Goal: Task Accomplishment & Management: Manage account settings

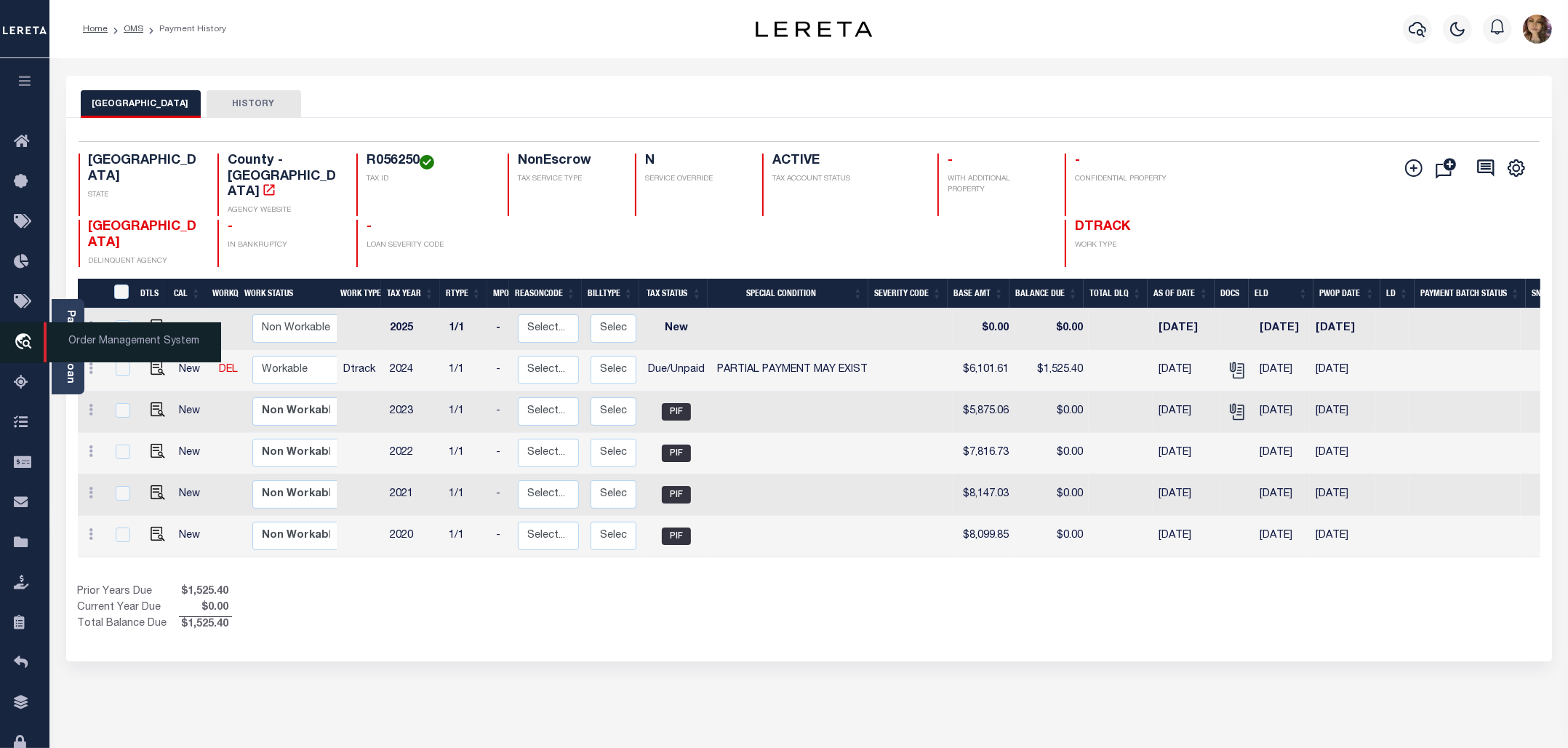
click at [82, 340] on span "Order Management System" at bounding box center [132, 342] width 178 height 40
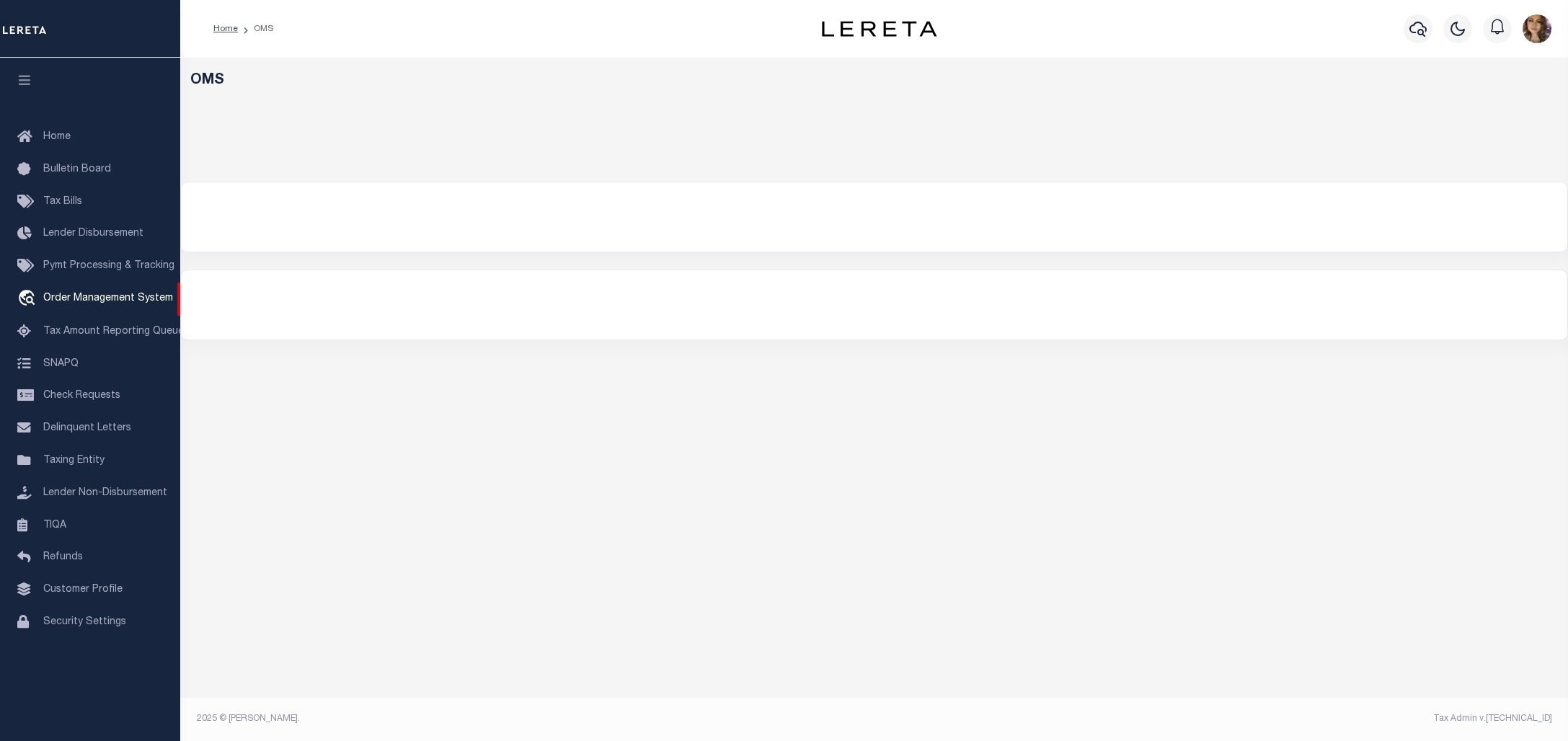
select select "200"
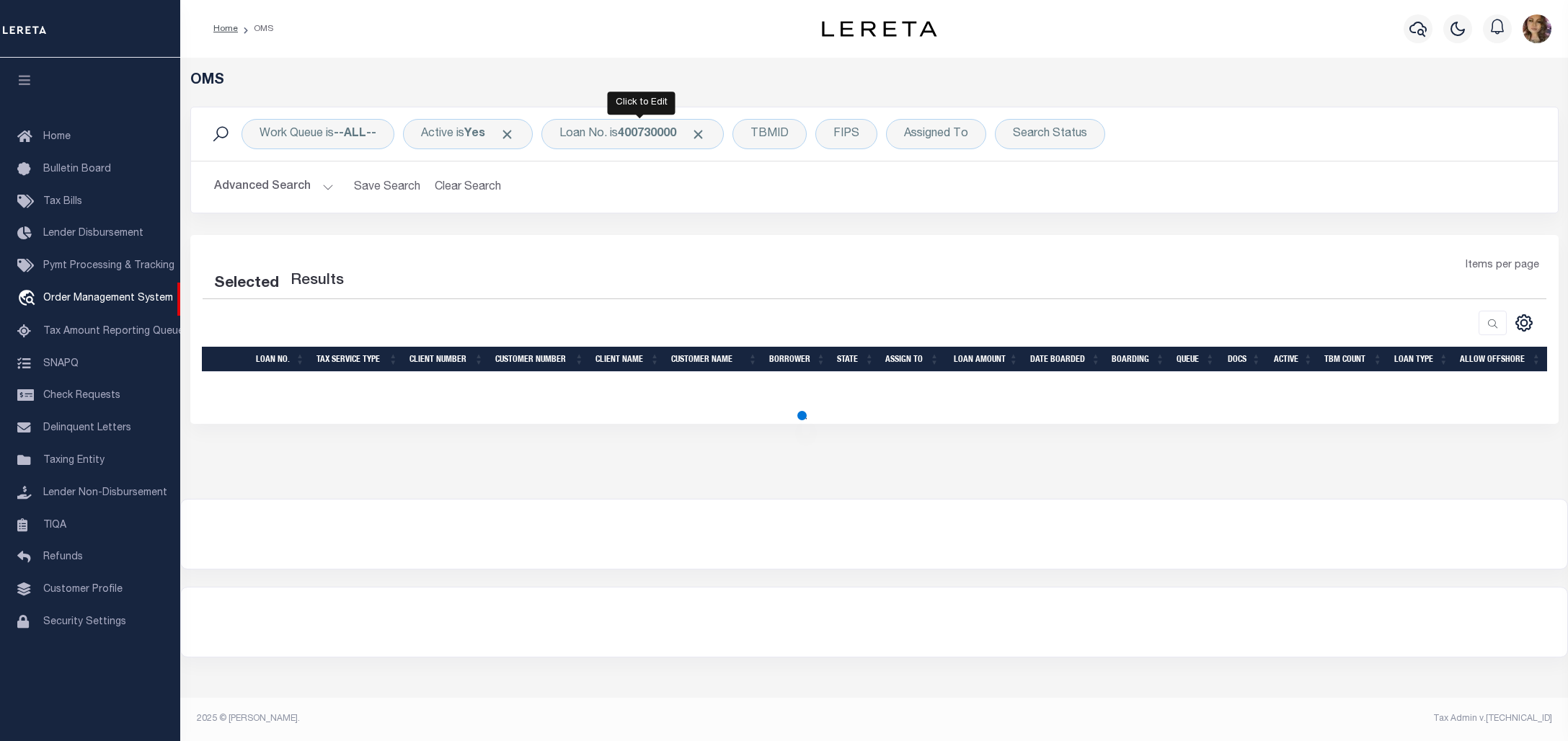
select select "200"
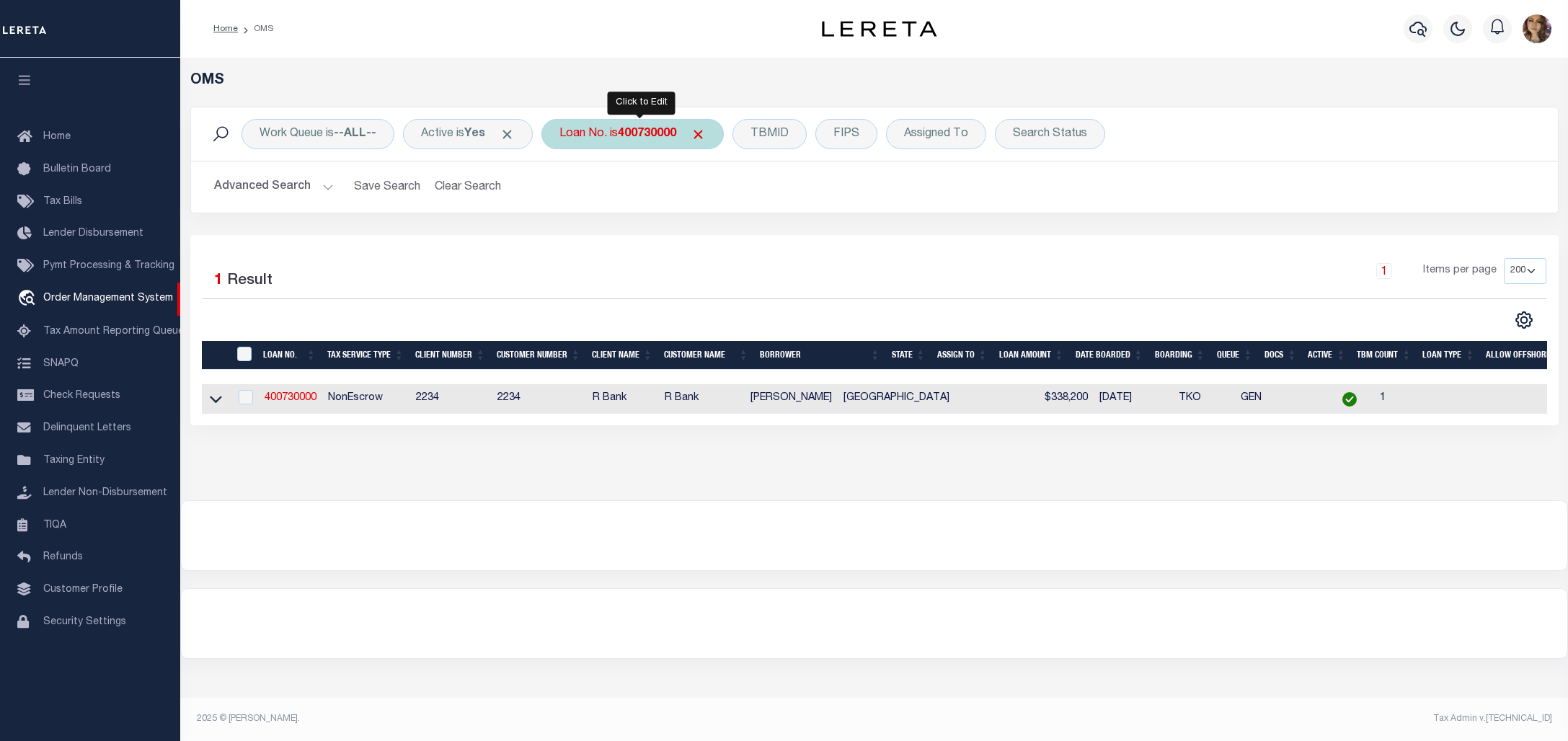
click at [644, 128] on b "400730000" at bounding box center [646, 134] width 58 height 12
click at [214, 402] on icon at bounding box center [216, 400] width 13 height 7
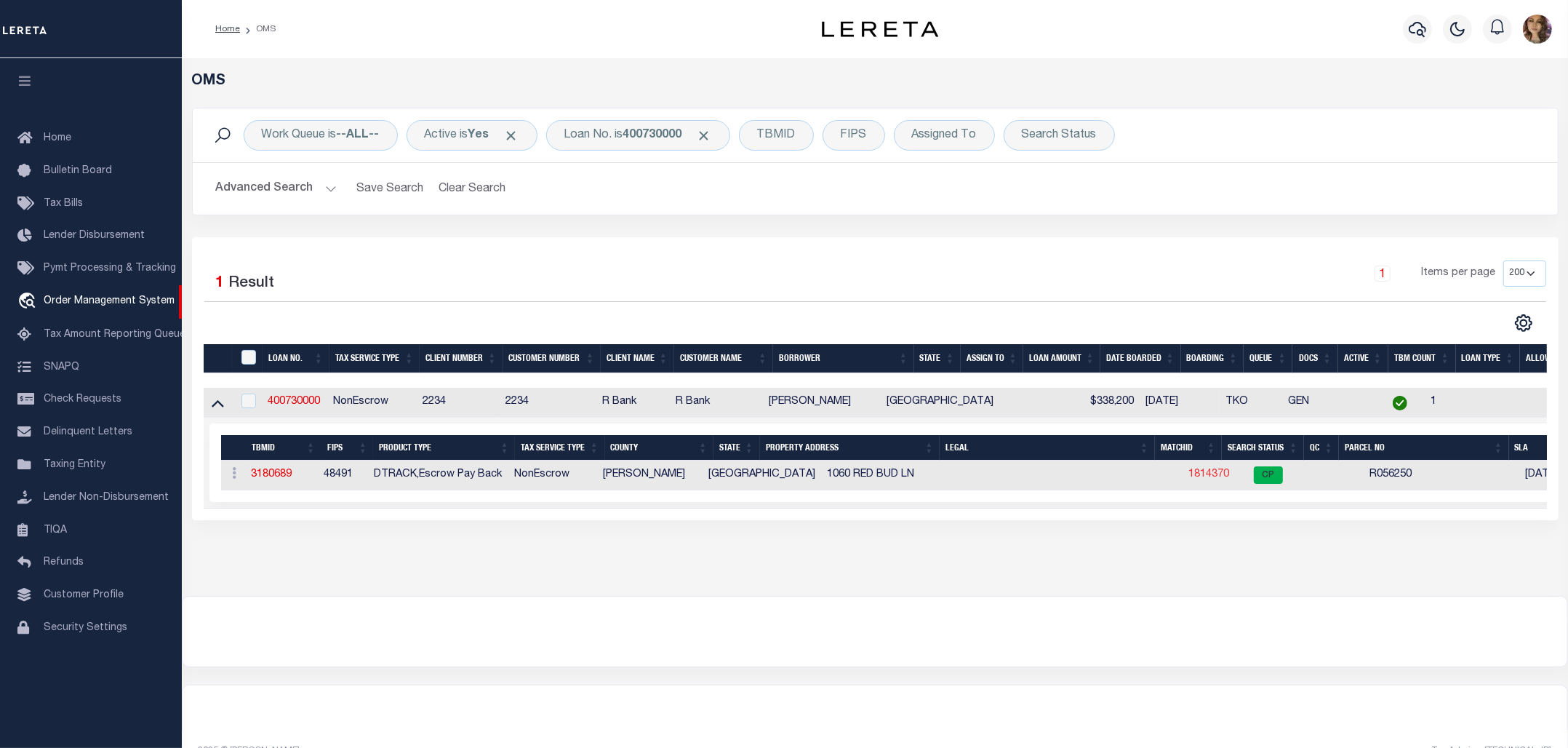
click at [1189, 477] on link "1814370" at bounding box center [1209, 474] width 41 height 10
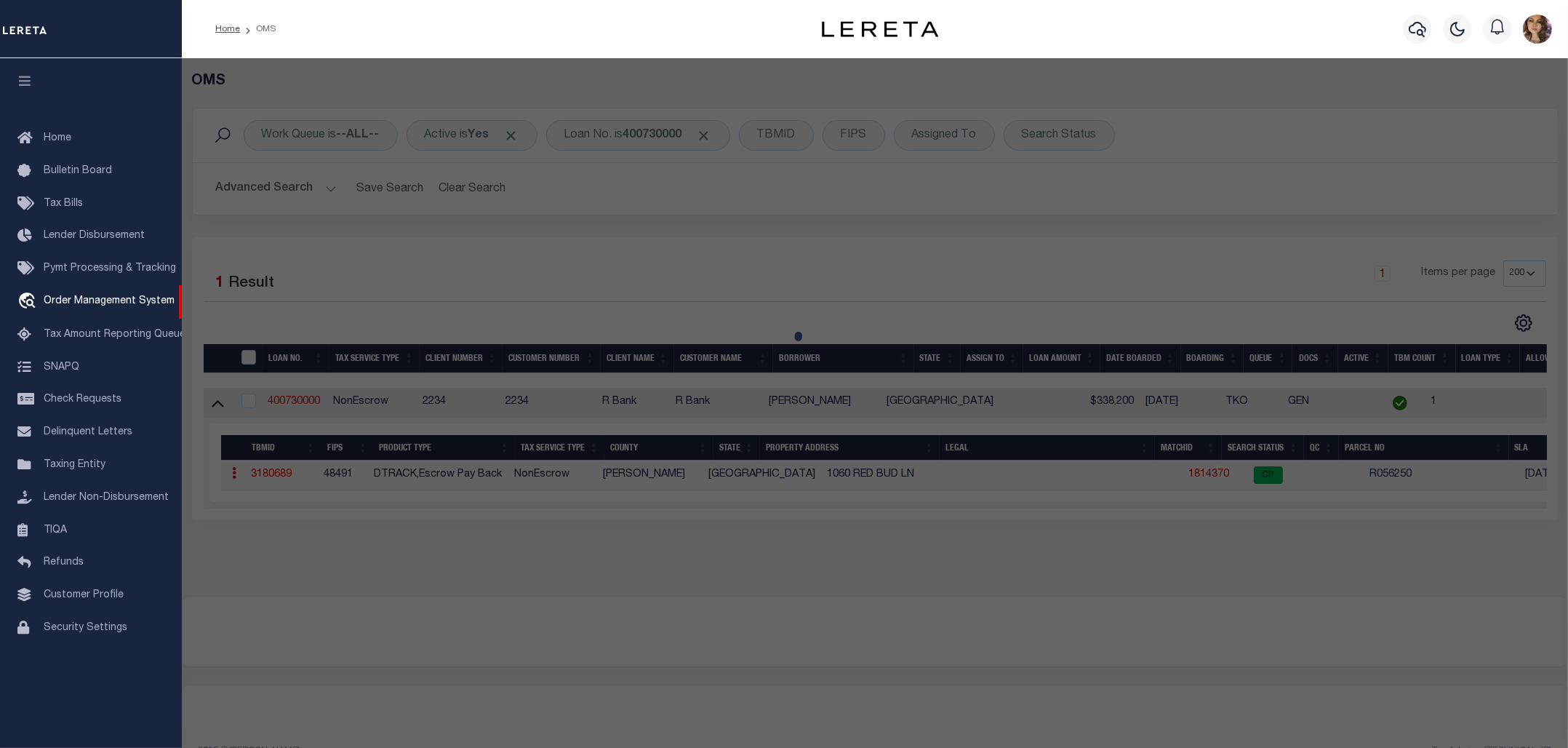
checkbox input "false"
select select "CP"
type input "[PERSON_NAME]"
type input "R-16-0409-0000-0029"
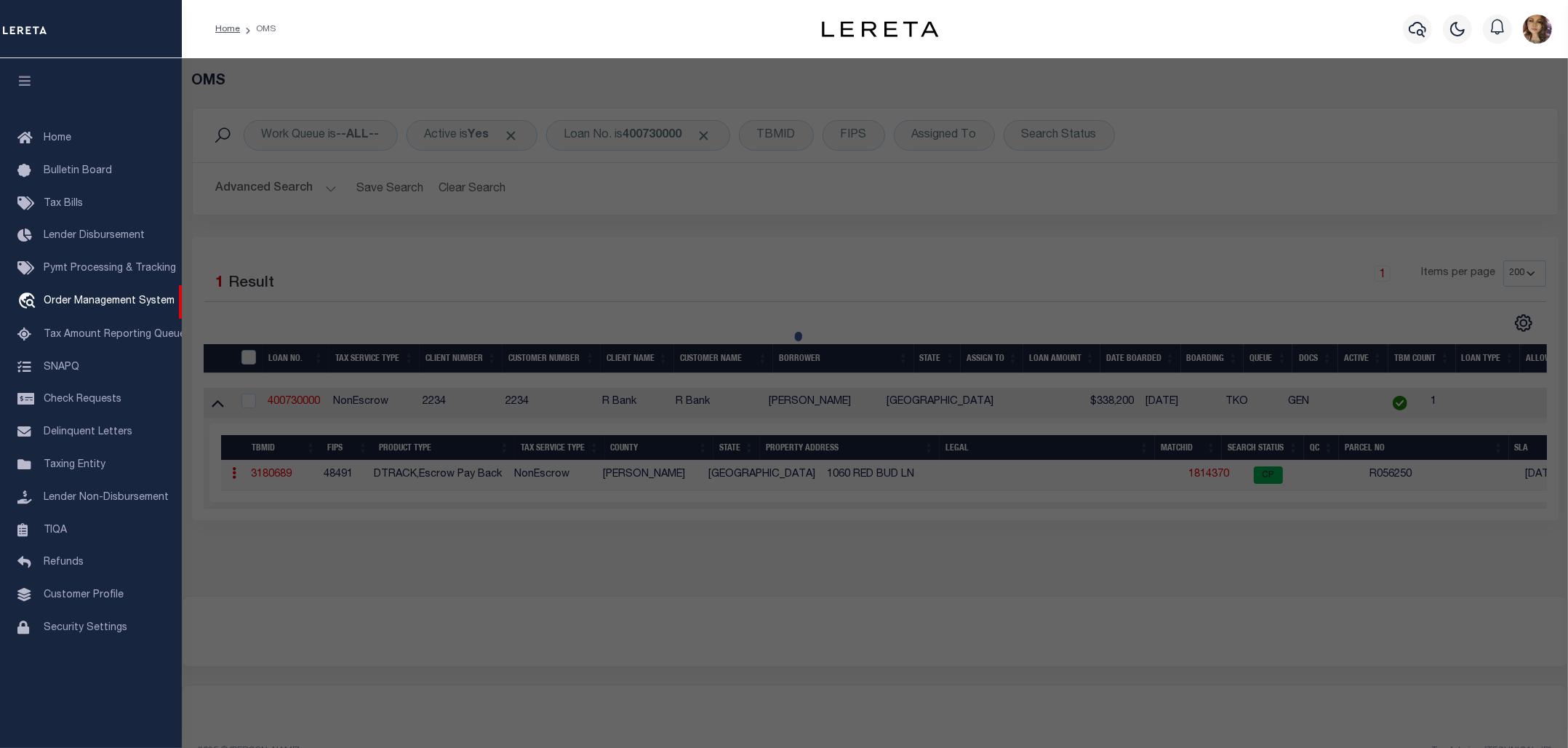
type input "1060 RED BUD LN"
checkbox input "false"
type input "ROUND ROCK, TX 78664"
type textarea "AW0409 [PERSON_NAME] SUR., ACRES 1.429"
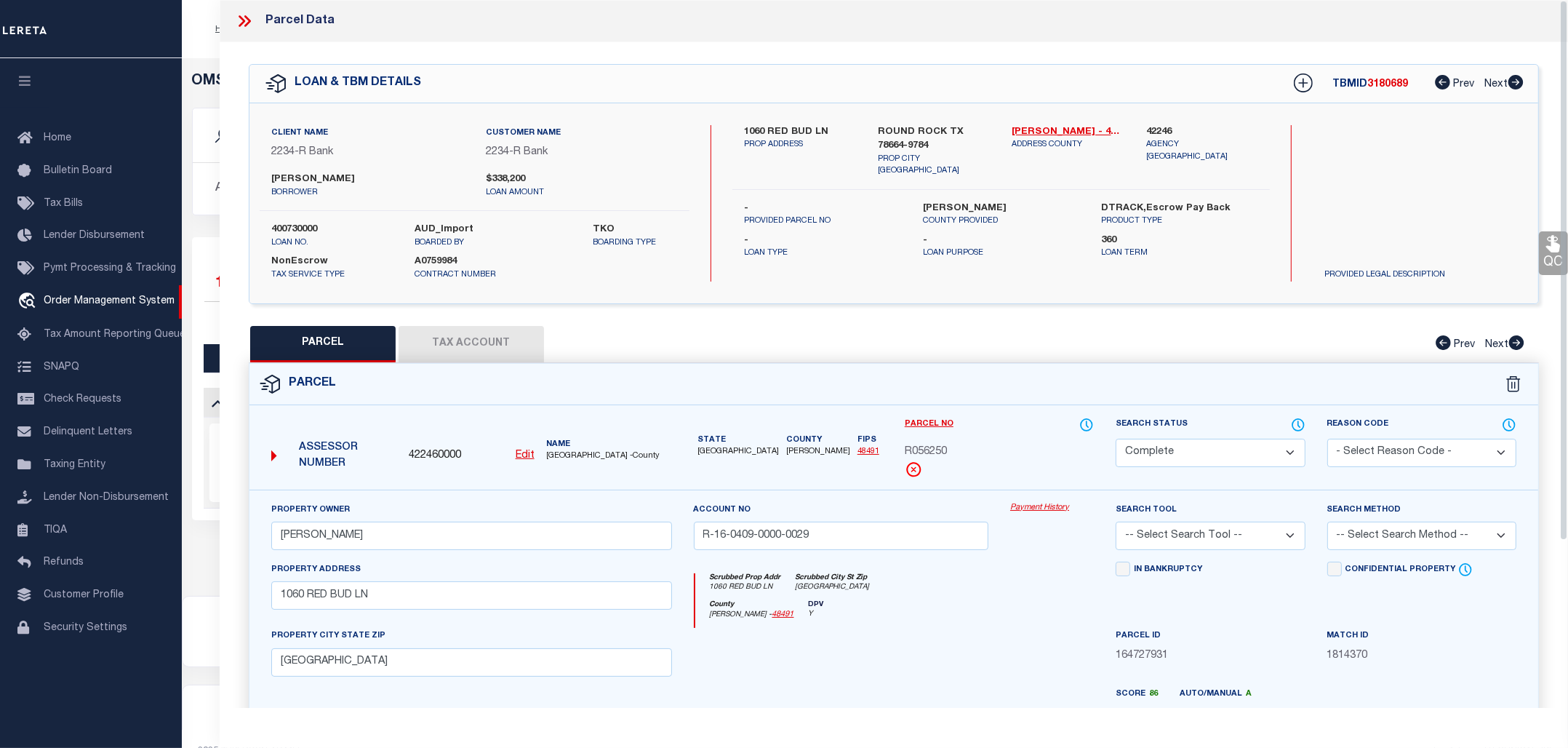
click at [1042, 509] on link "Payment History" at bounding box center [1052, 508] width 84 height 13
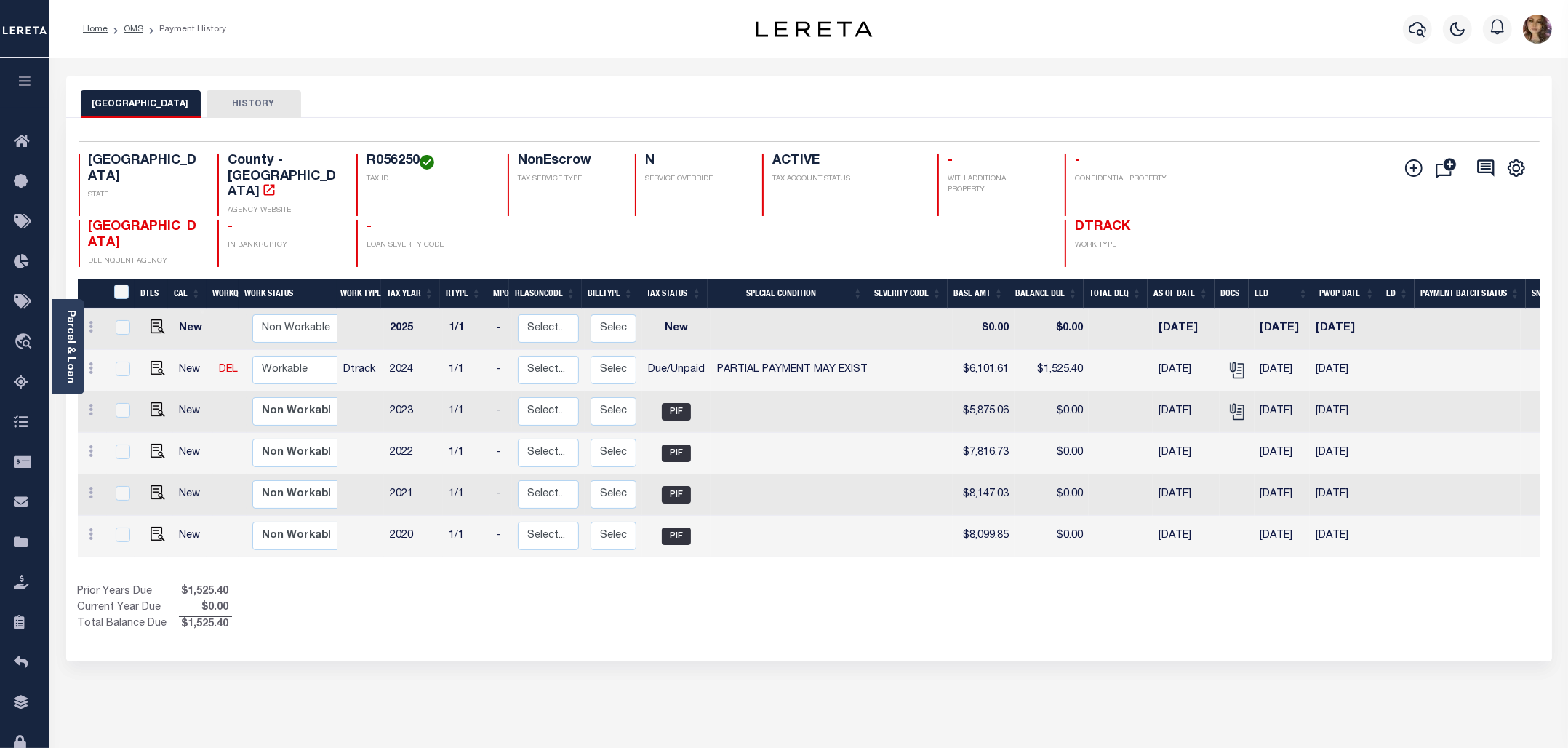
click at [389, 161] on h4 "R056250" at bounding box center [428, 161] width 123 height 16
copy h4 "R056250"
click at [274, 184] on icon "" at bounding box center [268, 190] width 11 height 11
click at [151, 361] on img "" at bounding box center [158, 368] width 15 height 15
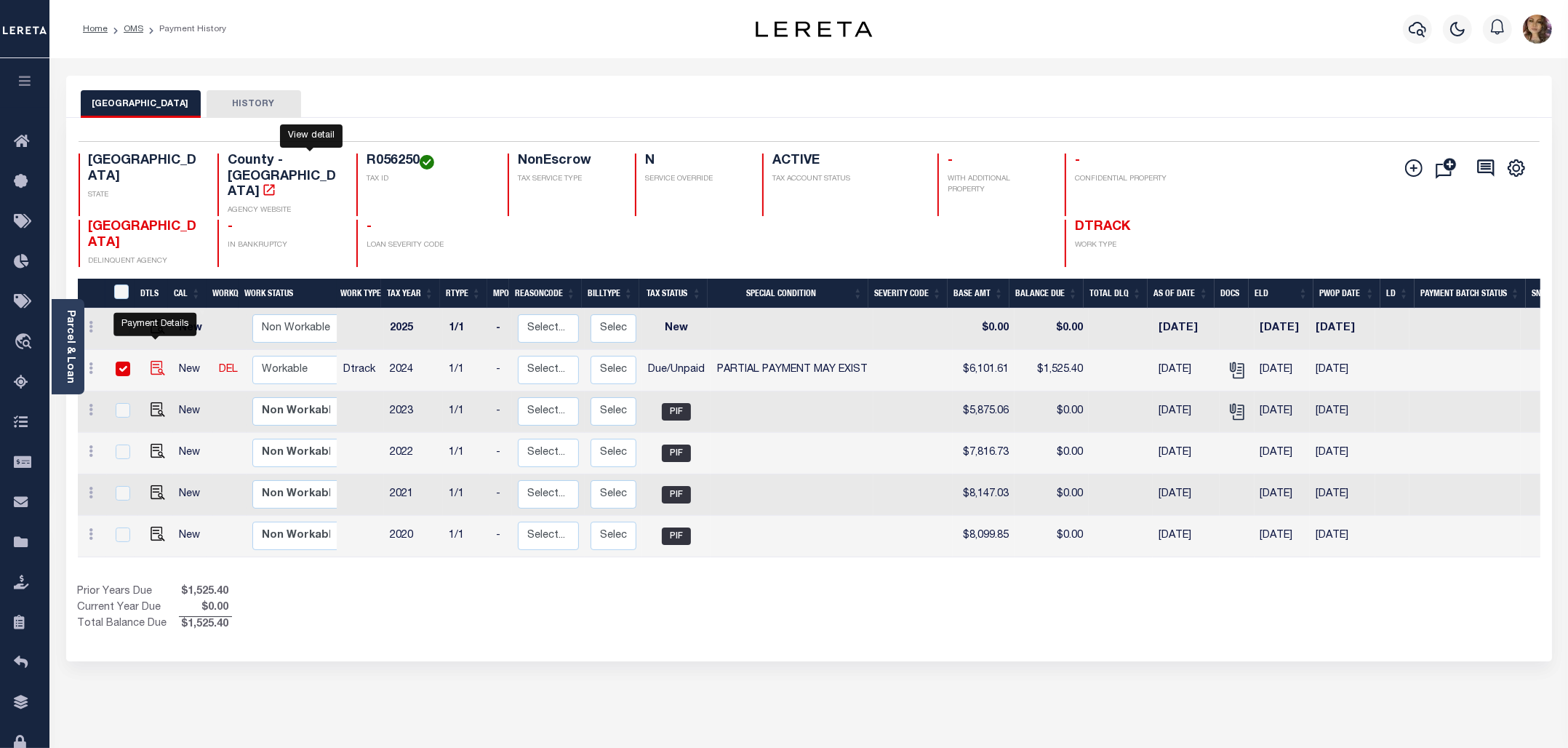
checkbox input "true"
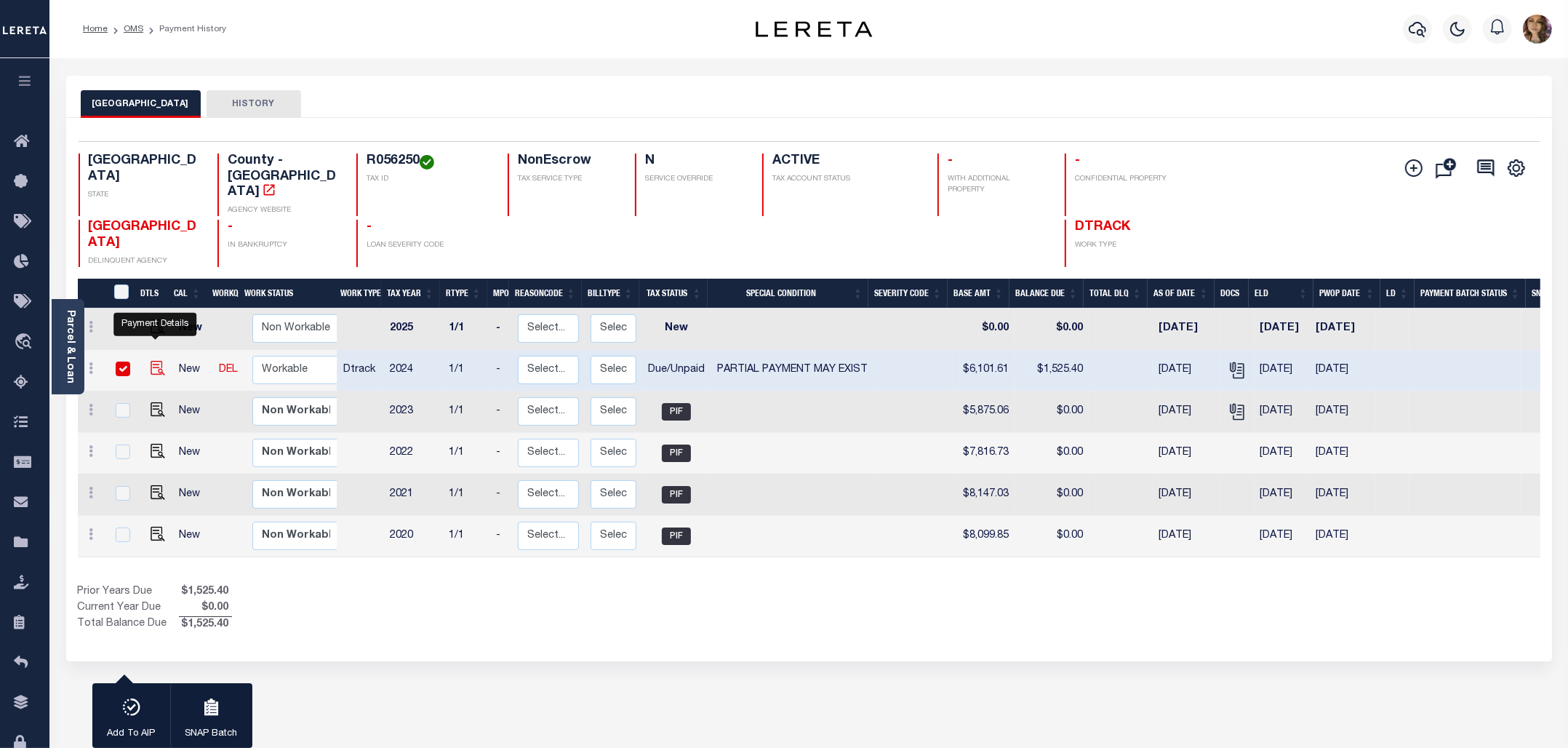
click at [157, 361] on img "" at bounding box center [158, 368] width 15 height 15
checkbox input "false"
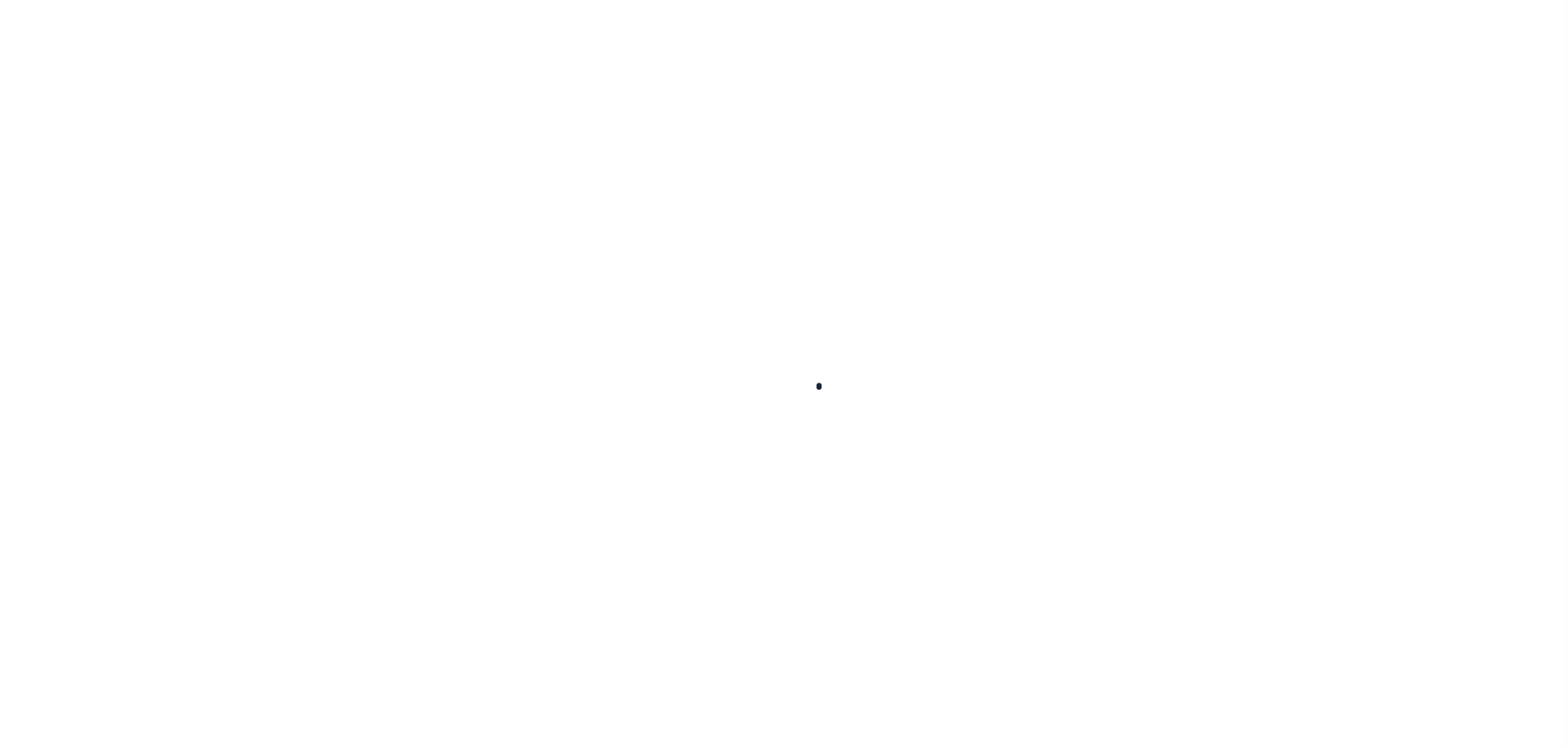
checkbox input "false"
checkbox input "true"
checkbox input "false"
type input "[DATE]"
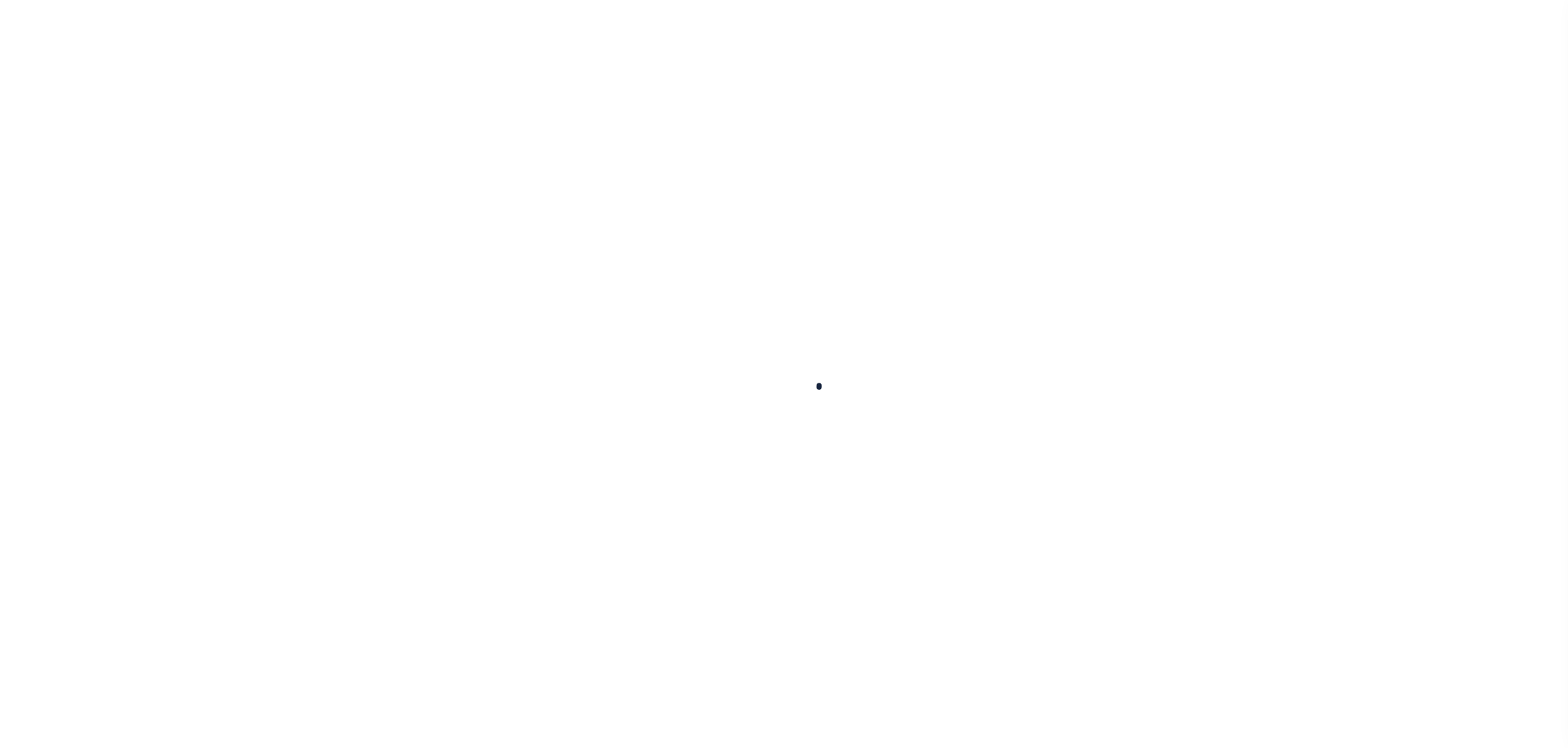
type input "[DATE]"
select select "DUE"
select select "15"
type input "$6,101.61"
type input "$0"
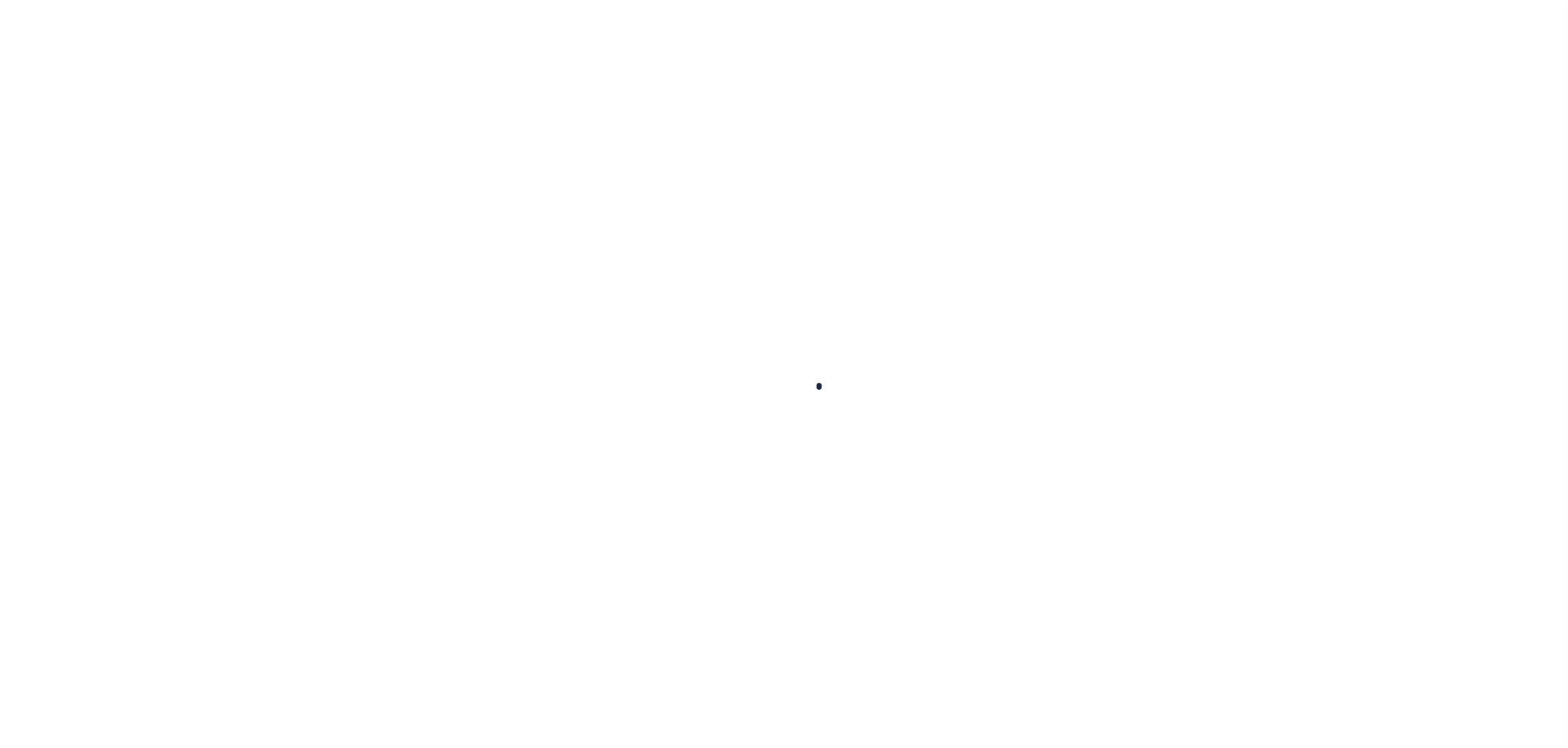
type input "$4,576.21"
type input "$1,525.4"
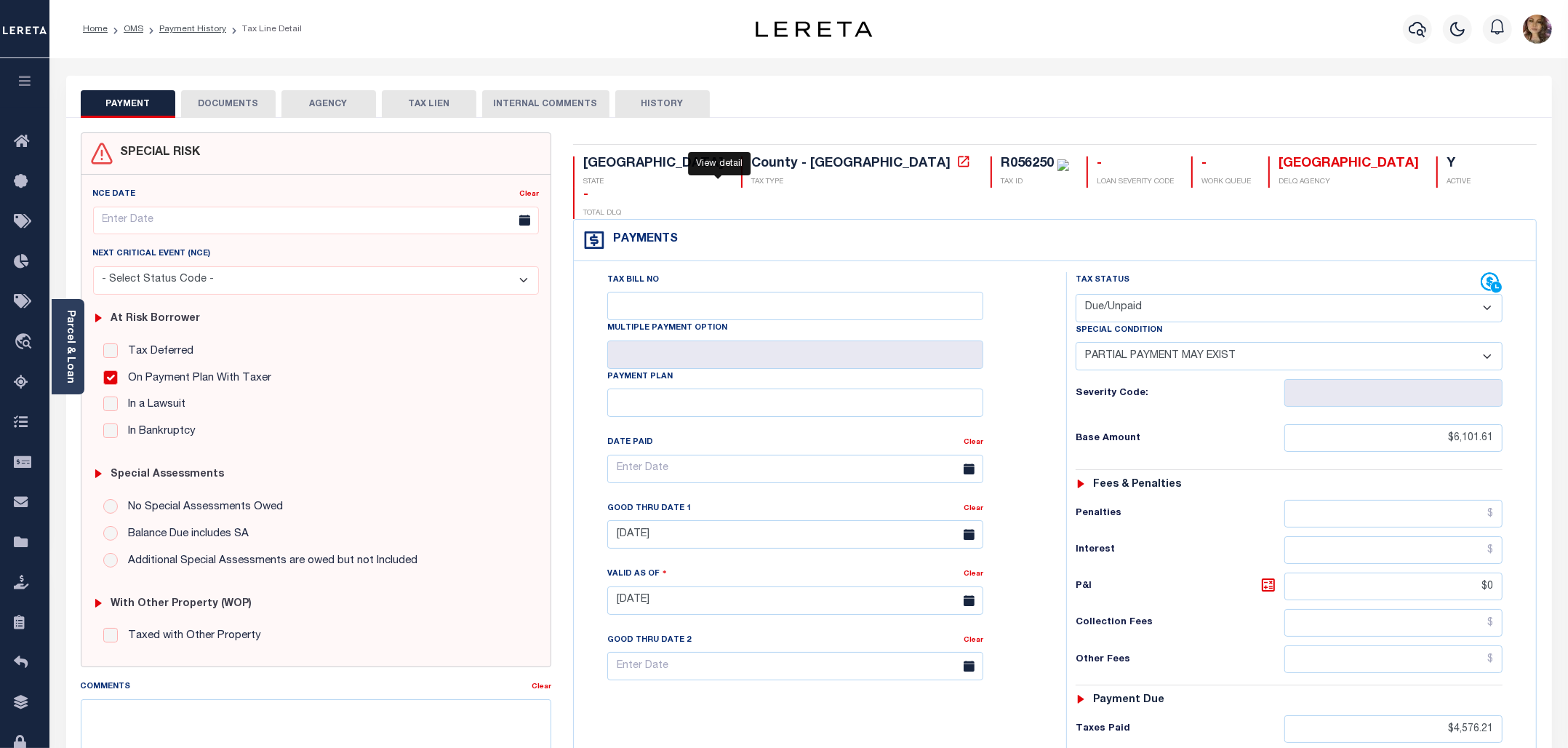
click at [958, 161] on icon at bounding box center [964, 161] width 11 height 11
click at [1001, 164] on div "R056250" at bounding box center [1027, 164] width 53 height 13
copy div "R056250"
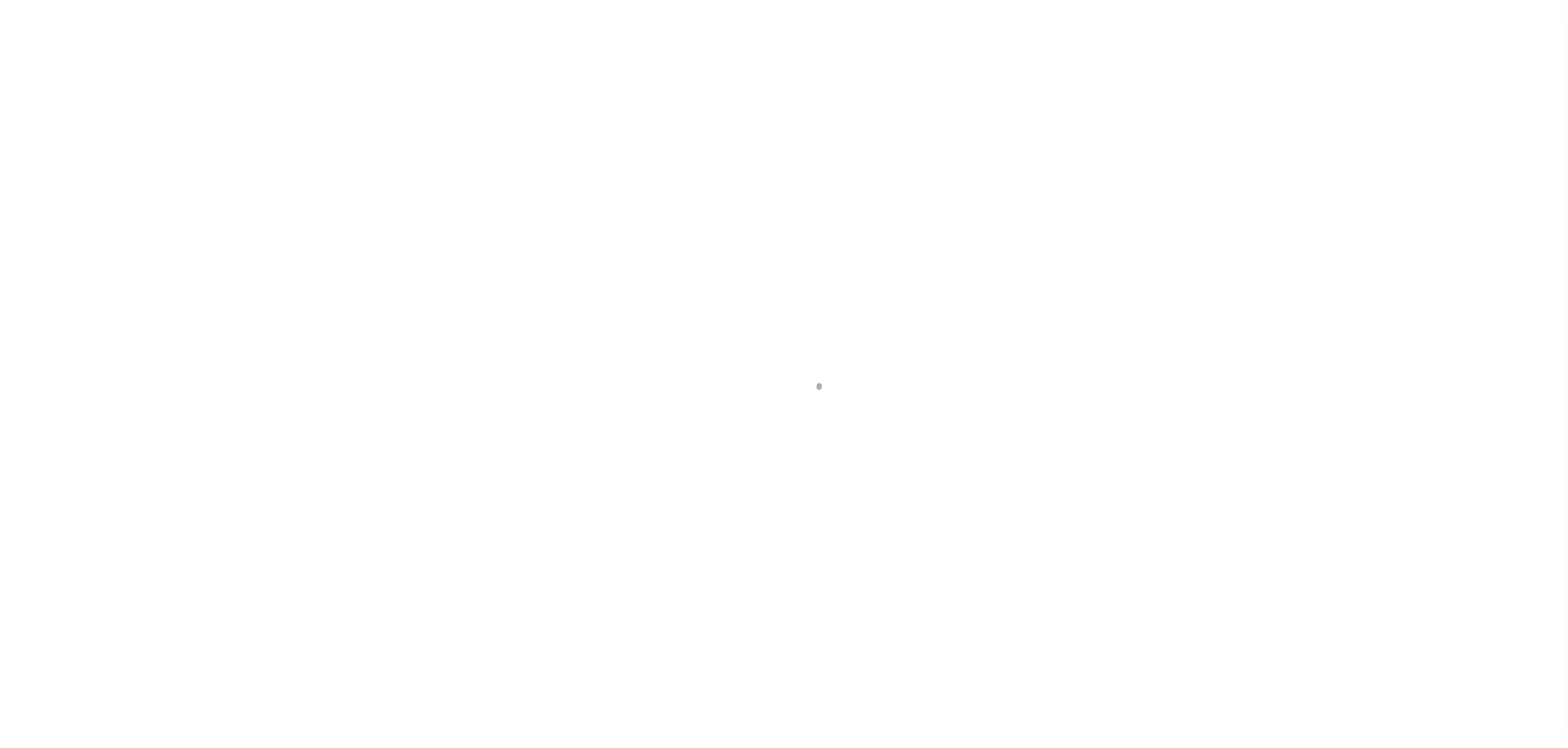
select select "DUE"
select select "15"
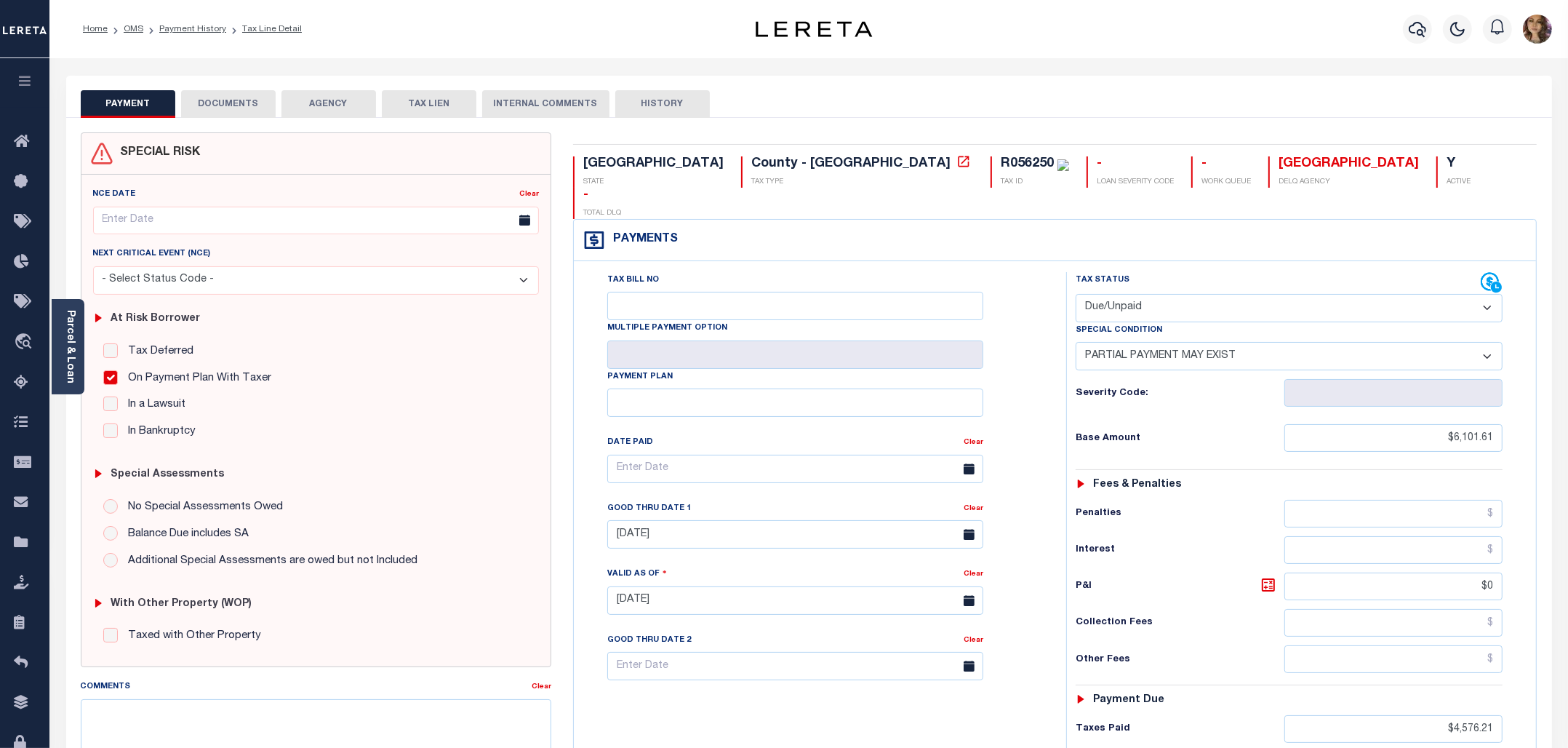
click at [1213, 294] on select "- Select Status Code - Open Due/Unpaid Paid Incomplete No Tax Due Internal Refu…" at bounding box center [1289, 308] width 428 height 28
select select "PYD"
click at [1076, 294] on select "- Select Status Code - Open Due/Unpaid Paid Incomplete No Tax Due Internal Refu…" at bounding box center [1289, 308] width 428 height 28
select select "0"
type input "[DATE]"
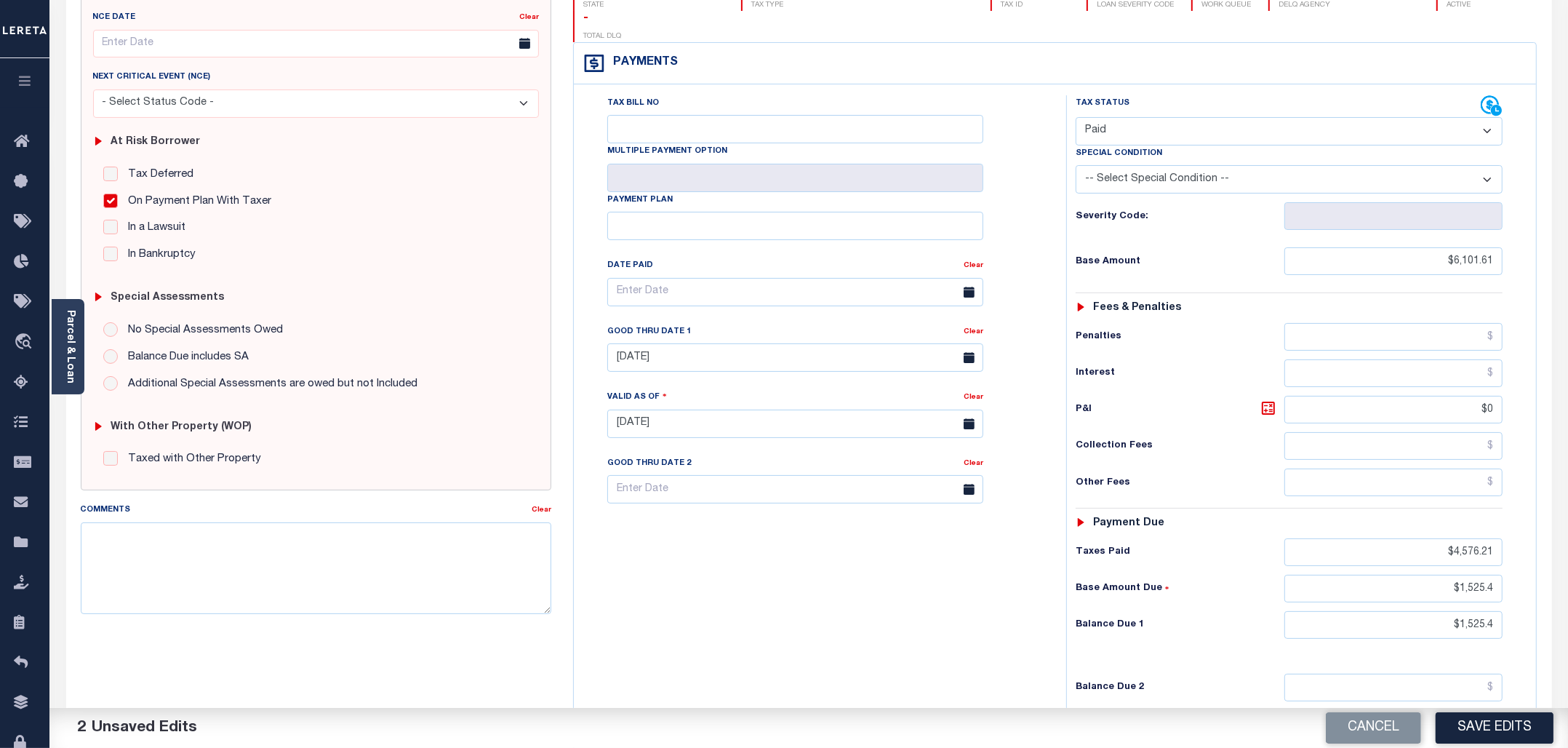
scroll to position [332, 0]
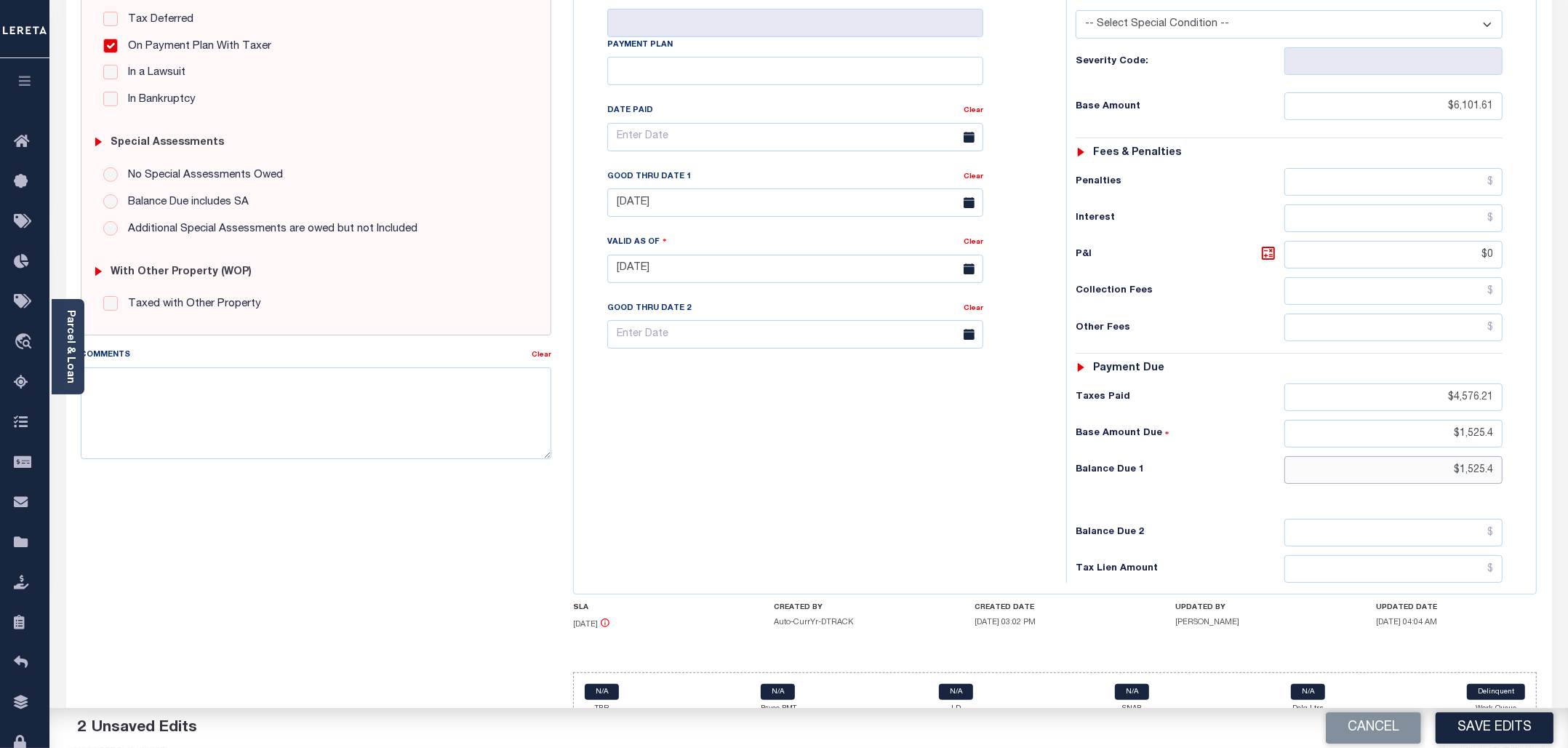
drag, startPoint x: 1500, startPoint y: 445, endPoint x: 1442, endPoint y: 449, distance: 58.1
click at [1442, 456] on input "$1,525.4" at bounding box center [1393, 469] width 218 height 28
type input "$0.00"
click at [1463, 718] on button "Save Edits" at bounding box center [1494, 728] width 117 height 31
checkbox input "false"
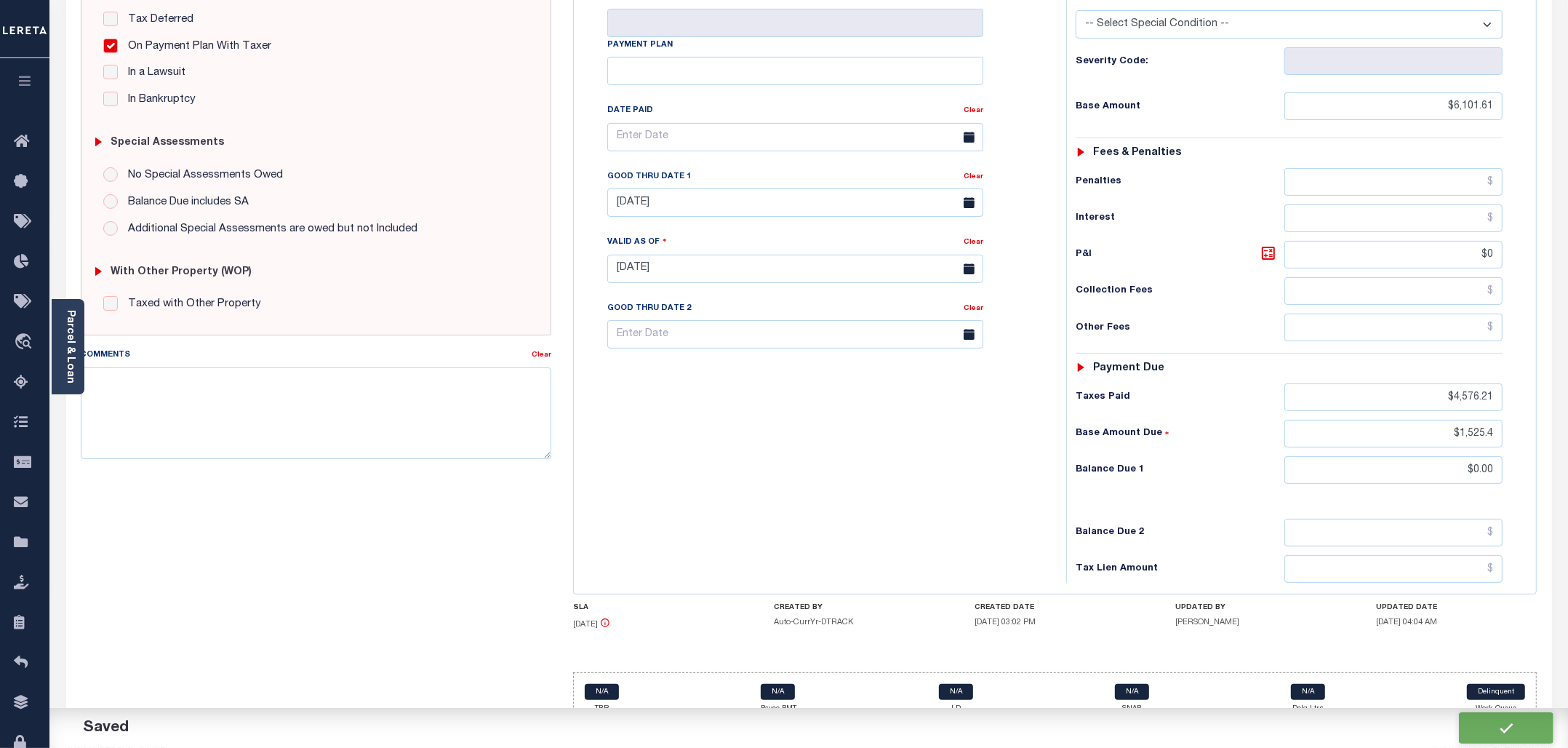
checkbox input "false"
type input "$6,101.61"
type input "$0"
type input "$4,576.21"
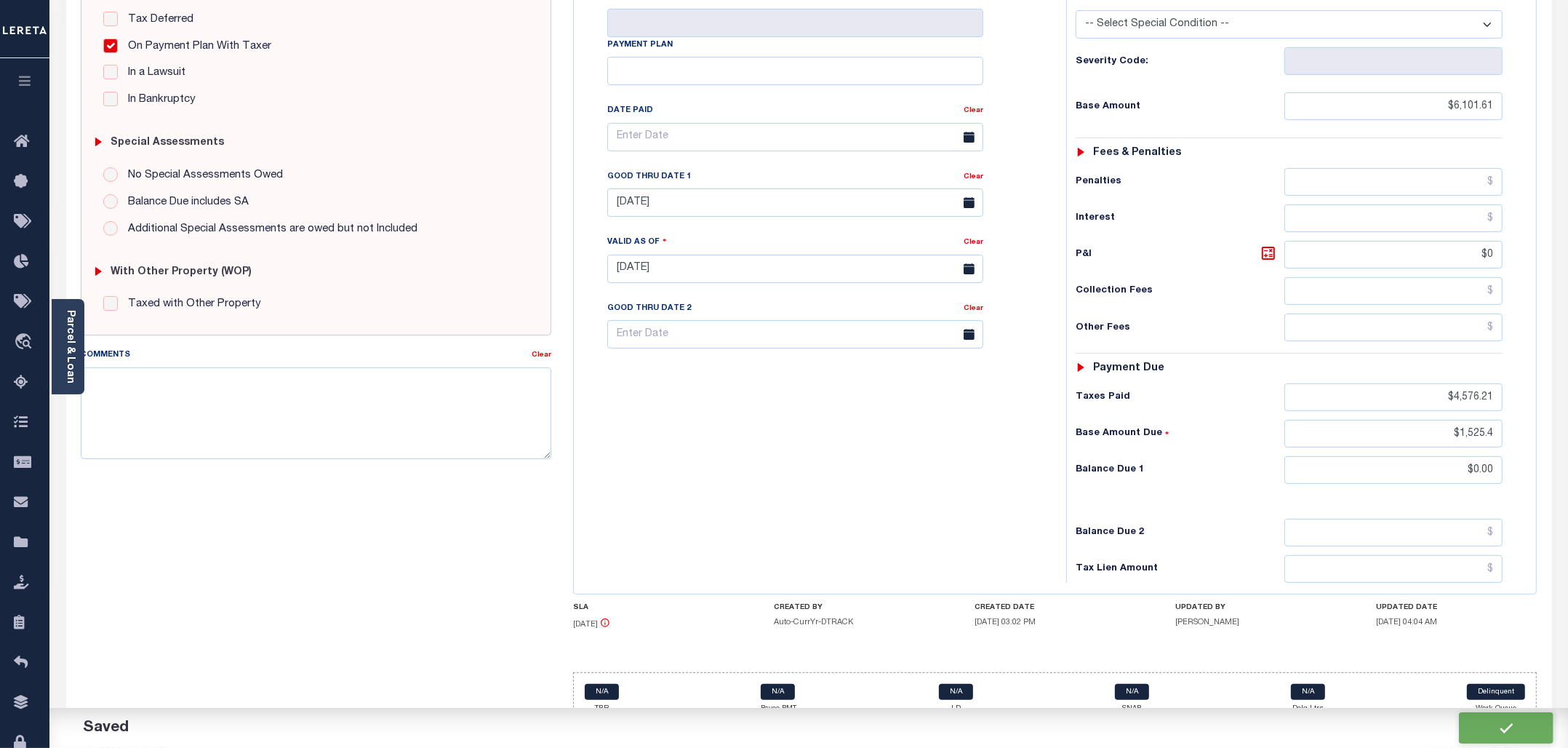
type input "$1,525.4"
type input "$0"
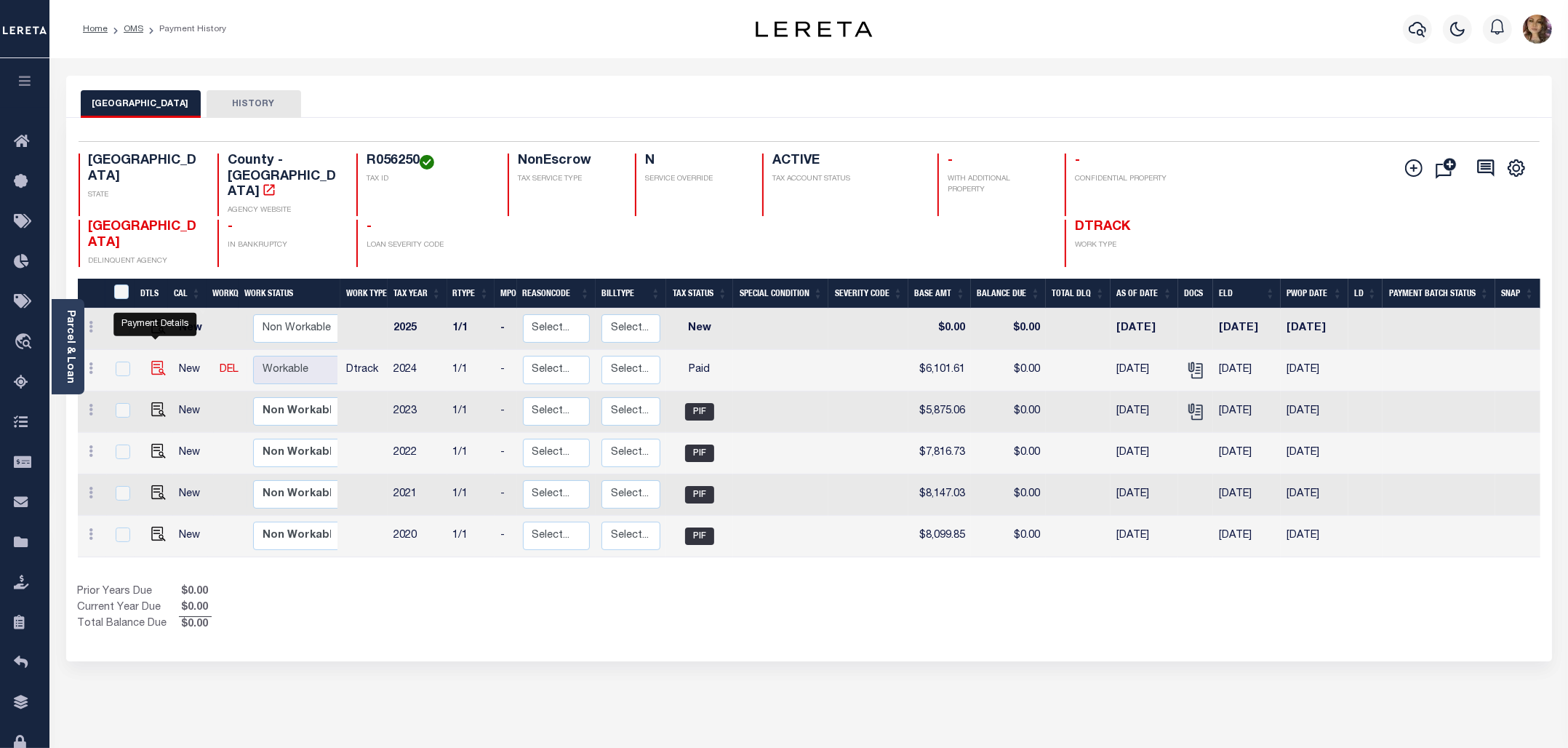
click at [153, 361] on img "" at bounding box center [158, 368] width 15 height 15
checkbox input "true"
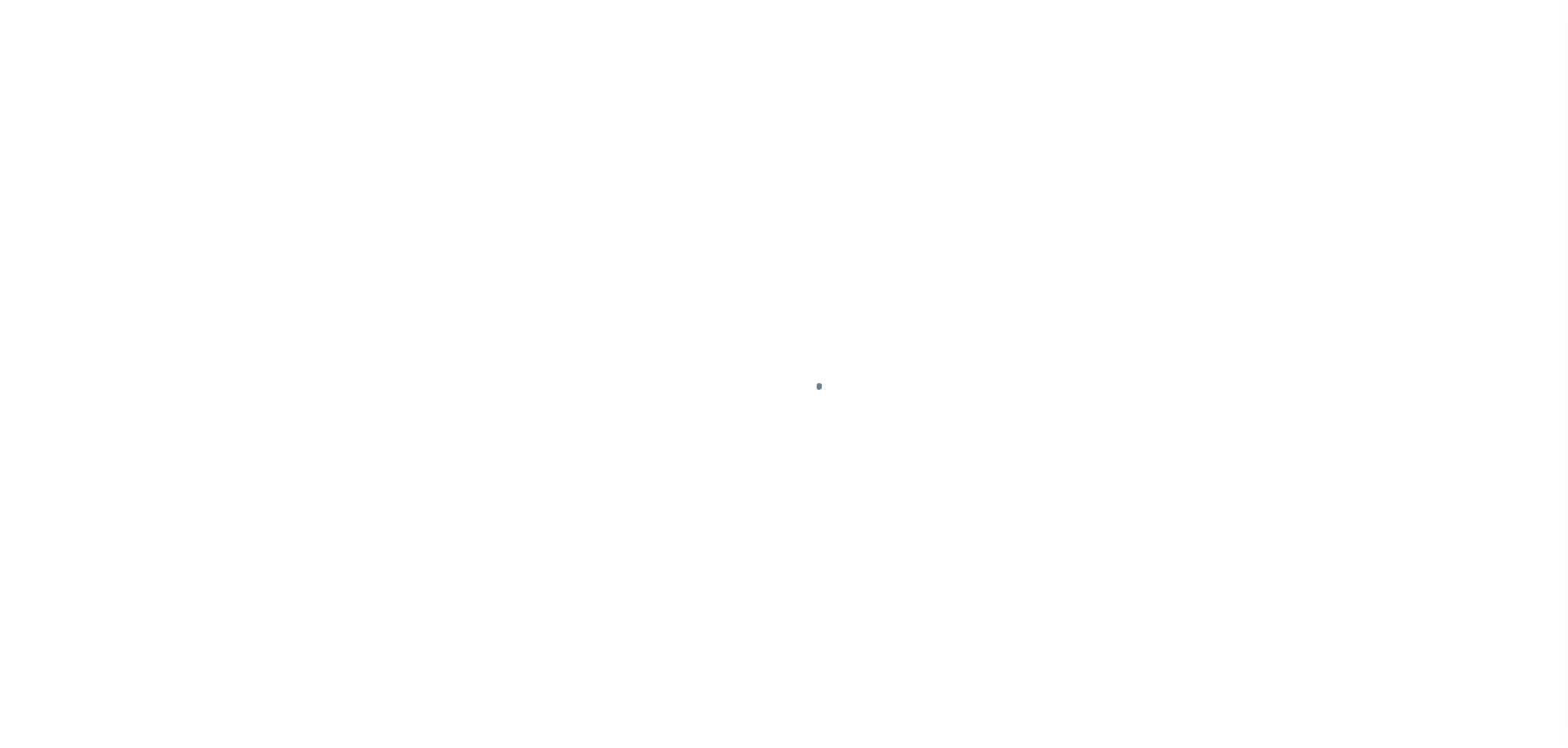
select select "PYD"
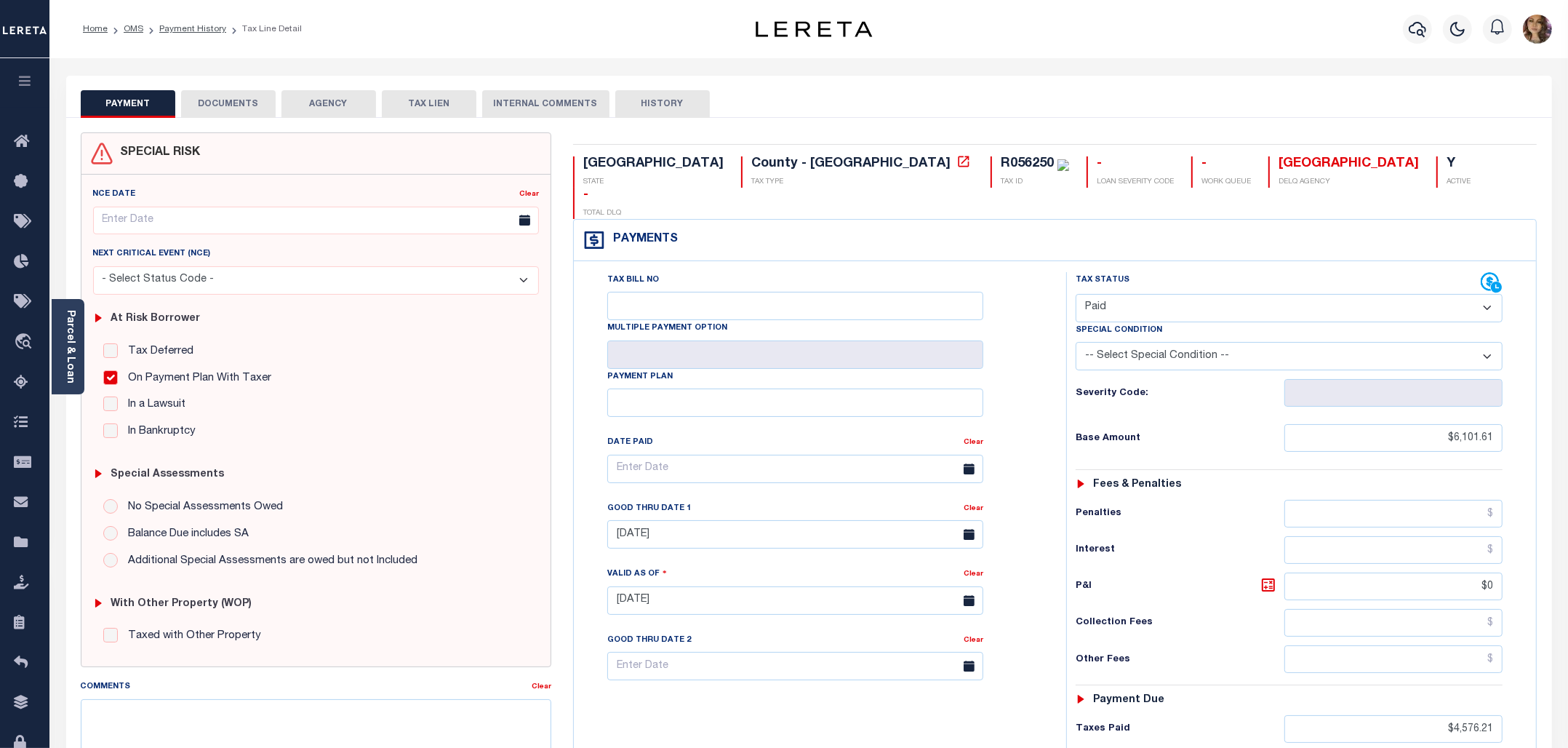
click at [234, 100] on button "DOCUMENTS" at bounding box center [228, 103] width 94 height 28
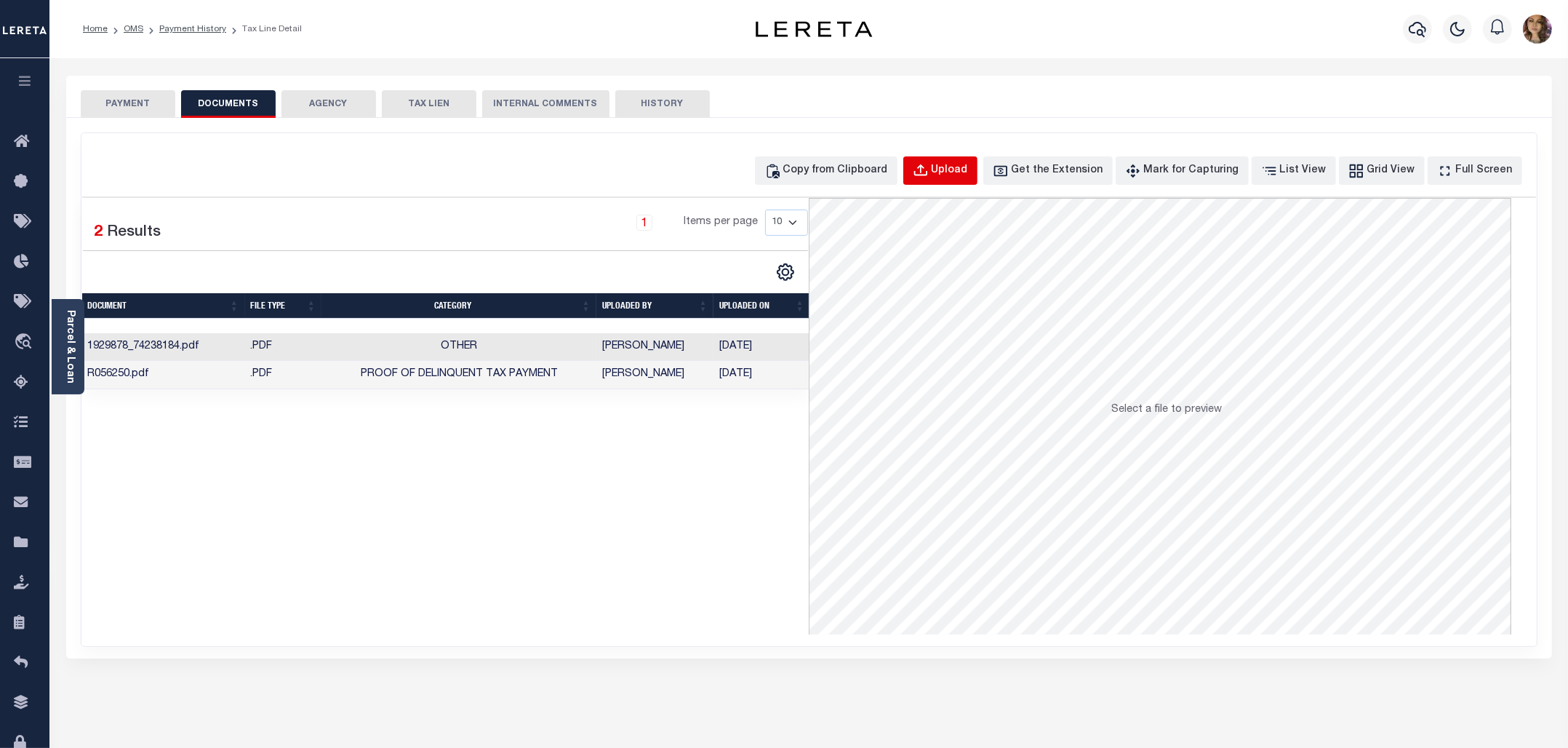
click at [968, 173] on div "Upload" at bounding box center [949, 171] width 36 height 16
select select "POP"
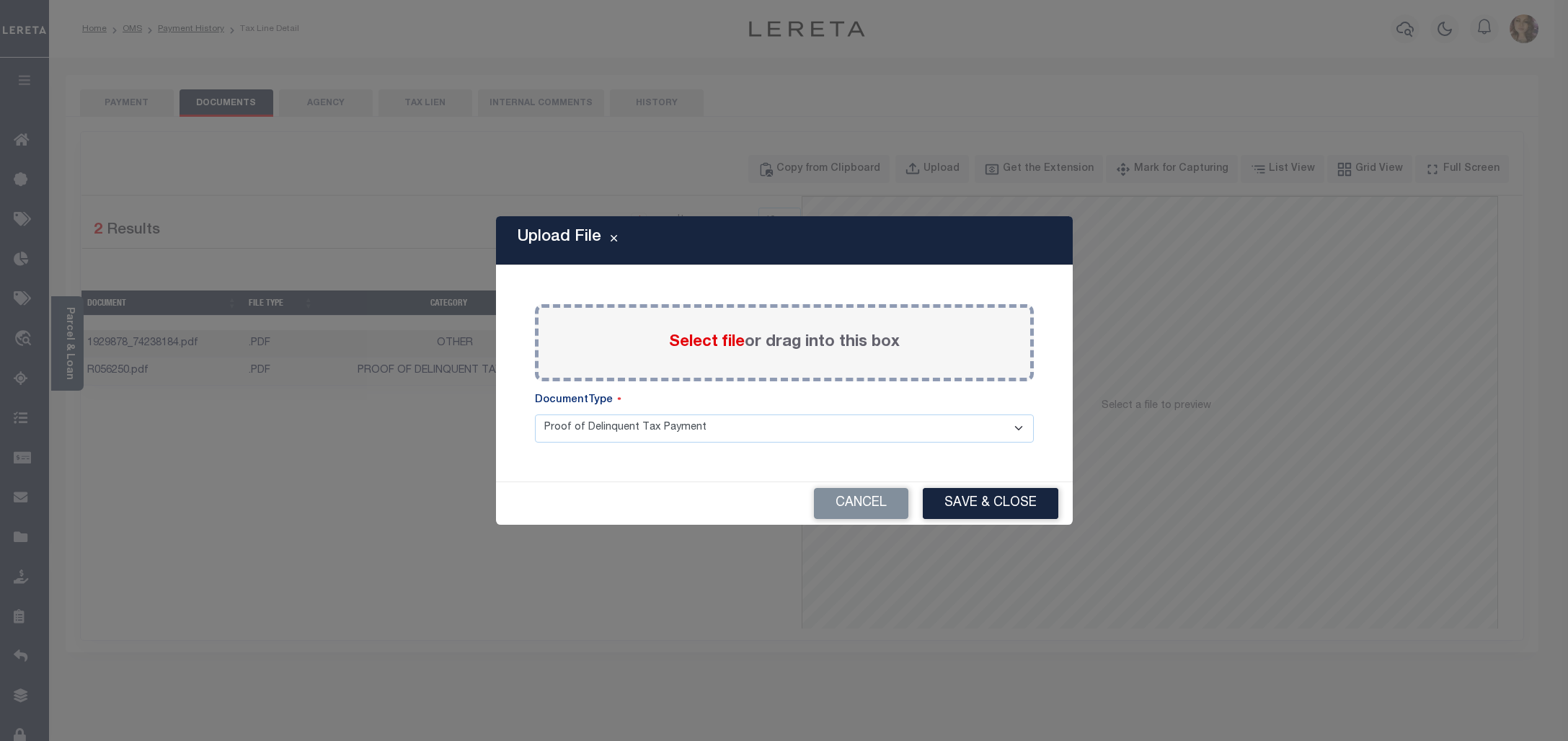
click at [704, 335] on span "Select file" at bounding box center [707, 343] width 76 height 16
click at [0, 0] on input "Select file or drag into this box" at bounding box center [0, 0] width 0 height 0
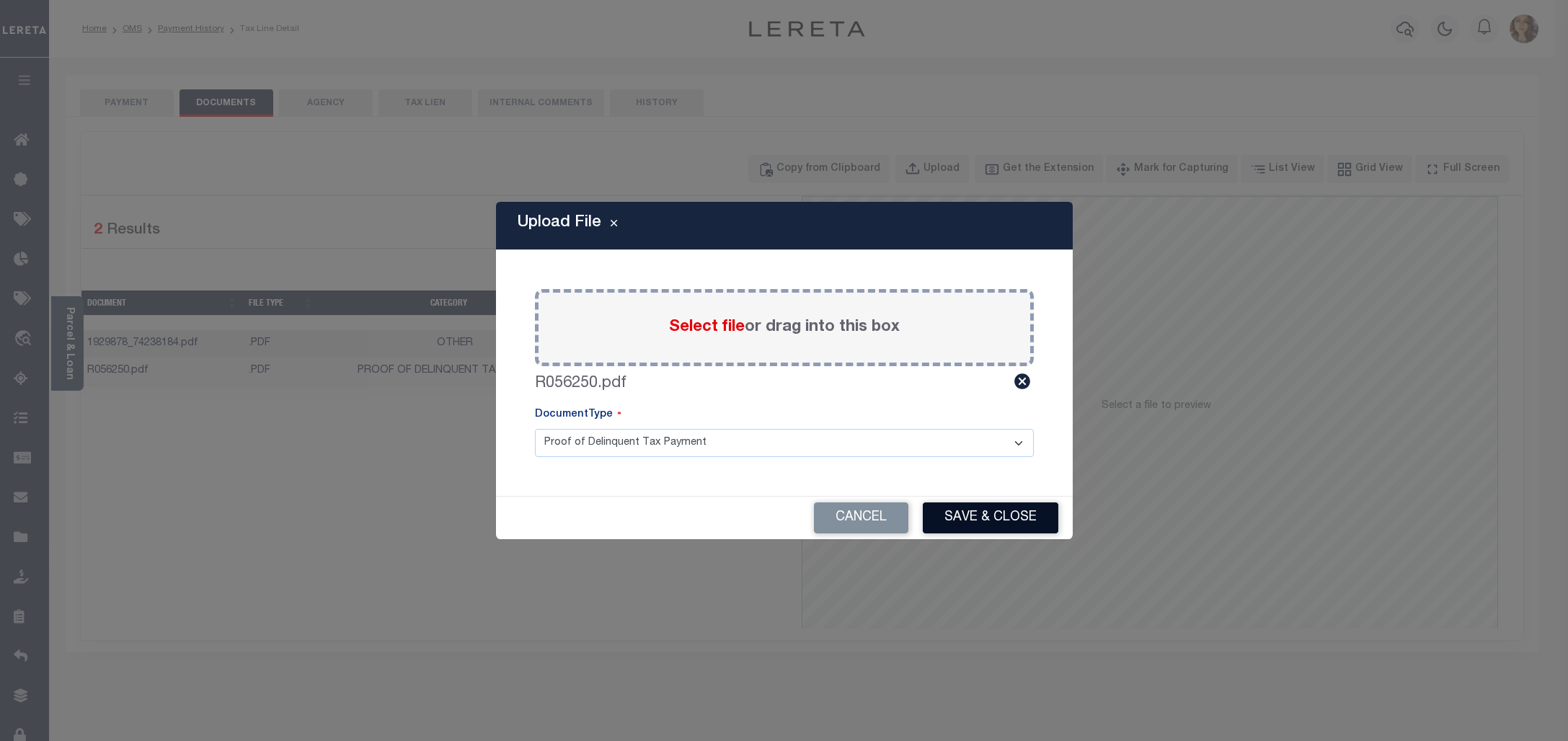
click at [981, 524] on button "Save & Close" at bounding box center [990, 518] width 136 height 31
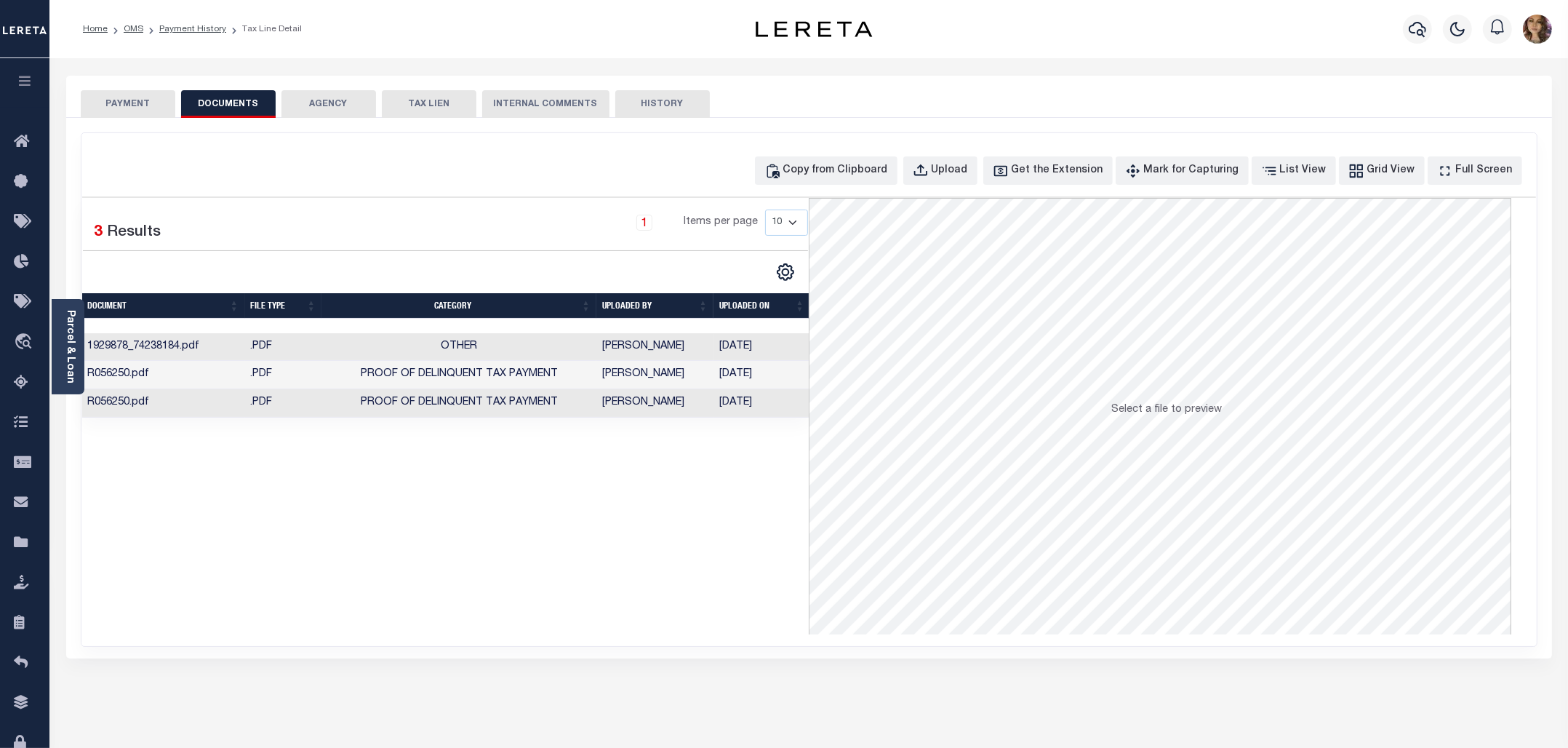
click at [651, 407] on td "Sanchez, Bertha" at bounding box center [655, 403] width 117 height 28
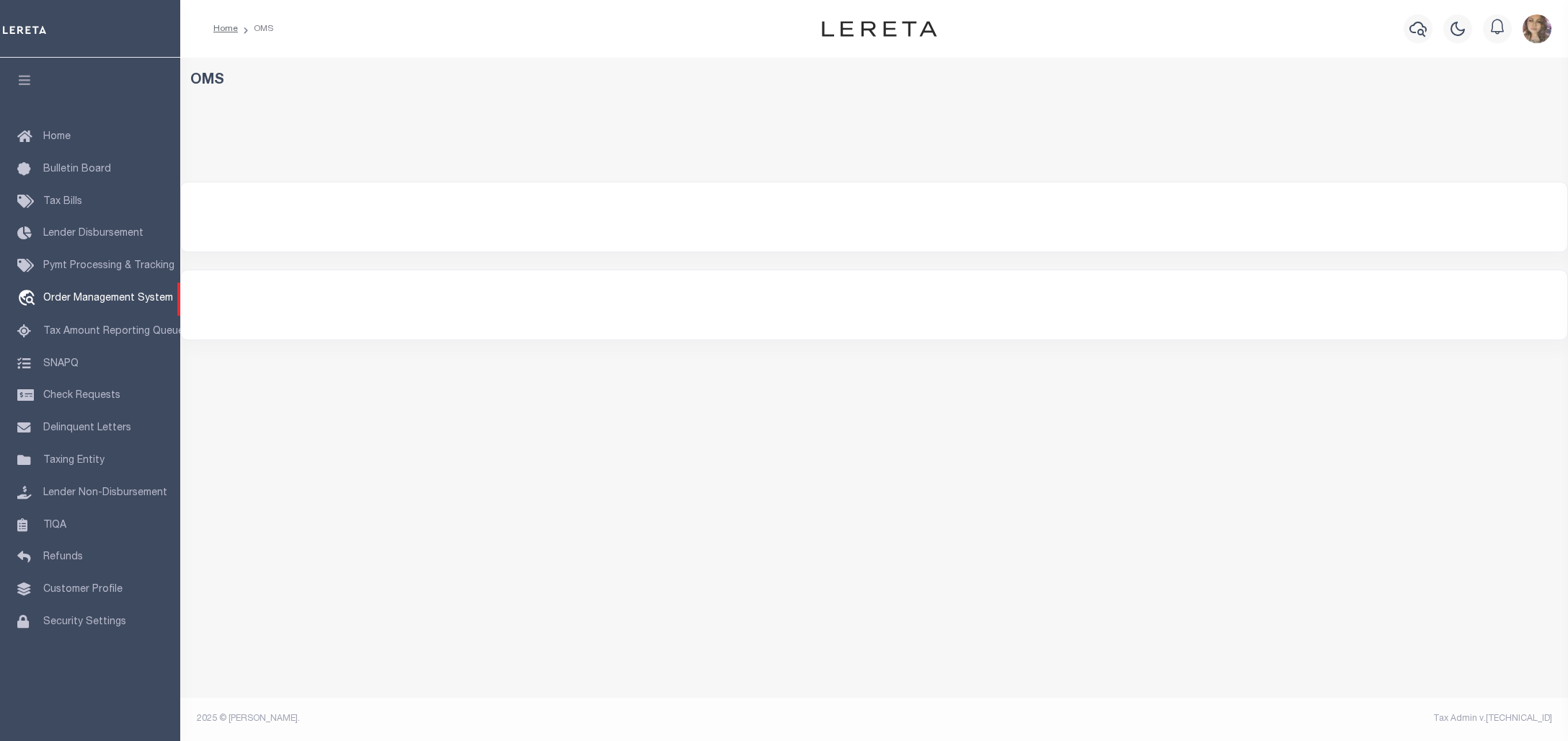
select select "200"
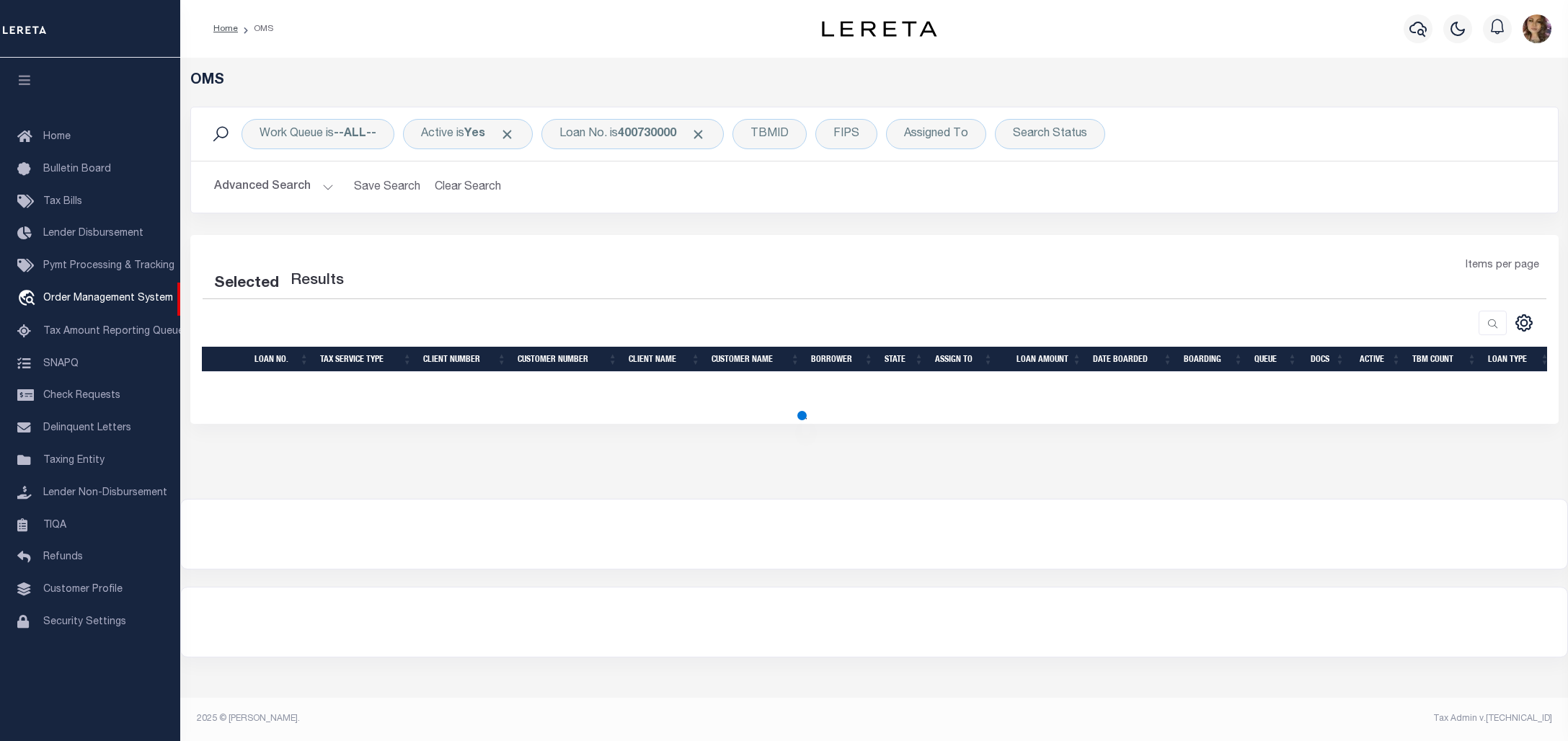
select select "200"
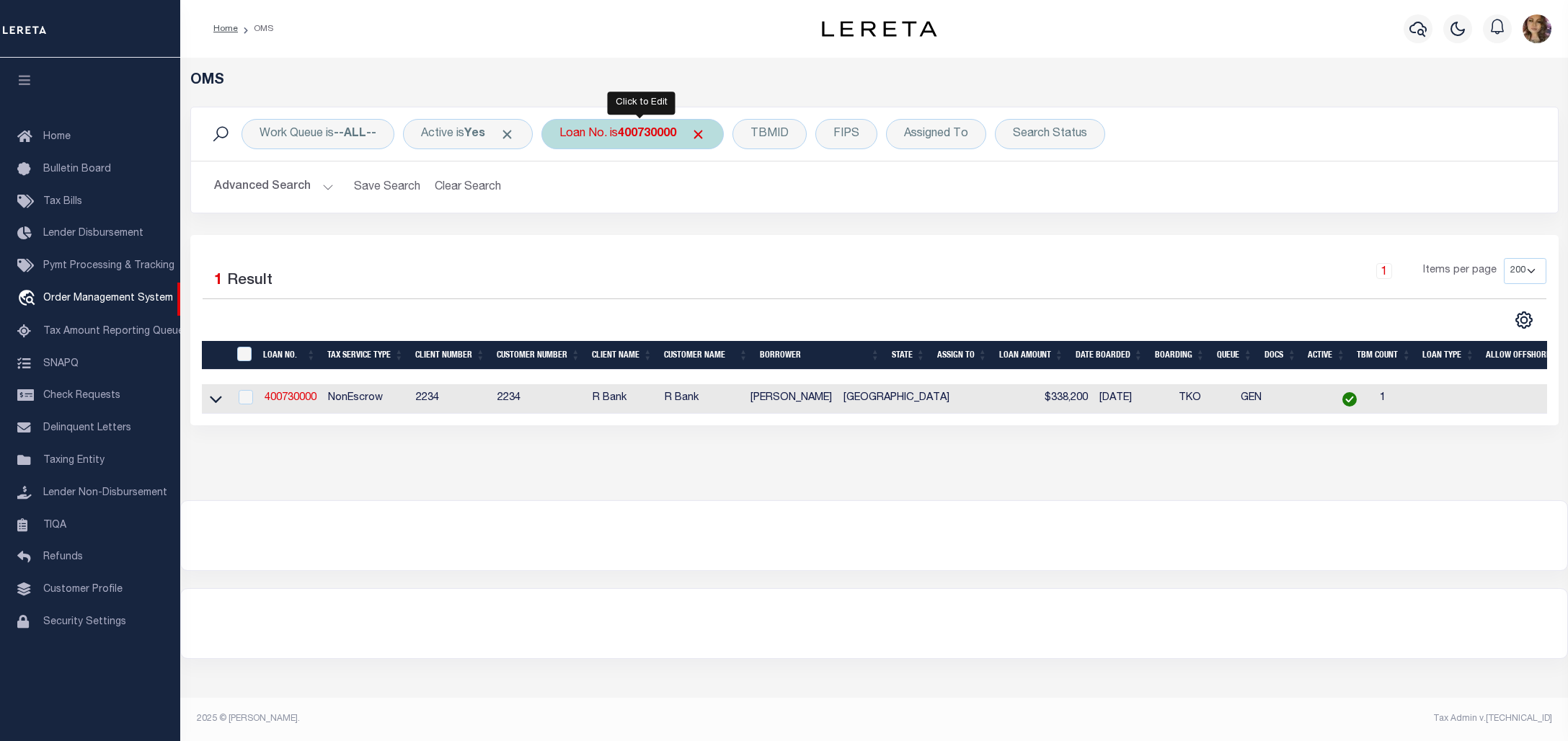
click at [646, 131] on b "400730000" at bounding box center [646, 134] width 58 height 12
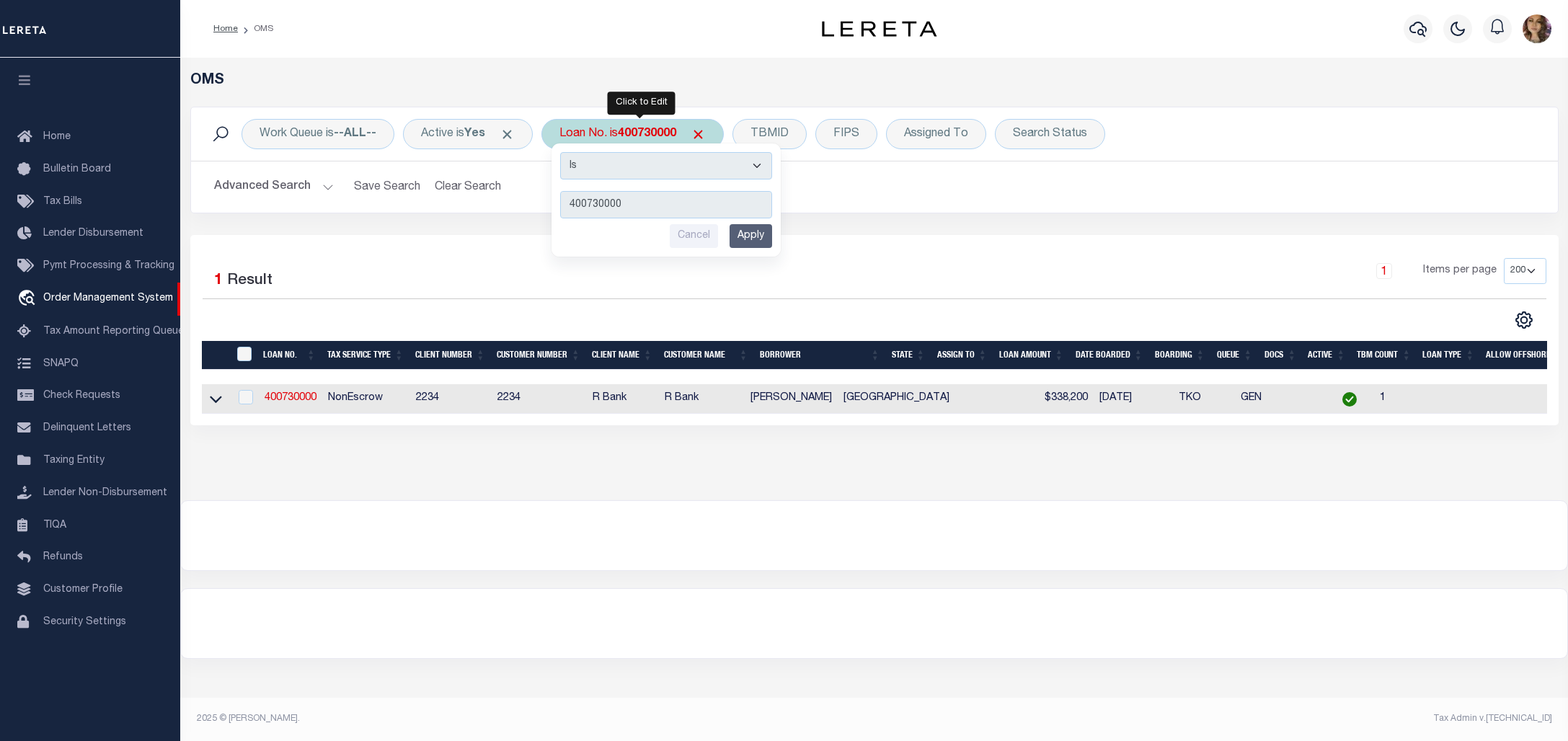
type input "3204225059791"
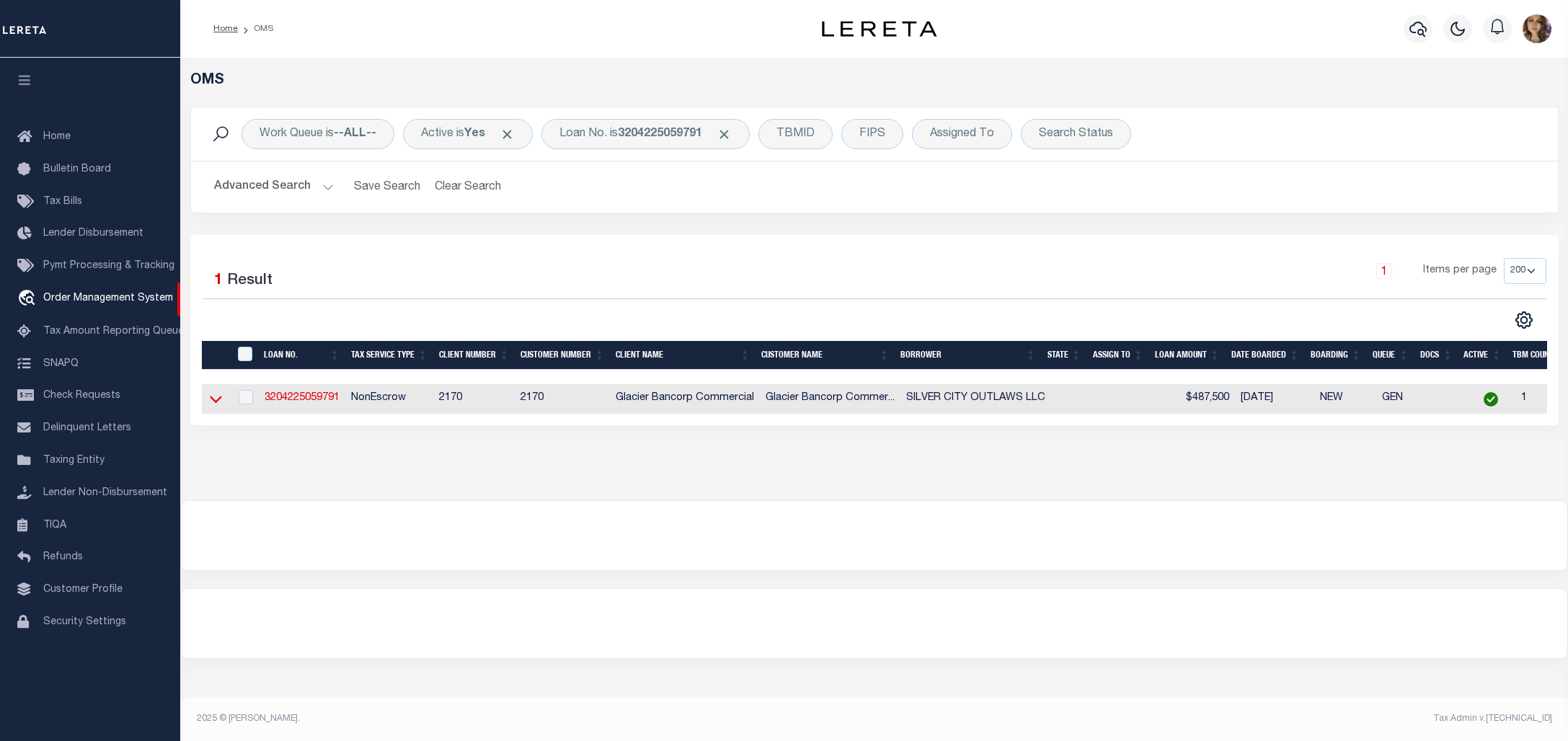
click at [210, 402] on icon at bounding box center [216, 398] width 13 height 15
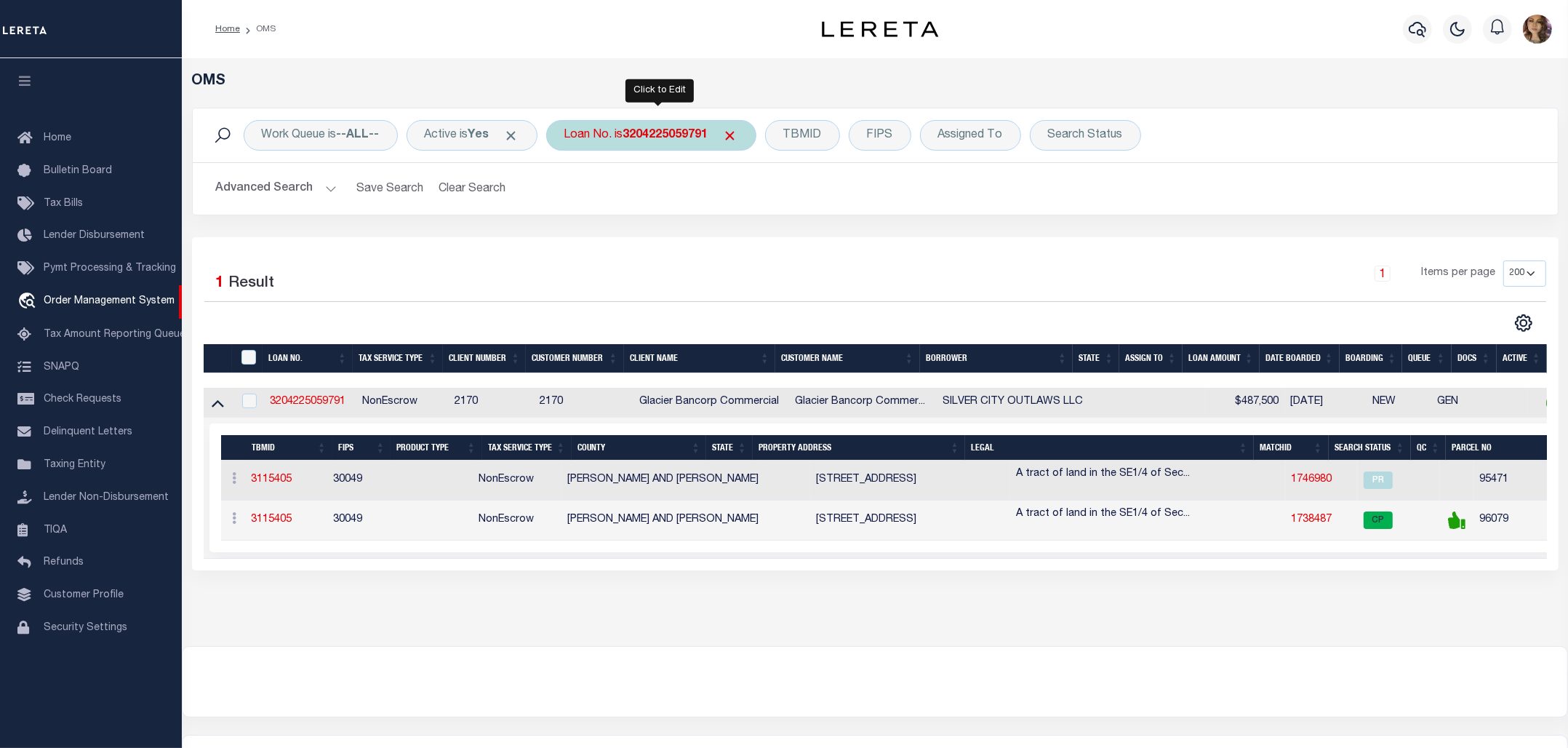
click at [675, 140] on b "3204225059791" at bounding box center [665, 135] width 85 height 12
type input "400630700"
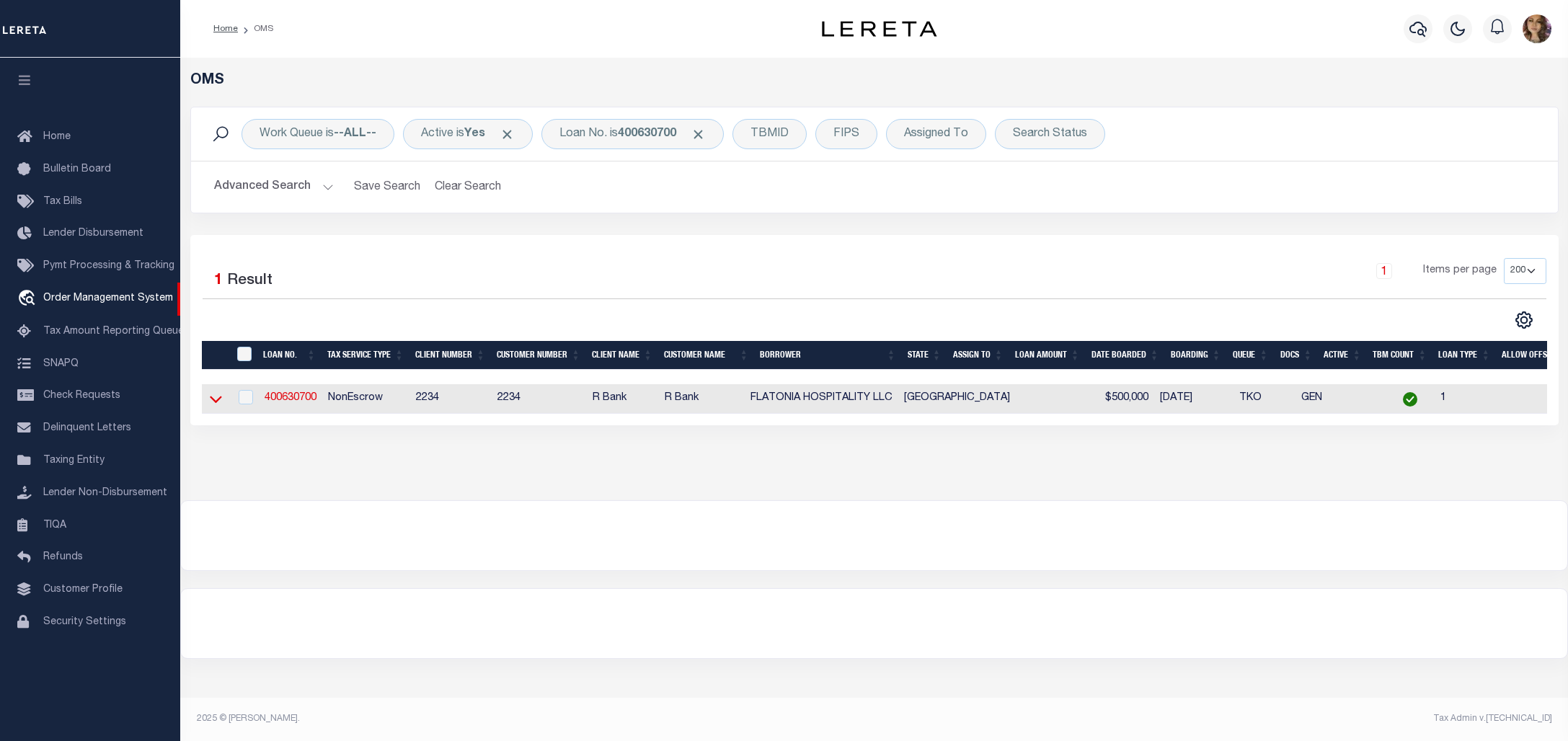
click at [213, 401] on icon at bounding box center [216, 398] width 13 height 15
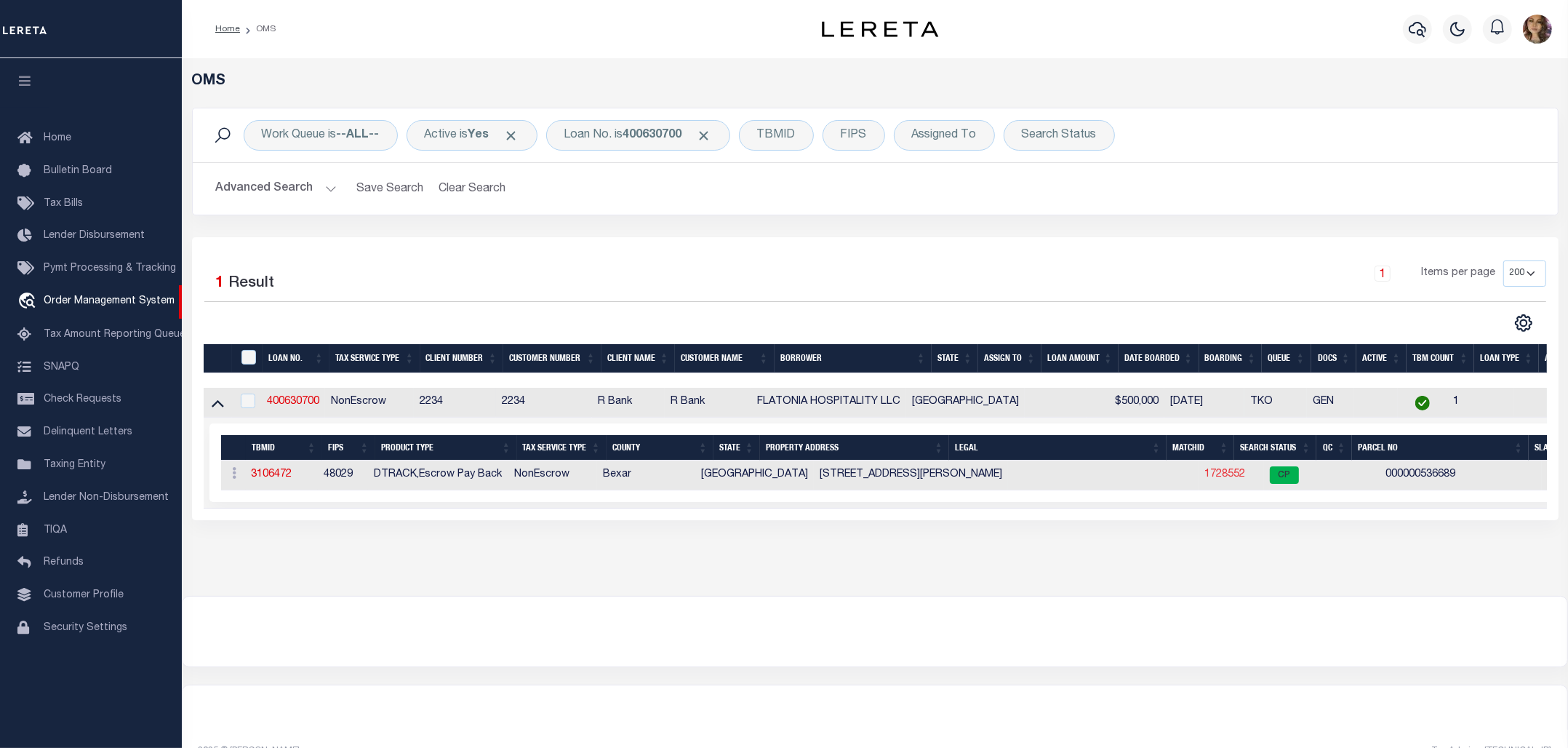
click at [1204, 477] on link "1728552" at bounding box center [1225, 474] width 41 height 10
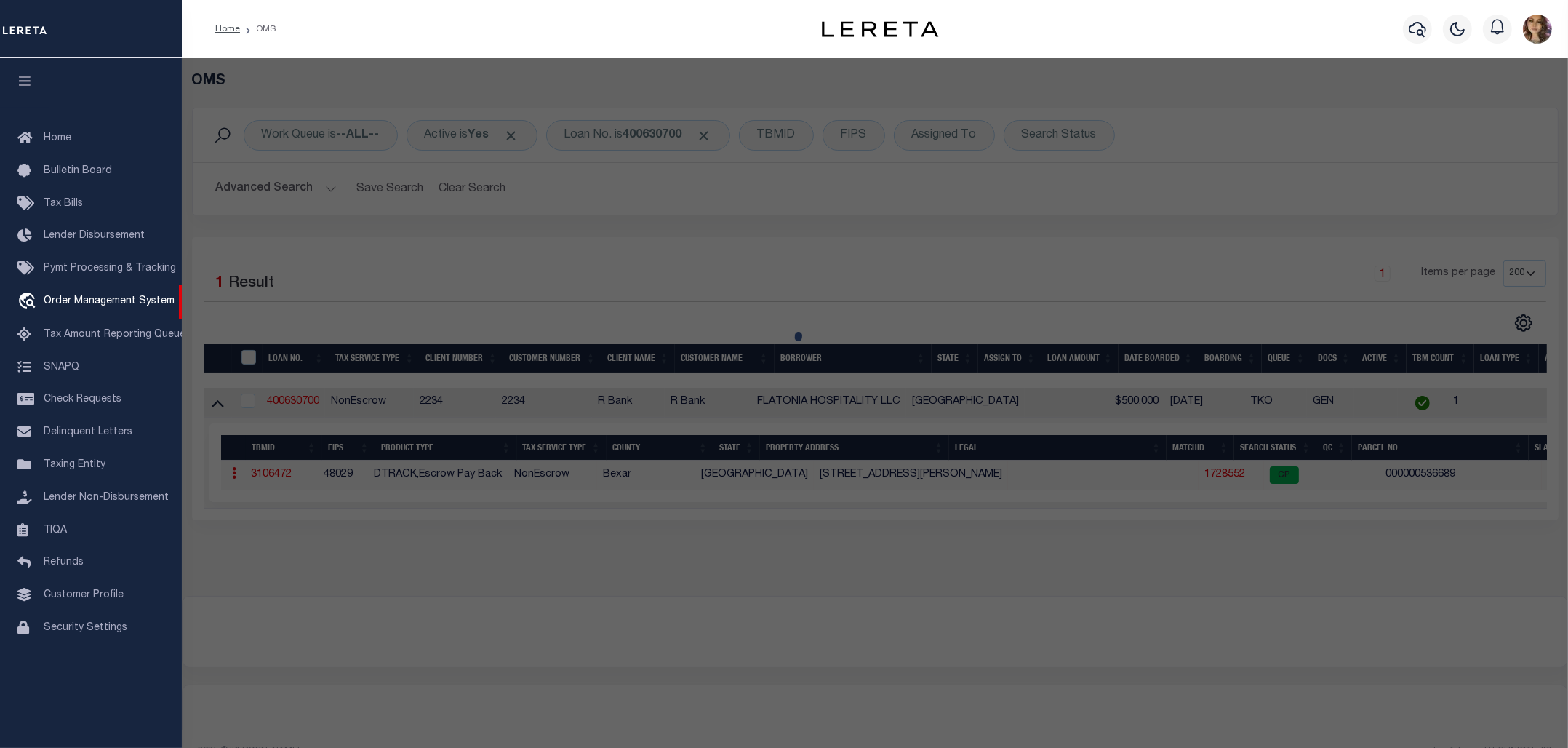
checkbox input "false"
select select "CP"
select select "ACT"
type input "YOGIJIKRUPA HOSPITALITY A LLC"
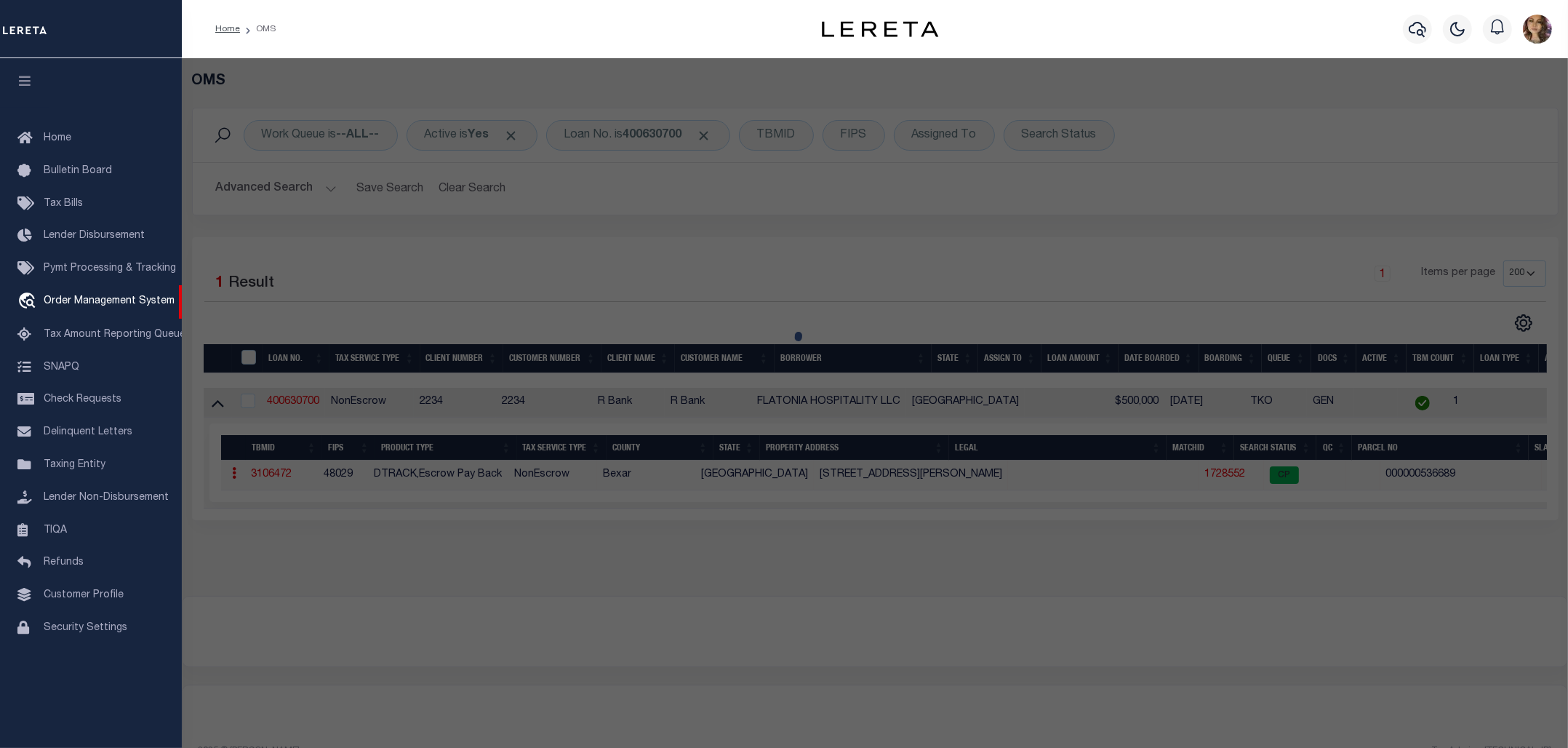
type input "138470000490"
type input "[STREET_ADDRESS][PERSON_NAME]"
checkbox input "false"
type input "SAN ANTONIO, TX 78216"
type textarea "NCB 13847 BLK LOT 49 D2 ADDITION SUBD"
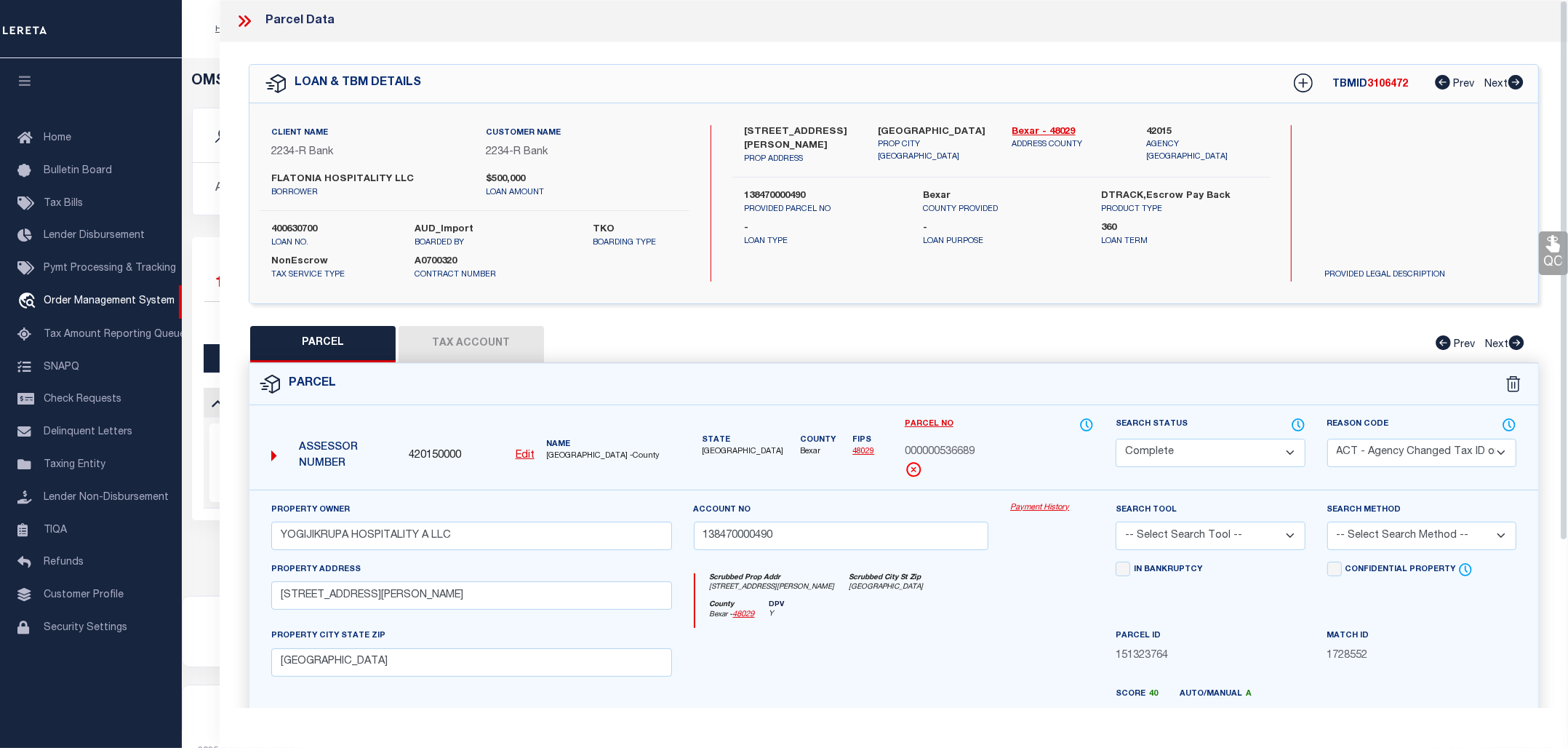
click at [1042, 508] on link "Payment History" at bounding box center [1052, 508] width 84 height 13
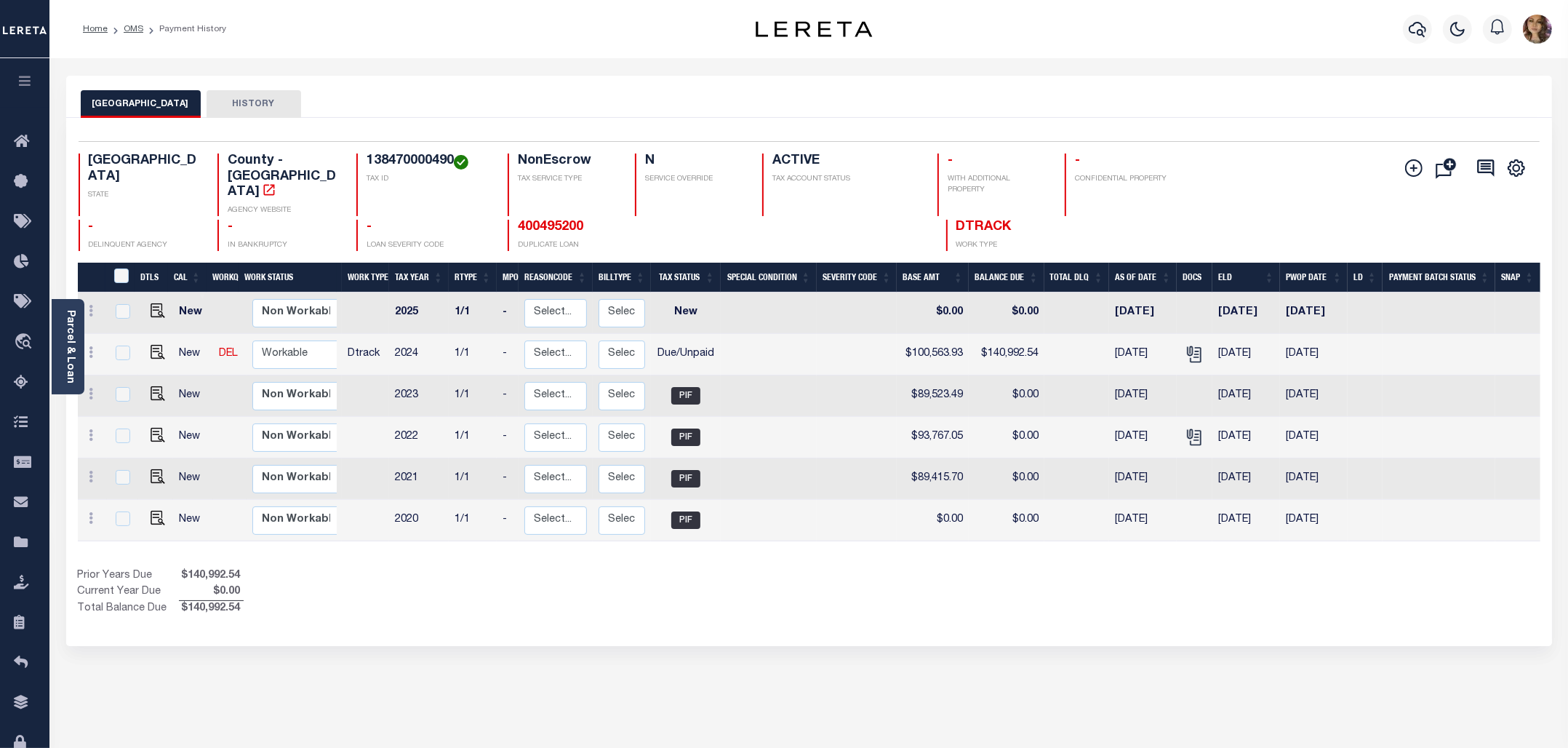
click at [415, 161] on h4 "138470000490" at bounding box center [428, 161] width 123 height 16
copy h4 "138470000490"
click at [277, 183] on icon "" at bounding box center [269, 190] width 15 height 15
click at [153, 345] on img "" at bounding box center [158, 352] width 15 height 15
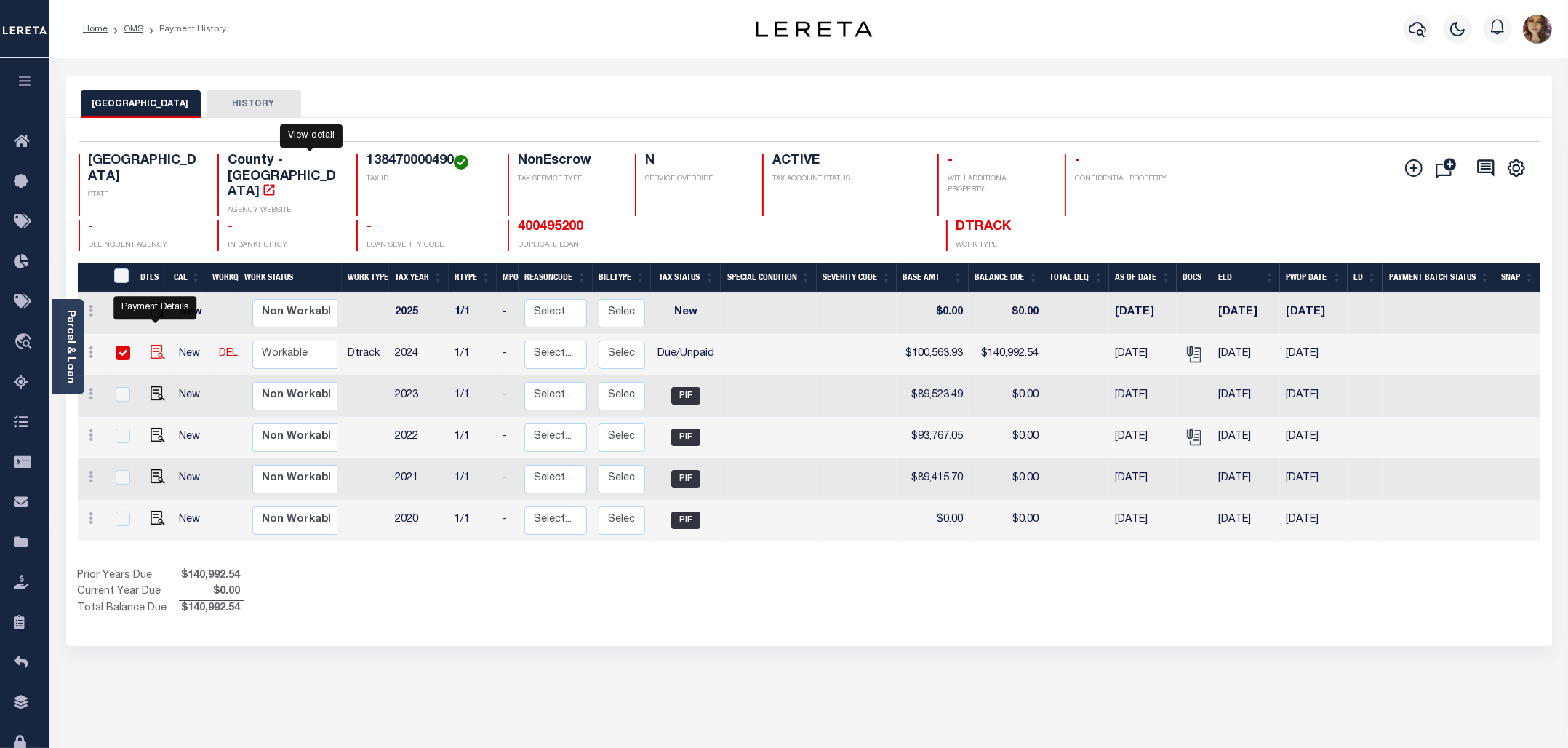
checkbox input "true"
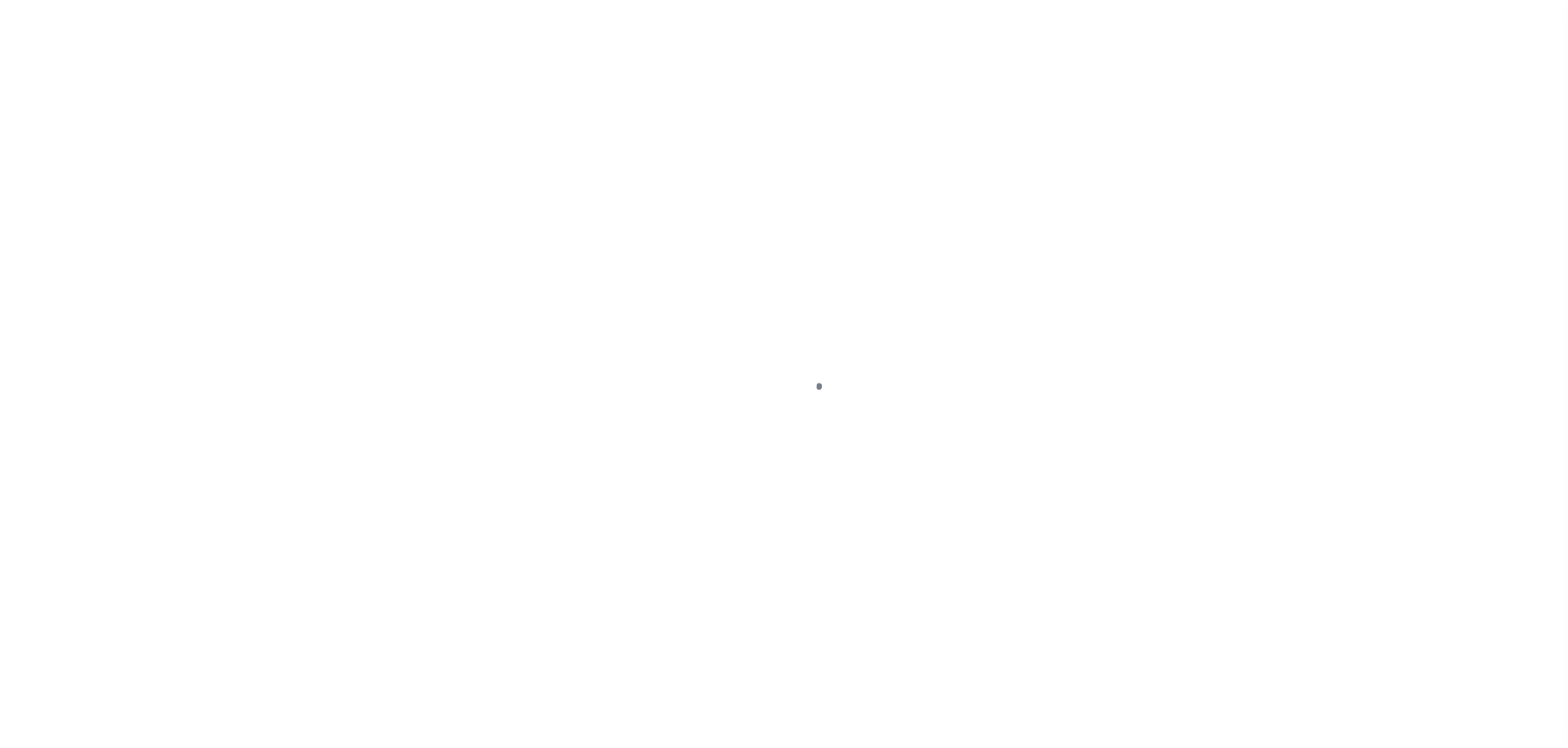
select select "DUE"
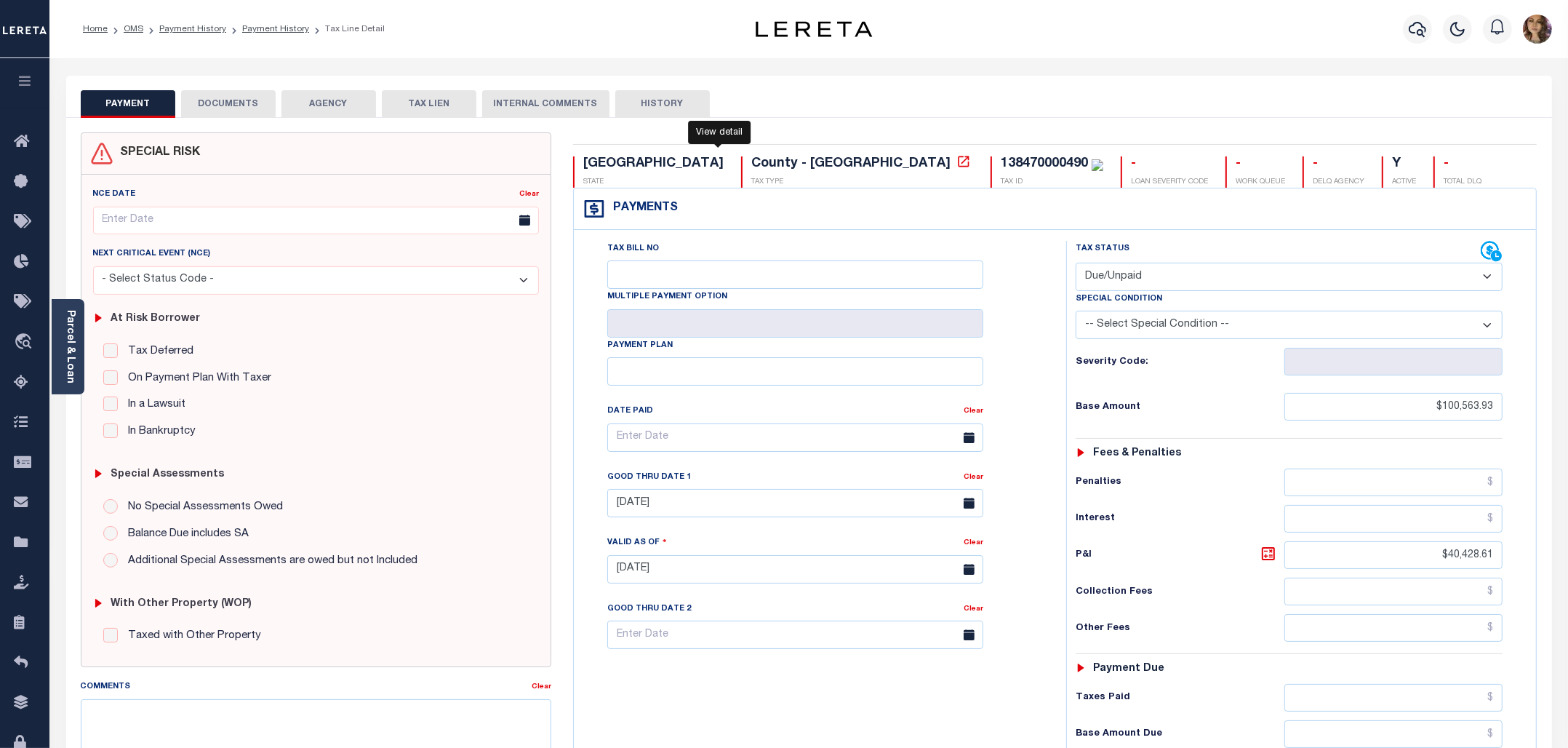
click at [958, 162] on icon at bounding box center [964, 161] width 11 height 11
click at [88, 346] on span "Order Management System" at bounding box center [132, 342] width 178 height 40
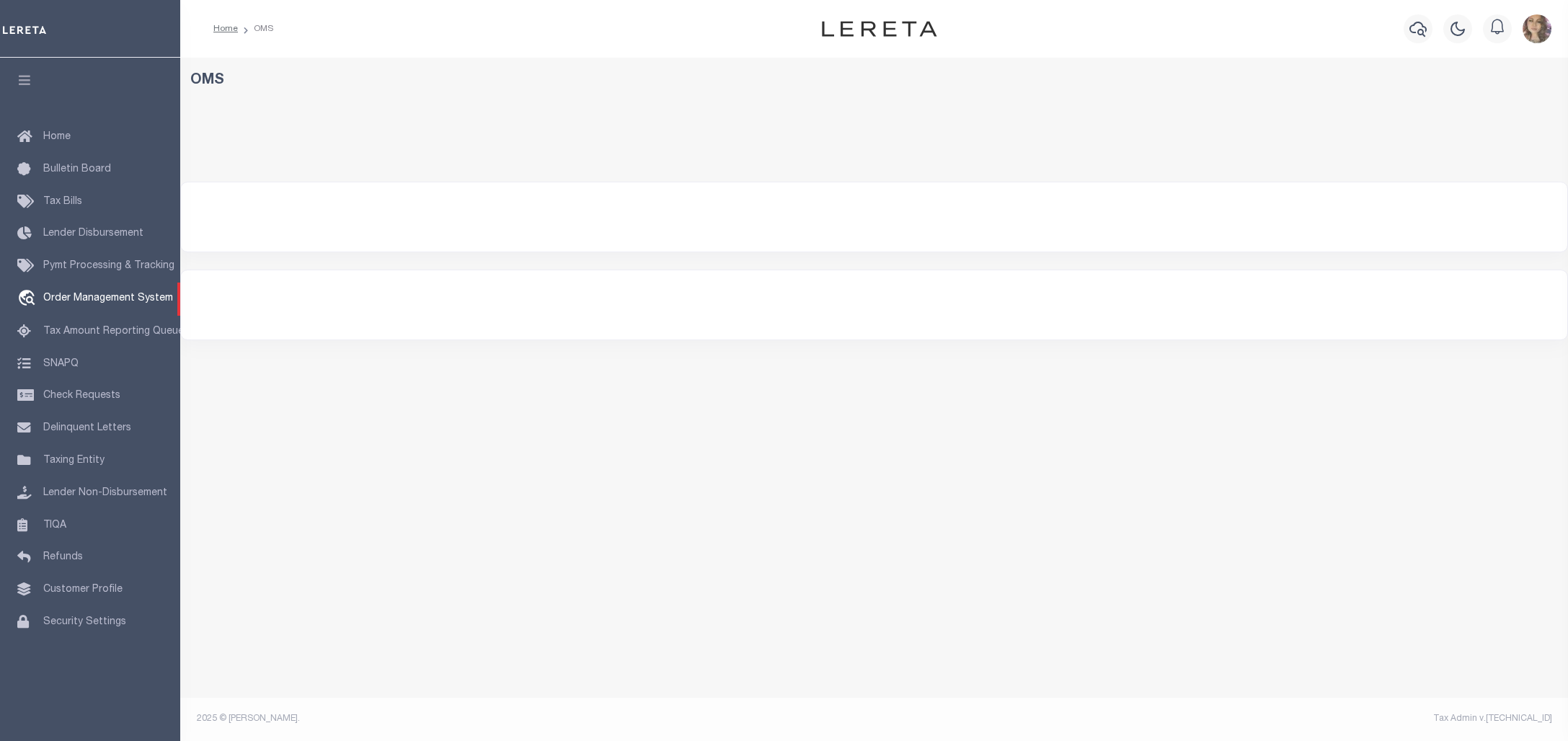
select select "200"
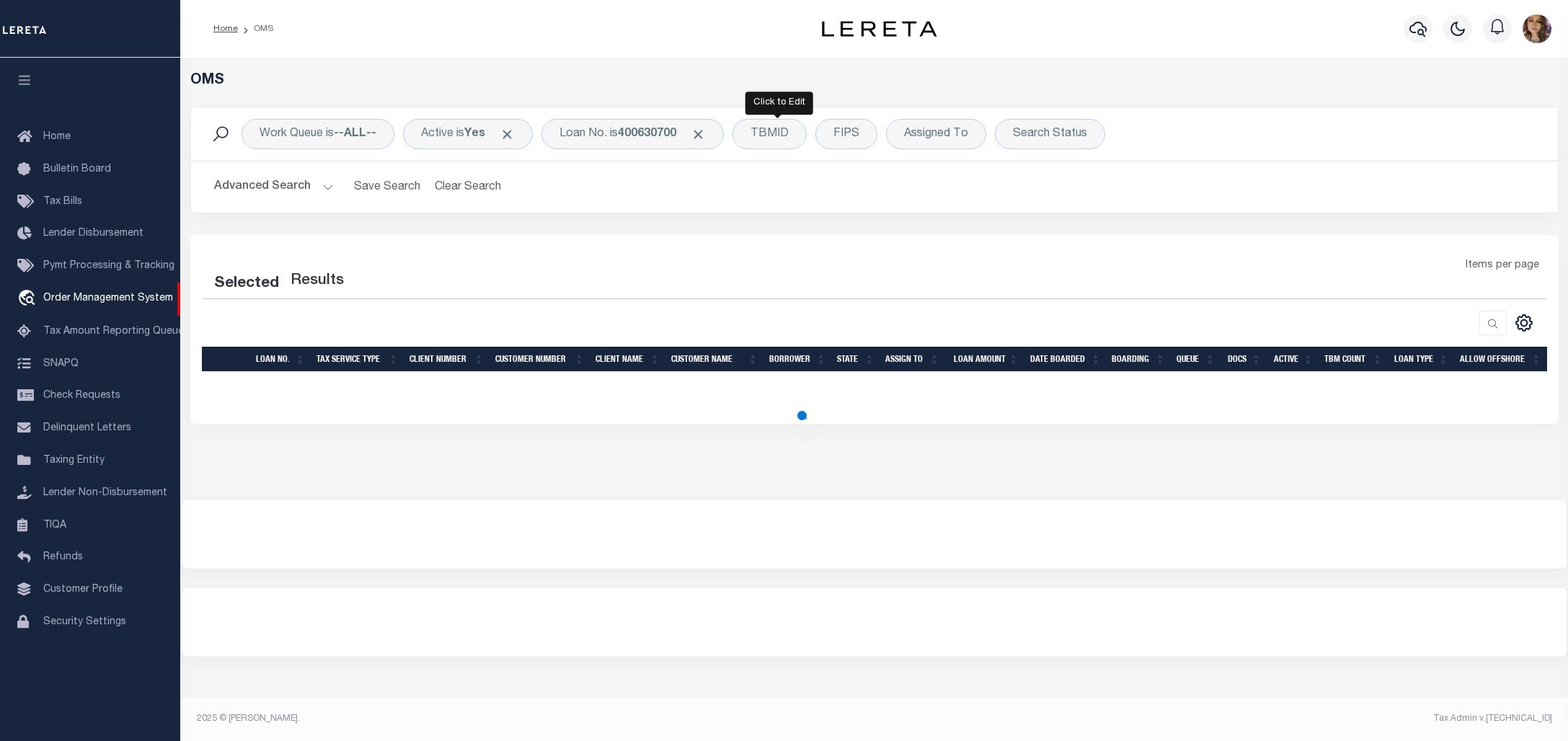
select select "200"
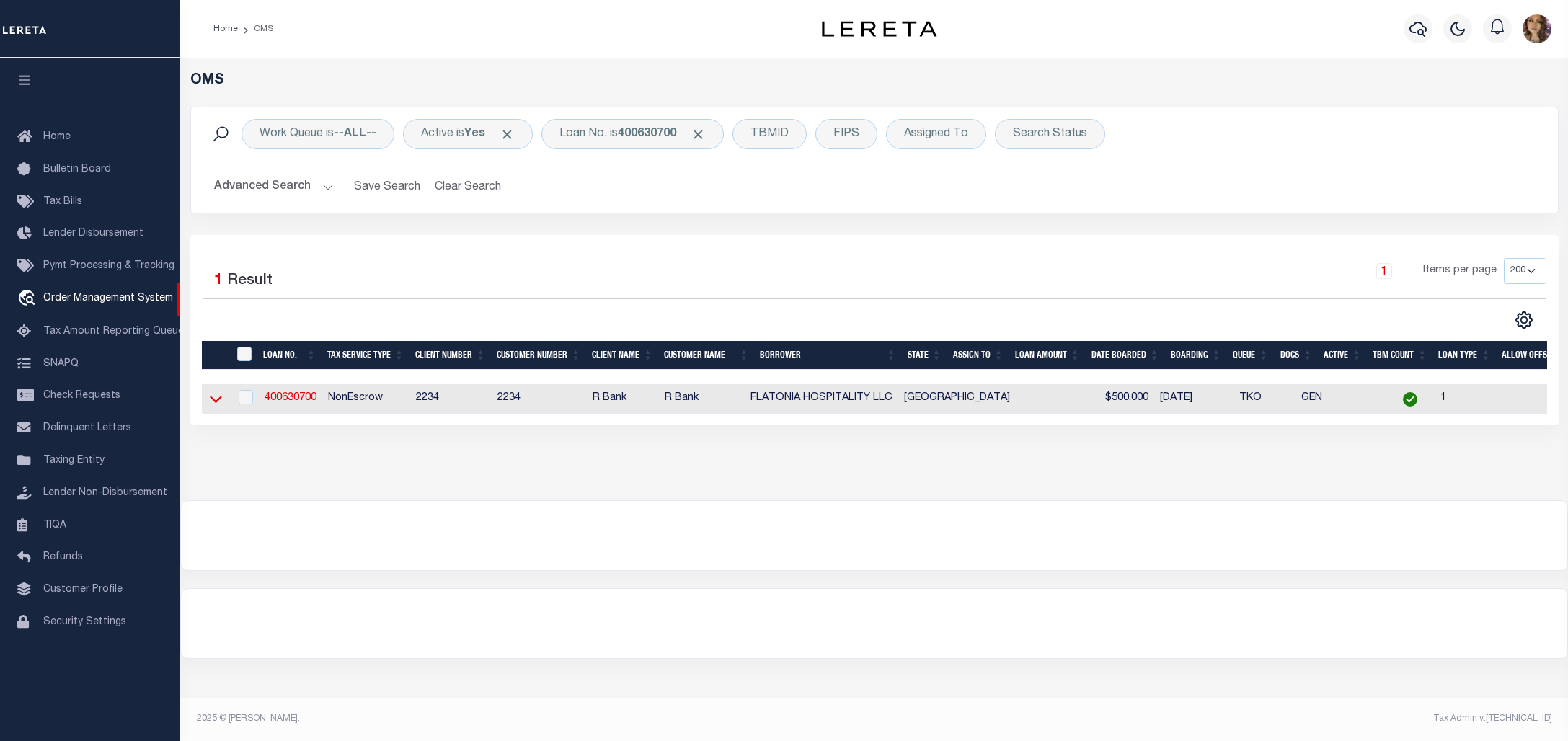
click at [214, 398] on icon at bounding box center [216, 398] width 13 height 15
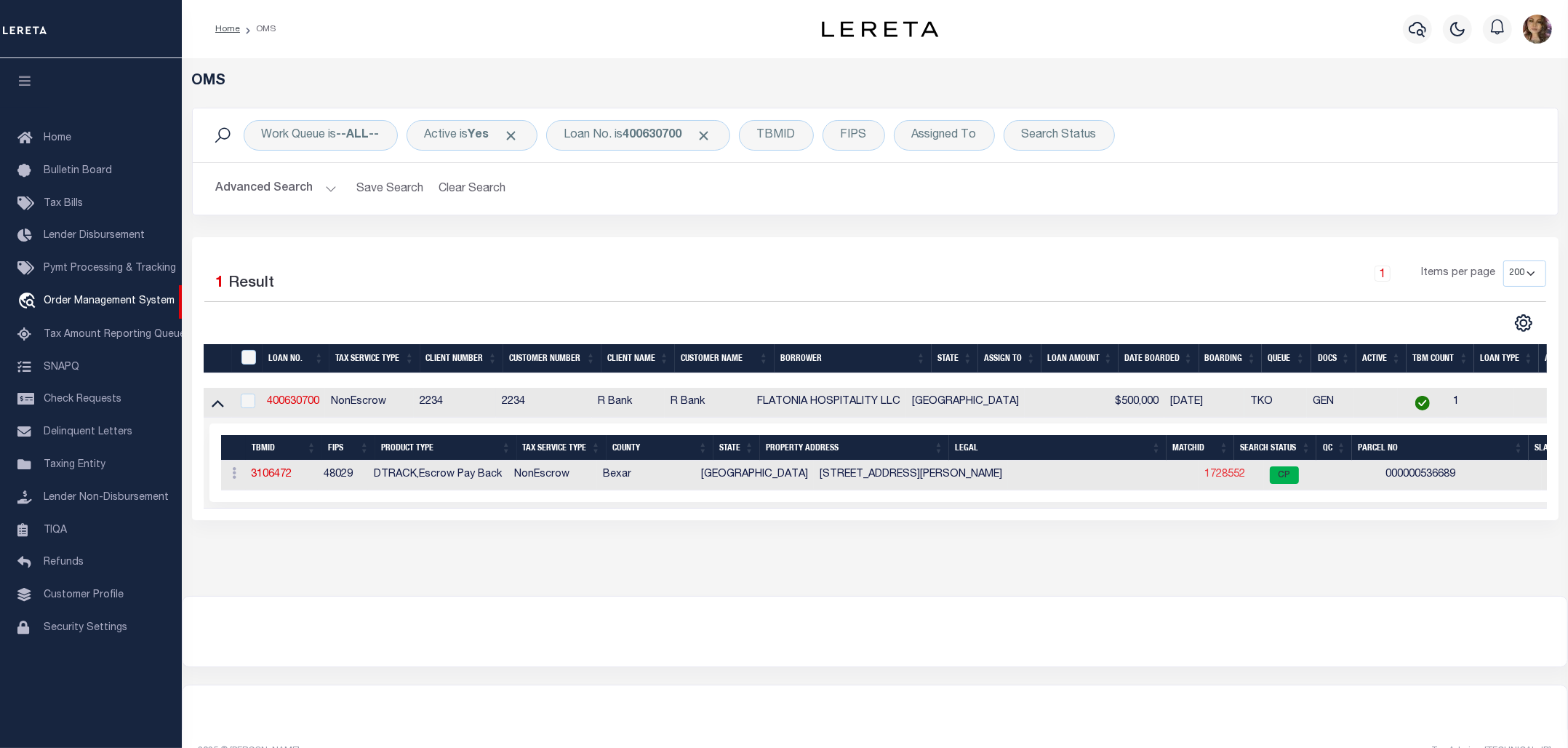
click at [1204, 477] on link "1728552" at bounding box center [1225, 474] width 41 height 10
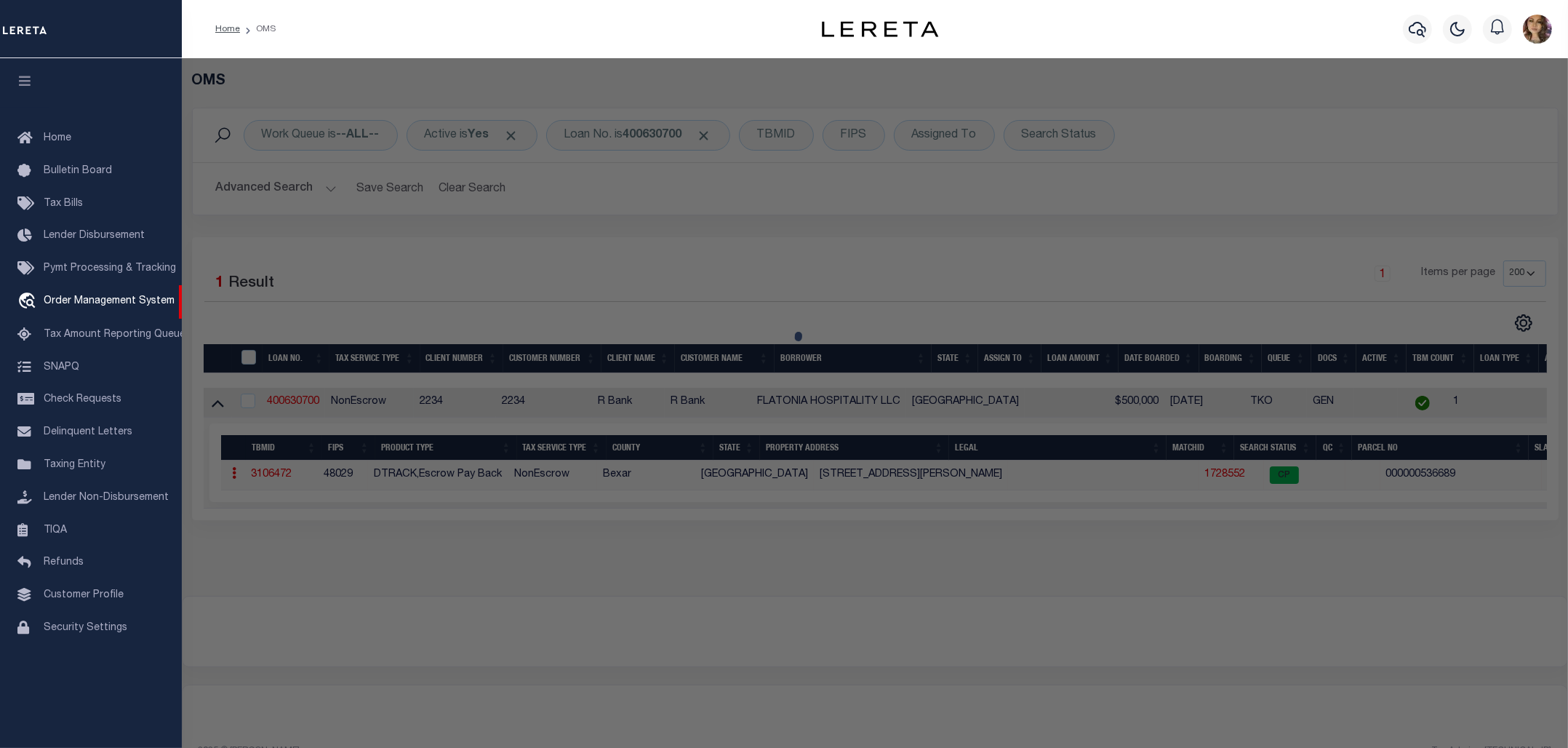
checkbox input "false"
select select "CP"
select select "ACT"
type input "YOGIJIKRUPA HOSPITALITY A LLC"
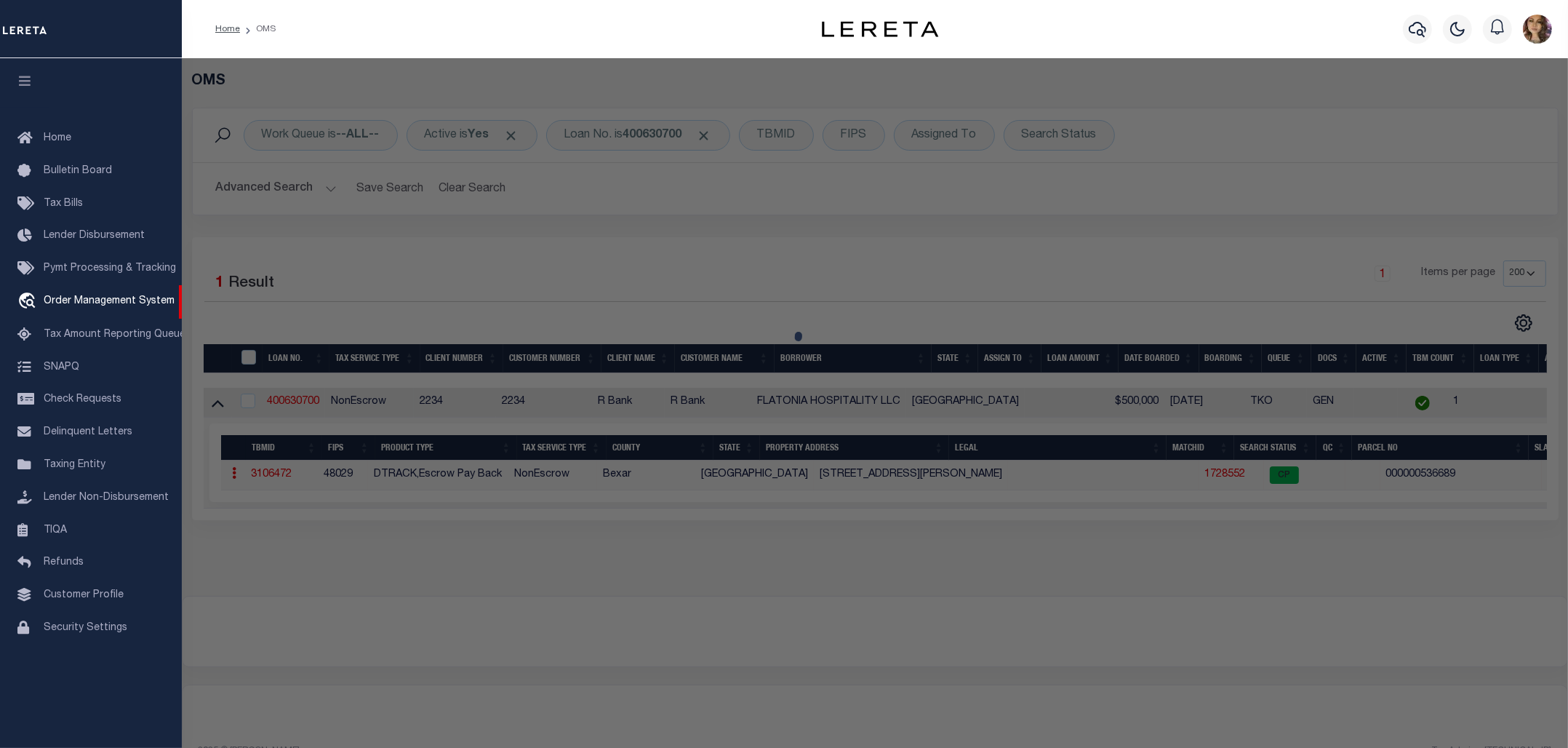
type input "138470000490"
type input "[STREET_ADDRESS][PERSON_NAME]"
checkbox input "false"
type input "SAN ANTONIO, TX 78216"
type textarea "NCB 13847 BLK LOT 49 D2 ADDITION SUBD"
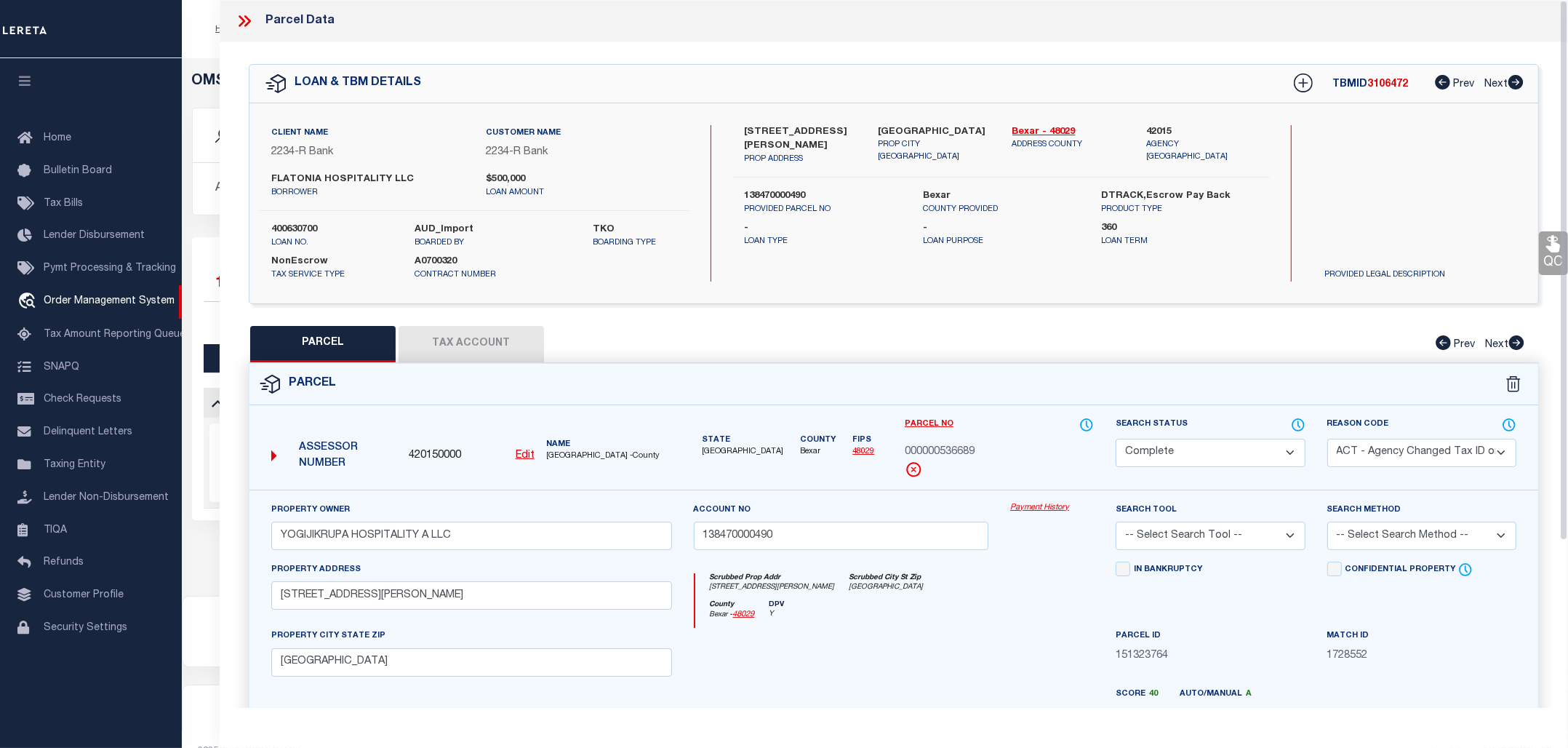
click at [1048, 508] on link "Payment History" at bounding box center [1052, 508] width 84 height 13
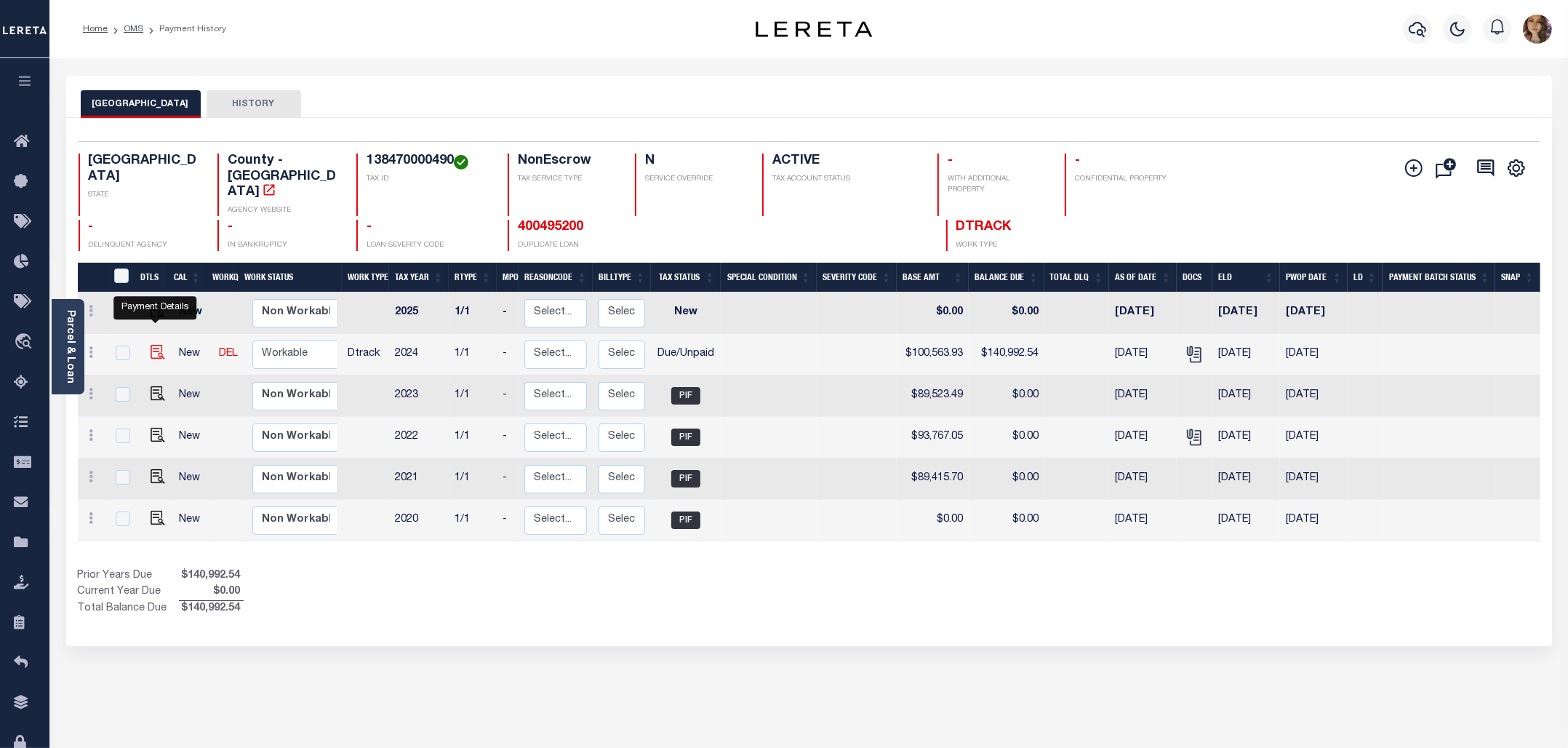
click at [151, 345] on img "" at bounding box center [158, 352] width 15 height 15
checkbox input "true"
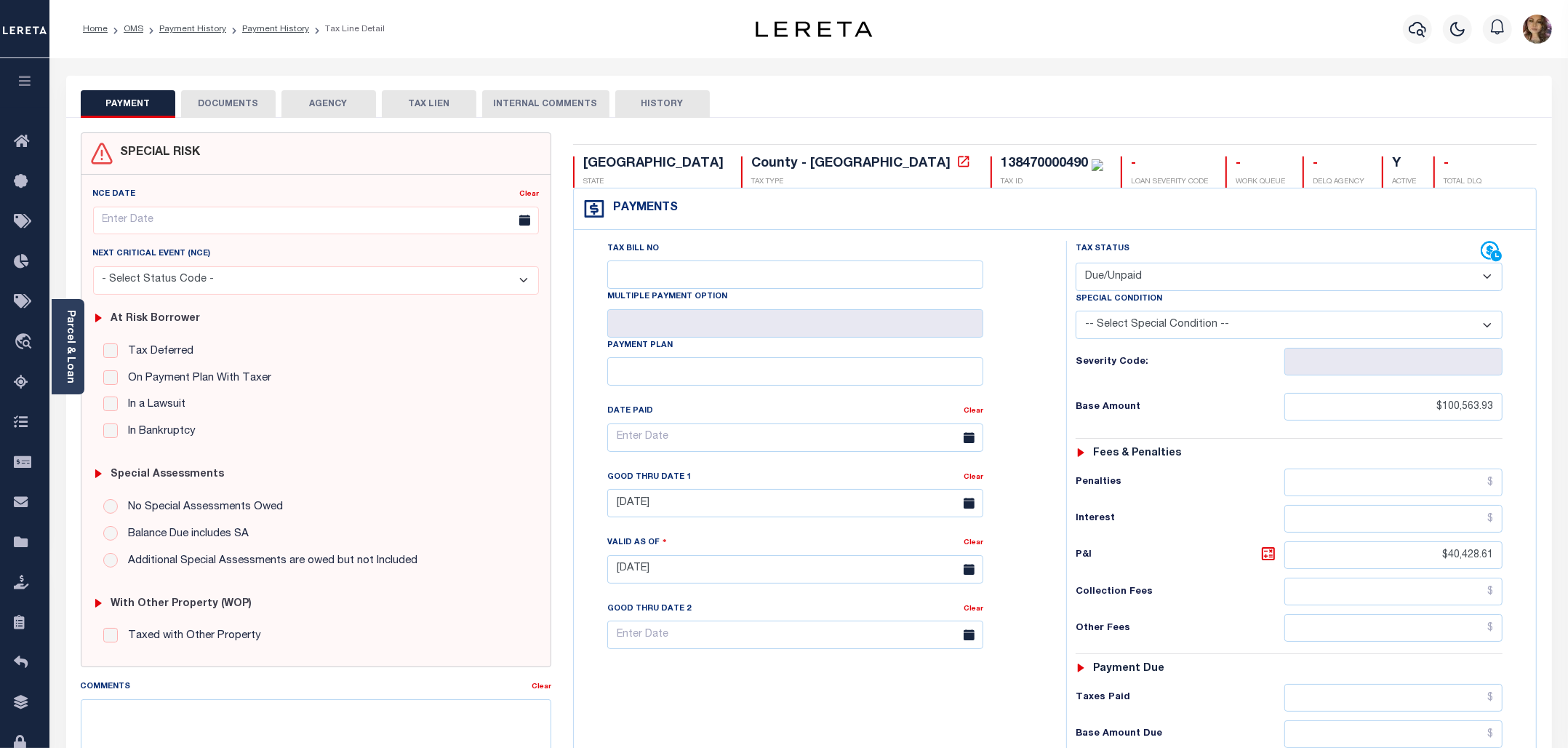
click at [1236, 277] on select "- Select Status Code - Open Due/Unpaid Paid Incomplete No Tax Due Internal Refu…" at bounding box center [1289, 277] width 428 height 28
select select "PYD"
click at [1076, 264] on select "- Select Status Code - Open Due/Unpaid Paid Incomplete No Tax Due Internal Refu…" at bounding box center [1289, 277] width 428 height 28
type input "[DATE]"
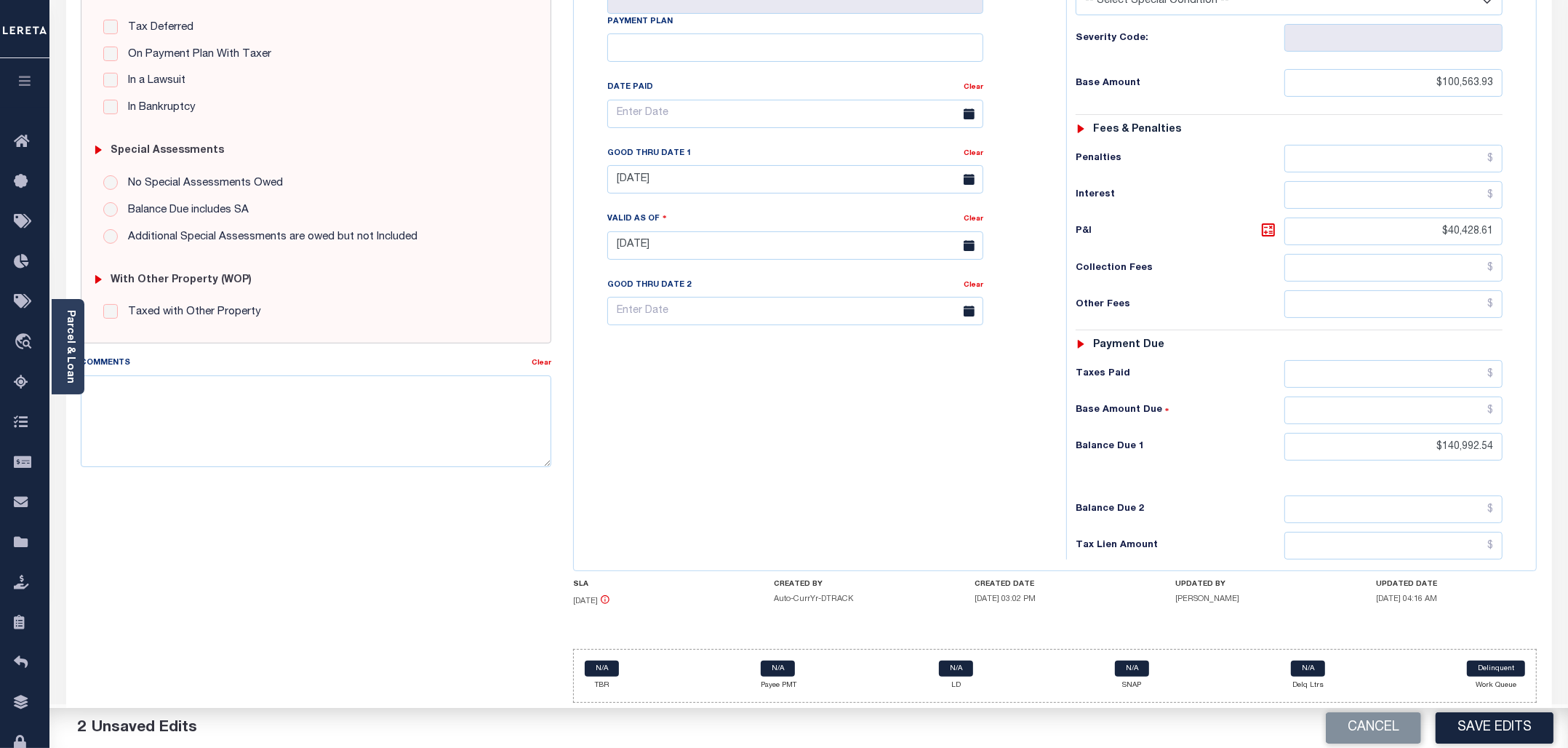
scroll to position [332, 0]
drag, startPoint x: 1502, startPoint y: 445, endPoint x: 1436, endPoint y: 452, distance: 66.4
click at [1436, 452] on input "$140,992.54" at bounding box center [1393, 446] width 218 height 28
type input "$0.00"
click at [1491, 732] on button "Save Edits" at bounding box center [1494, 728] width 117 height 31
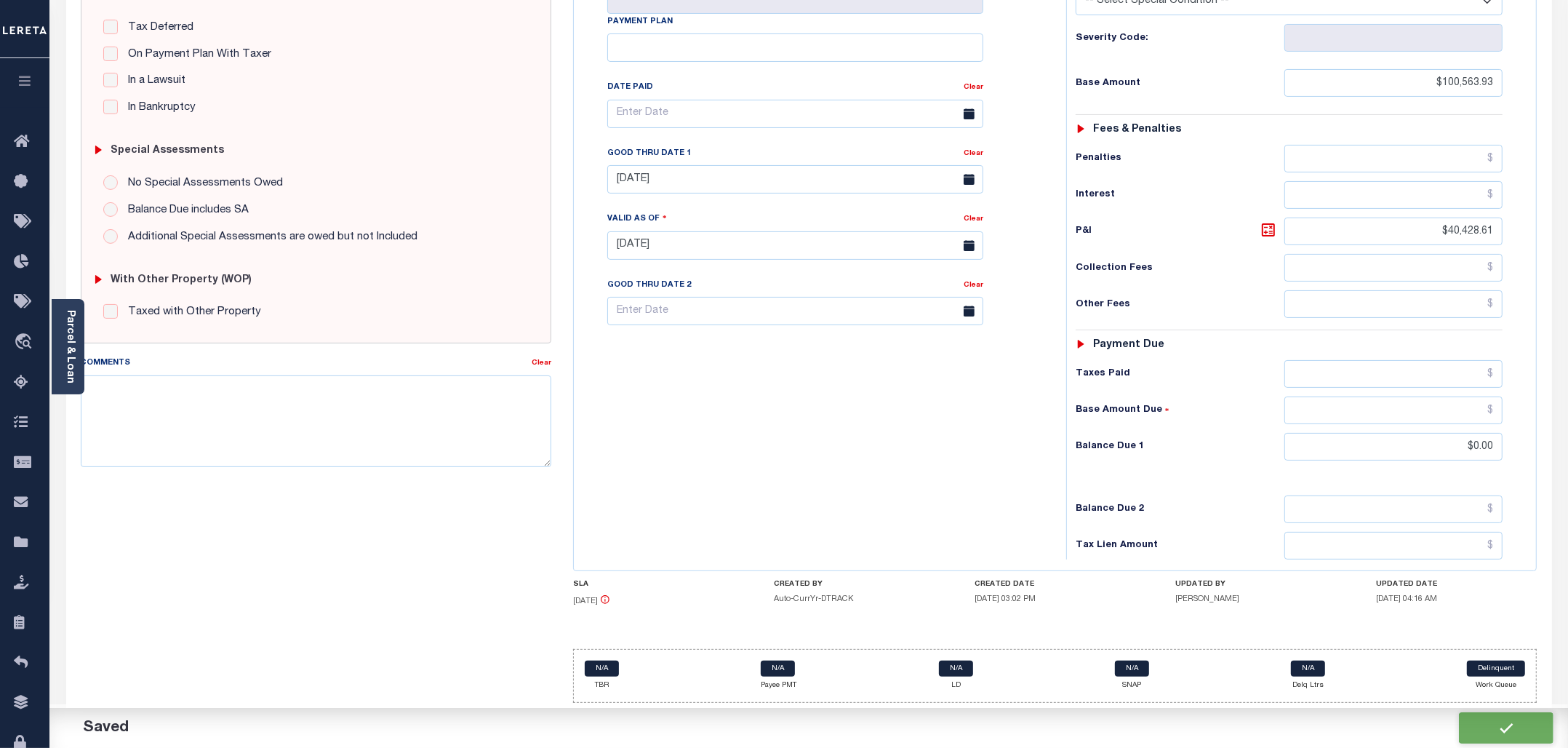
checkbox input "false"
type input "$100,563.93"
type input "$40,428.61"
type input "$0"
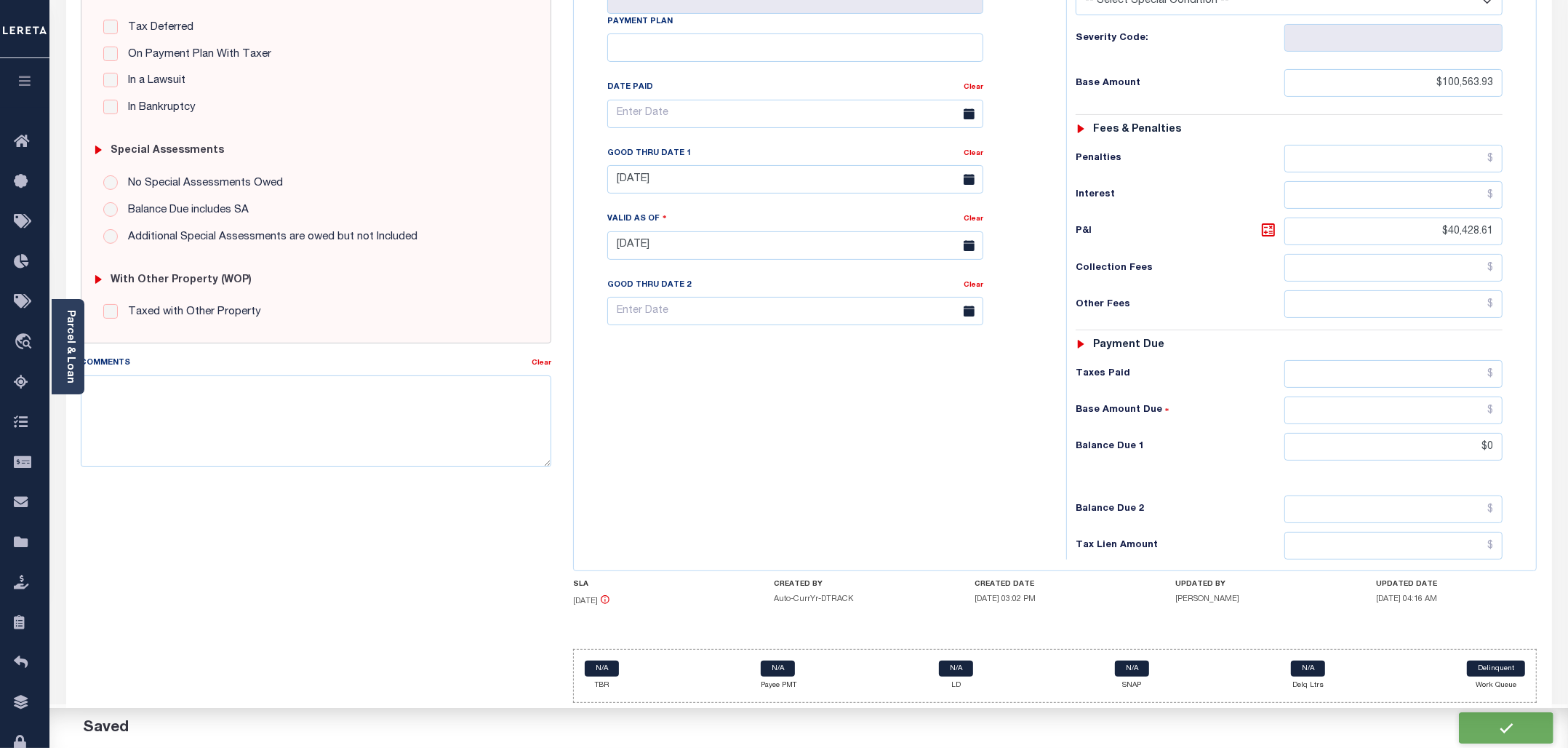
scroll to position [329, 0]
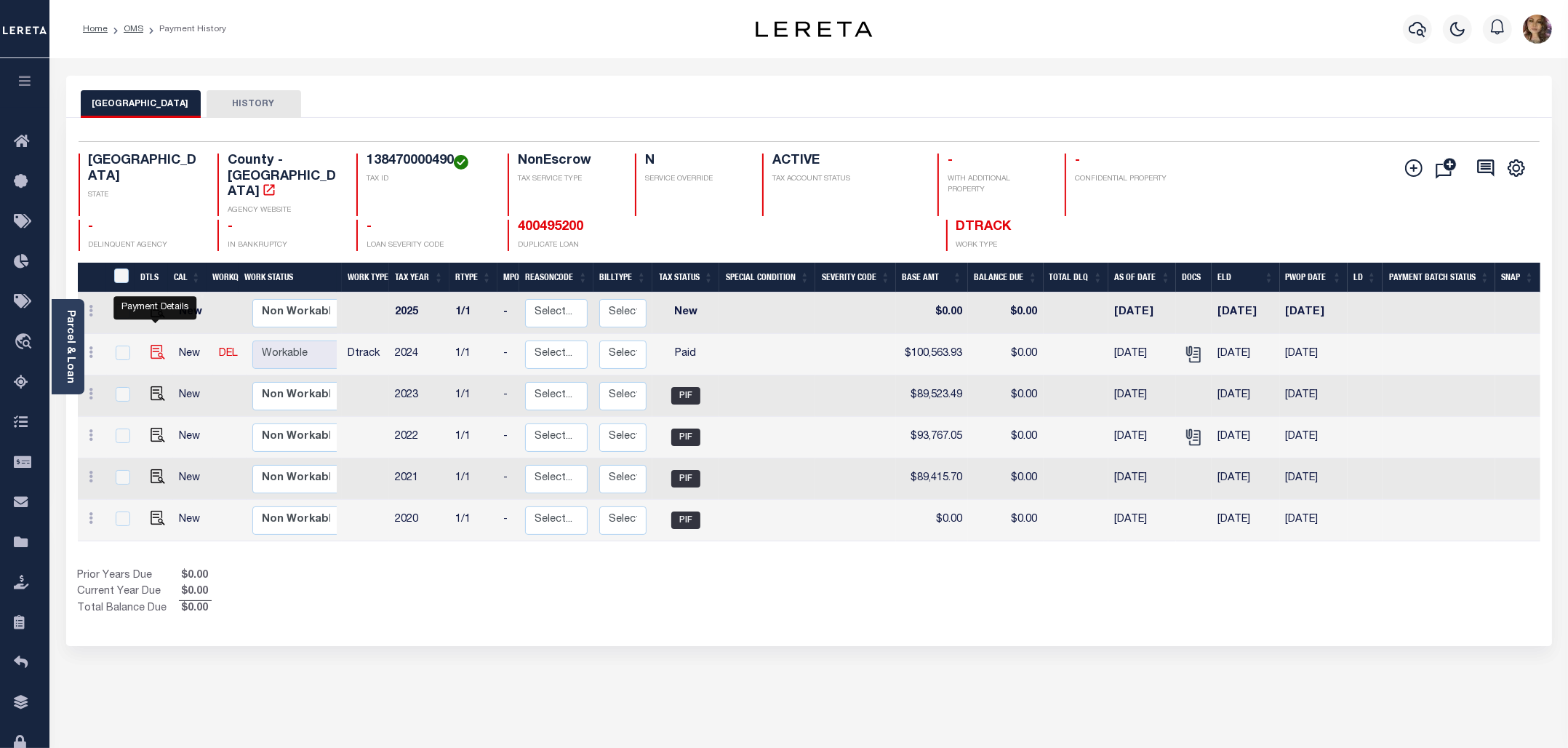
click at [151, 345] on img "" at bounding box center [158, 352] width 15 height 15
checkbox input "true"
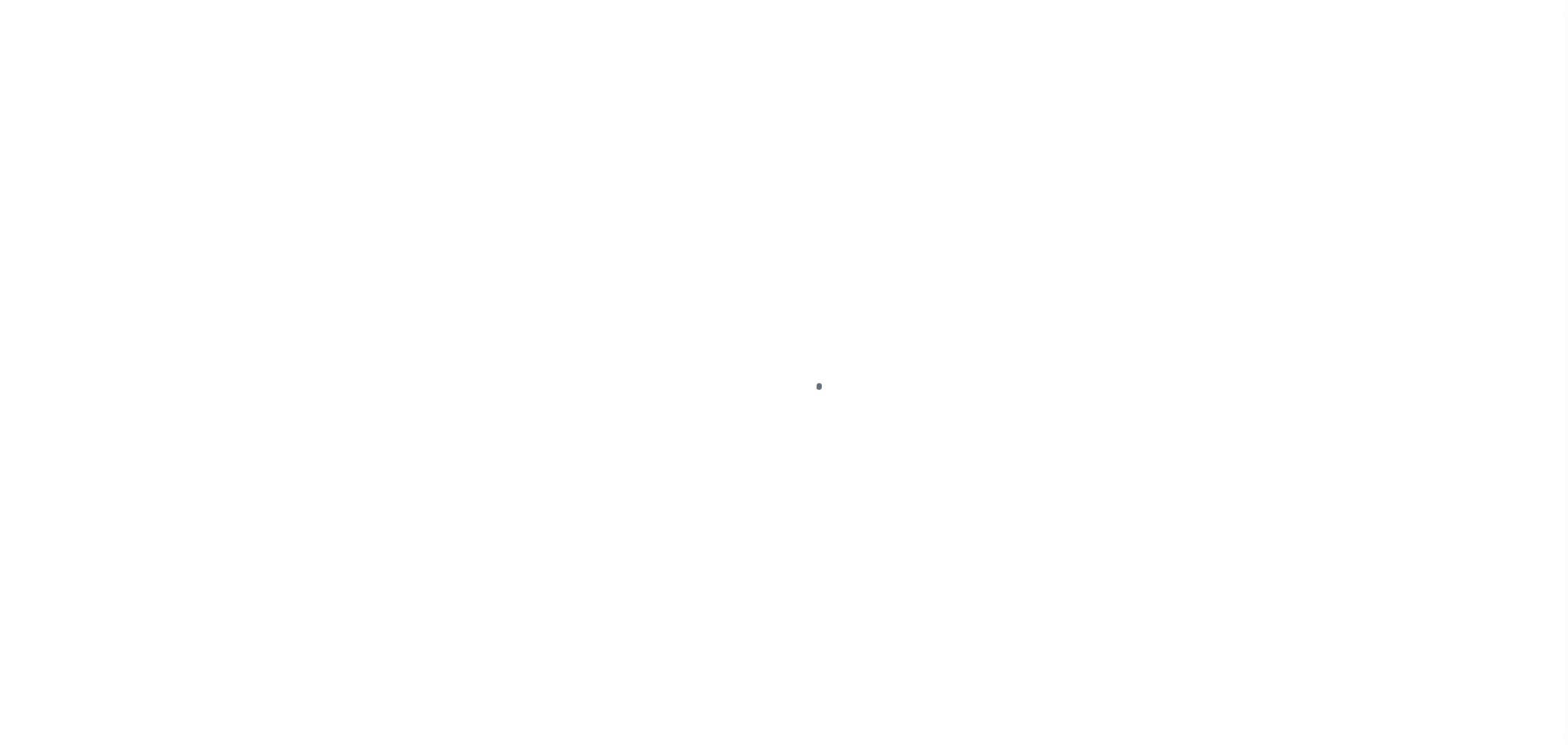
select select "PYD"
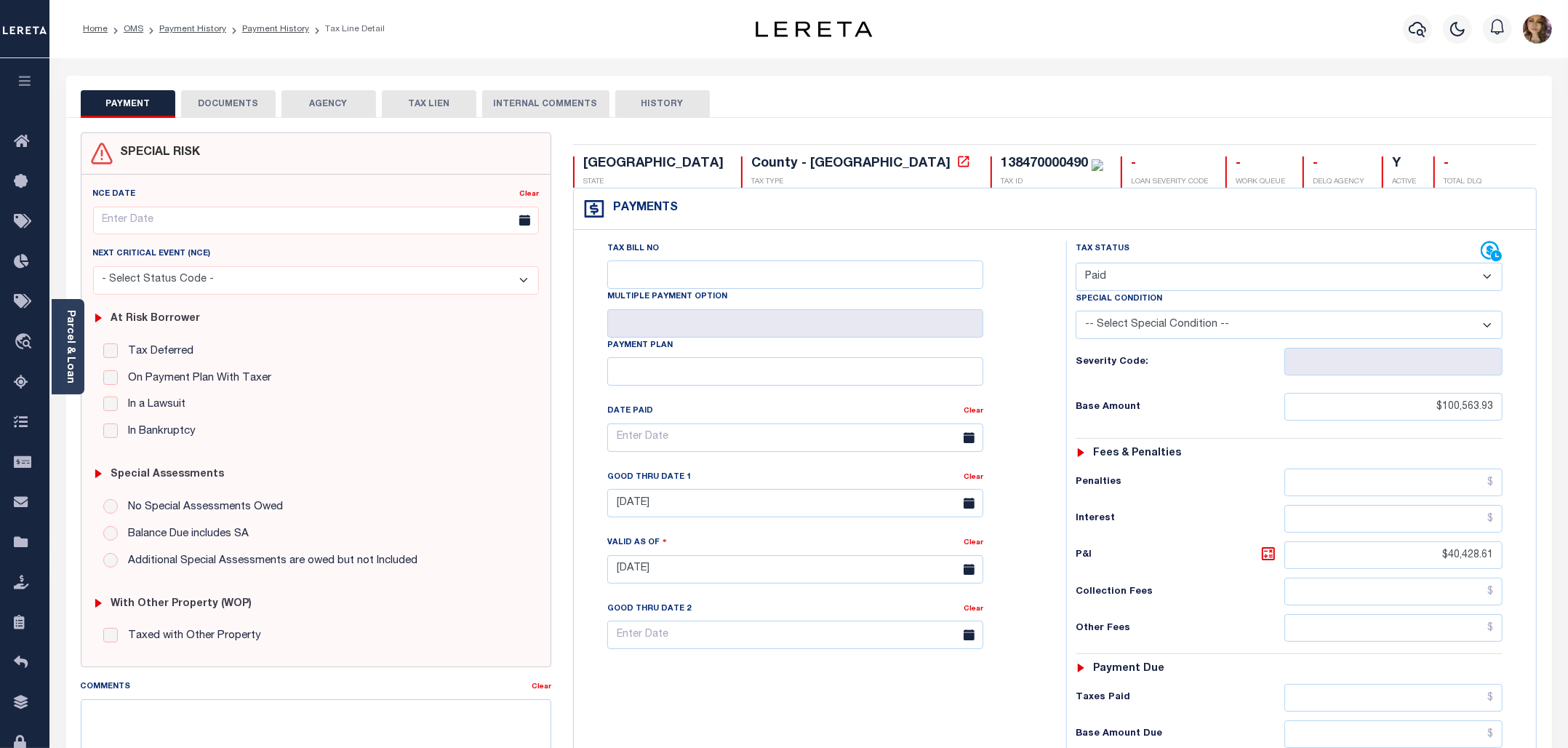
click at [231, 100] on button "DOCUMENTS" at bounding box center [228, 103] width 94 height 28
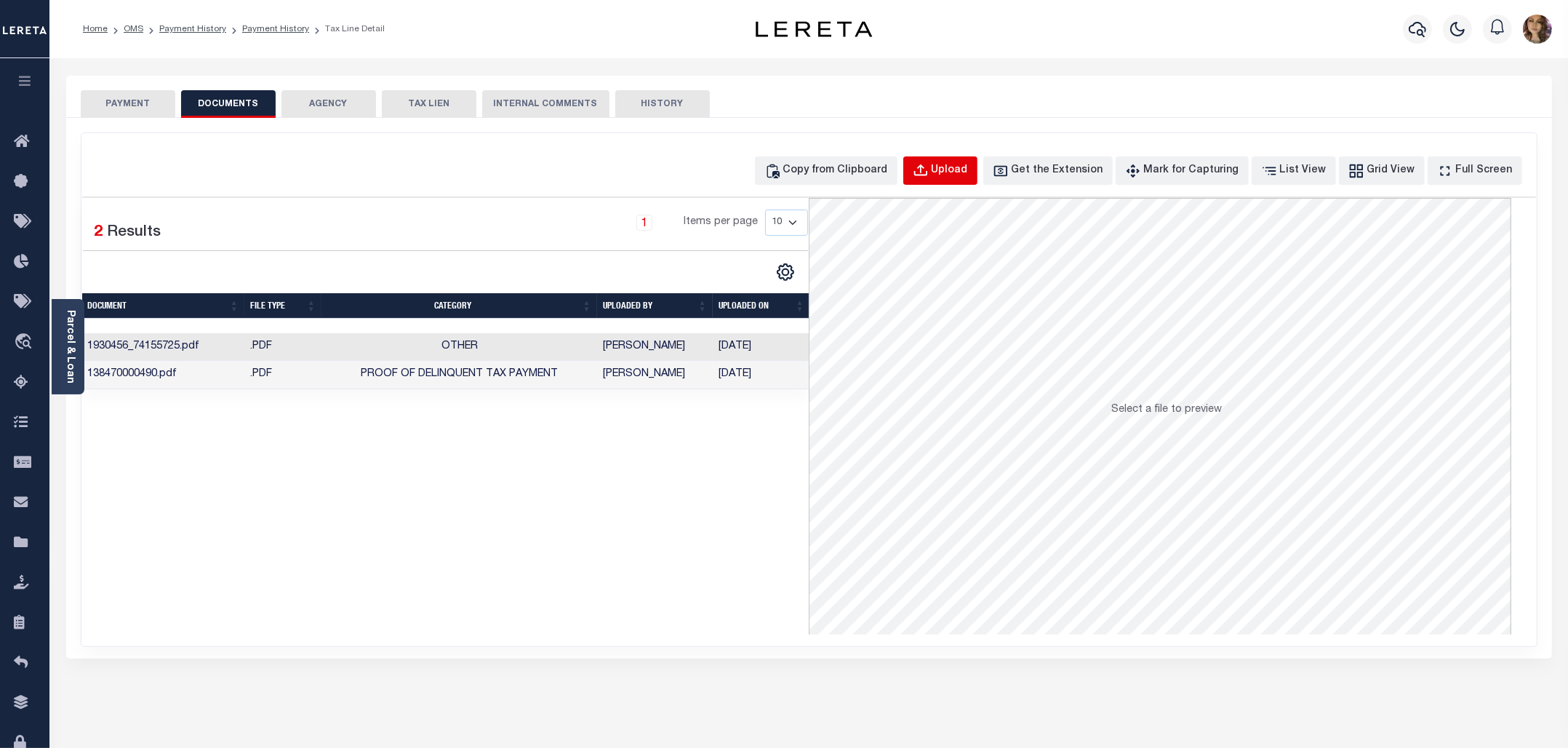
click at [969, 161] on button "Upload" at bounding box center [941, 170] width 74 height 28
select select "POP"
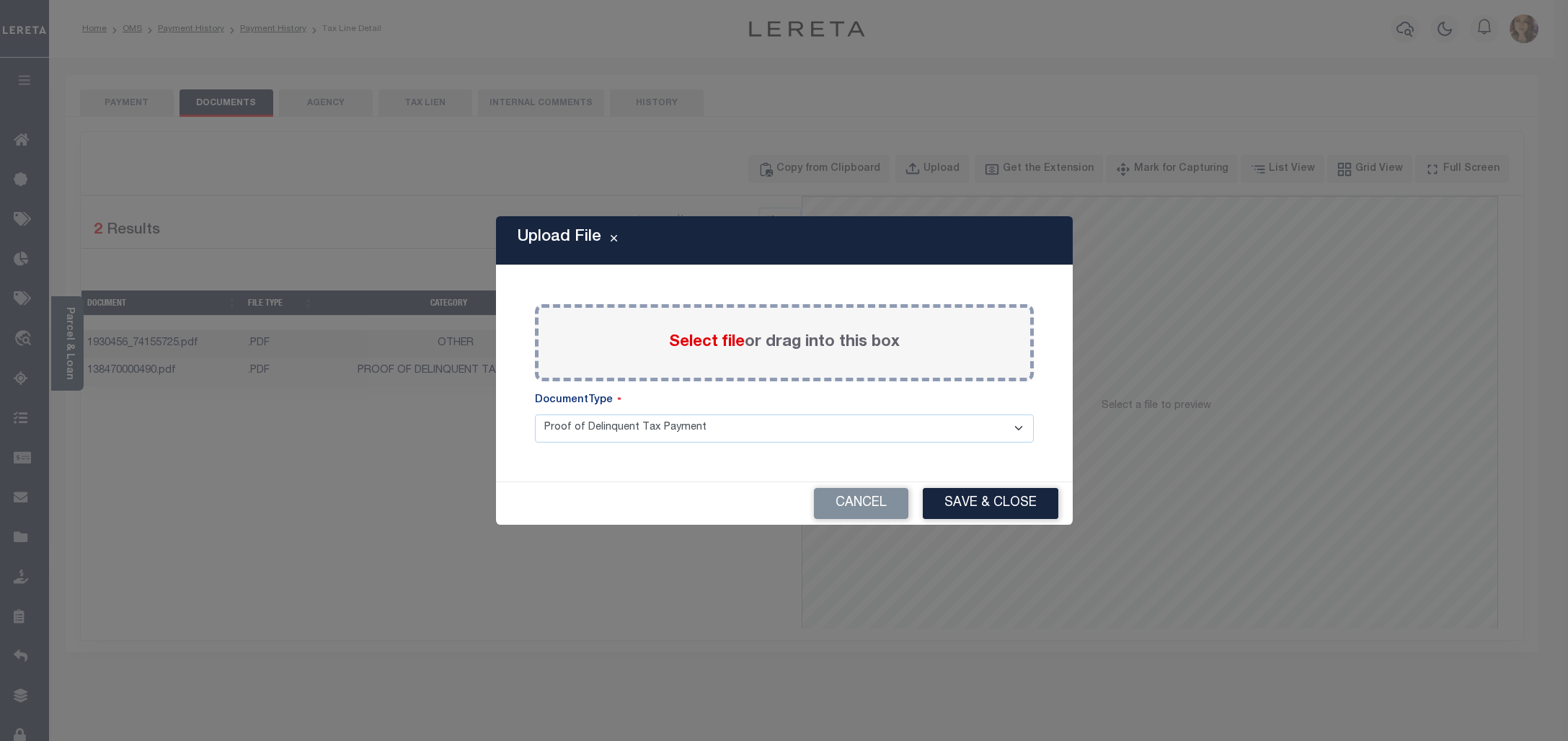
click at [707, 340] on span "Select file" at bounding box center [707, 343] width 76 height 16
click at [0, 0] on input "Select file or drag into this box" at bounding box center [0, 0] width 0 height 0
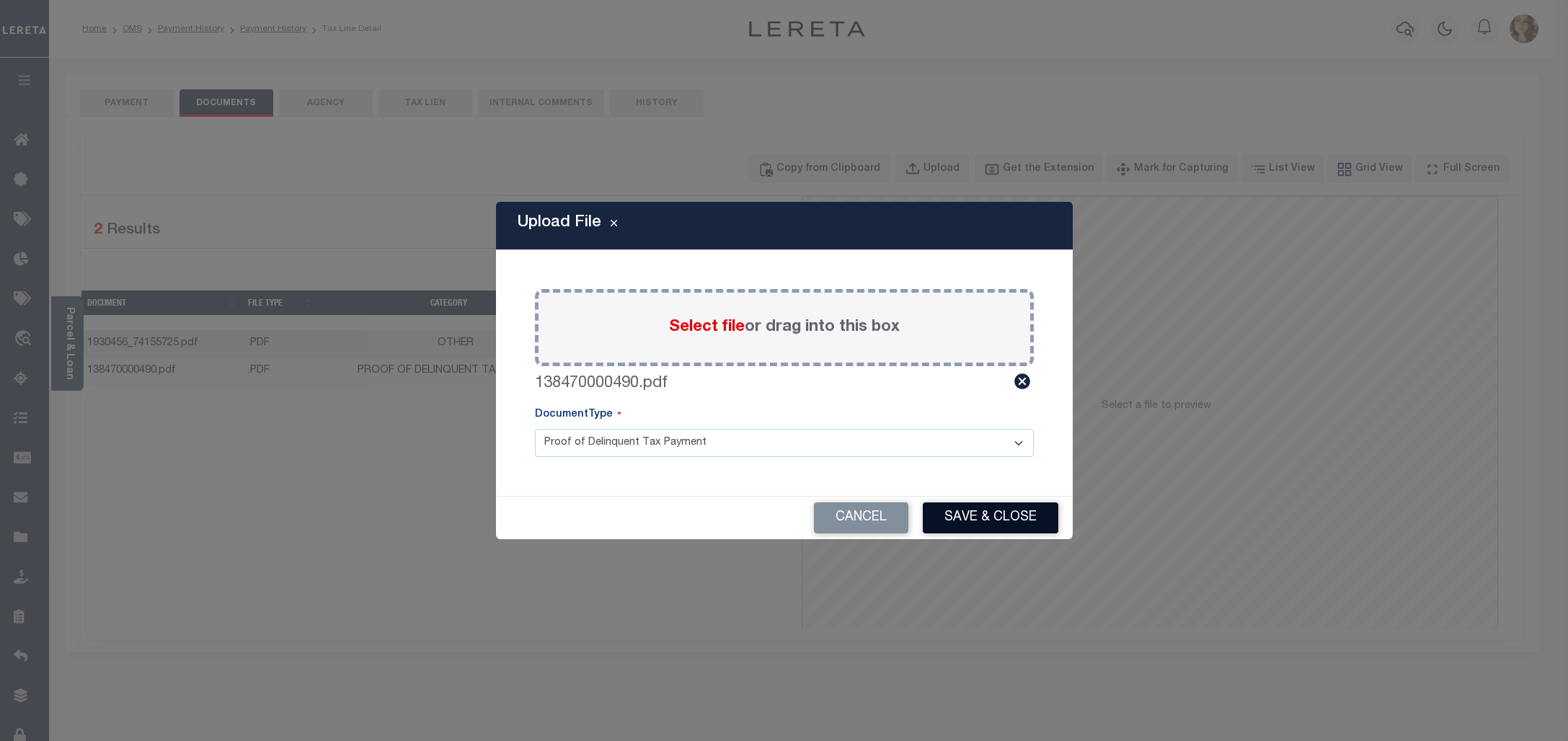
click at [961, 521] on button "Save & Close" at bounding box center [990, 518] width 136 height 31
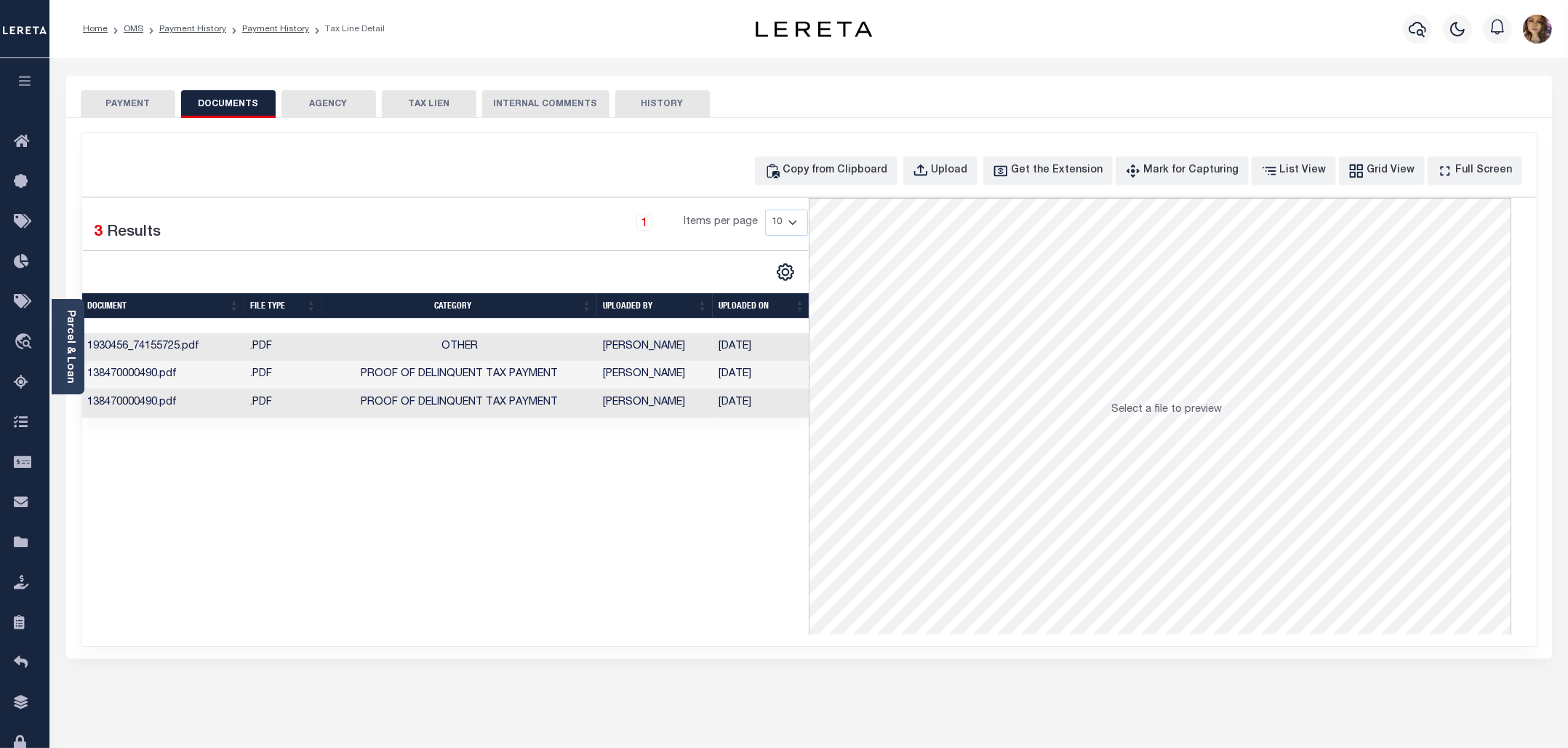
click at [659, 411] on td "[PERSON_NAME]" at bounding box center [655, 403] width 116 height 28
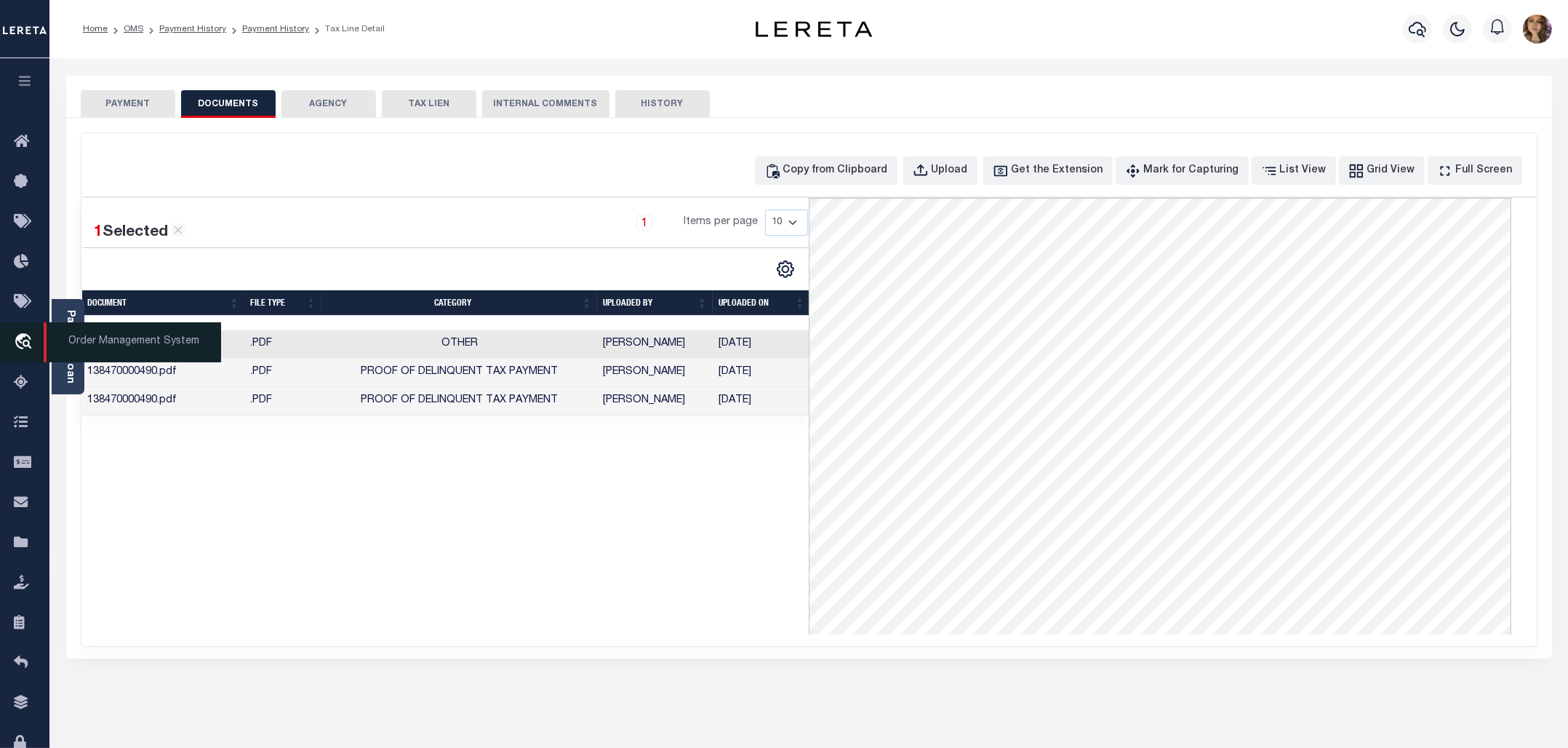
click at [106, 342] on span "Order Management System" at bounding box center [132, 342] width 178 height 40
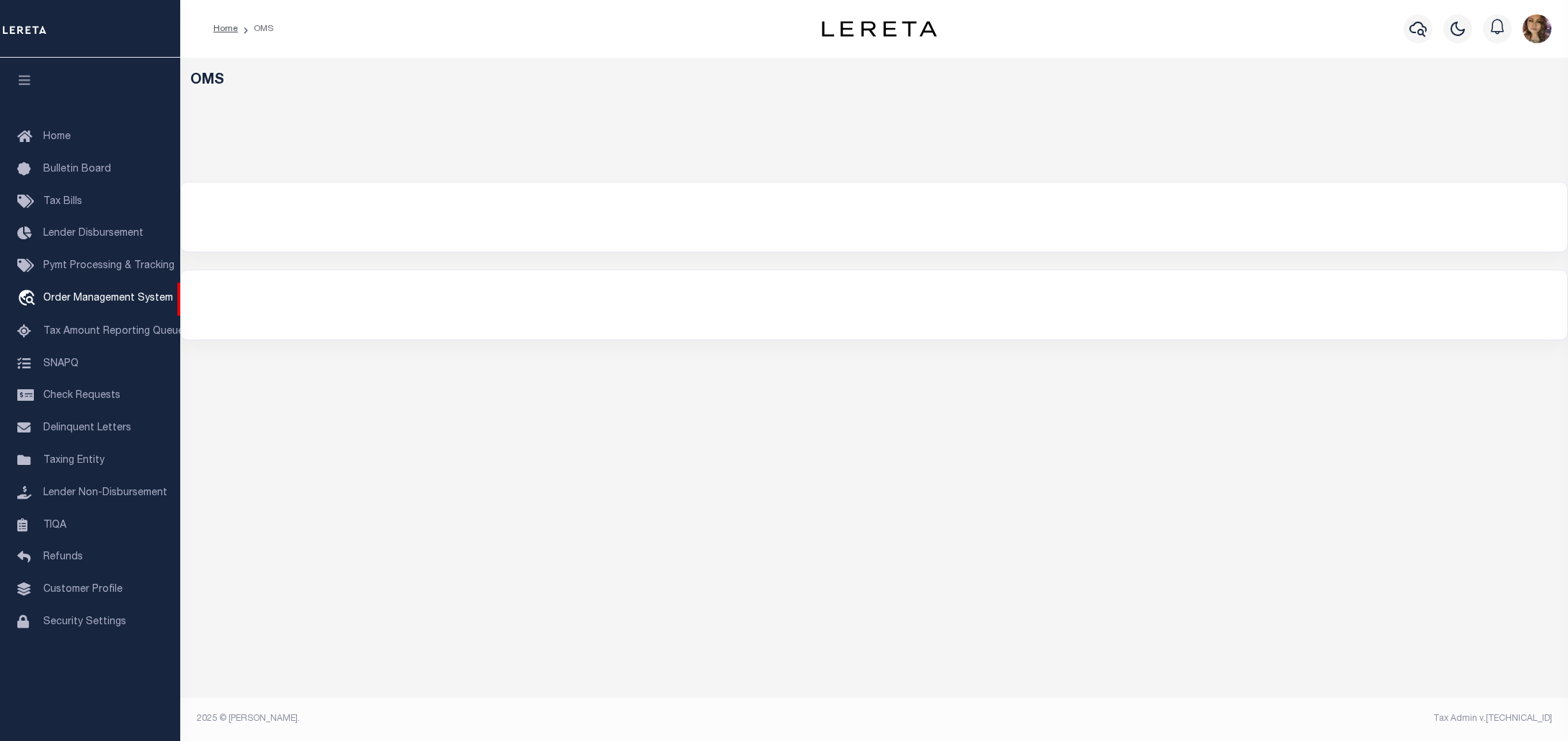
select select "200"
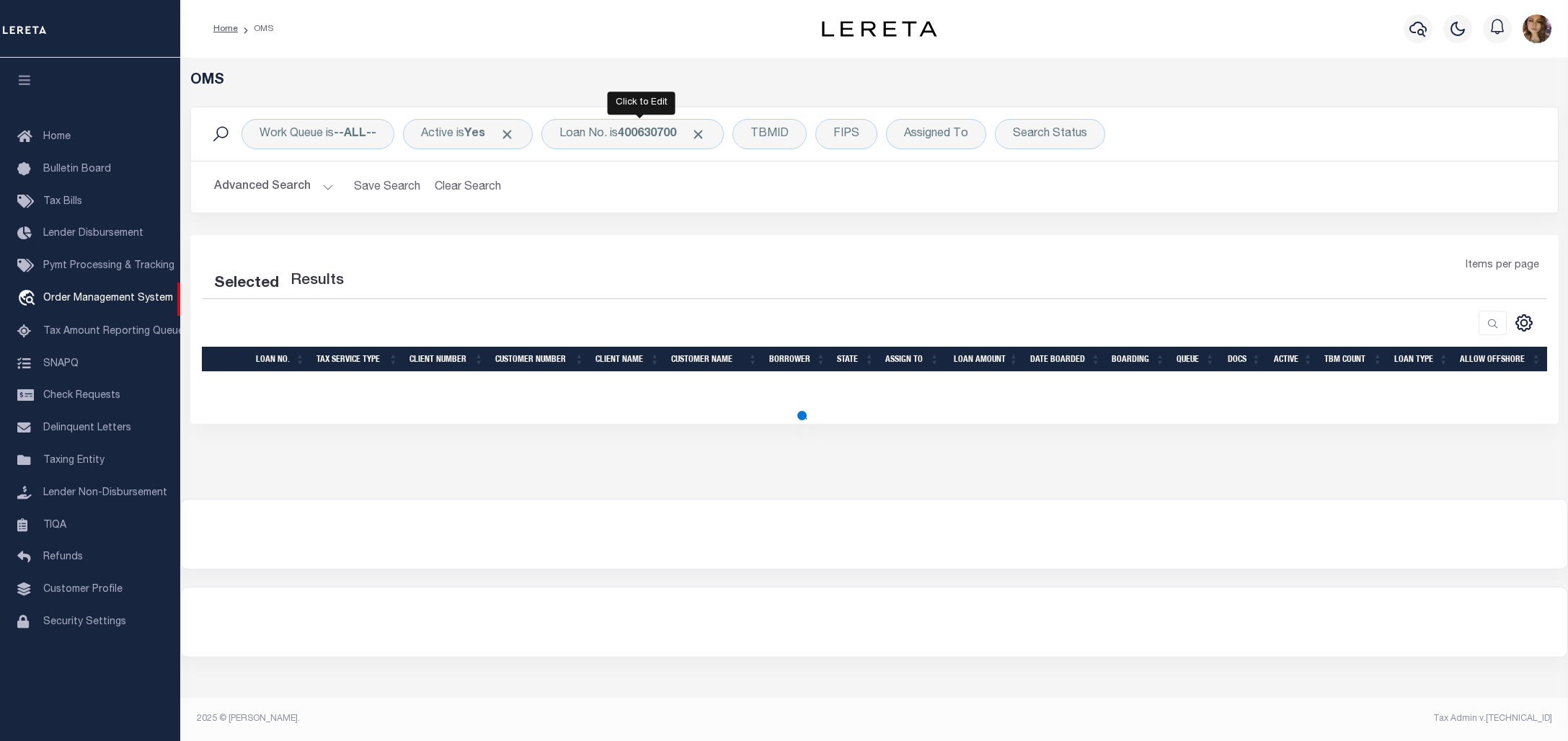
select select "200"
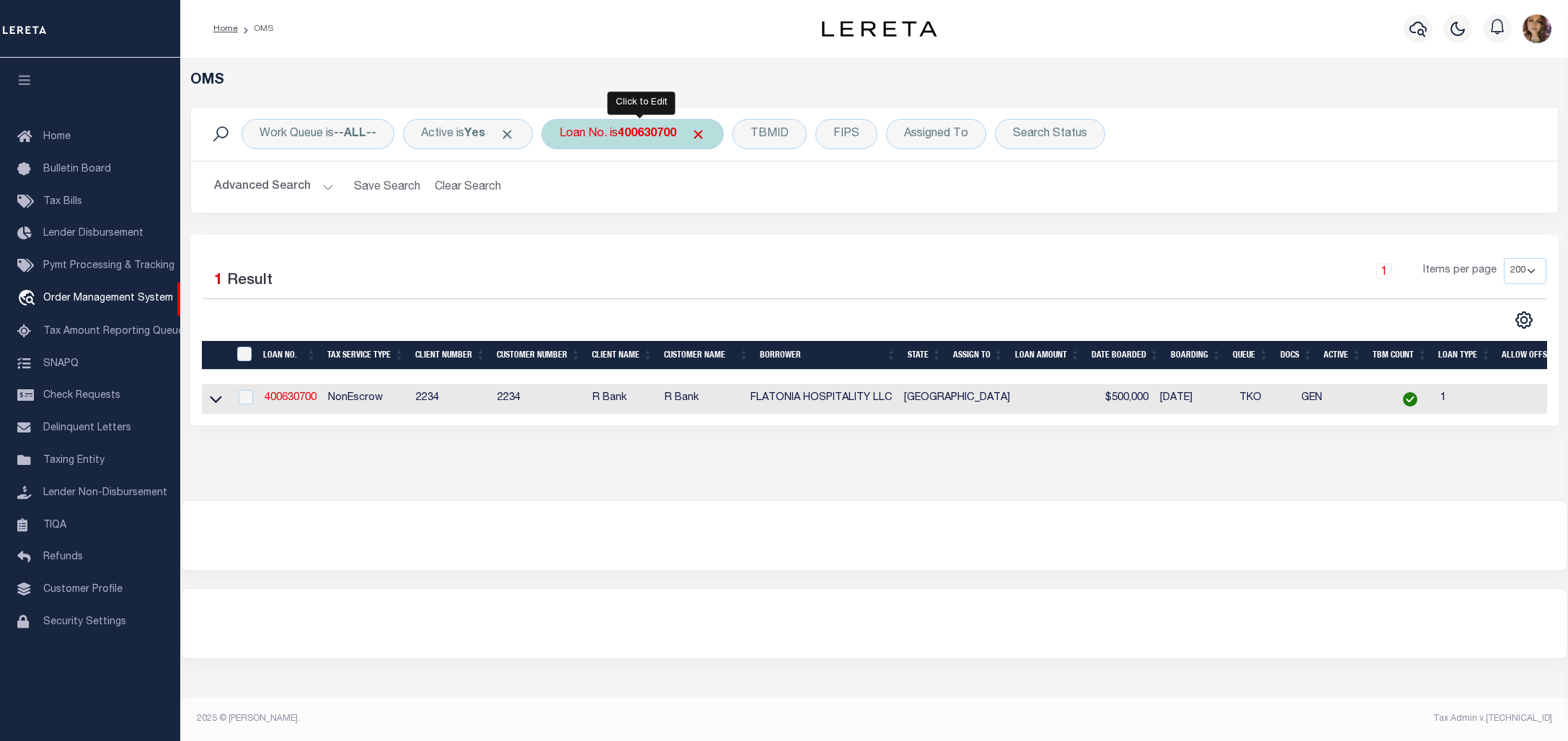
click at [624, 135] on div "Loan No. is 400630700" at bounding box center [633, 133] width 183 height 30
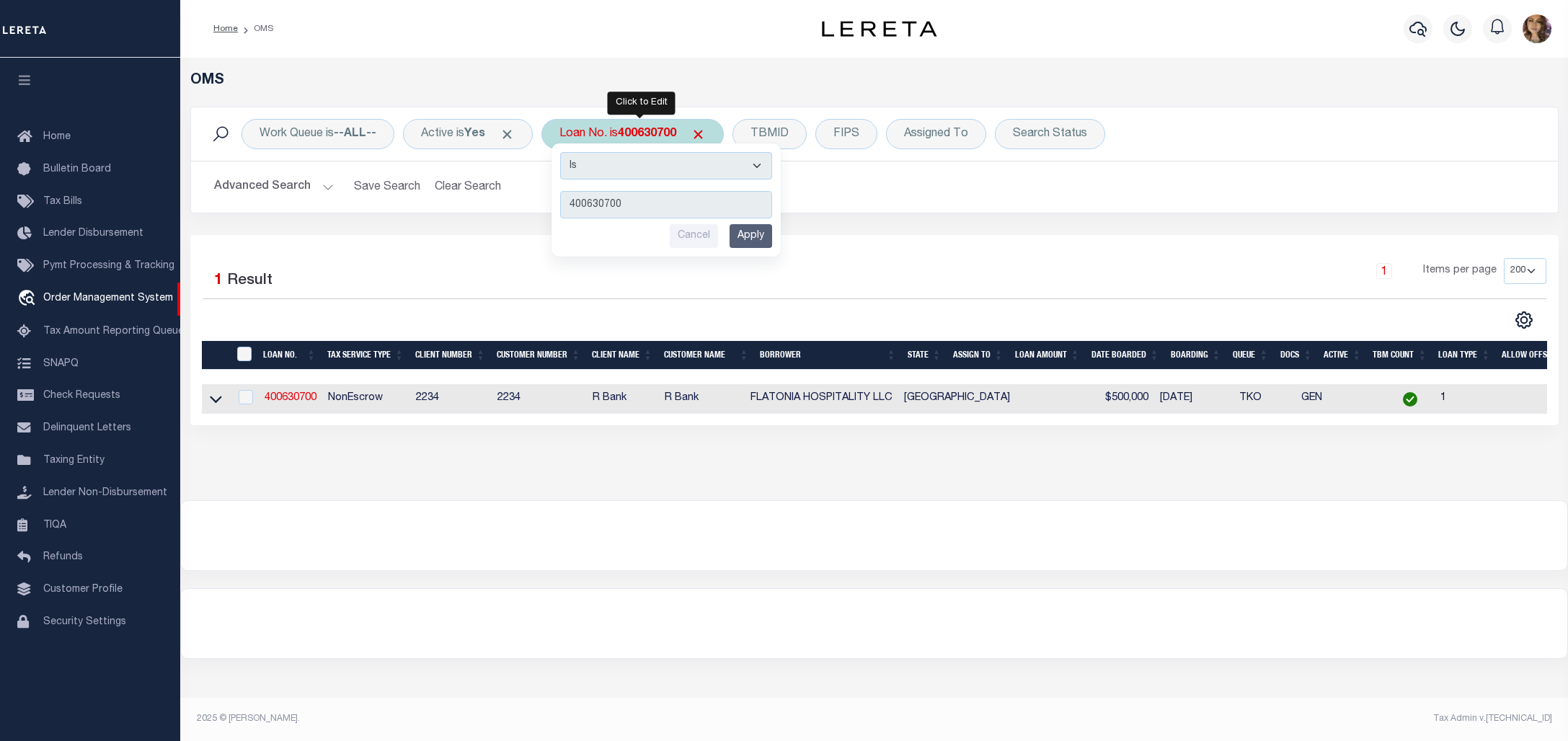
type input "400495200"
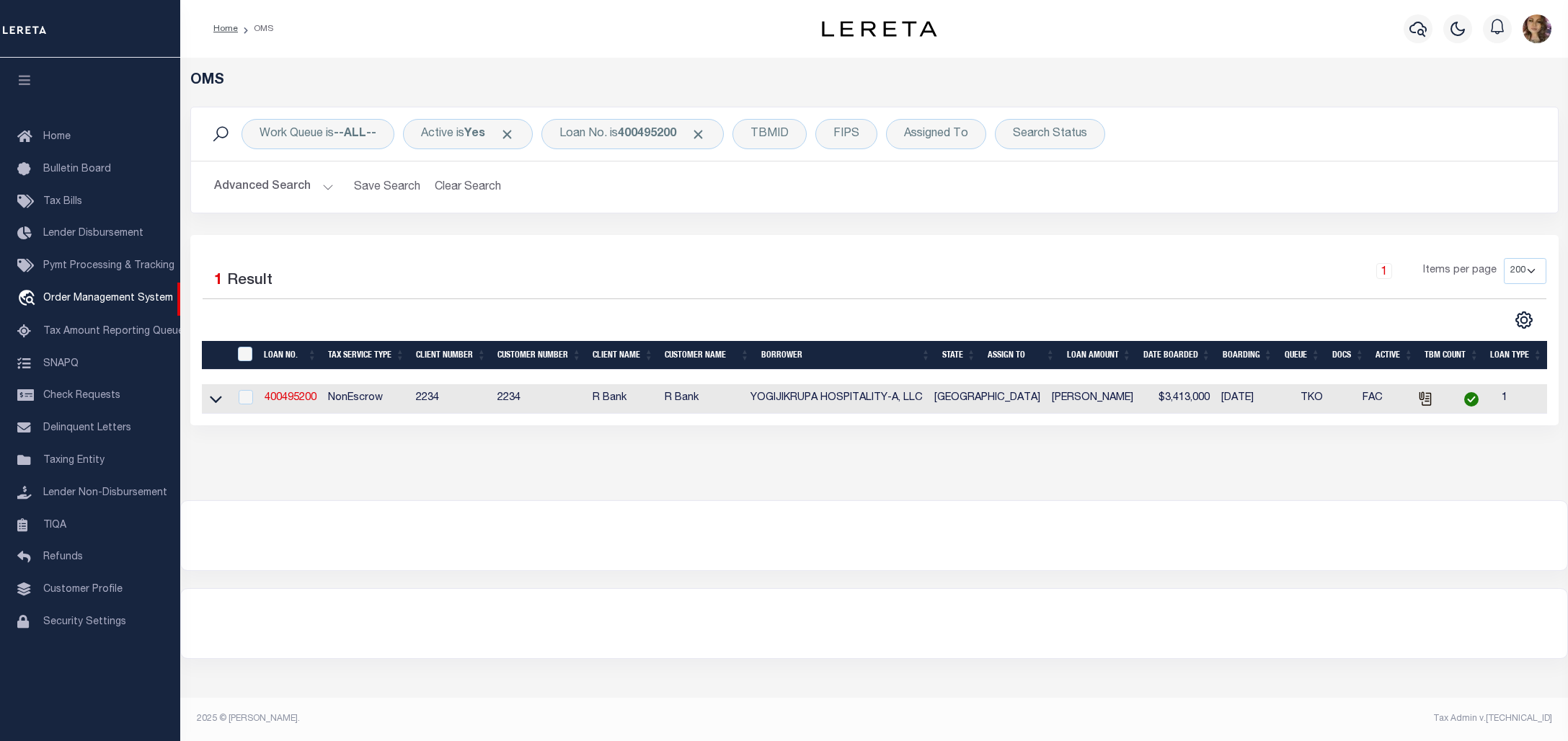
drag, startPoint x: 214, startPoint y: 405, endPoint x: 270, endPoint y: 410, distance: 56.2
click at [214, 405] on icon at bounding box center [216, 398] width 13 height 15
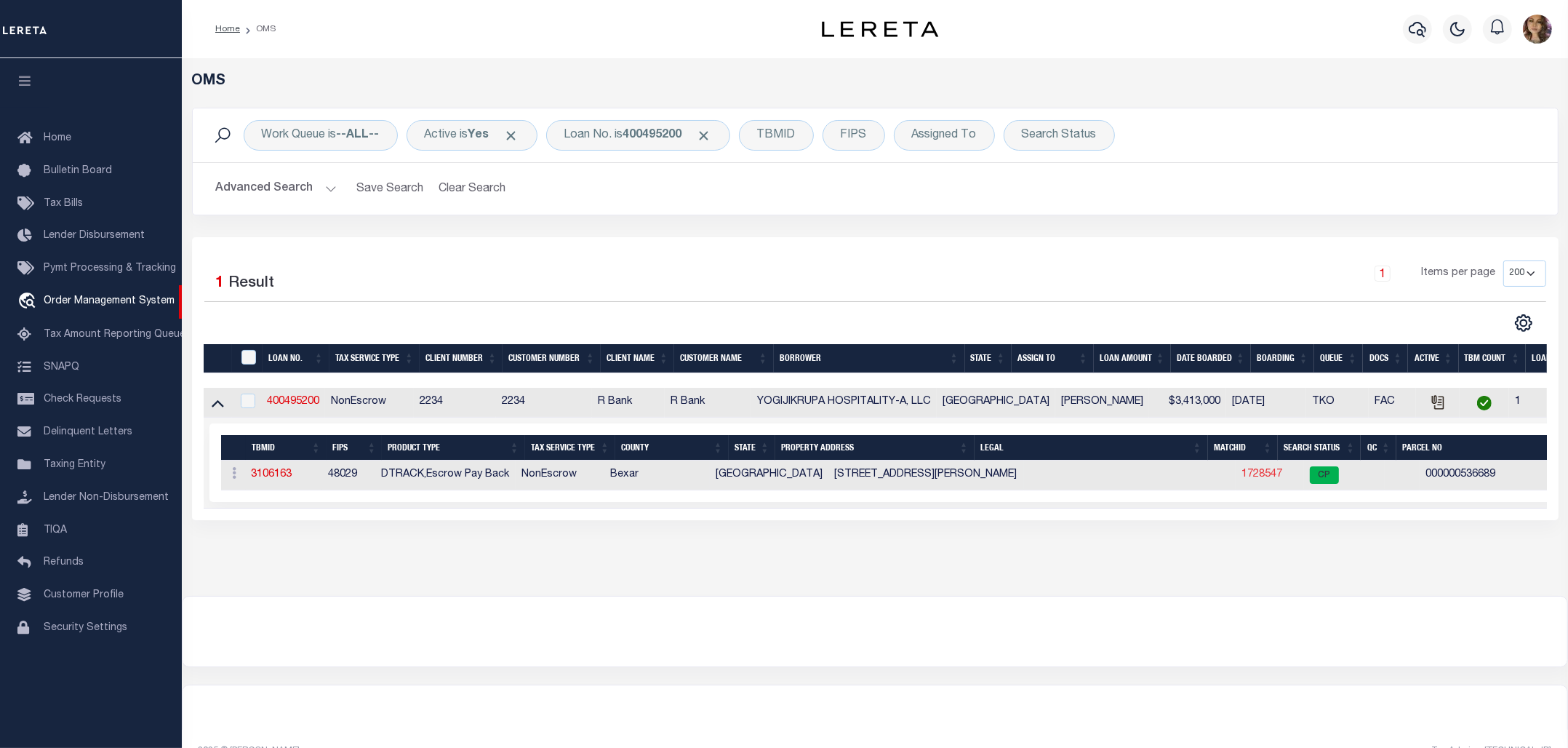
click at [1242, 471] on link "1728547" at bounding box center [1262, 474] width 41 height 10
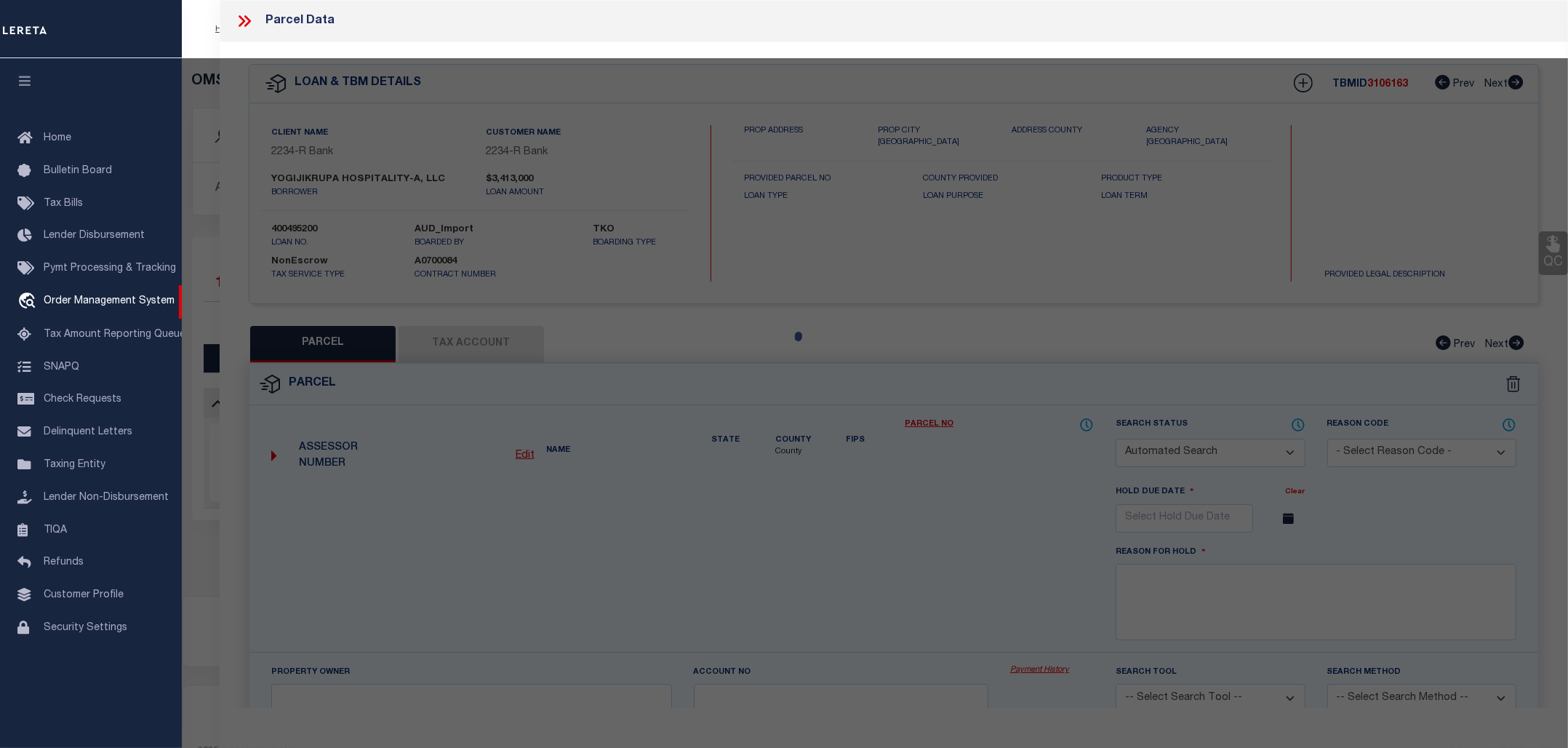
checkbox input "false"
select select "CP"
select select "ACT"
type input "YOGIJIKRUPA HOSPITALITY A LLC"
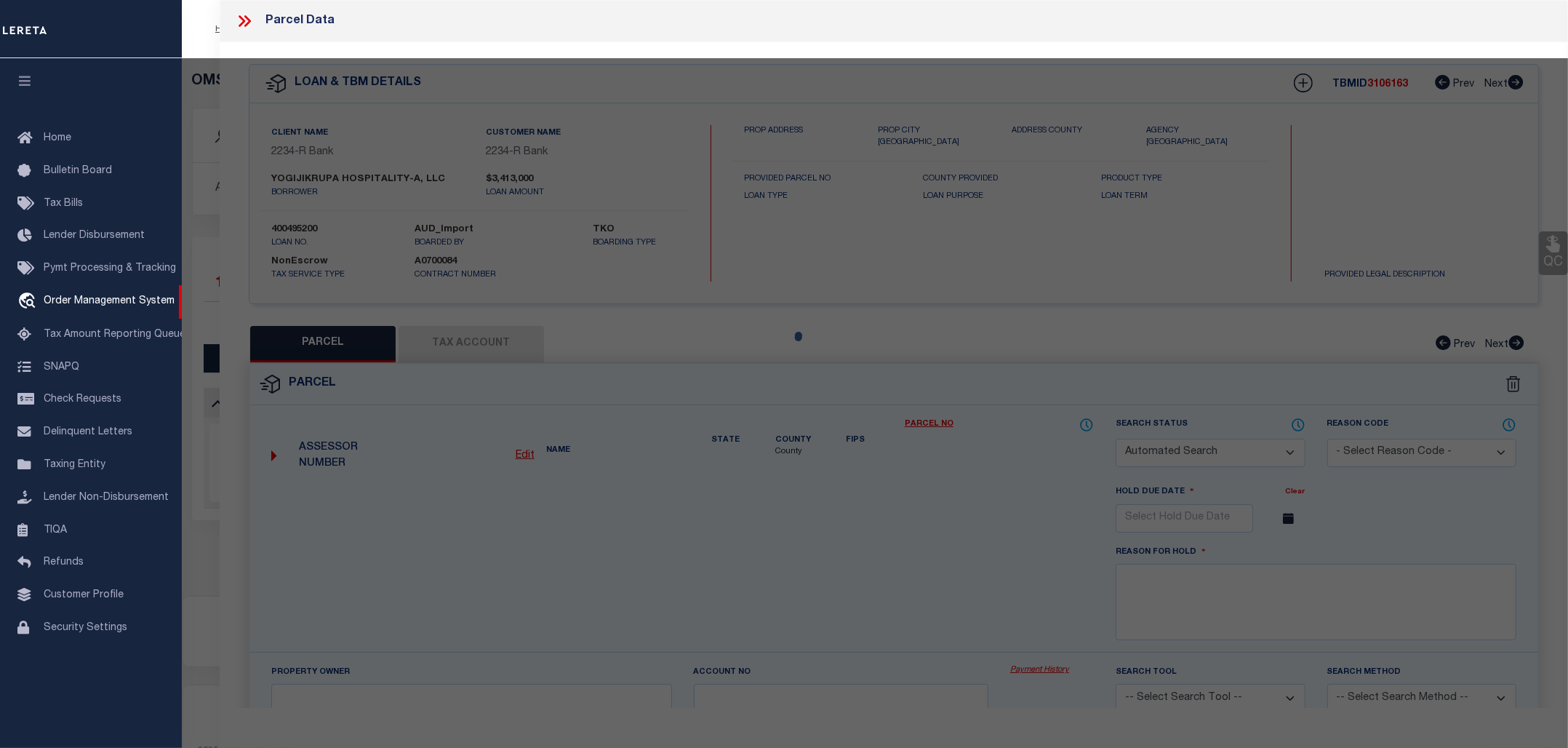
type input "138470000490"
select select "AGW"
select select "ADD"
type input "11221 SAN PEDRO AVE"
checkbox input "false"
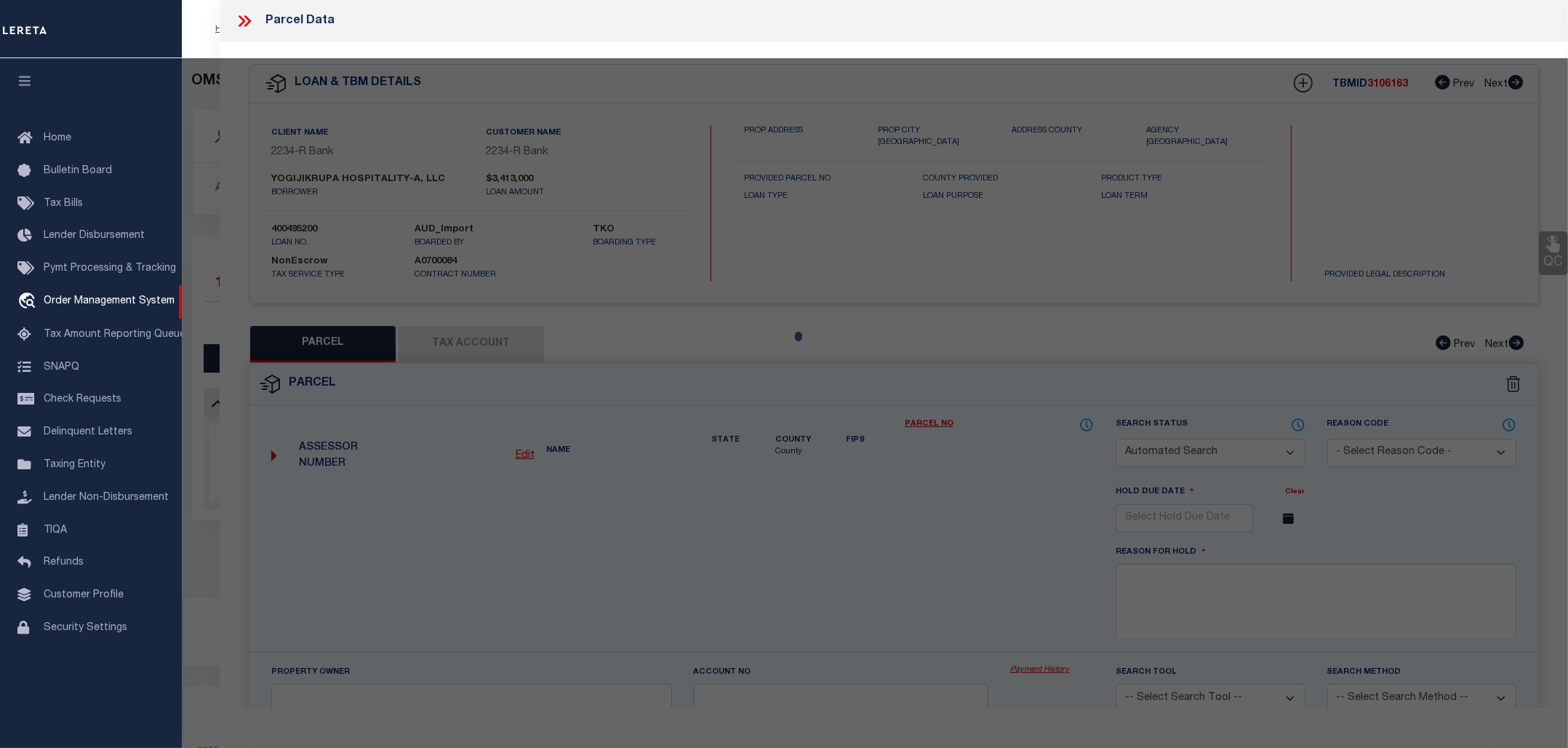
type input "SAN ANTONIO, TX 78216"
type textarea "NCB 13847 BLK LOT 49 D2 ADDITION SUBD"
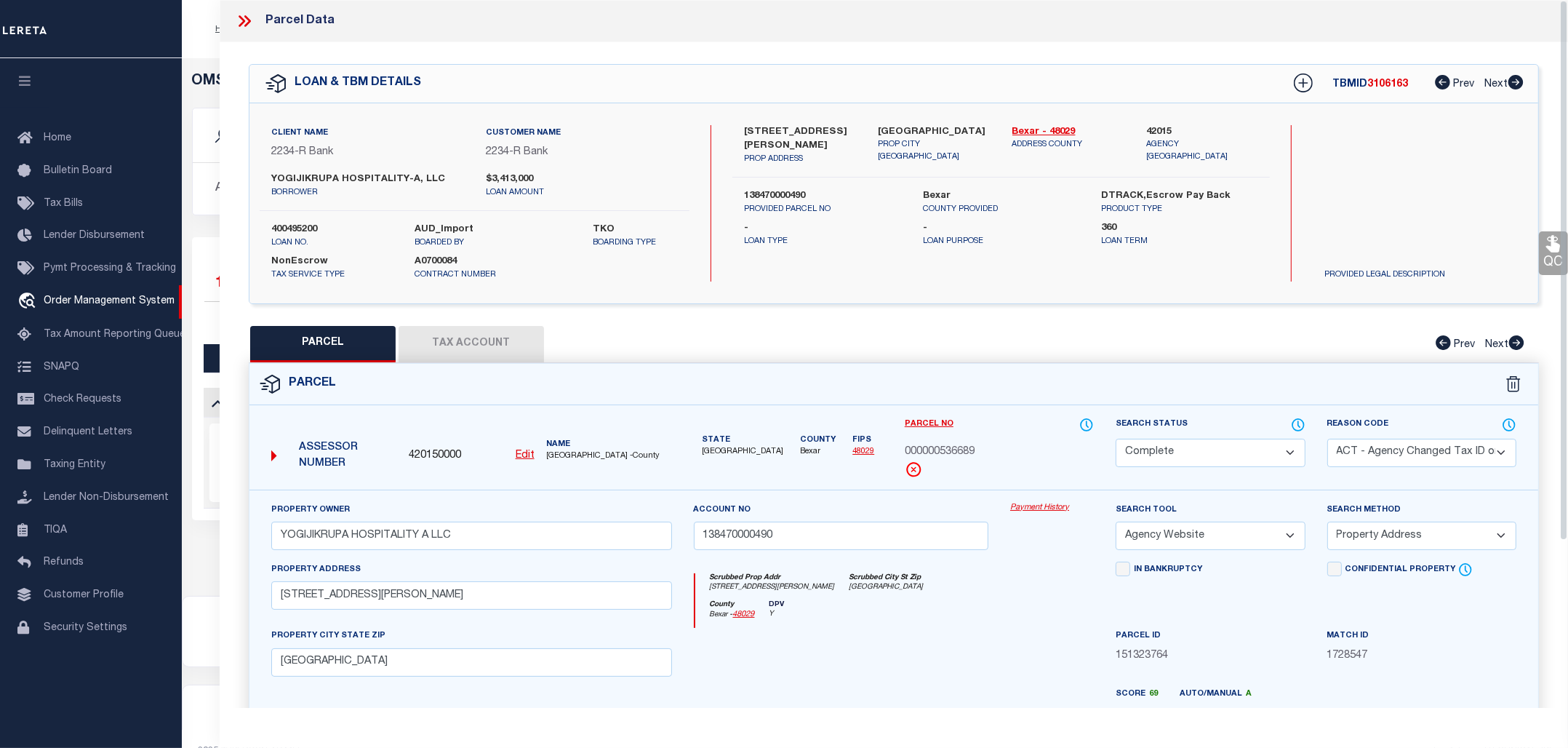
click at [1016, 511] on link "Payment History" at bounding box center [1052, 508] width 84 height 13
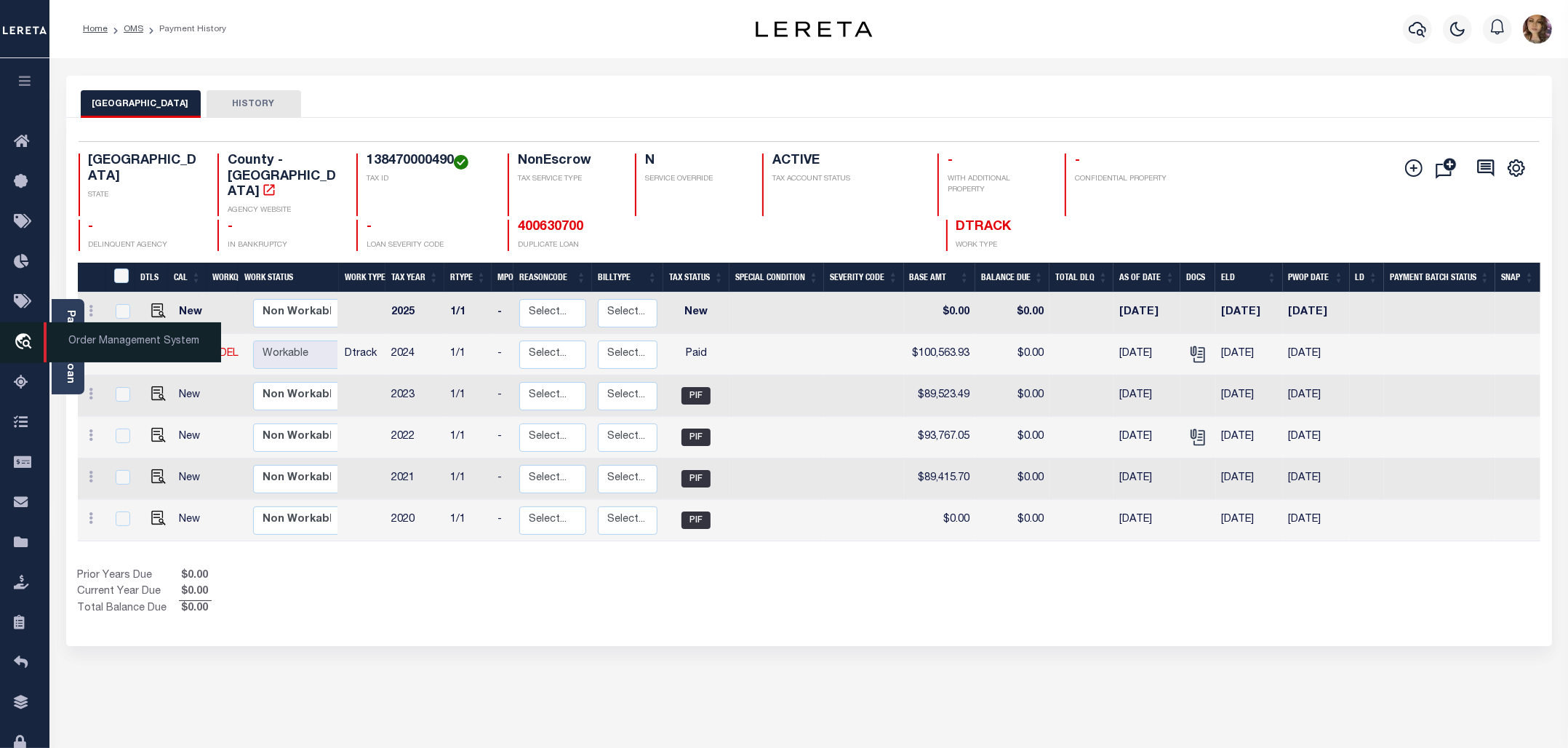
click at [122, 346] on span "Order Management System" at bounding box center [132, 342] width 178 height 40
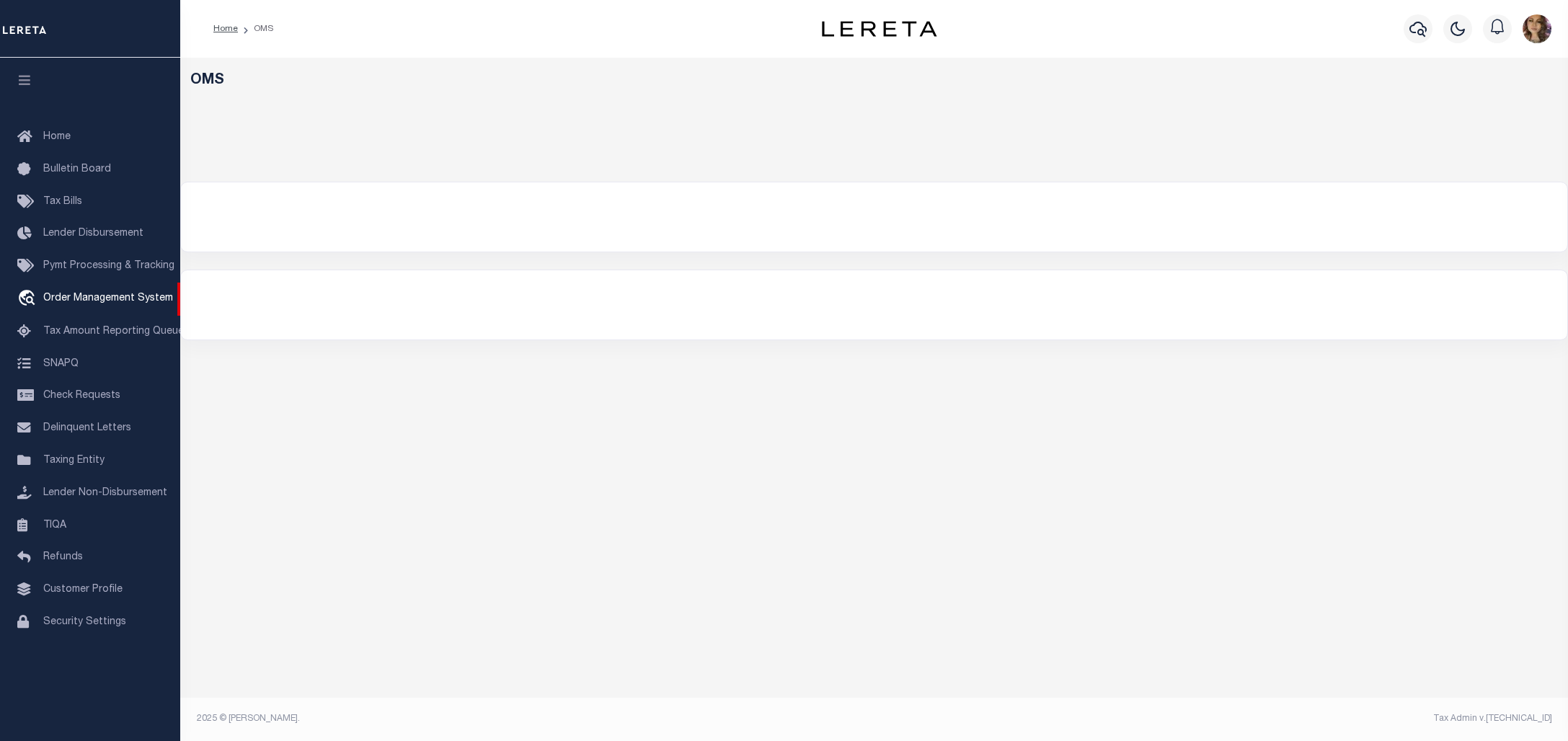
select select "200"
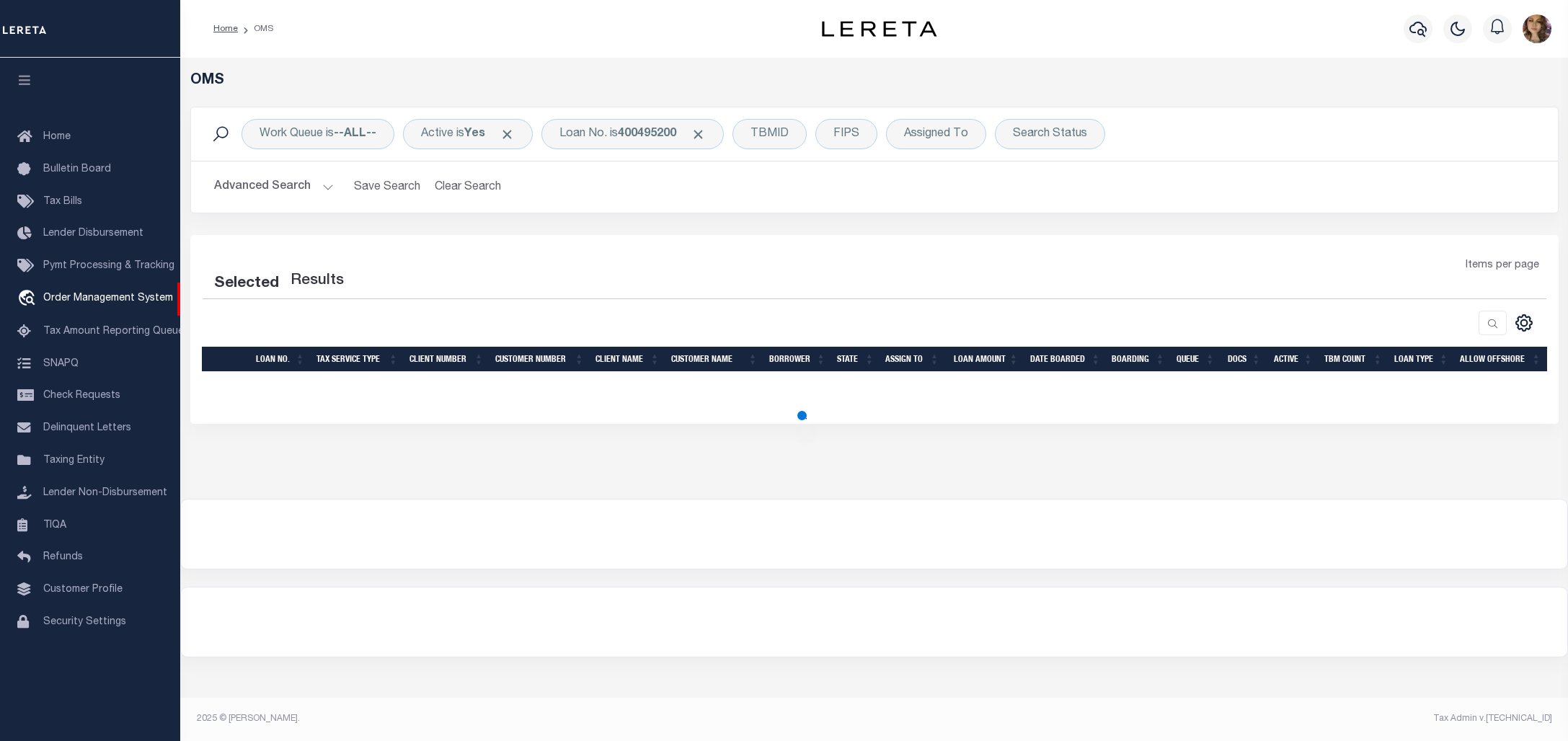
select select "200"
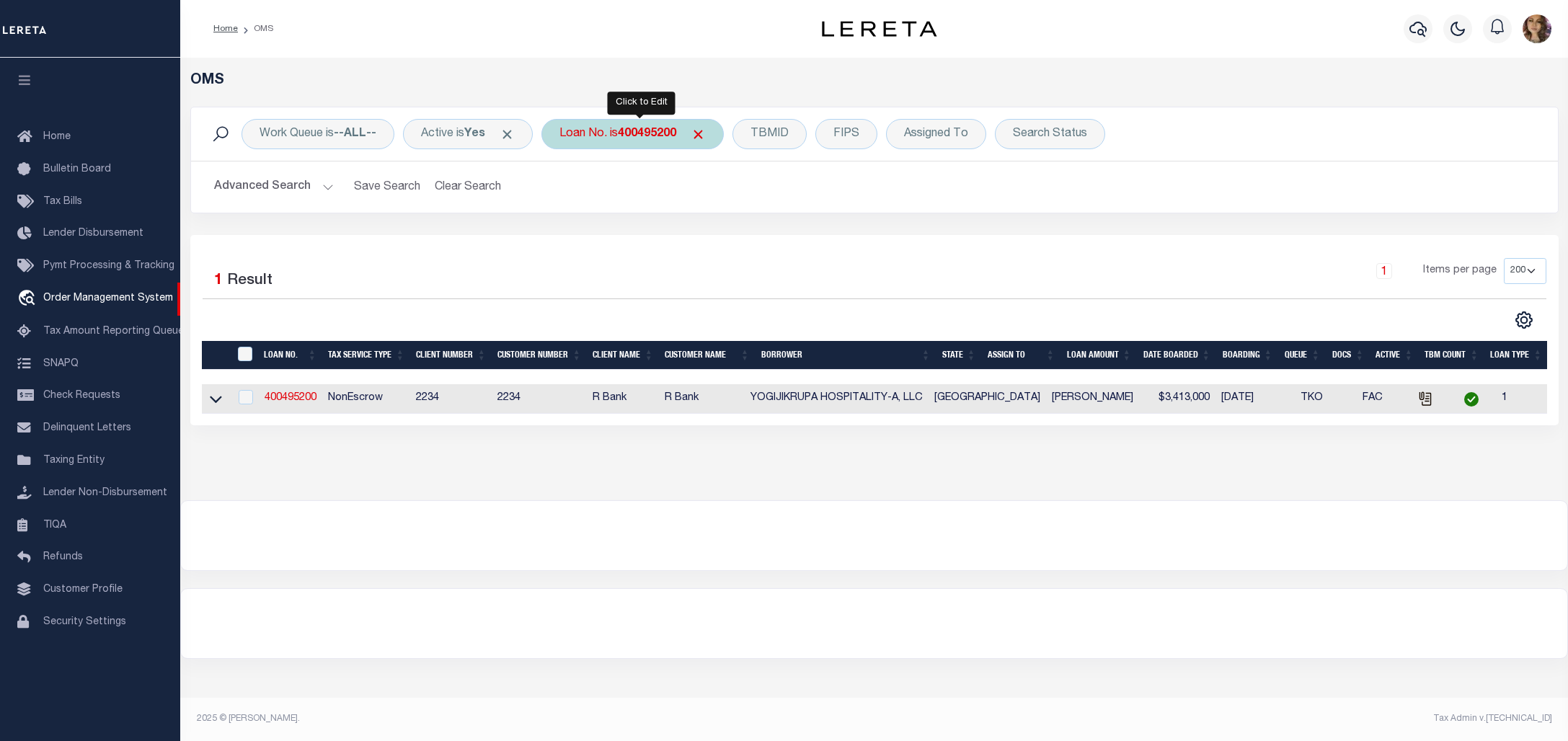
click at [614, 132] on div "Loan No. is 400495200" at bounding box center [633, 133] width 183 height 30
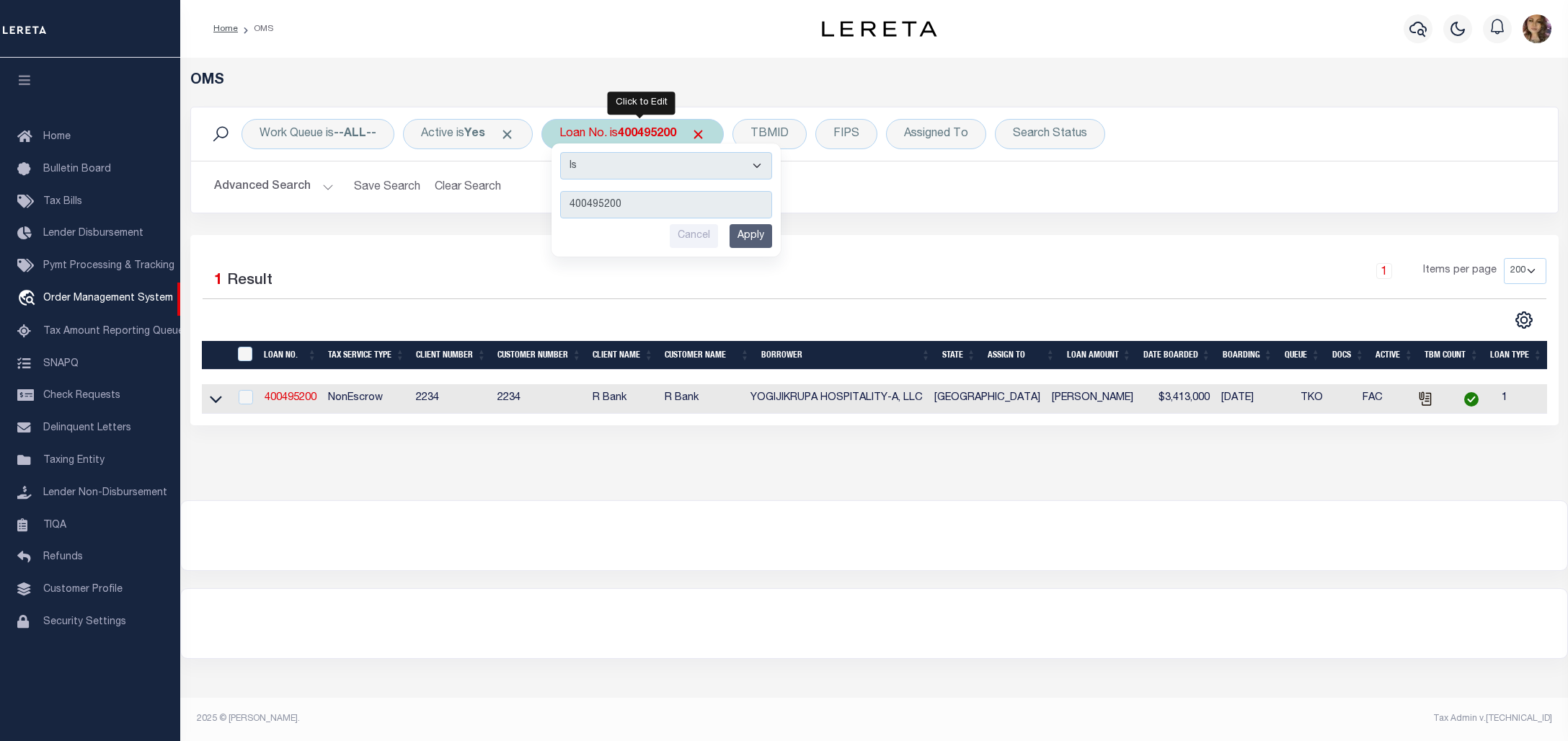
type input "15440141"
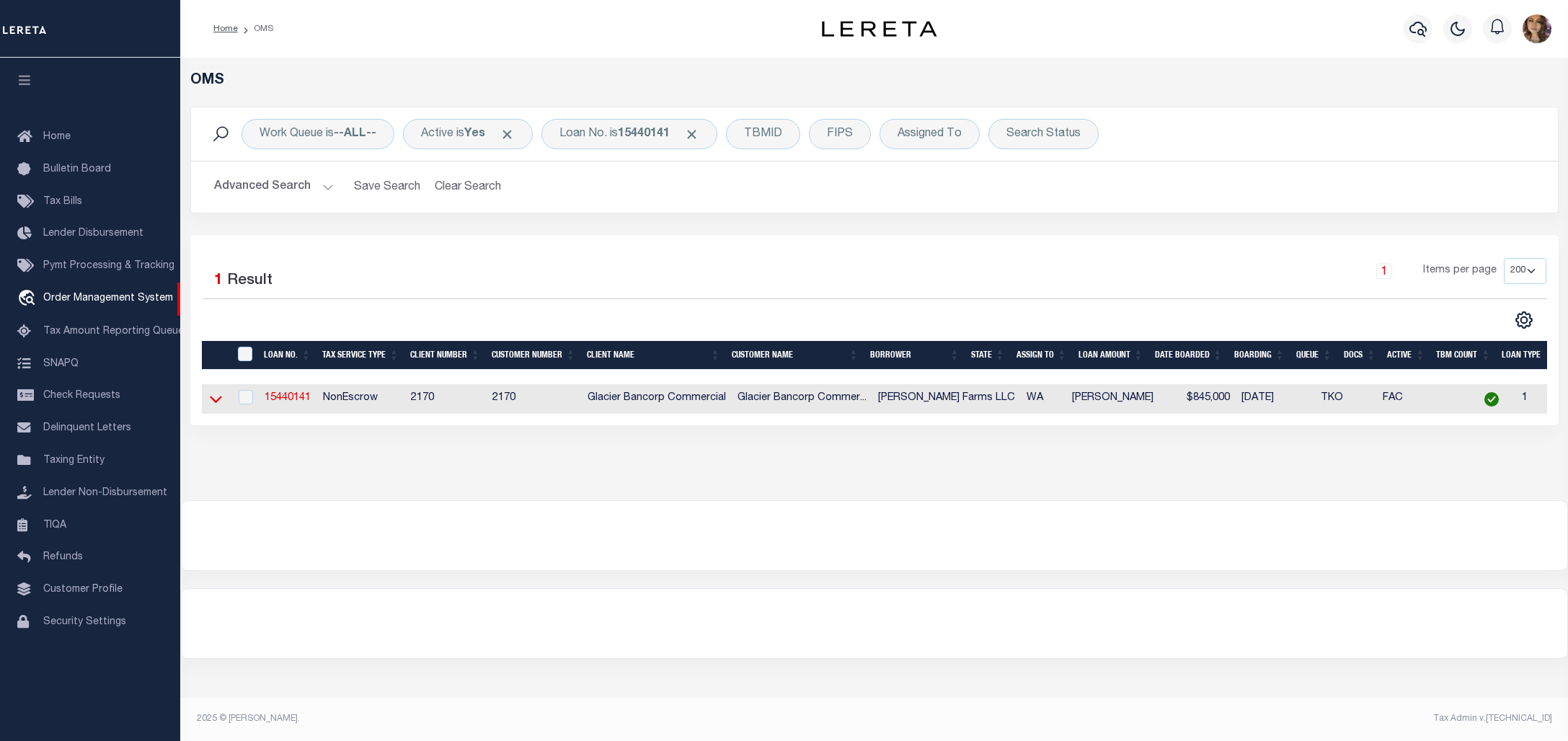
click at [213, 404] on icon at bounding box center [216, 400] width 13 height 7
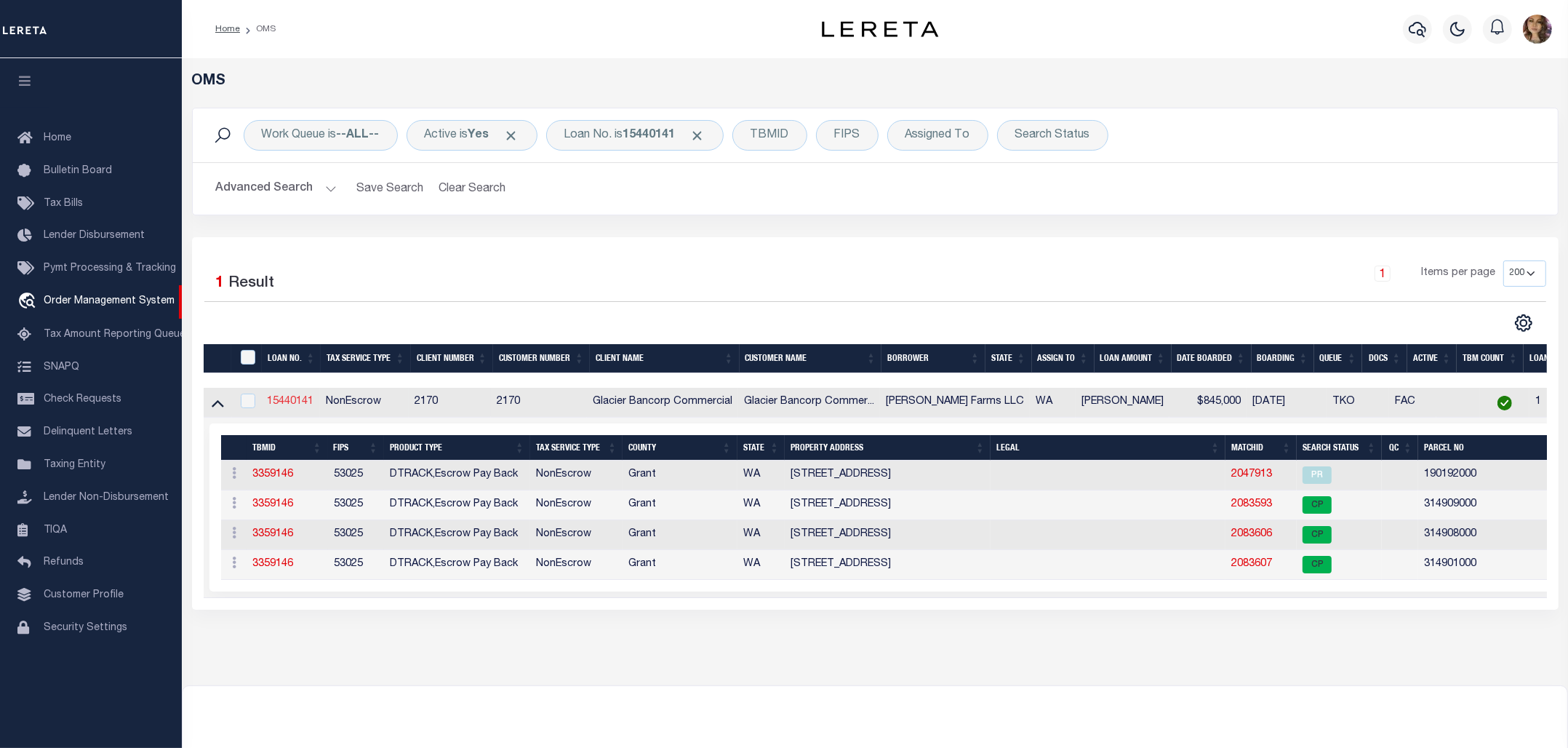
click at [288, 404] on link "15440141" at bounding box center [290, 402] width 47 height 10
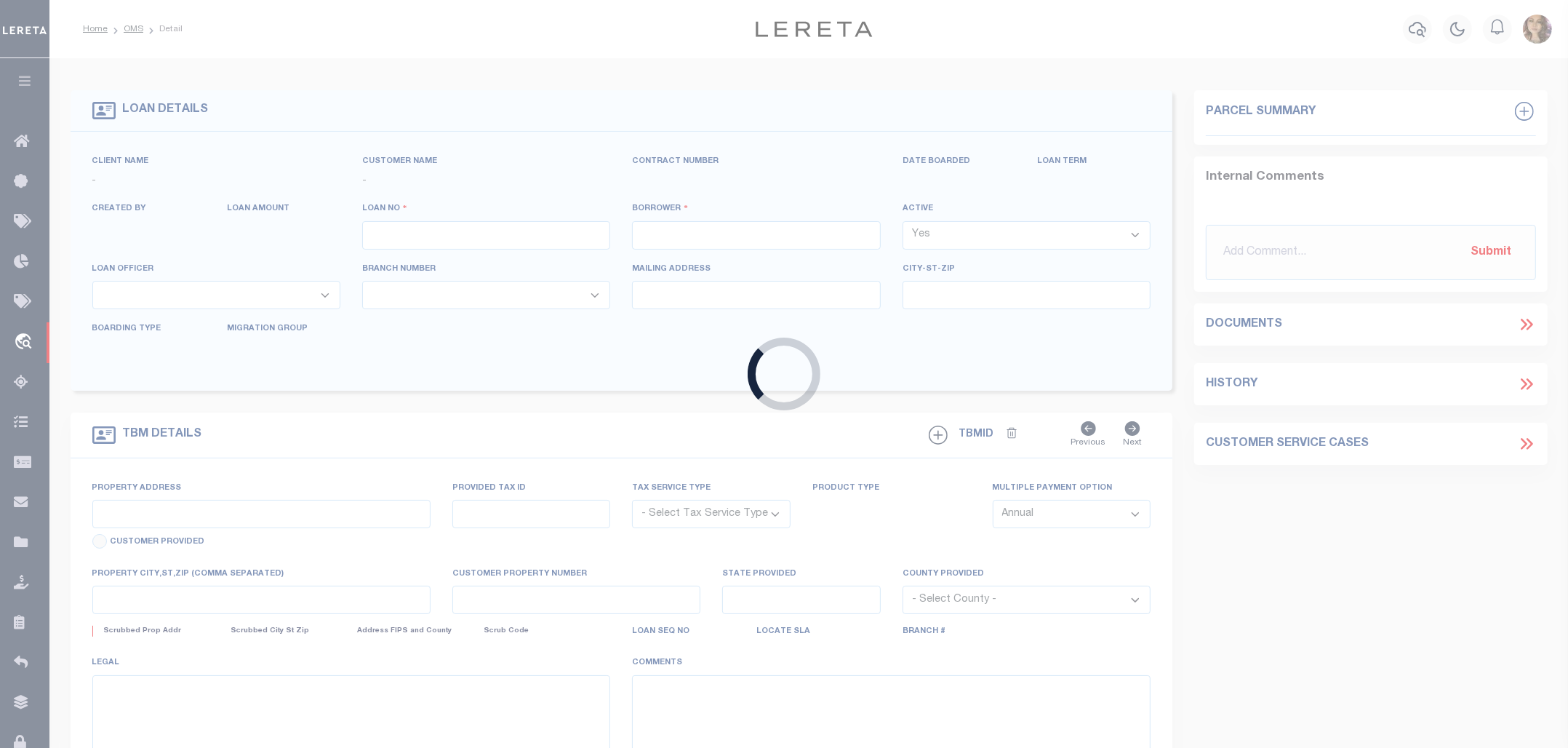
type input "15440141"
type input "[PERSON_NAME] Farms LLC"
select select
type input "7733 Stratford Road"
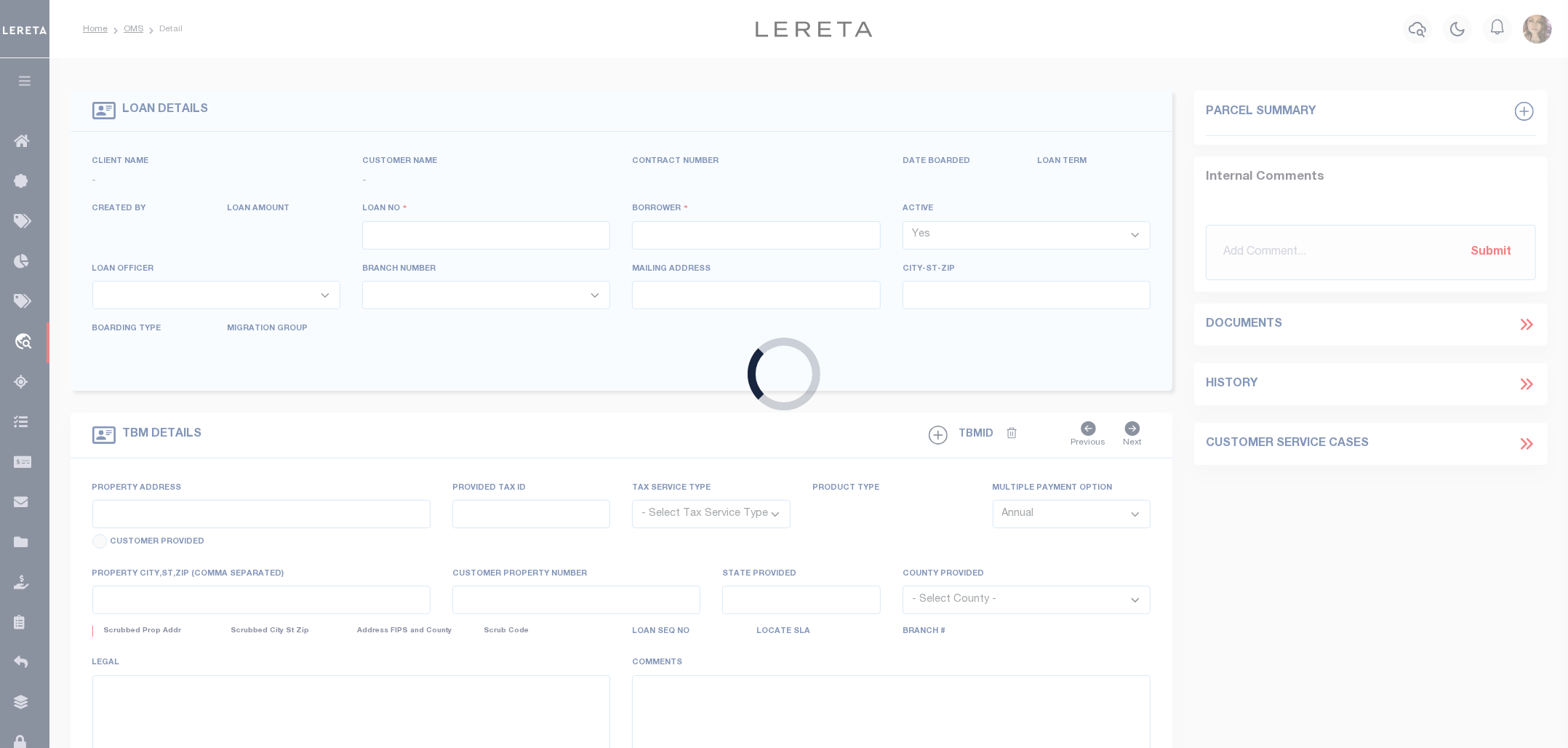
type input "Moses Lake WA 98837"
select select "10"
select select "NonEscrow"
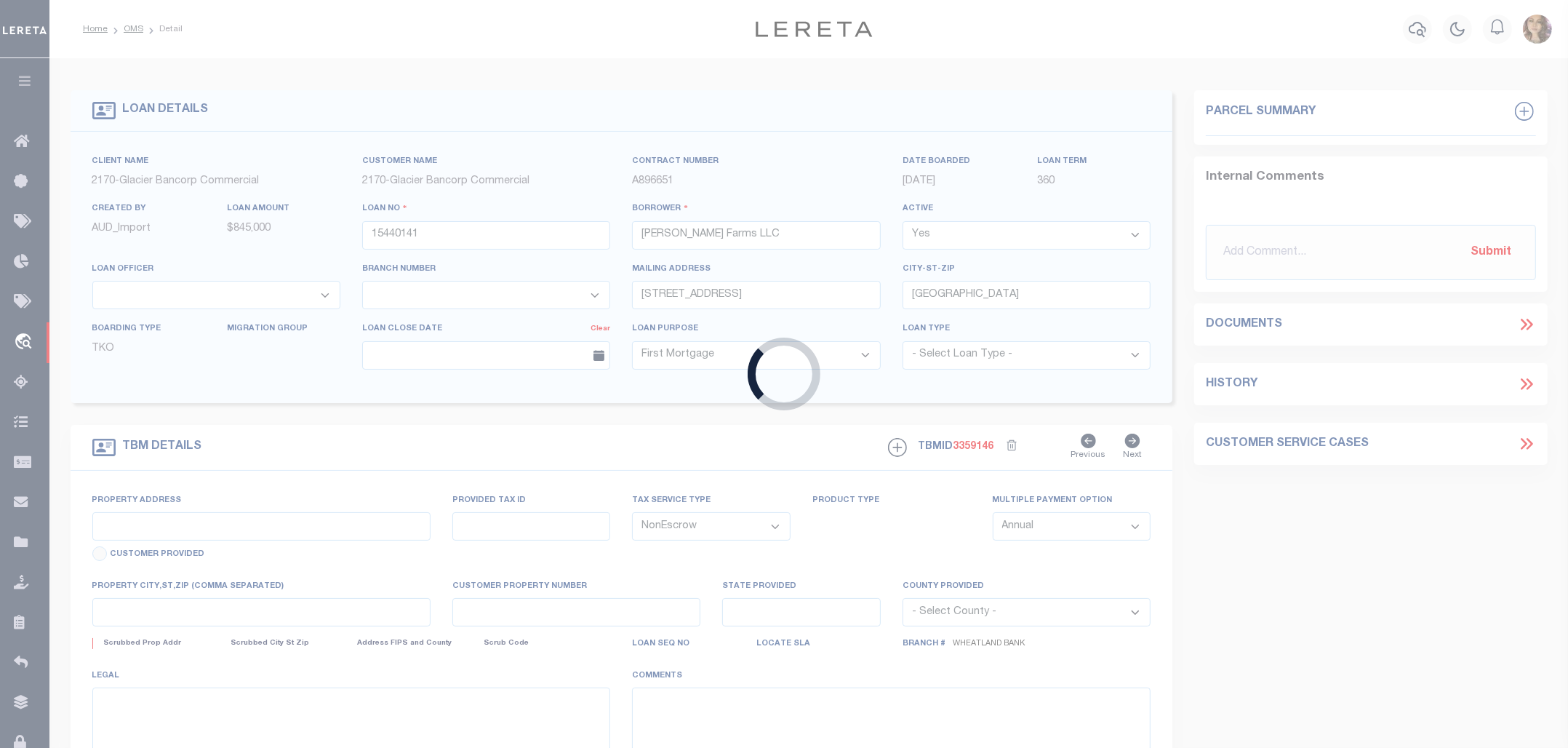
select select "17097"
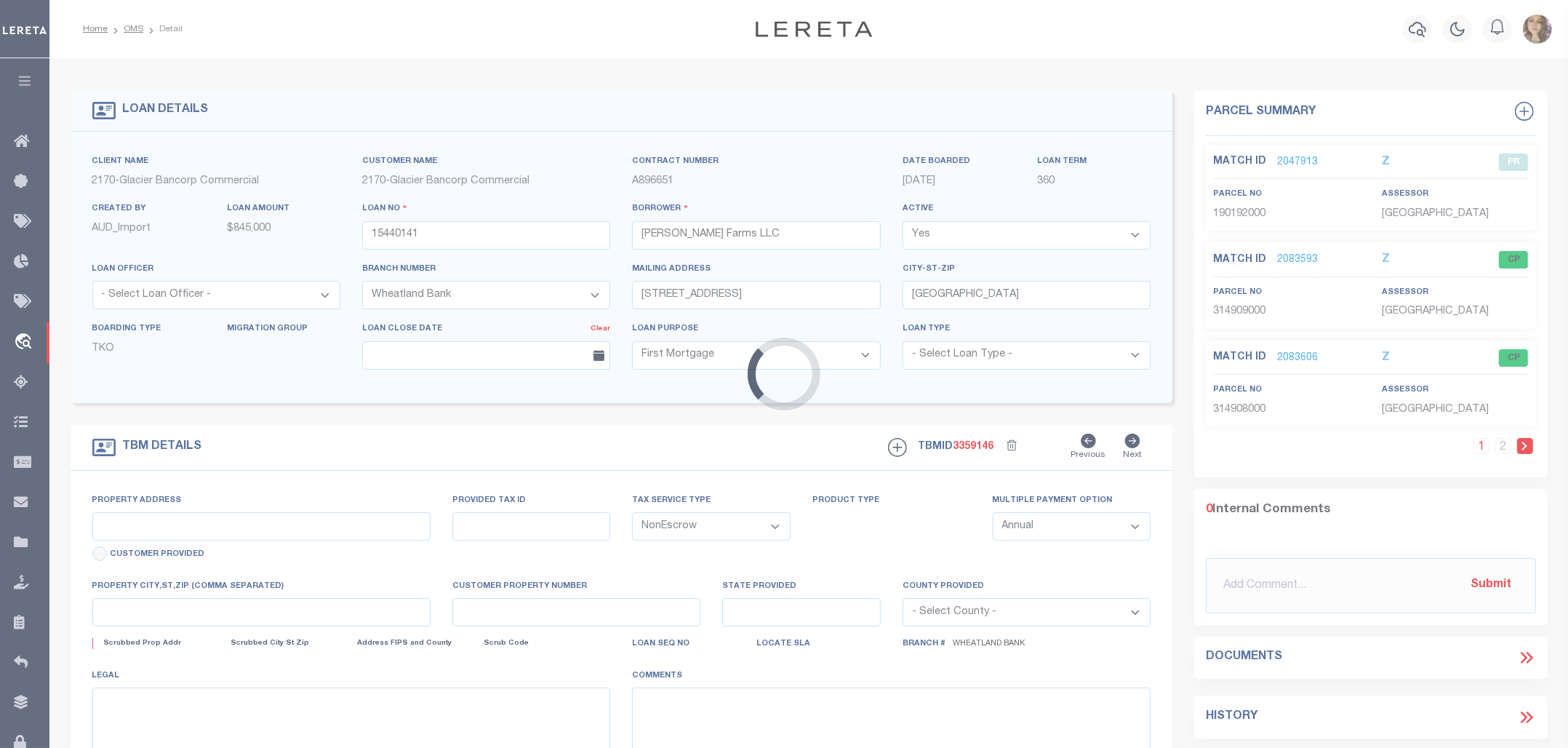
type input "13642 STRATFORD RD NE"
type input "190192000"
select select
type input "MOSES LAKE WA 98837"
type input "WA"
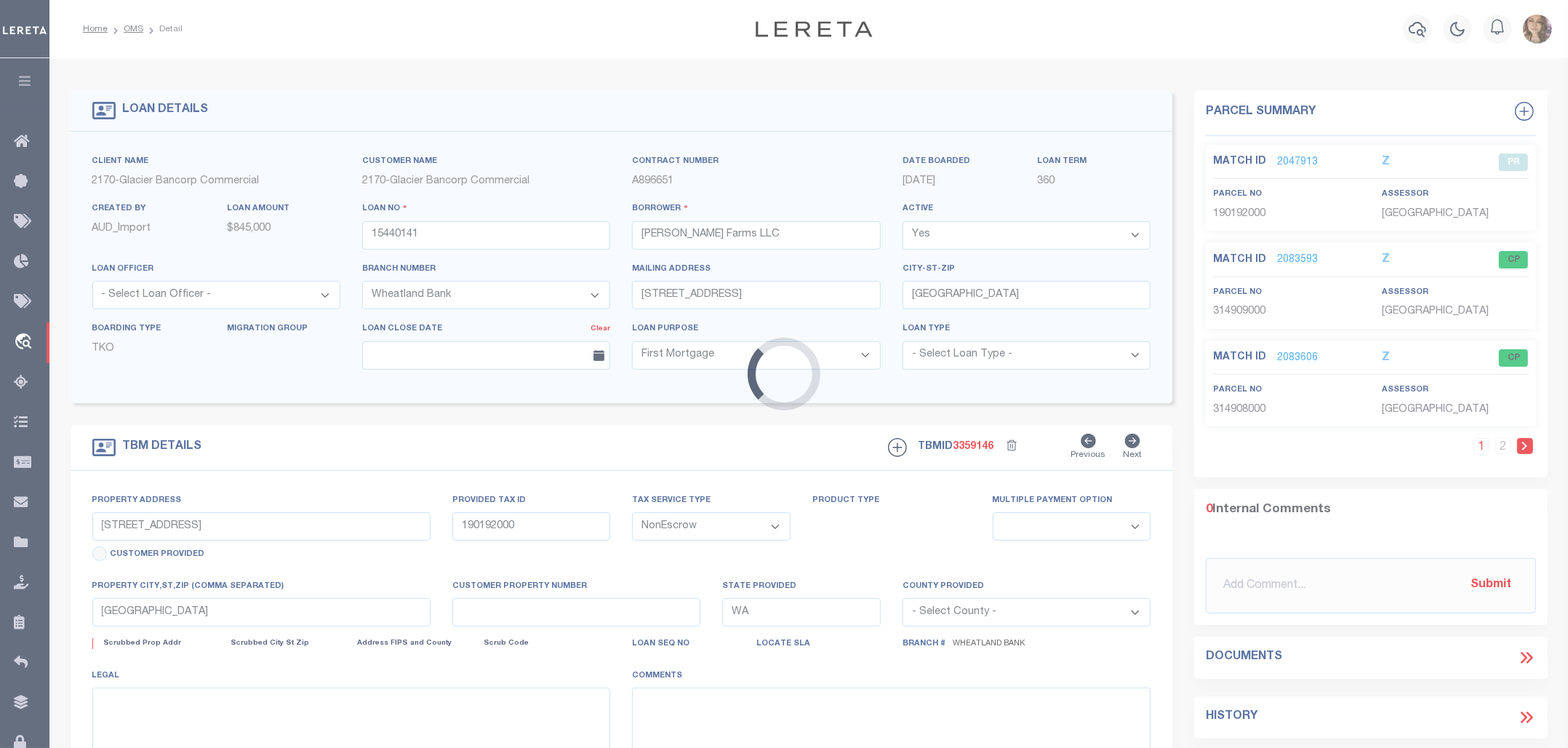
select select
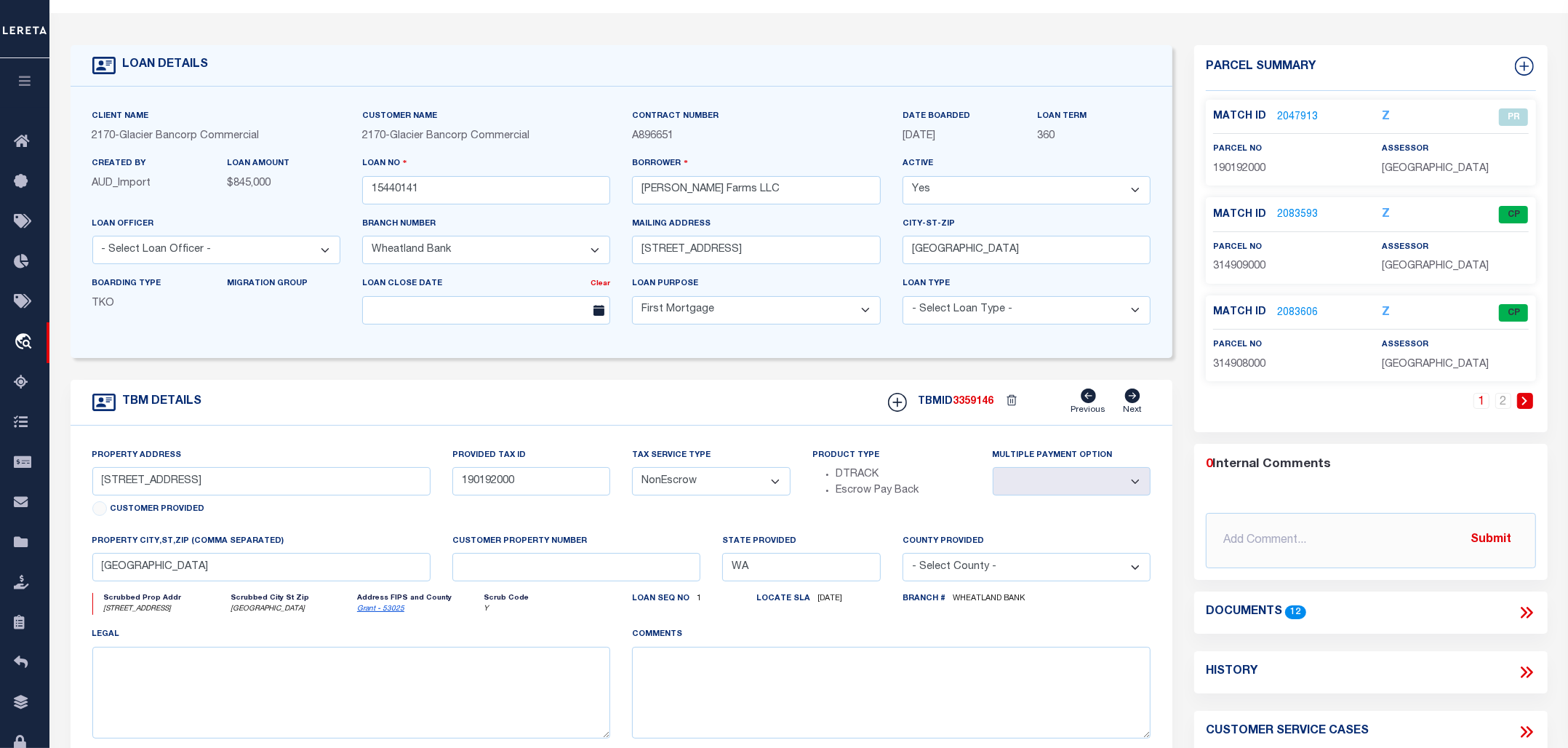
scroll to position [91, 0]
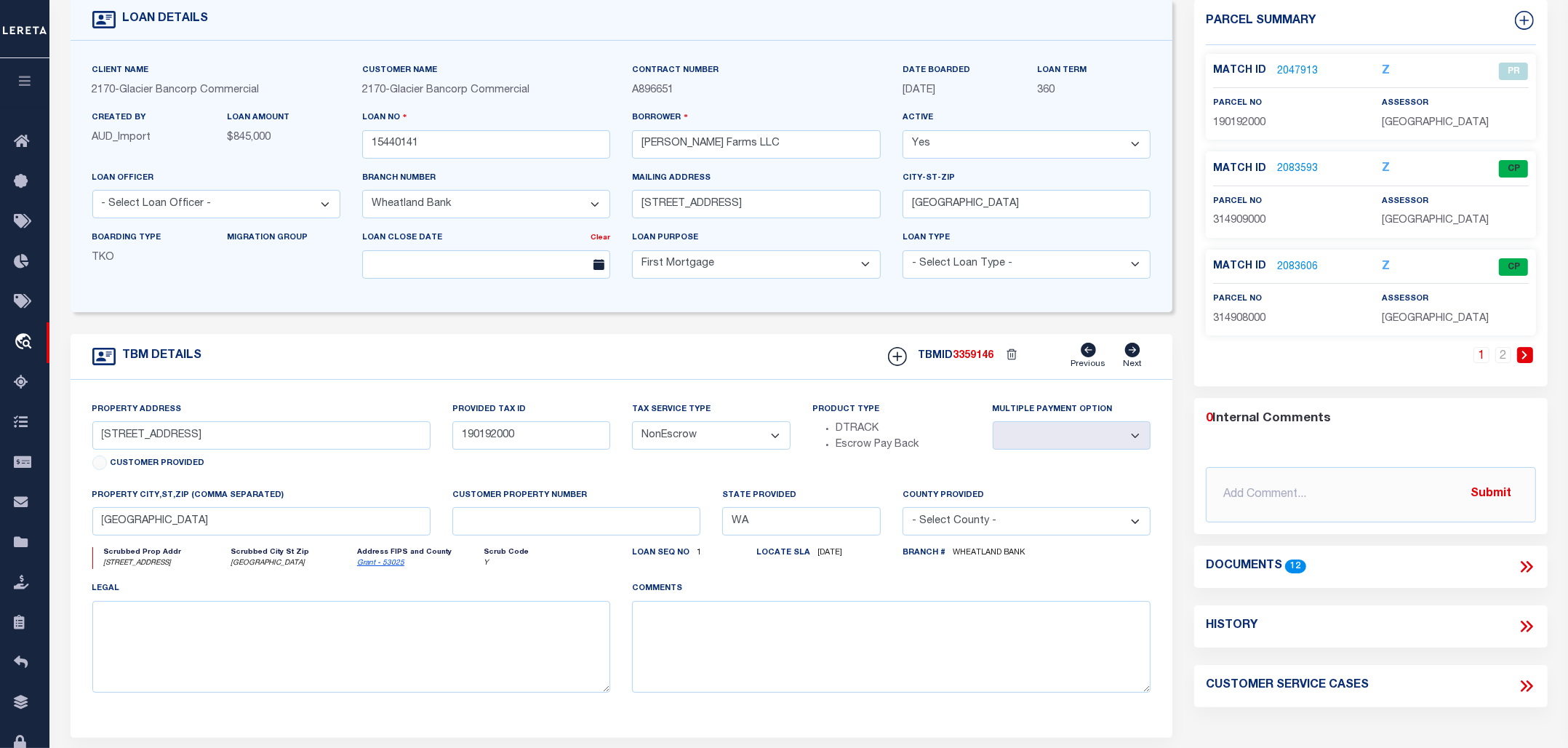
click at [1525, 562] on icon at bounding box center [1526, 566] width 19 height 19
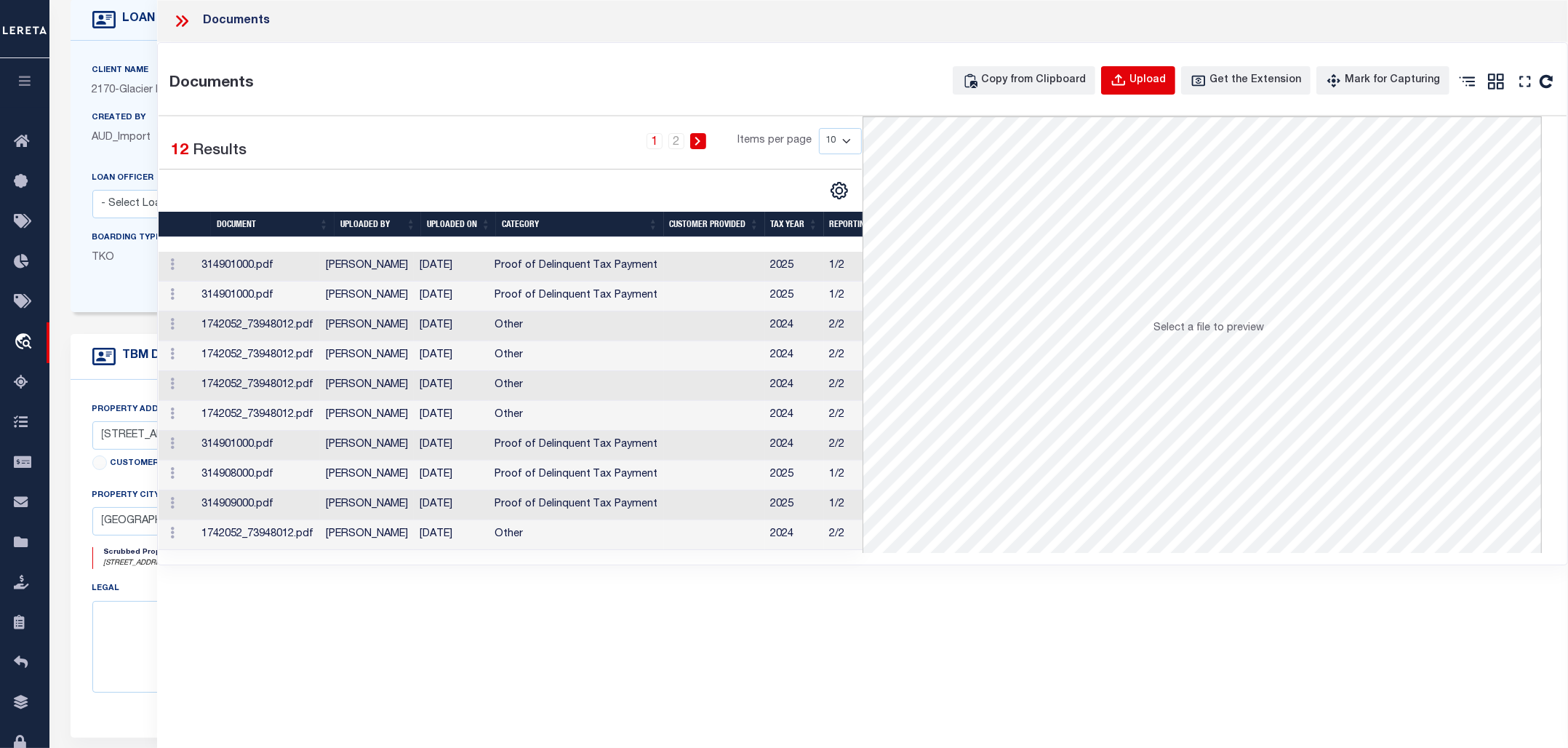
click at [1155, 81] on div "Upload" at bounding box center [1147, 81] width 36 height 16
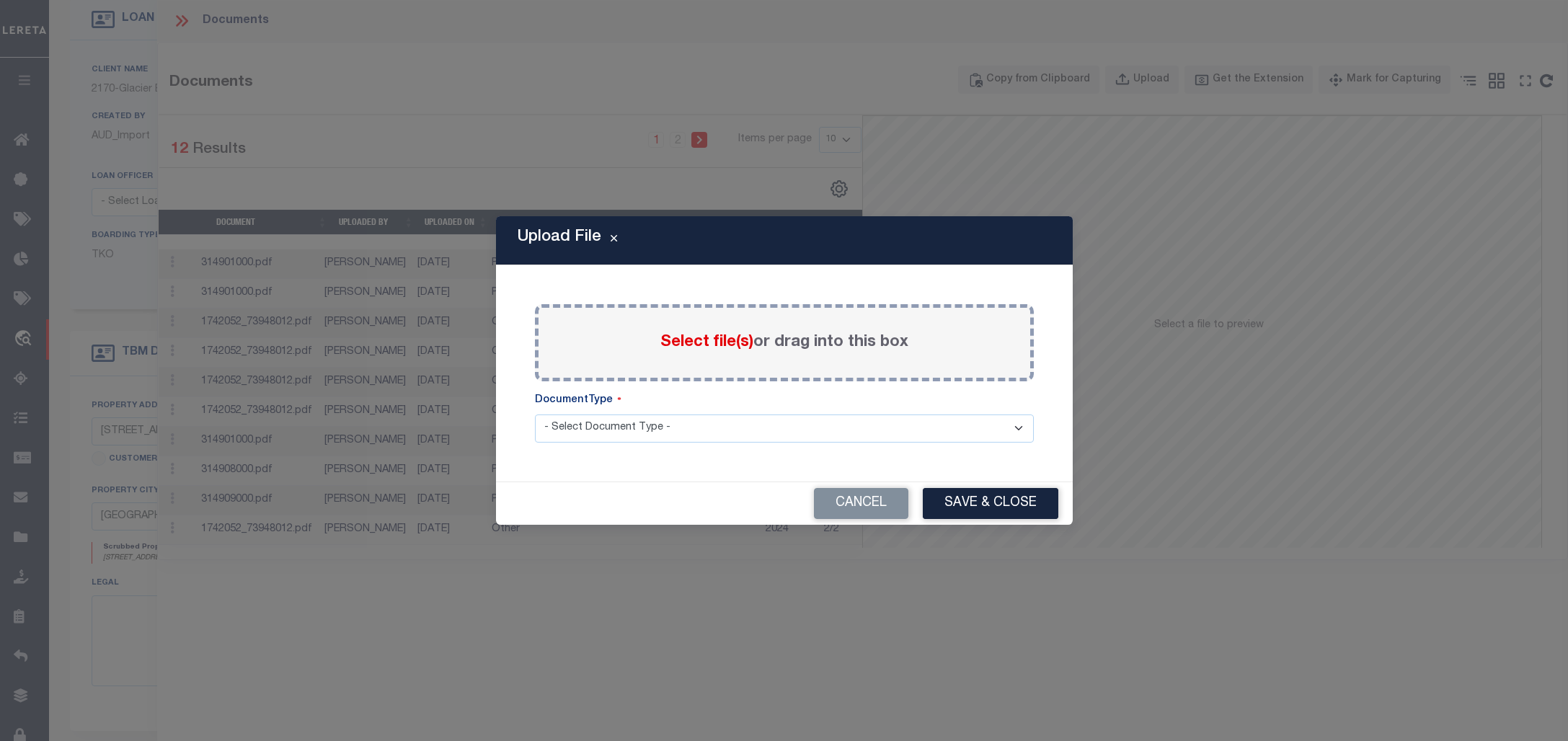
click at [705, 343] on span "Select file(s)" at bounding box center [707, 343] width 93 height 16
click at [0, 0] on input "Select file(s) or drag into this box" at bounding box center [0, 0] width 0 height 0
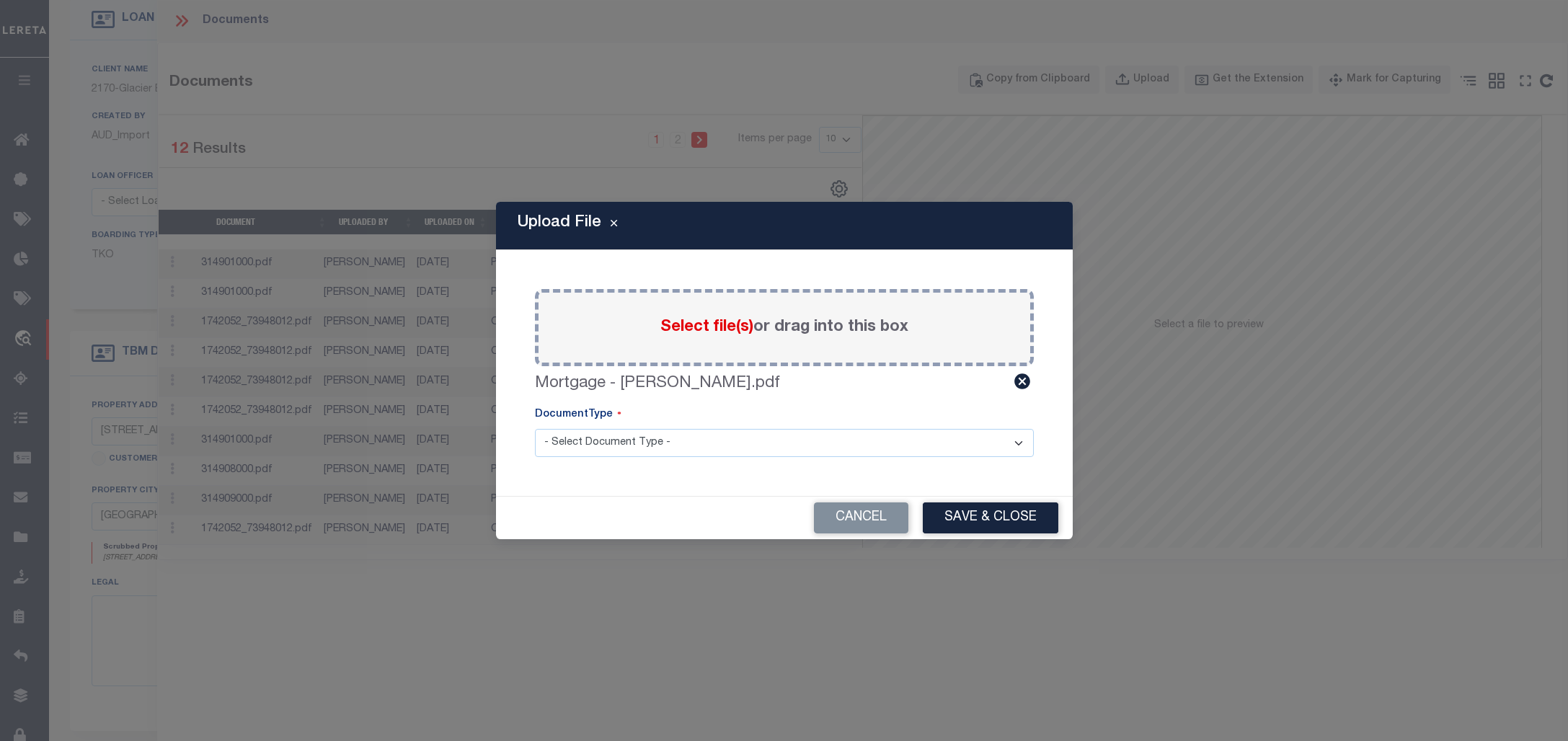
click at [891, 452] on select "- Select Document Type - Tax Service Documents" at bounding box center [784, 443] width 499 height 28
select select "TAX"
click at [535, 429] on select "- Select Document Type - Tax Service Documents" at bounding box center [784, 443] width 499 height 28
click at [995, 522] on button "Save & Close" at bounding box center [990, 518] width 136 height 31
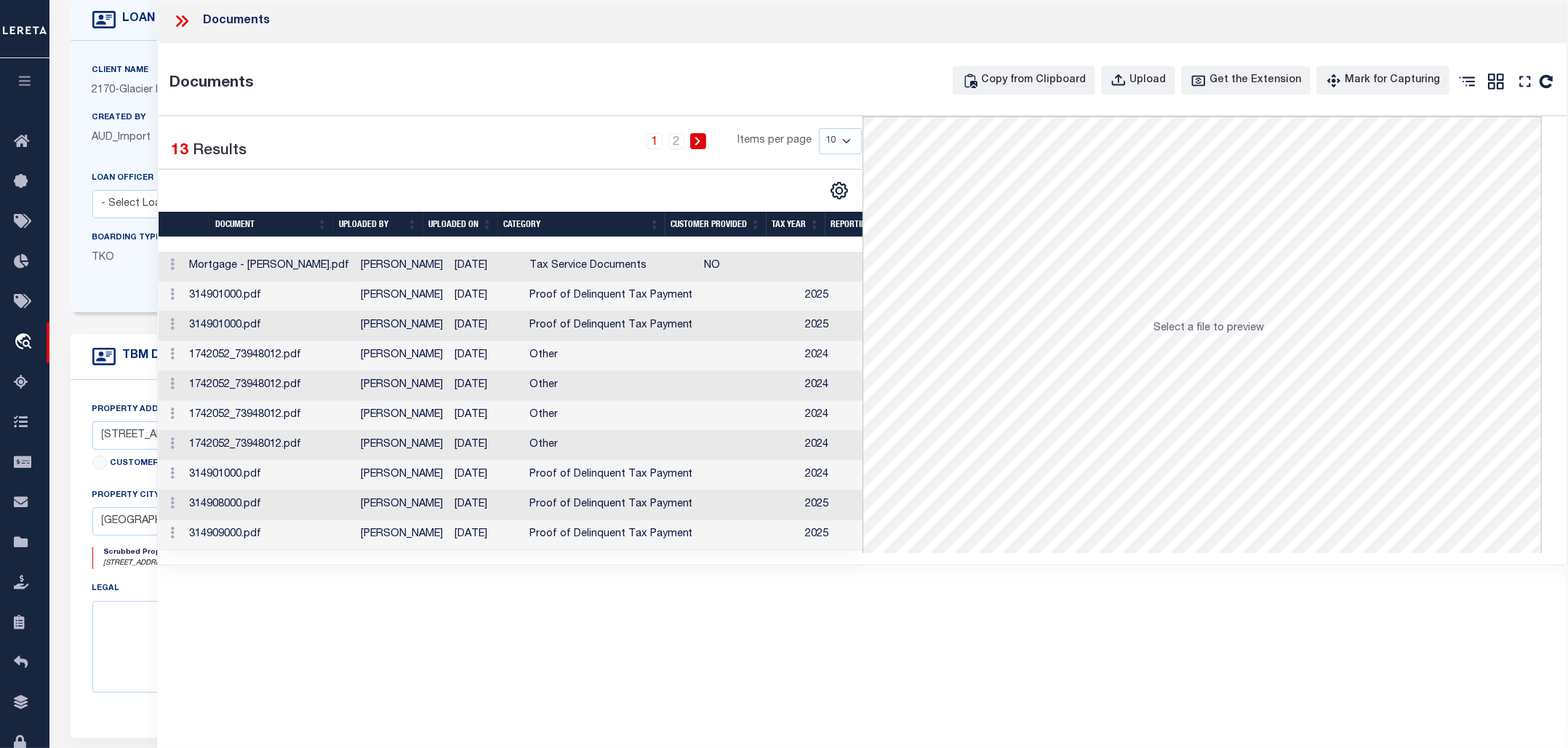
click at [184, 20] on icon at bounding box center [181, 21] width 19 height 19
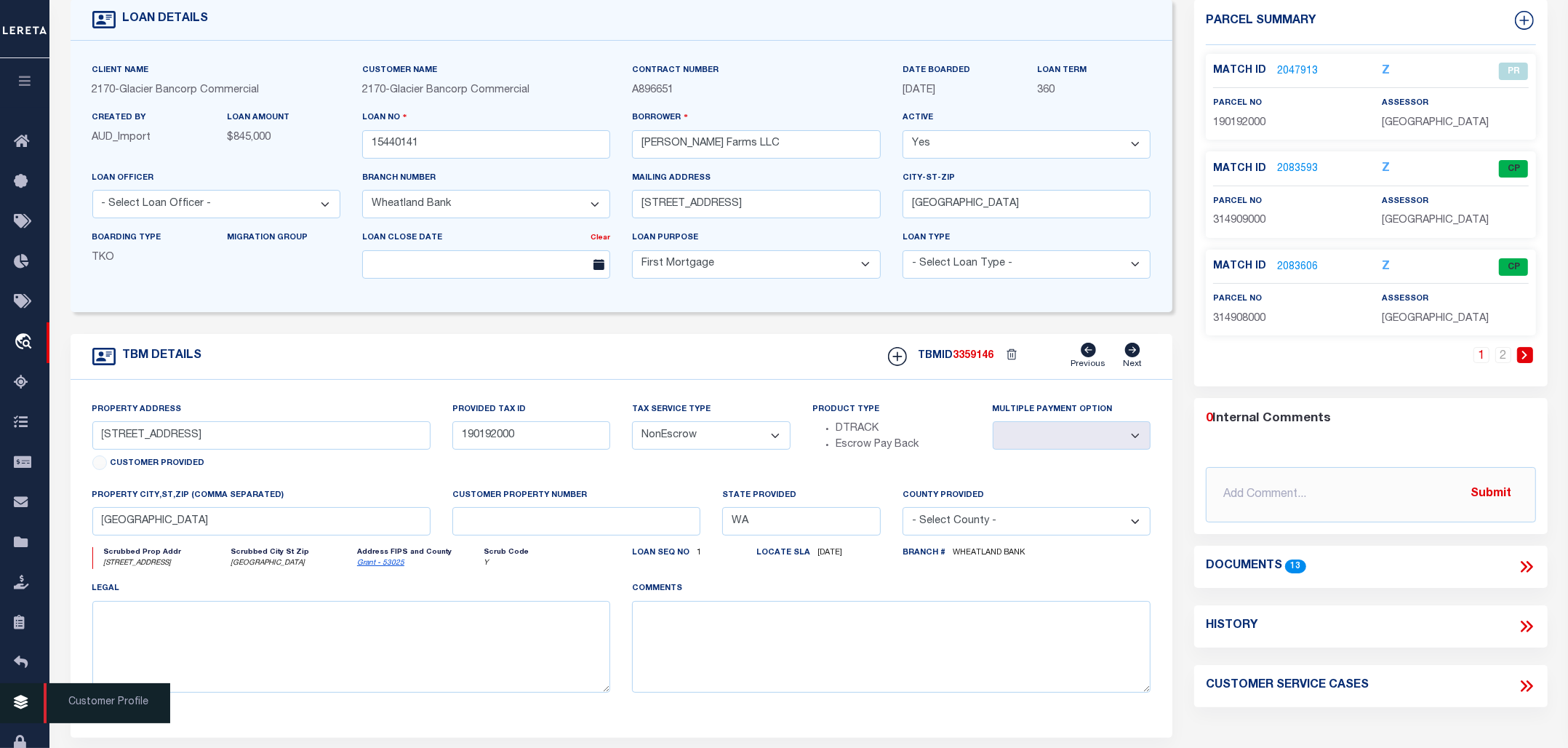
click at [28, 706] on icon at bounding box center [25, 703] width 23 height 18
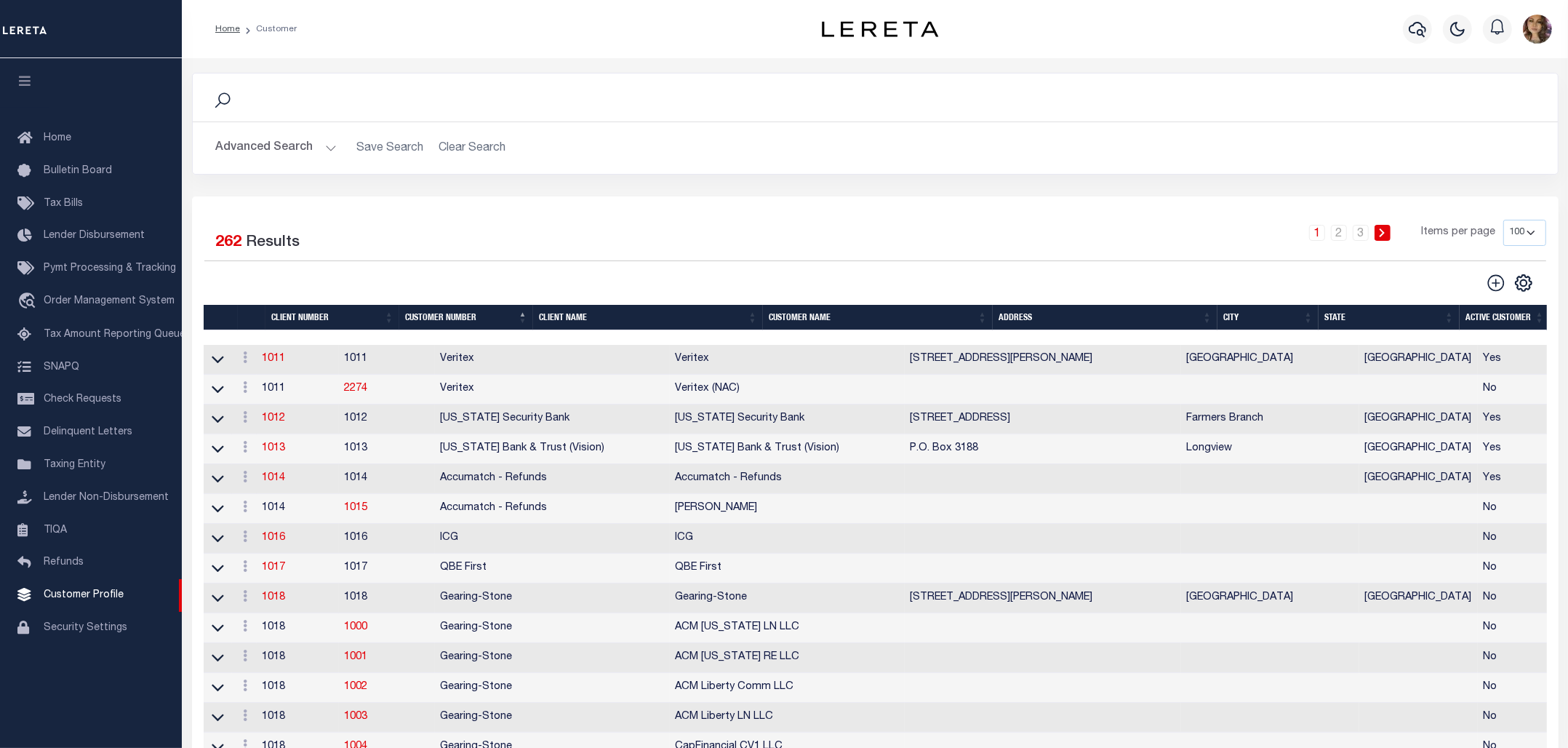
click at [321, 143] on button "Advanced Search" at bounding box center [277, 148] width 120 height 28
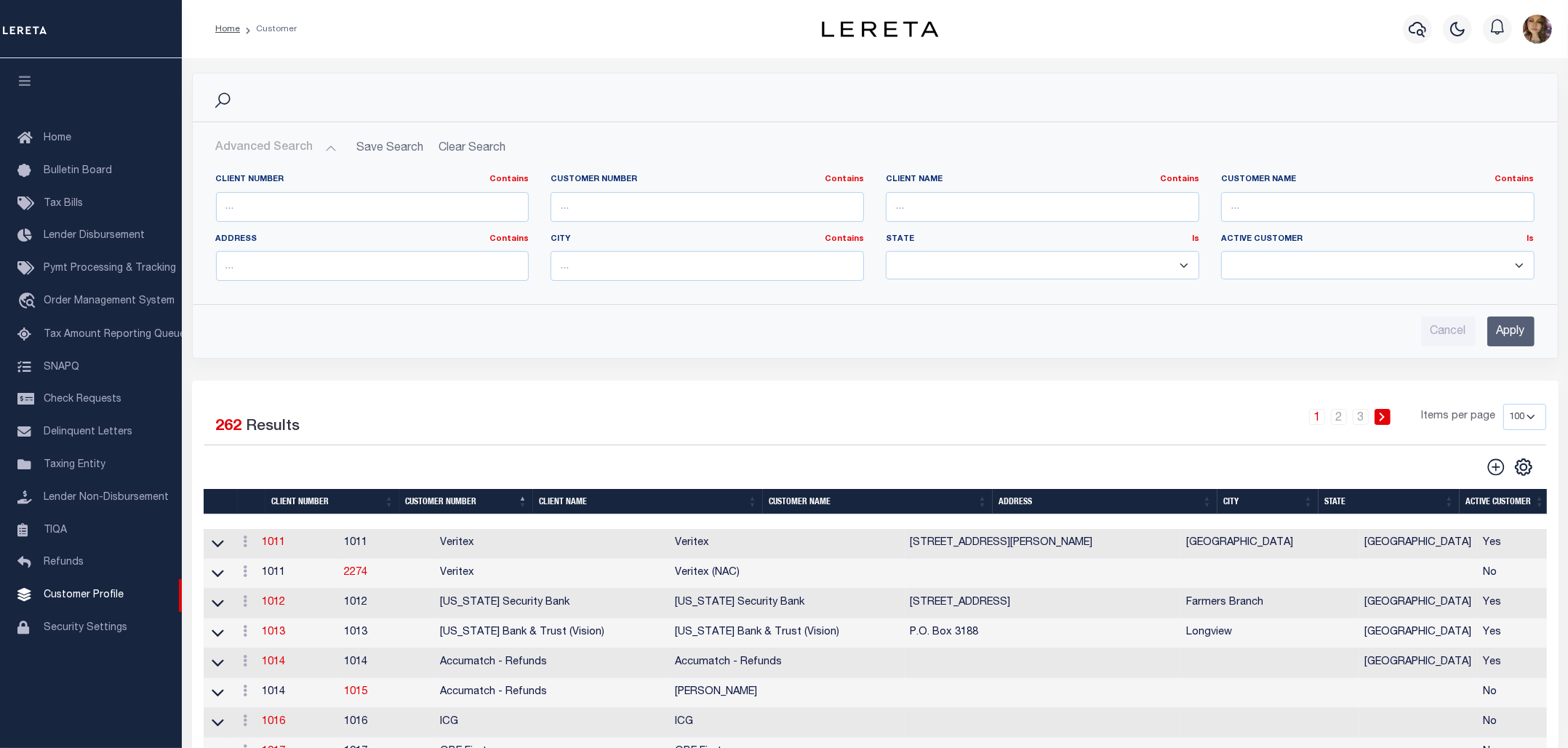
click at [325, 146] on button "Advanced Search" at bounding box center [277, 148] width 120 height 28
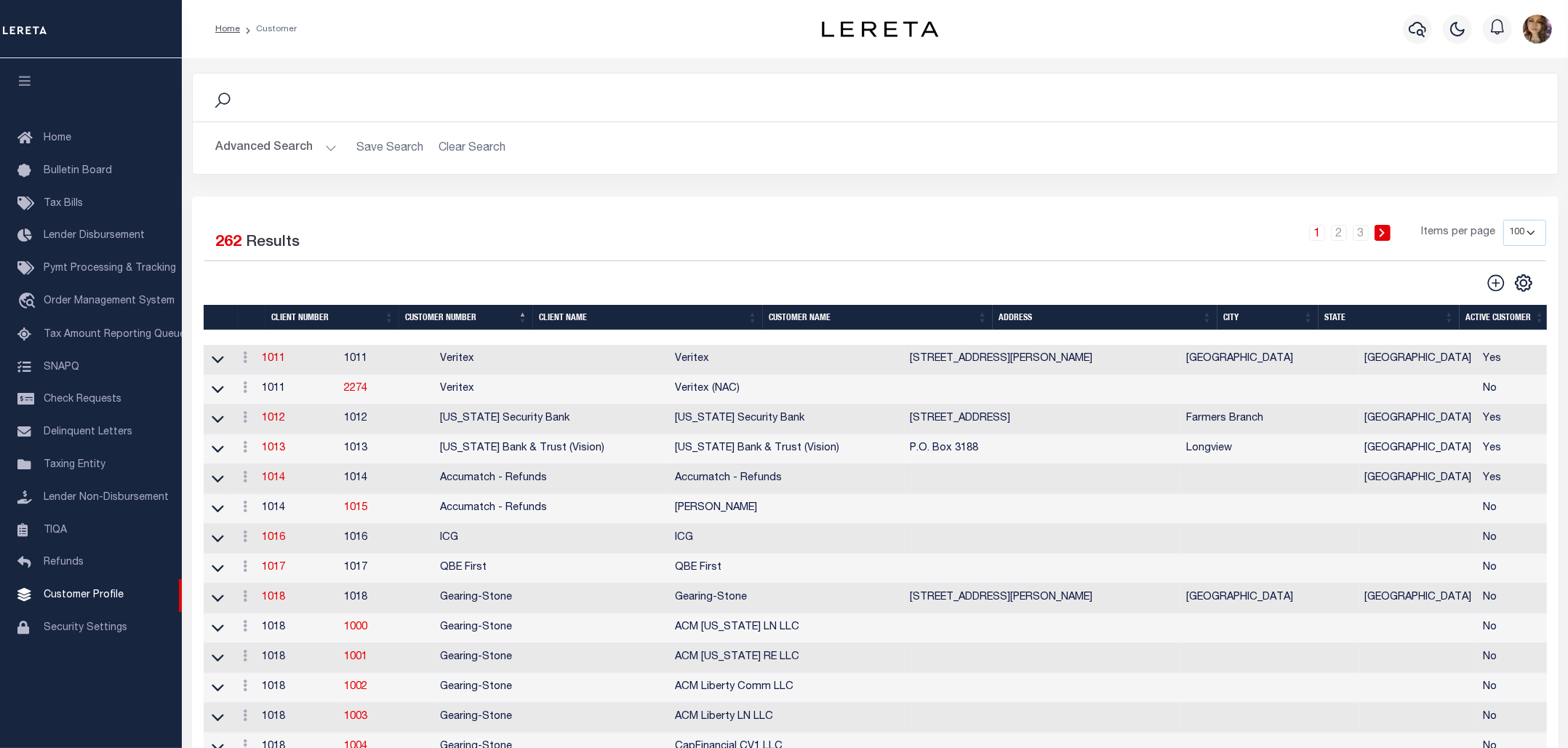
click at [573, 319] on th "Client Name" at bounding box center [648, 317] width 230 height 25
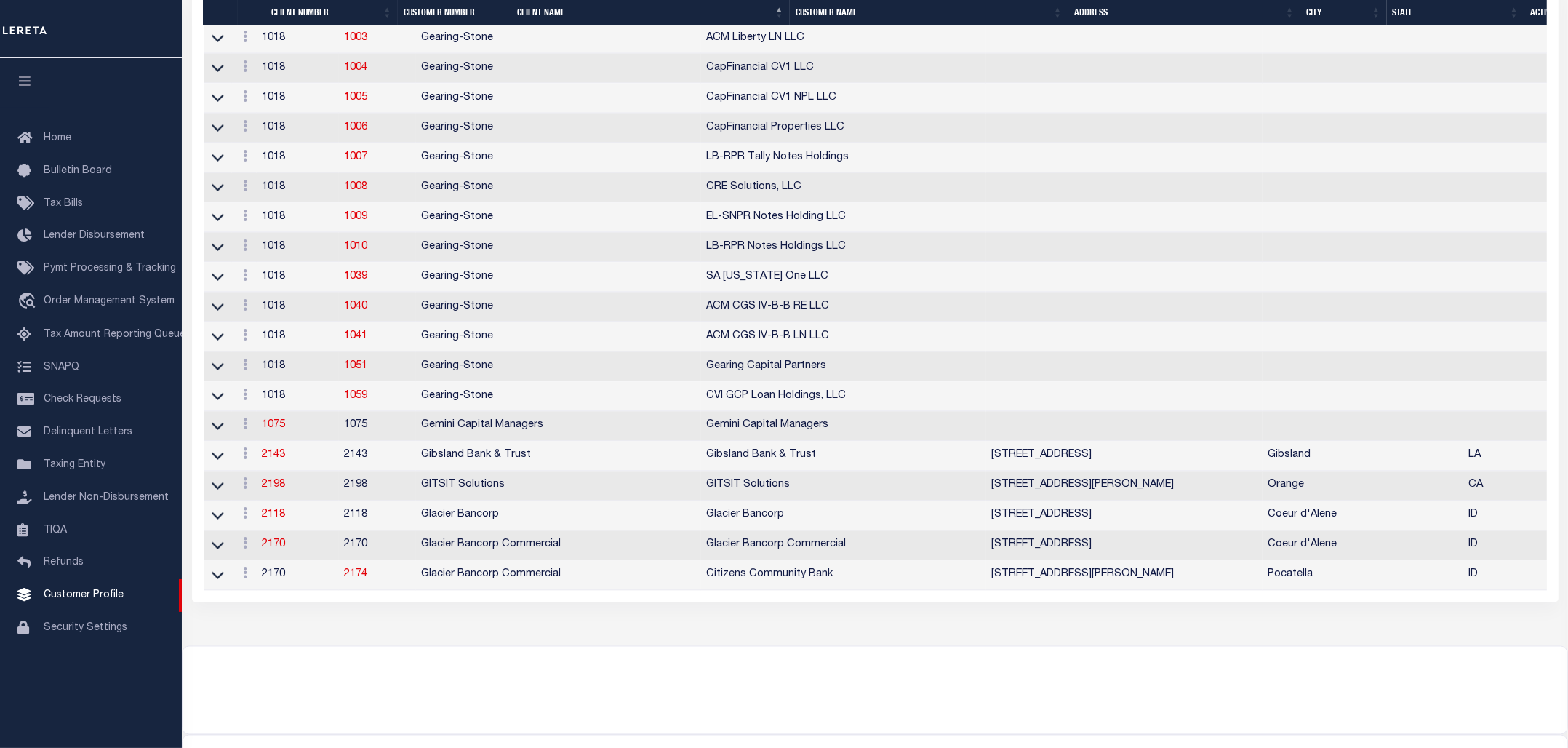
scroll to position [2728, 0]
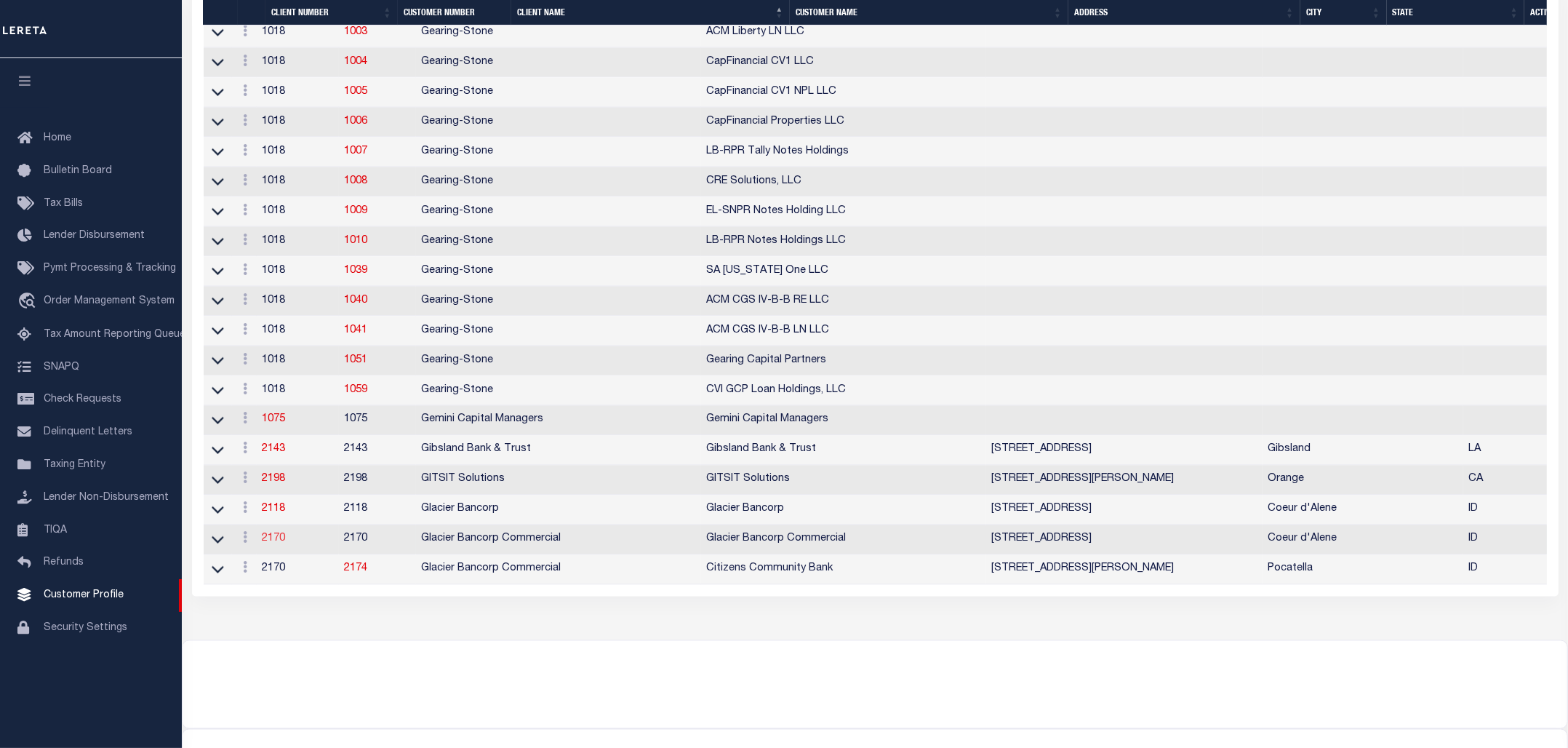
click at [285, 544] on link "2170" at bounding box center [274, 539] width 23 height 10
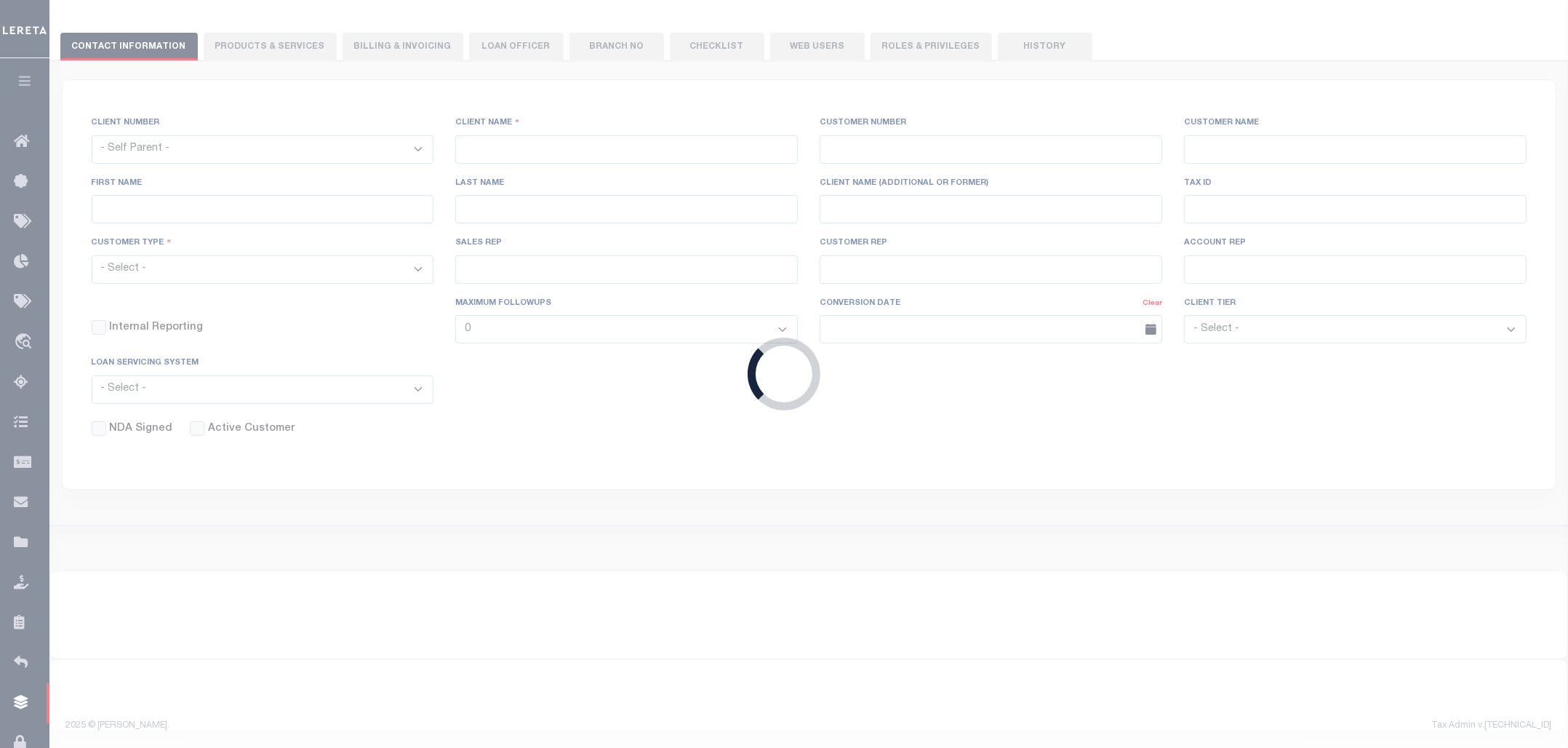
scroll to position [156, 0]
select select
type input "Glacier Bancorp Commercial"
type input "2170"
type input "Glacier Bancorp Commercial"
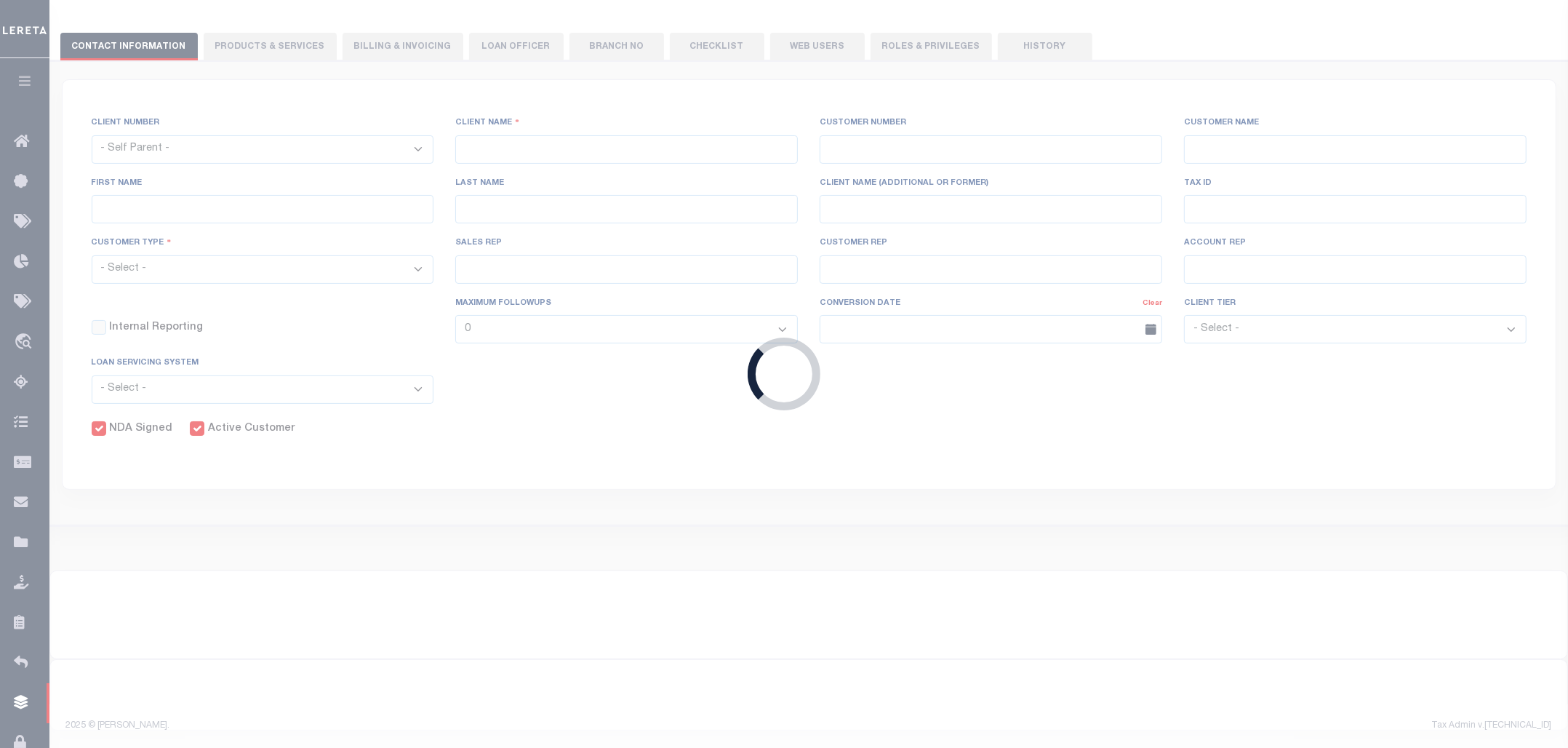
type input "Becky"
type input "Mathson"
select select "Commercial"
type input "Barbara Kendrick"
type input "Debbie Vecellio"
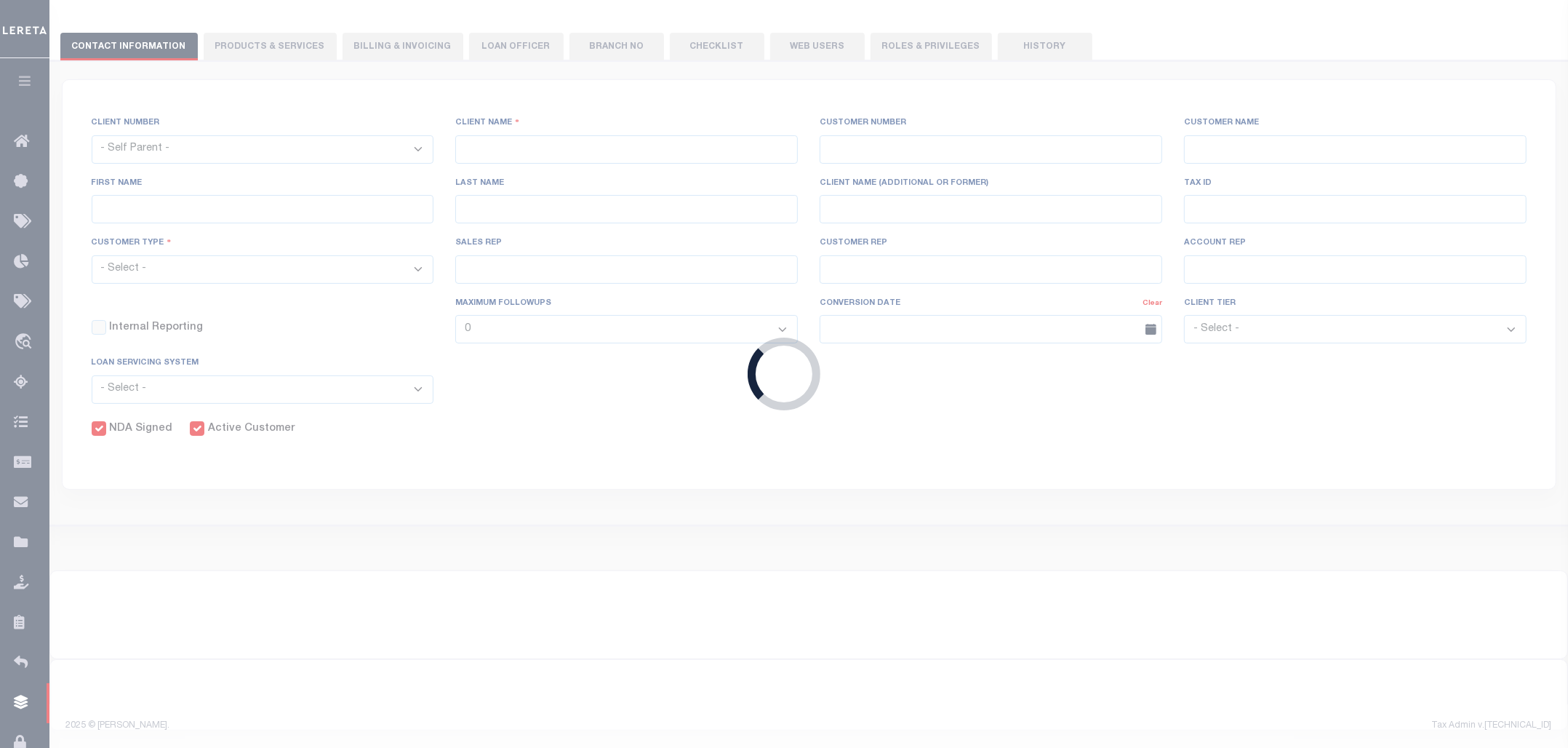
checkbox input "true"
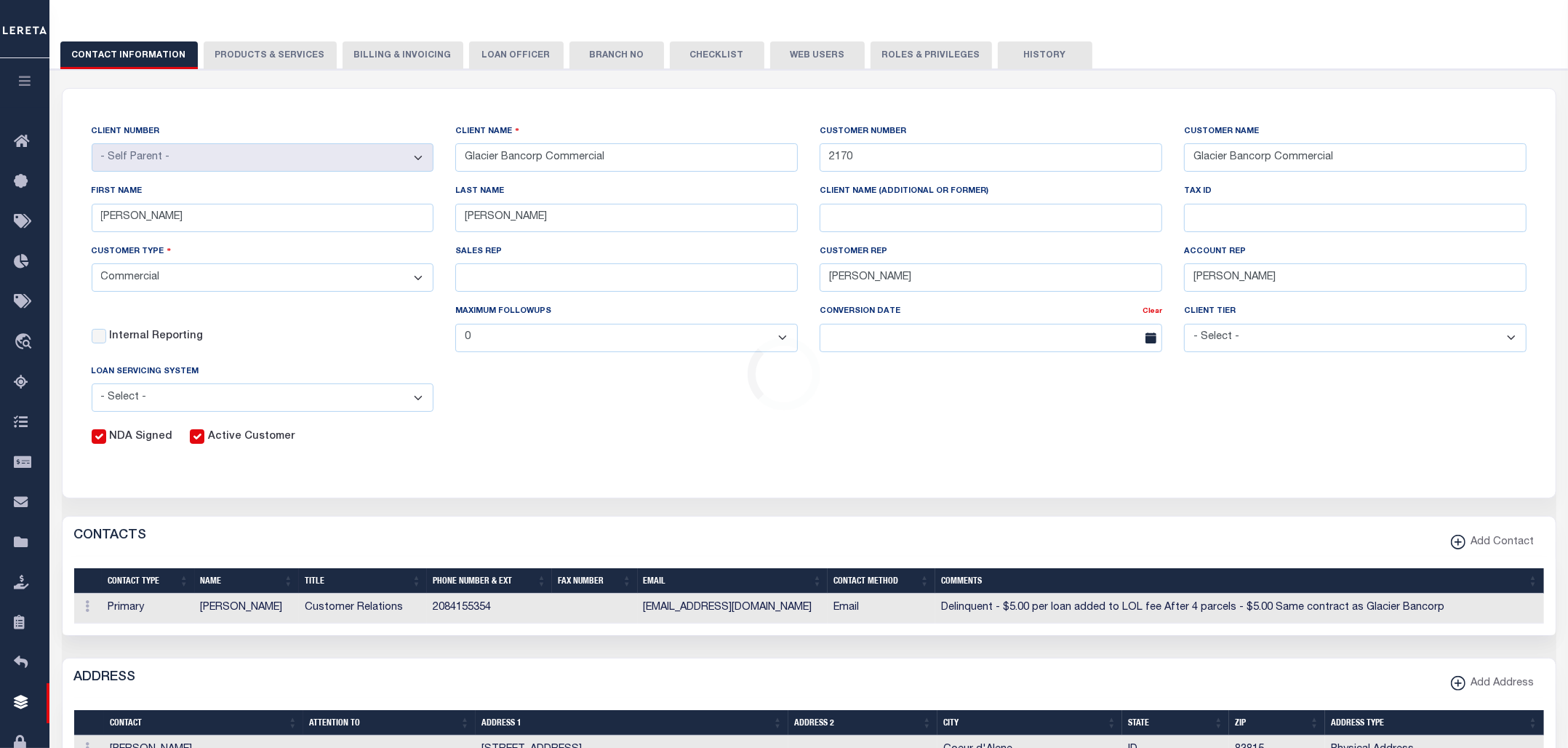
scroll to position [0, 0]
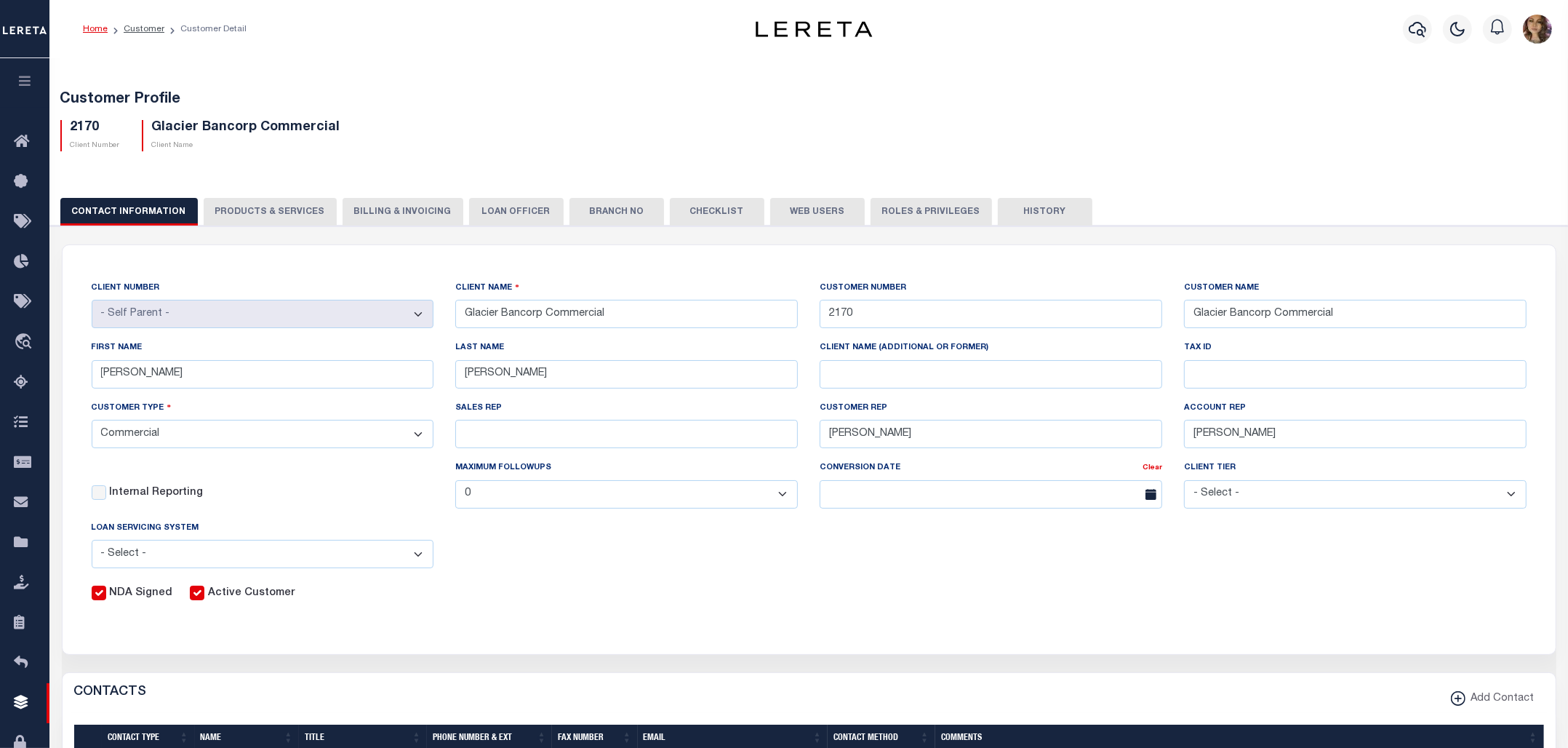
click at [807, 213] on button "Web Users" at bounding box center [817, 211] width 94 height 28
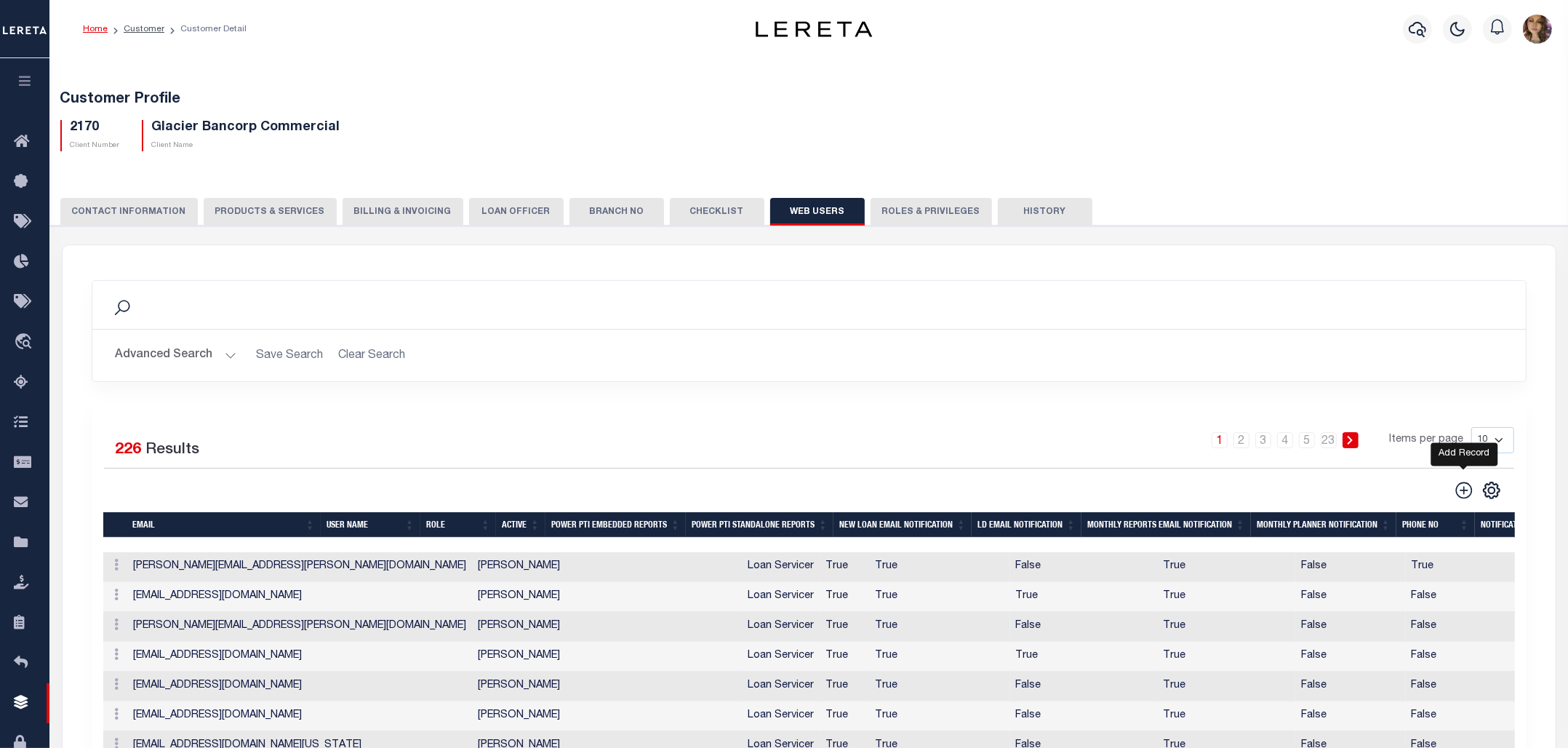
click at [1464, 487] on icon at bounding box center [1464, 490] width 19 height 19
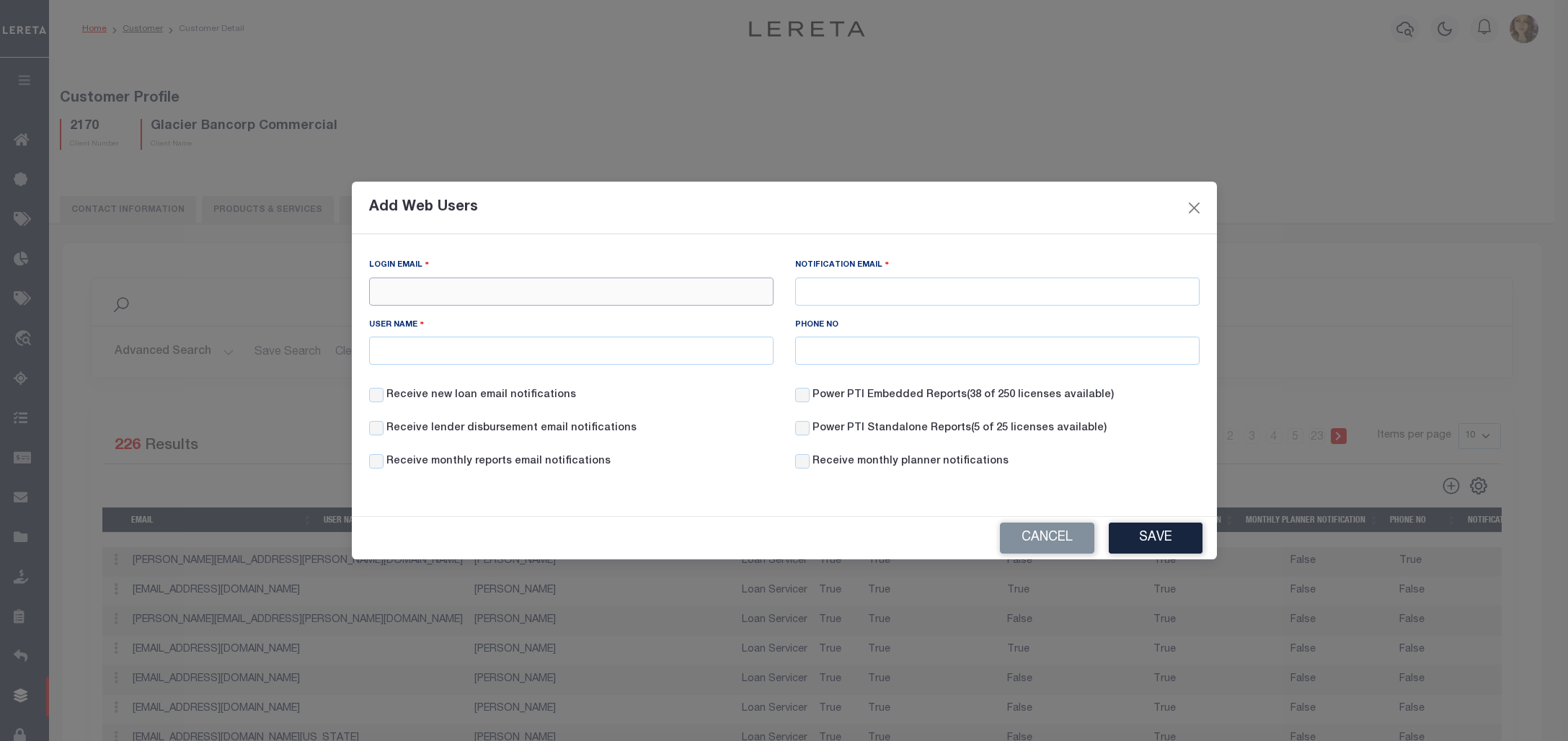
click at [409, 284] on input "Login Email" at bounding box center [571, 292] width 405 height 28
click at [469, 284] on input "Login Email" at bounding box center [571, 292] width 405 height 28
paste input "SMarton@ccb-idaho.com"
type input "SMarton@ccb-idaho.com"
click at [881, 285] on input "Notification Email" at bounding box center [997, 292] width 405 height 28
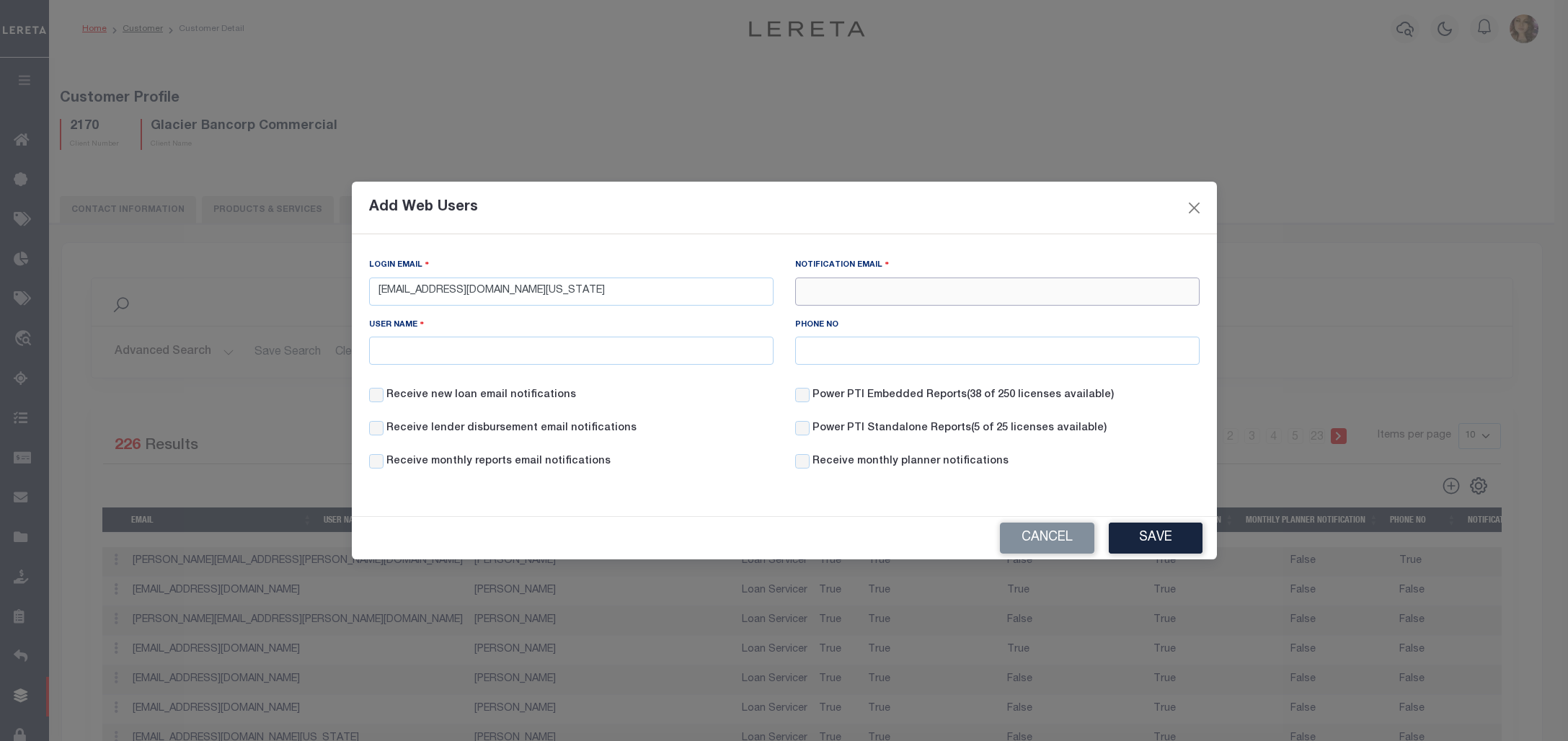
paste input "SMarton@ccb-idaho.com"
type input "SMarton@ccb-idaho.com"
click at [524, 357] on input "User Name" at bounding box center [571, 351] width 405 height 28
type input "s"
type input "Sunny Marton"
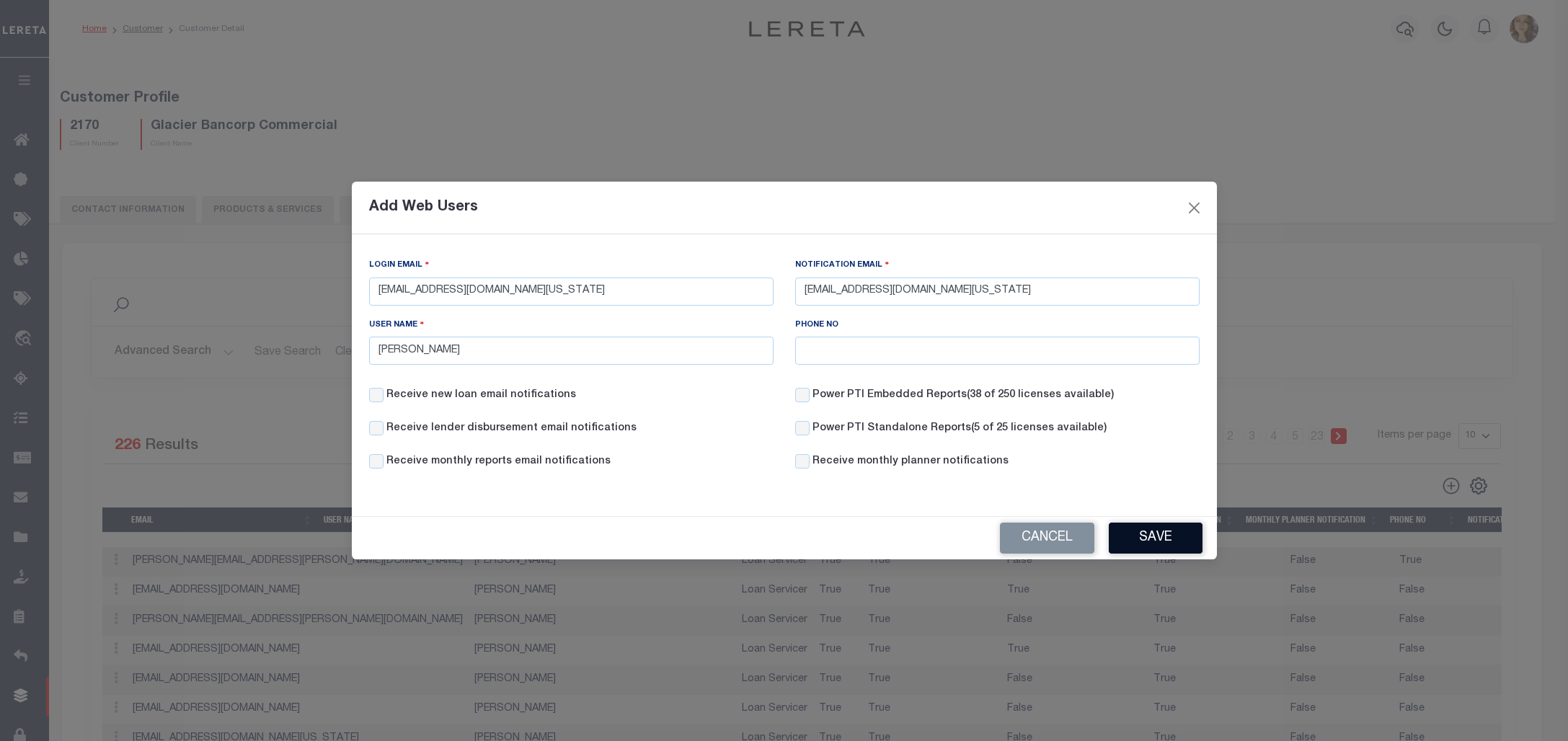
click at [1150, 533] on button "Save" at bounding box center [1155, 538] width 94 height 31
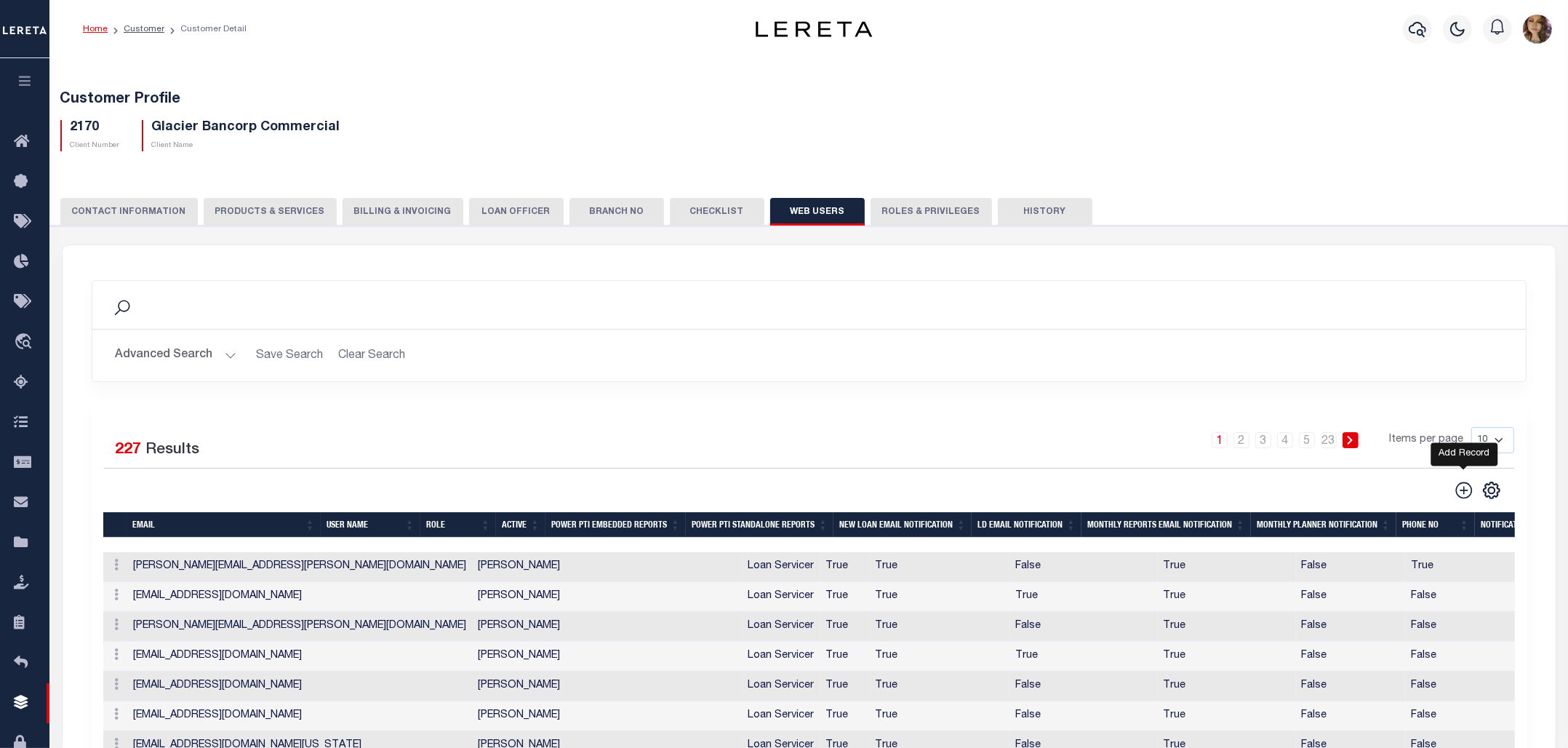
click at [1462, 491] on icon at bounding box center [1464, 490] width 17 height 17
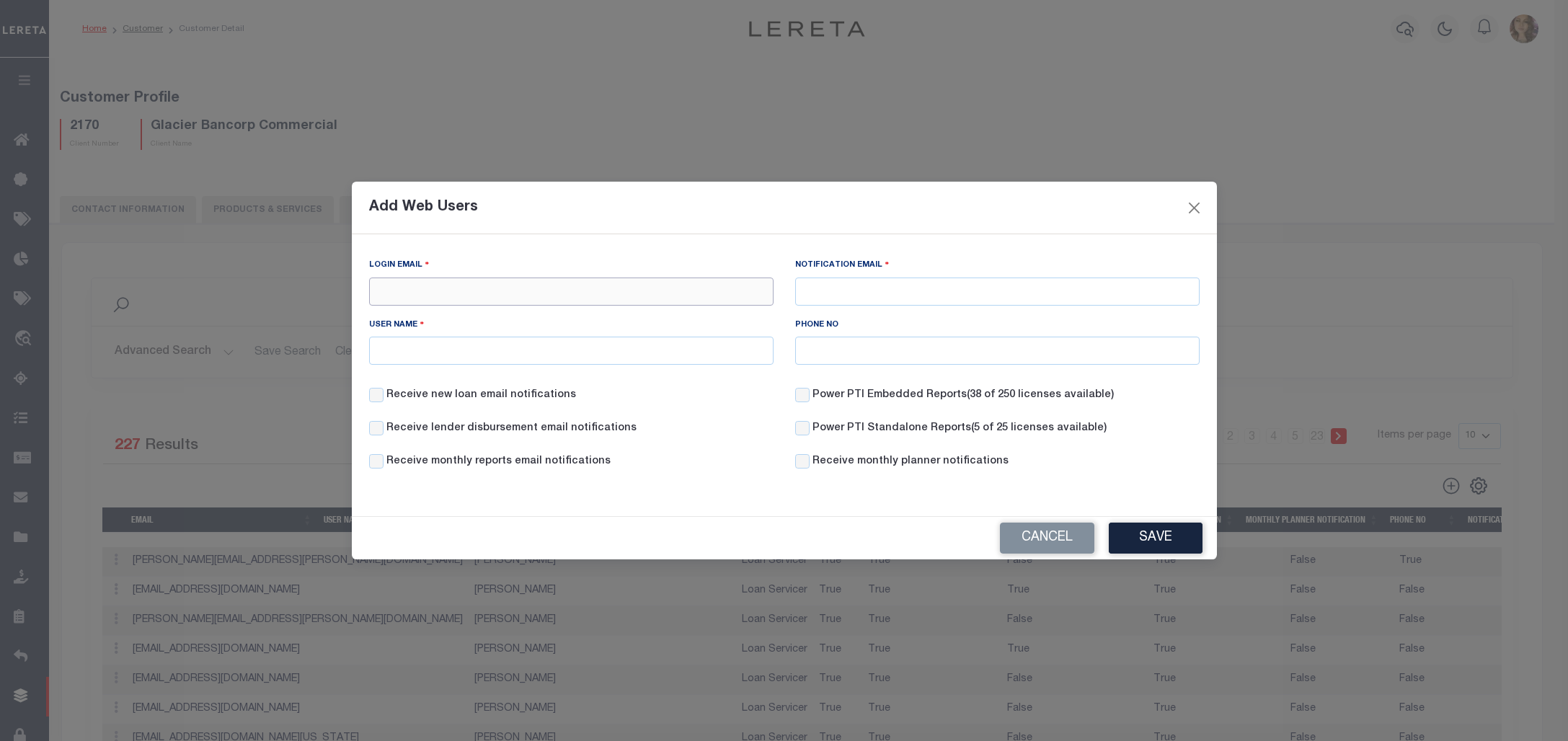
click at [386, 289] on input "Login Email" at bounding box center [571, 292] width 405 height 28
paste input "Jhendricks@ccb-idaho.com"
type input "Jhendricks@ccb-idaho.com"
click at [968, 292] on input "Notification Email" at bounding box center [997, 292] width 405 height 28
paste input "Jhendricks@ccb-idaho.com"
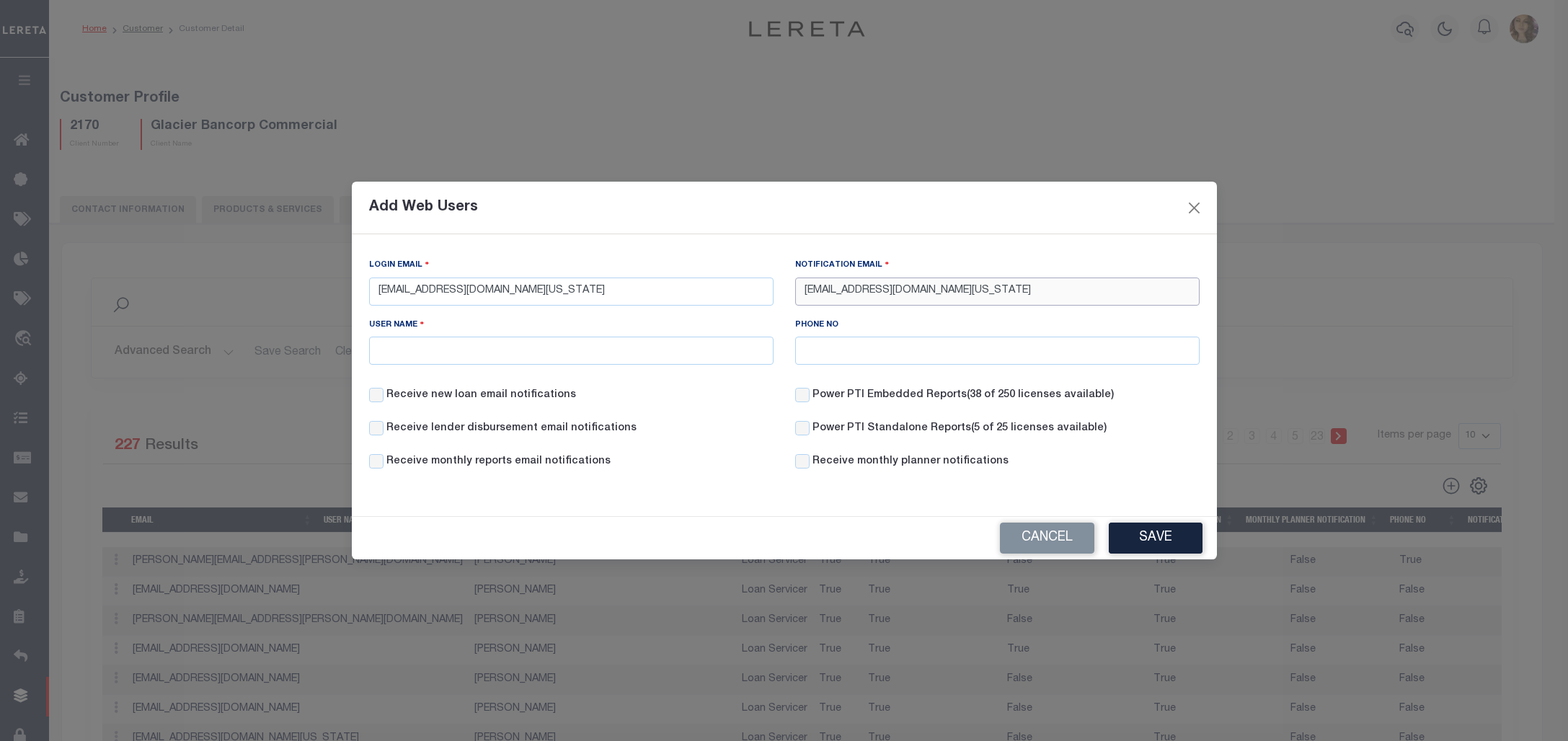
type input "Jhendricks@ccb-idaho.com"
click at [606, 347] on input "User Name" at bounding box center [571, 351] width 405 height 28
type input "Jana Hendricks"
click at [1161, 548] on button "Save" at bounding box center [1155, 538] width 94 height 31
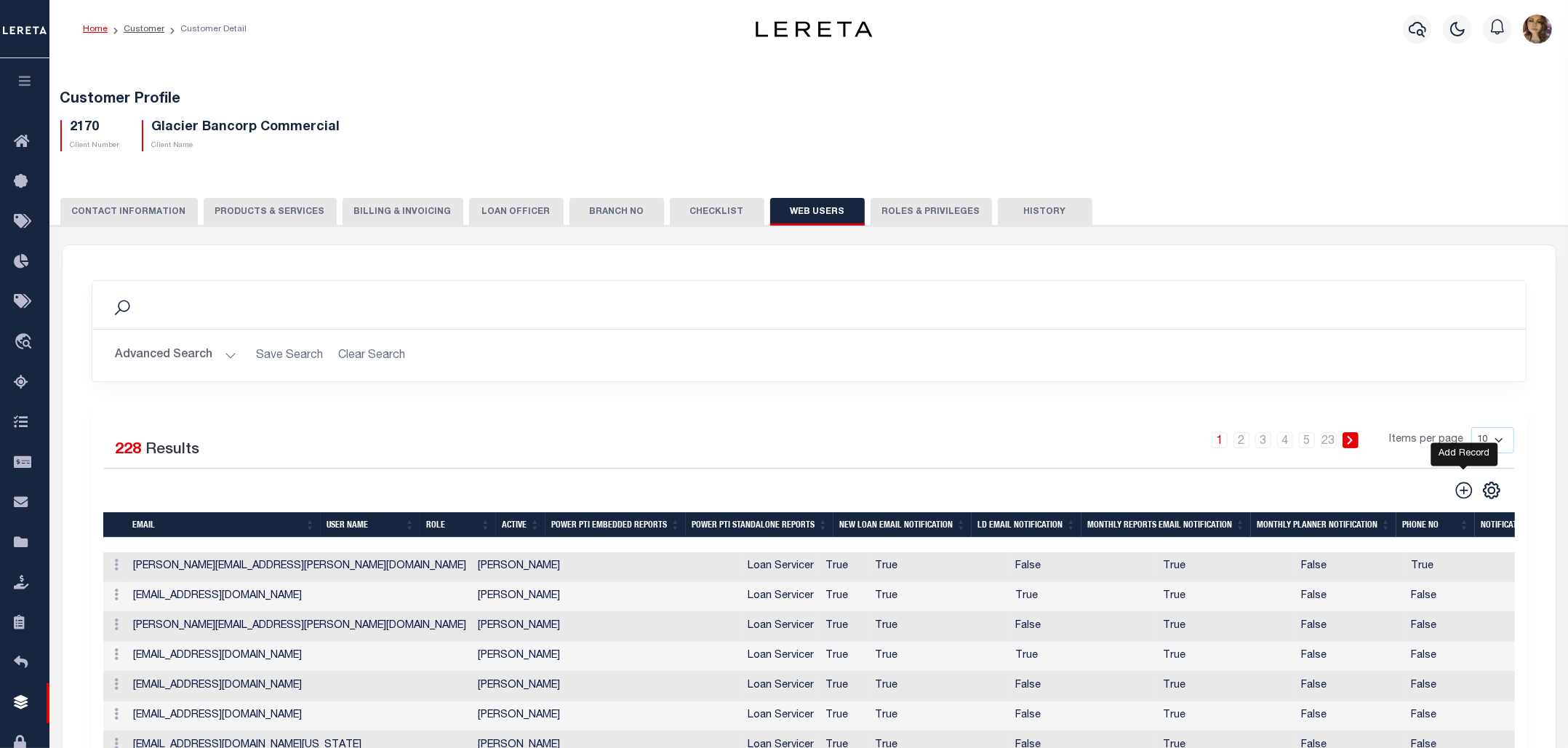
click at [1460, 494] on icon at bounding box center [1464, 490] width 19 height 19
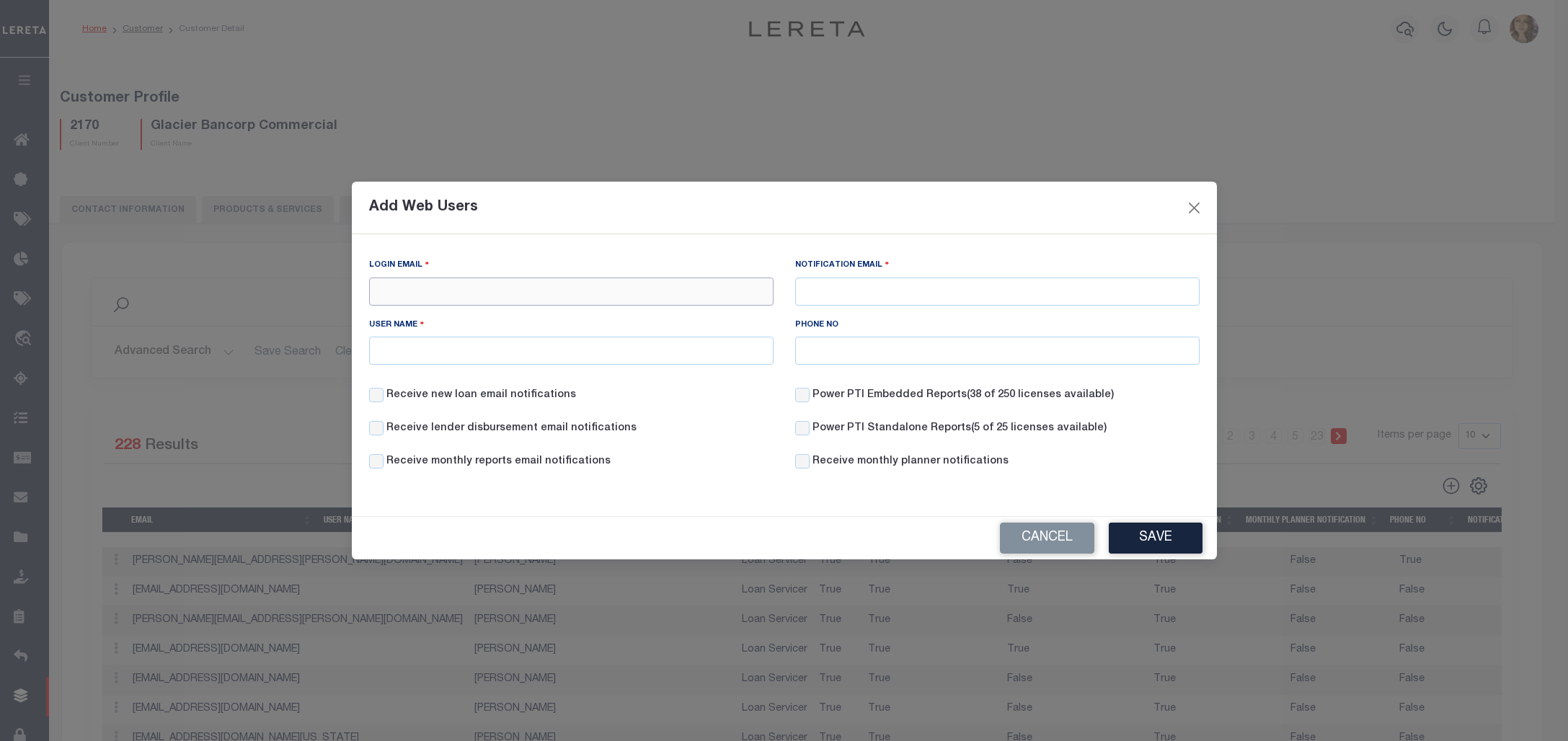
click at [575, 290] on input "Login Email" at bounding box center [571, 292] width 405 height 28
paste input "Kharris@ccb-idaho.com"
type input "Kharris@ccb-idaho.com"
click at [913, 288] on input "Notification Email" at bounding box center [997, 292] width 405 height 28
paste input "Kharris@ccb-idaho.com"
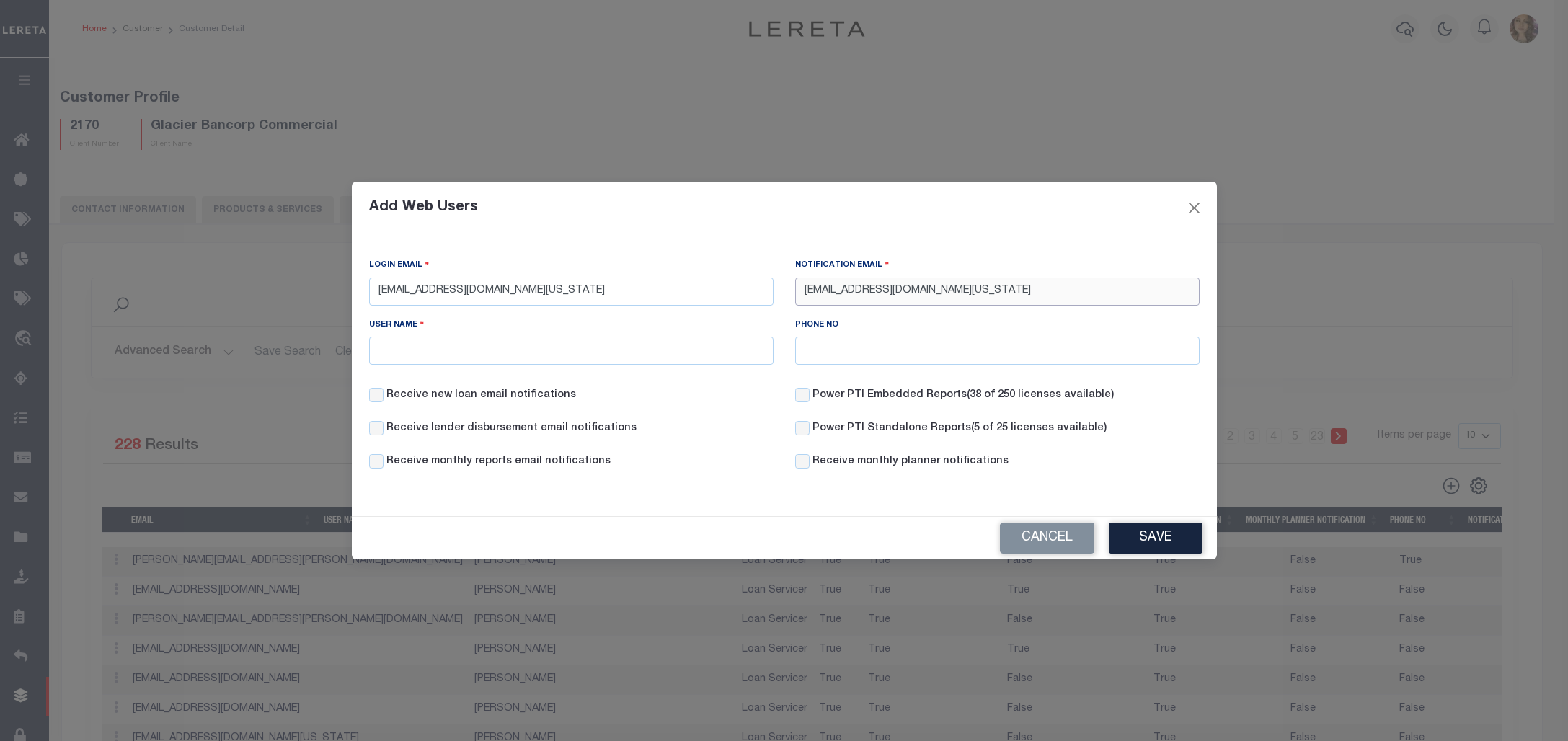
type input "Kharris@ccb-idaho.com"
click at [629, 357] on input "User Name" at bounding box center [571, 351] width 405 height 28
type input "Kristy Harris"
click at [1152, 538] on button "Save" at bounding box center [1155, 538] width 94 height 31
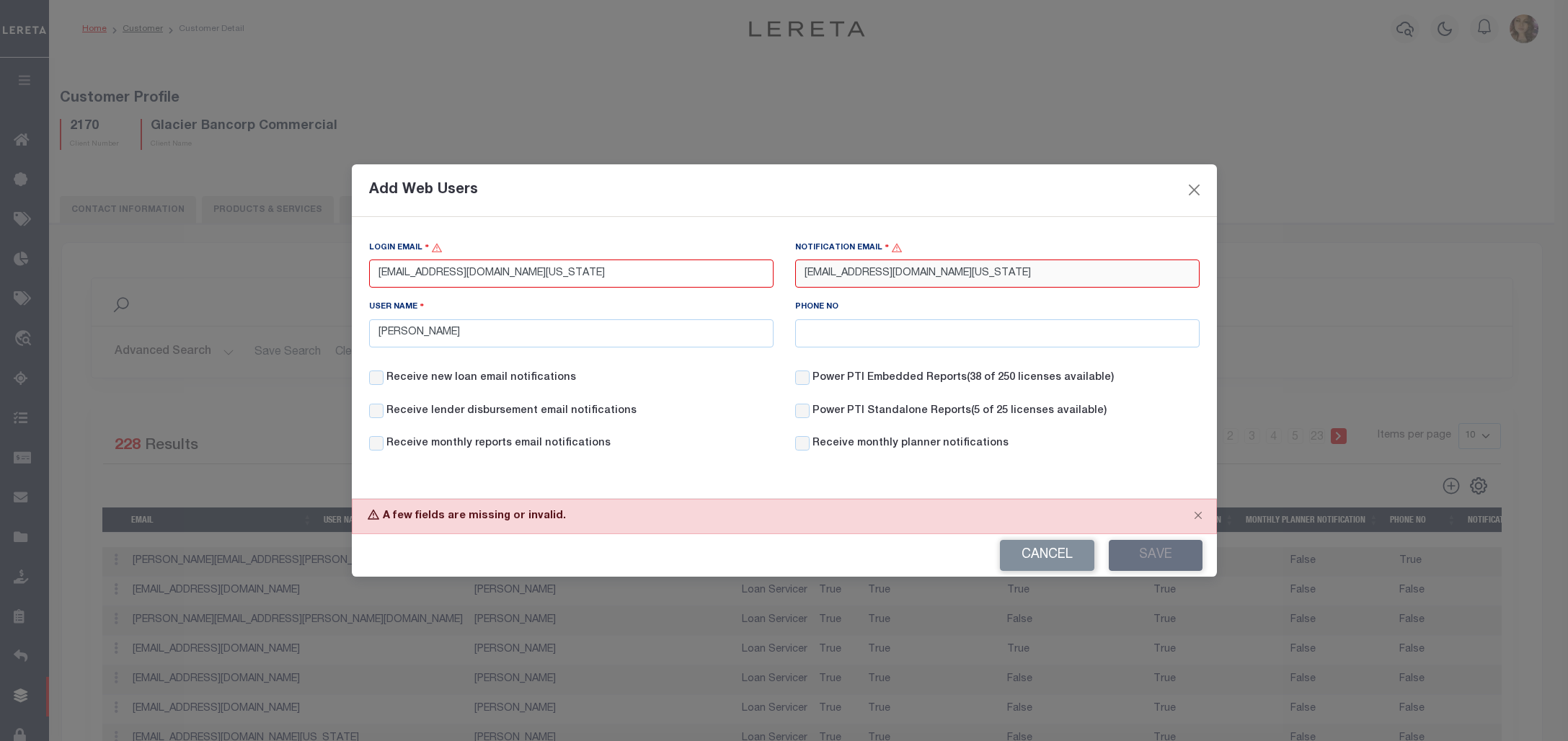
click at [971, 261] on input "Kharris@ccb-idaho.com" at bounding box center [997, 273] width 405 height 28
type input "Kharris@ccb-idaho.com"
click at [573, 270] on input "Kharris@ccb-idaho.com" at bounding box center [571, 273] width 405 height 28
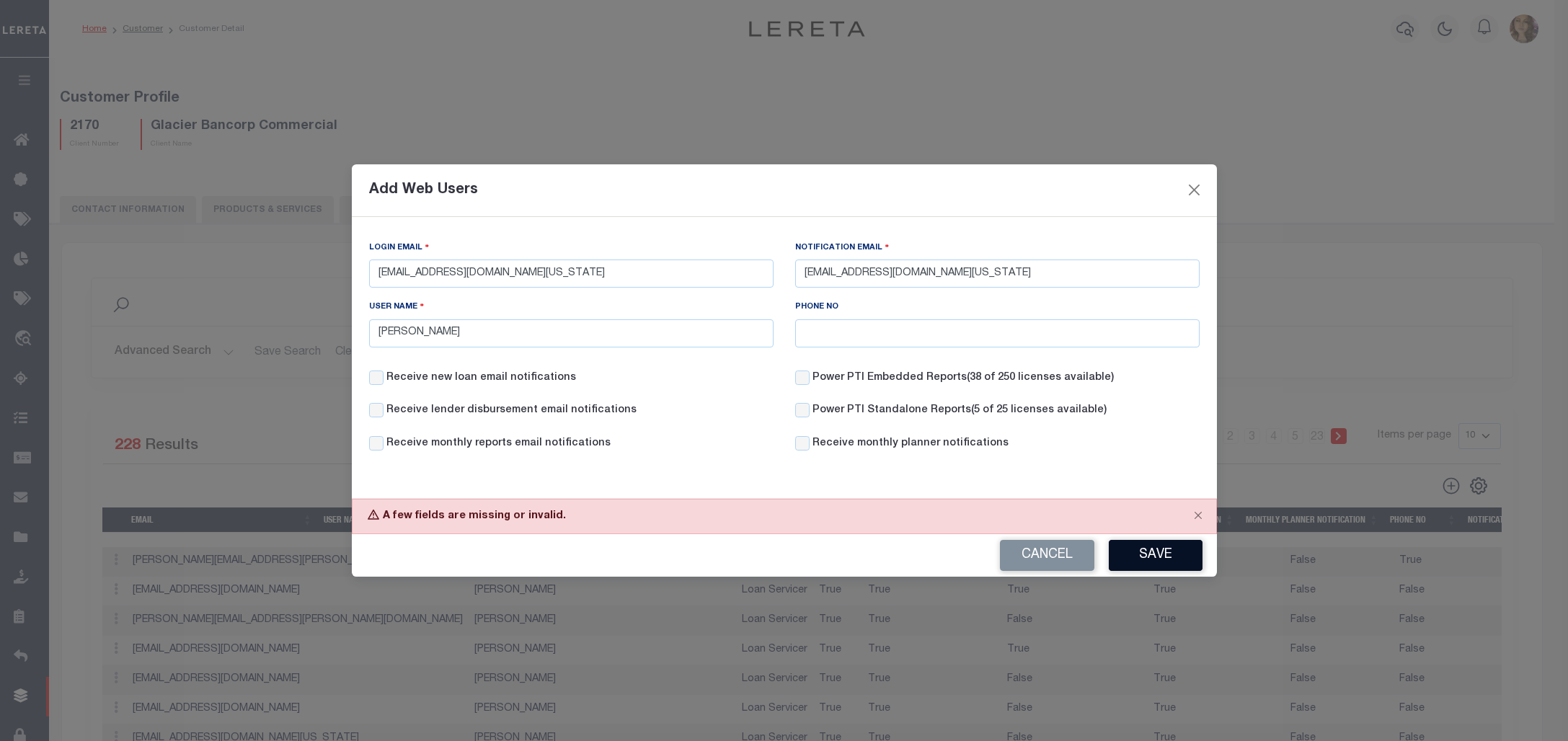
click at [1164, 562] on button "Save" at bounding box center [1155, 555] width 94 height 31
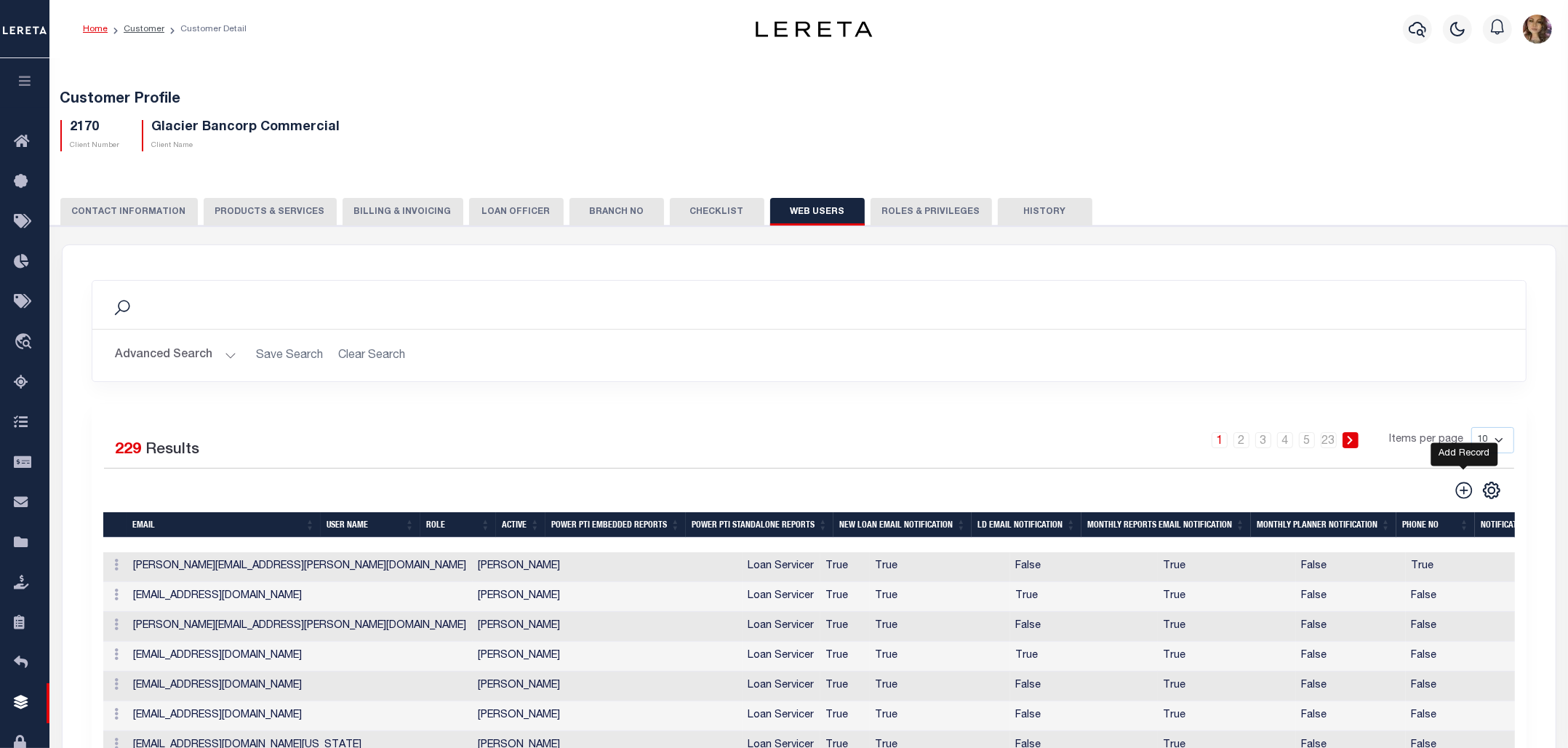
click at [1459, 496] on icon at bounding box center [1464, 490] width 19 height 19
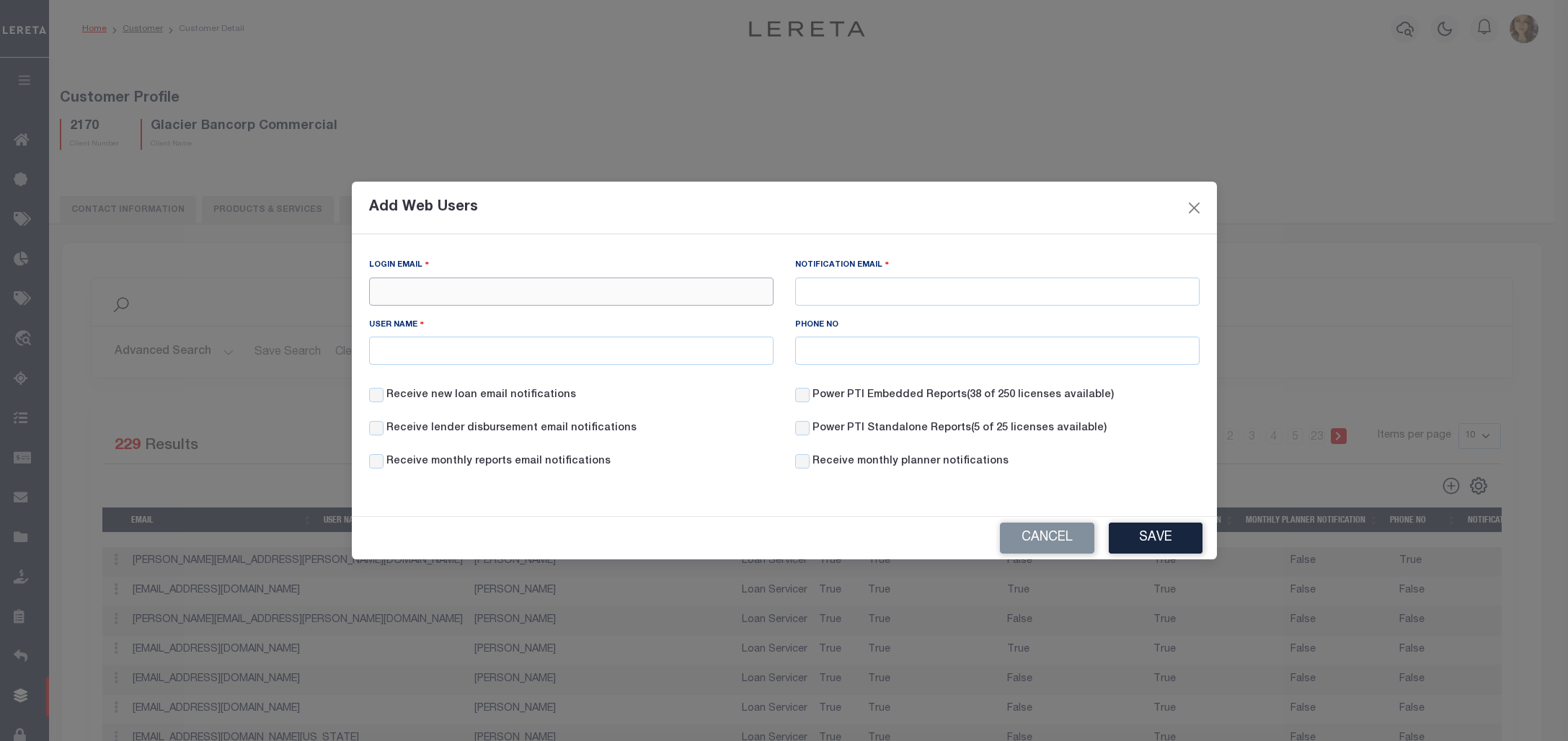
click at [496, 286] on input "Login Email" at bounding box center [571, 292] width 405 height 28
paste input "MNunez@ccb-idaho.com"
type input "MNunez@ccb-idaho.com"
click at [838, 289] on input "Notification Email" at bounding box center [997, 292] width 405 height 28
paste input "MNunez@ccb-idaho.com"
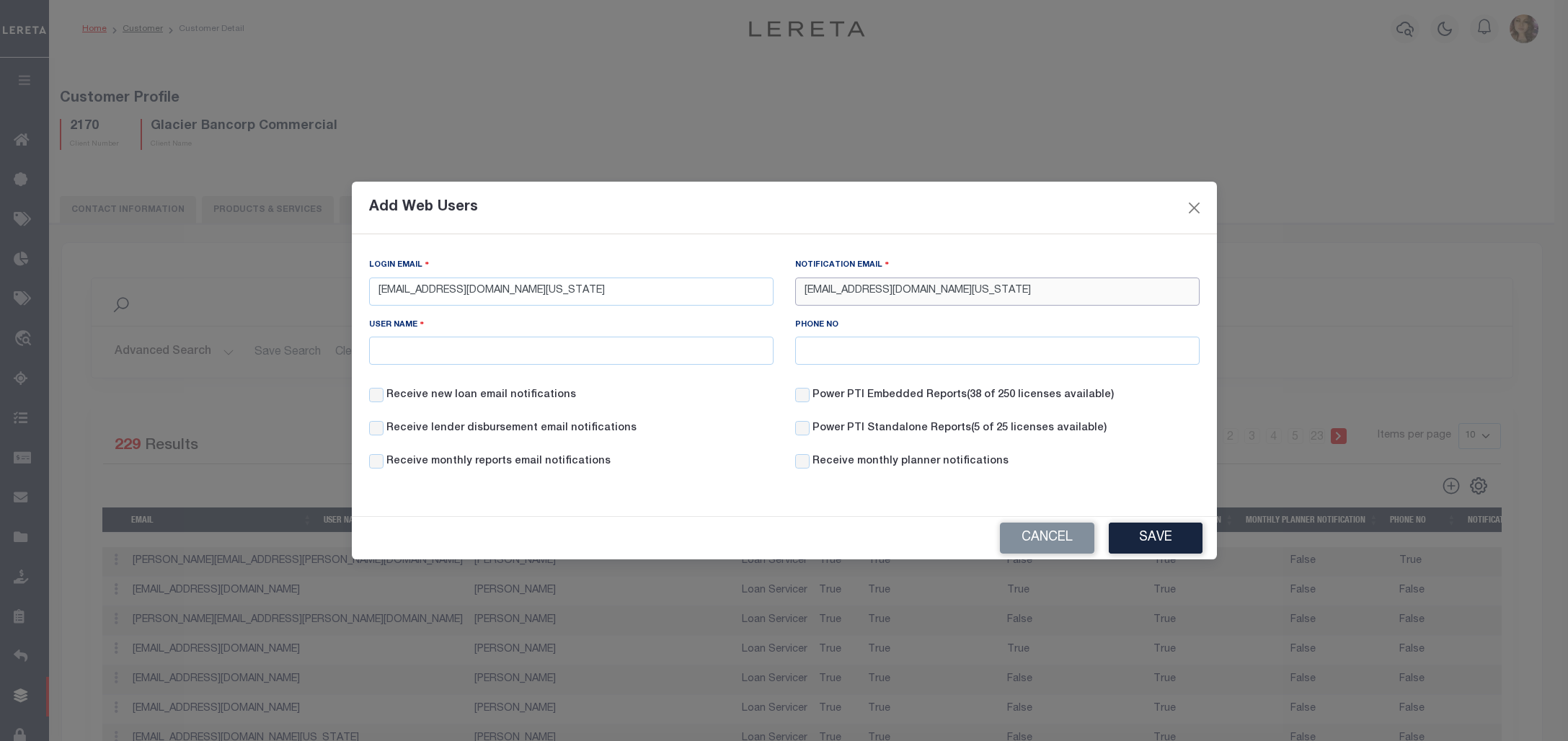
type input "MNunez@ccb-idaho.com"
click at [620, 354] on input "User Name" at bounding box center [571, 351] width 405 height 28
type input "Maheli Nunez"
click at [1145, 537] on button "Save" at bounding box center [1155, 538] width 94 height 31
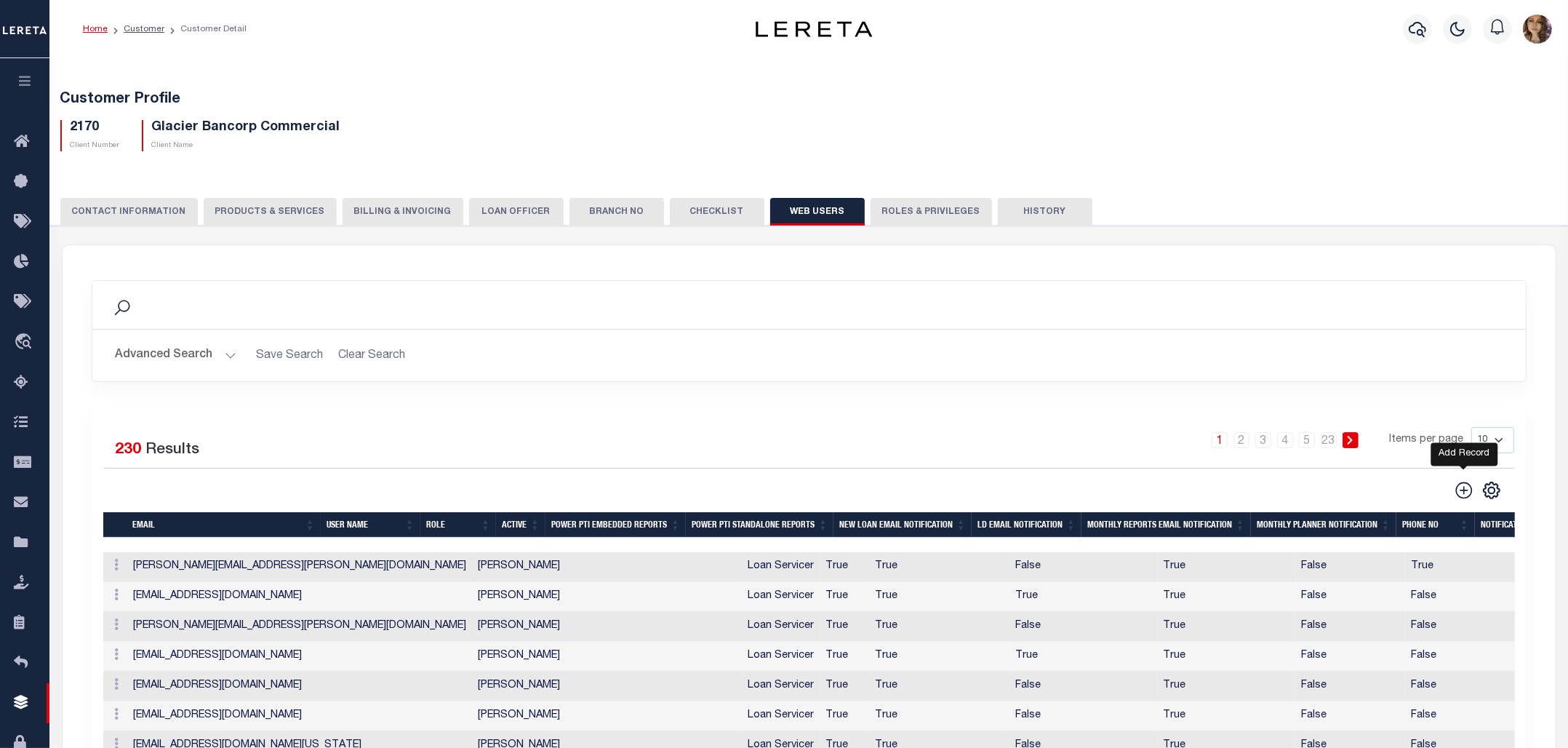
click at [1466, 489] on icon at bounding box center [1464, 490] width 19 height 19
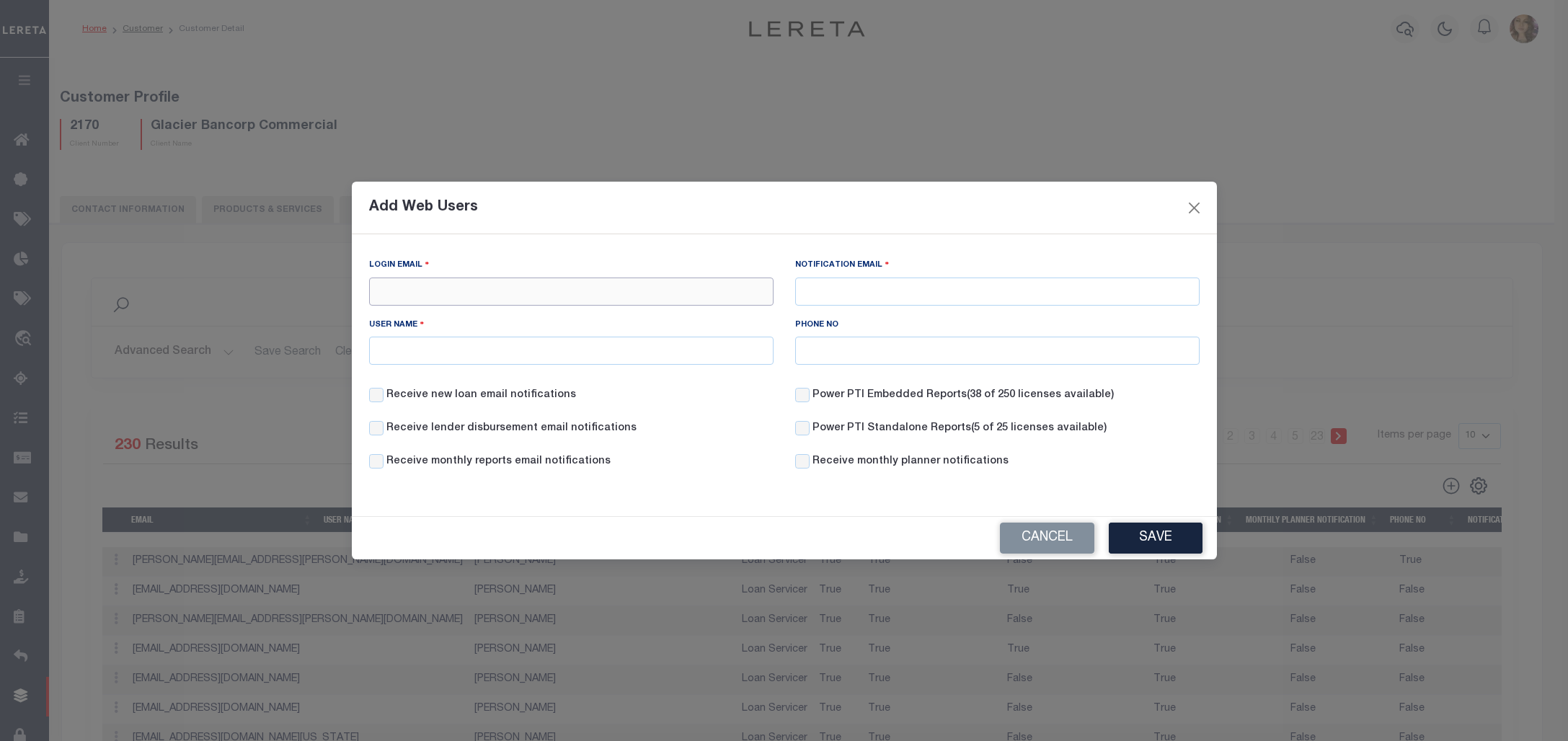
click at [581, 287] on input "Login Email" at bounding box center [571, 292] width 405 height 28
paste input "Joy.hansen@wheatland.bank"
type input "Joy.hansen@wheatland.bank"
click at [830, 288] on input "Notification Email" at bounding box center [997, 292] width 405 height 28
paste input "Joy.hansen@wheatland.bank"
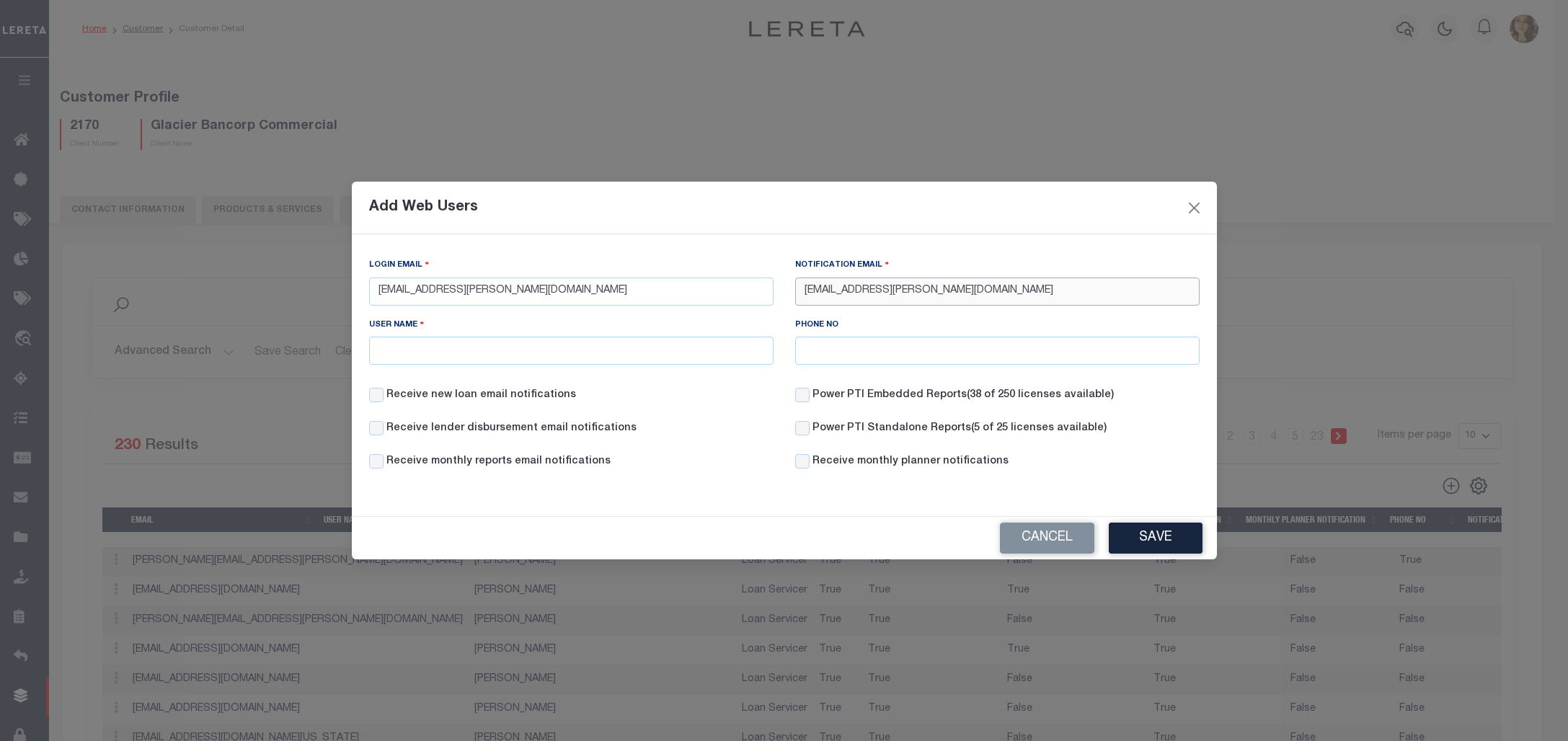
type input "Joy.hansen@wheatland.bank"
click at [413, 348] on input "User Name" at bounding box center [571, 351] width 405 height 28
type input "Joy Hansen"
click at [1180, 545] on button "Save" at bounding box center [1155, 538] width 94 height 31
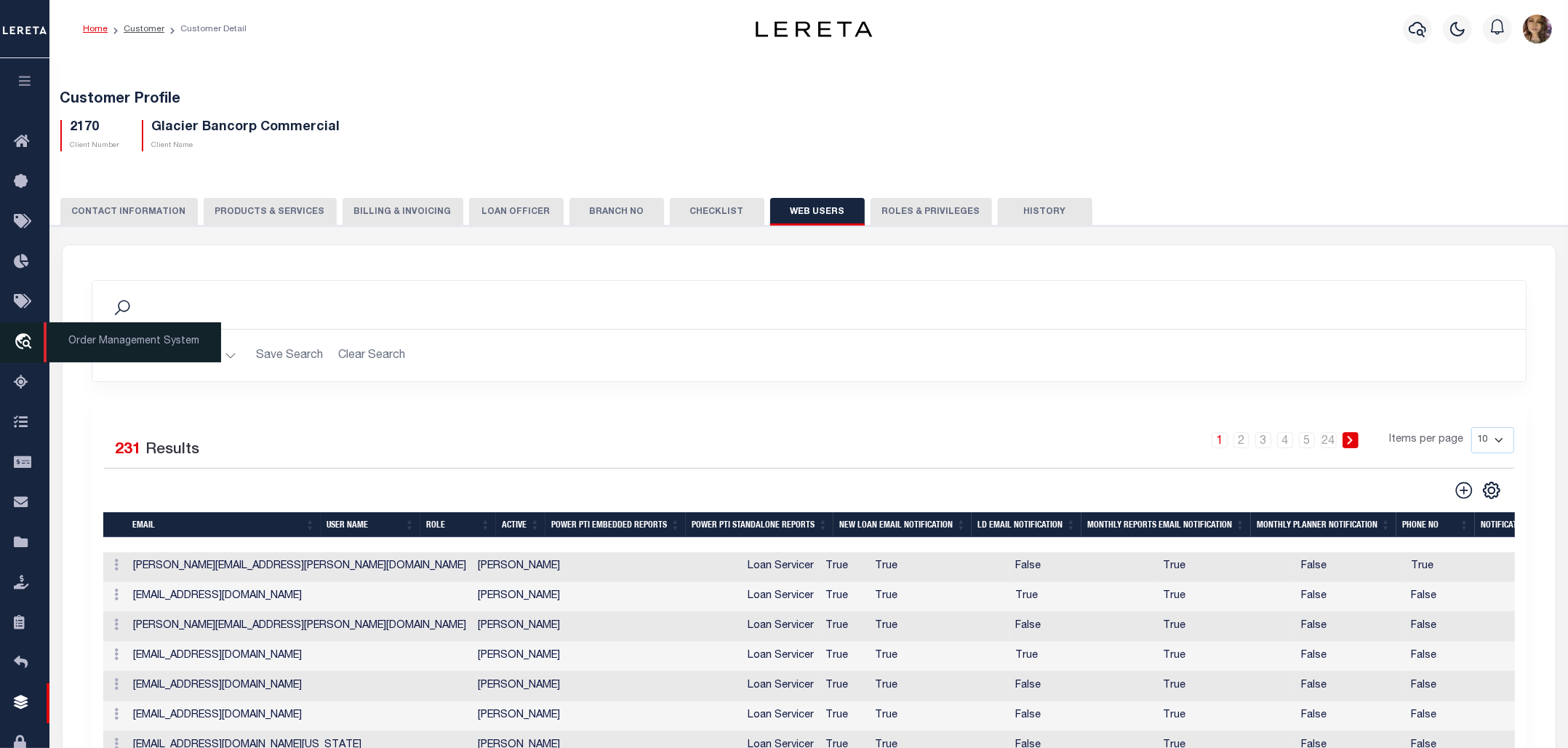
click at [110, 346] on span "Order Management System" at bounding box center [132, 342] width 178 height 40
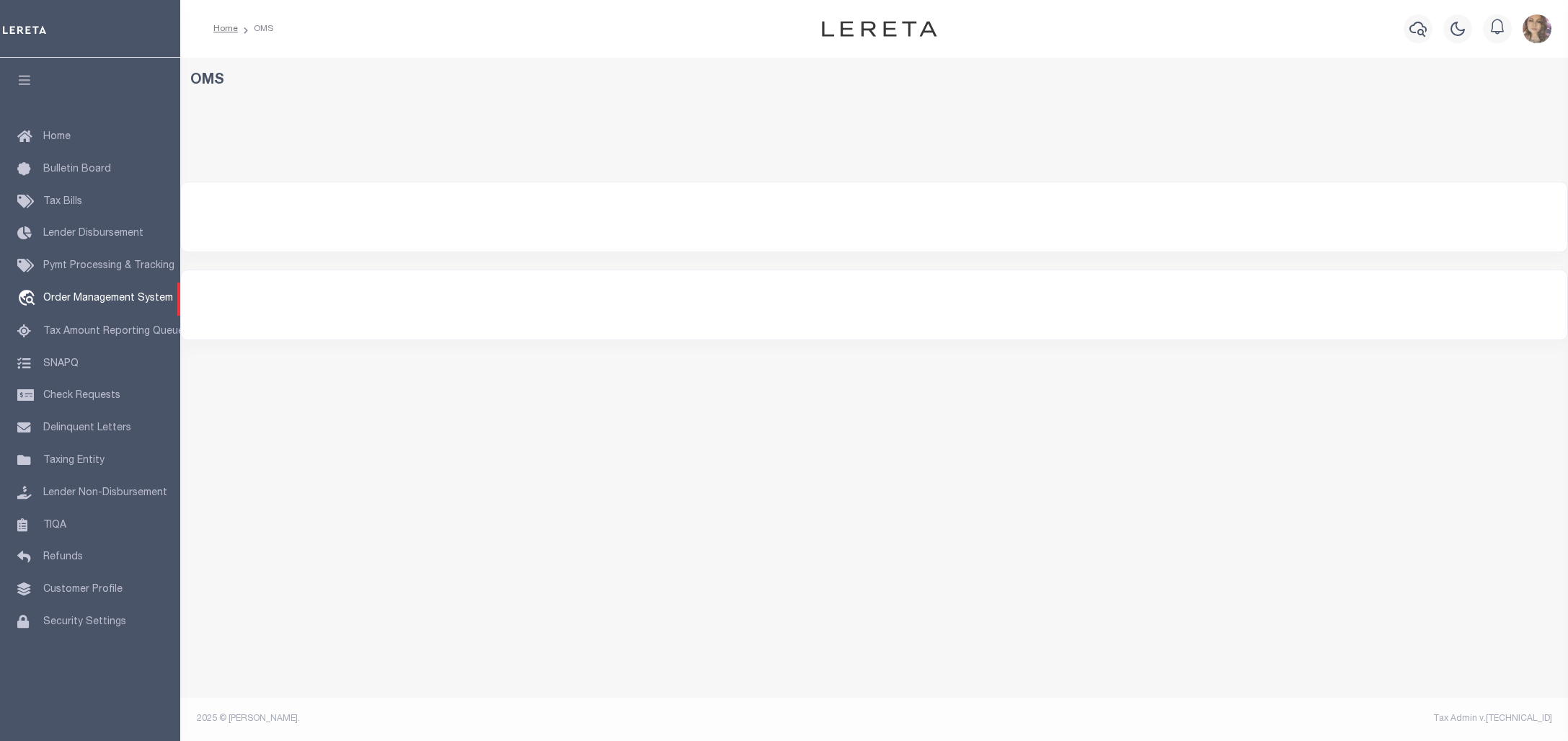
select select "200"
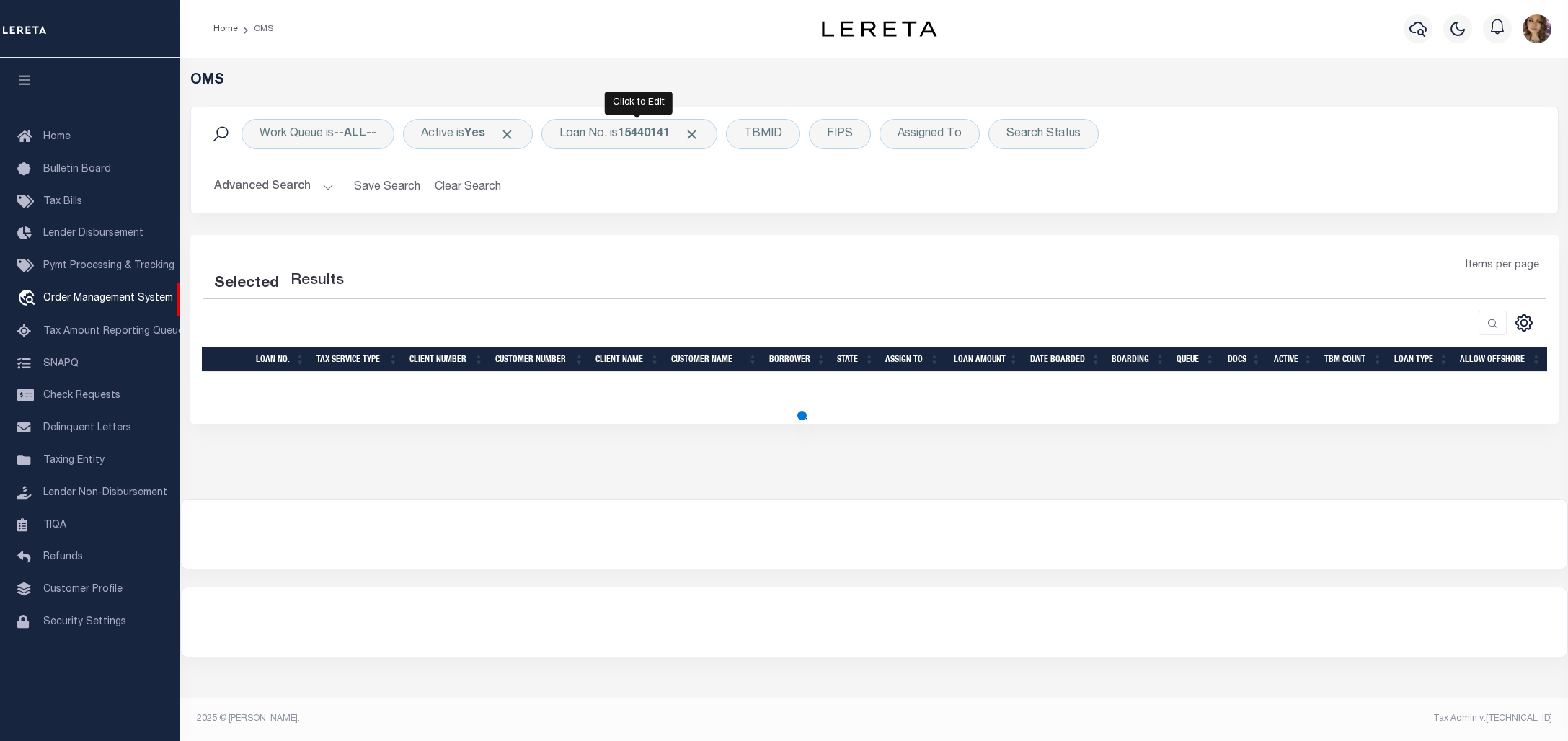
select select "200"
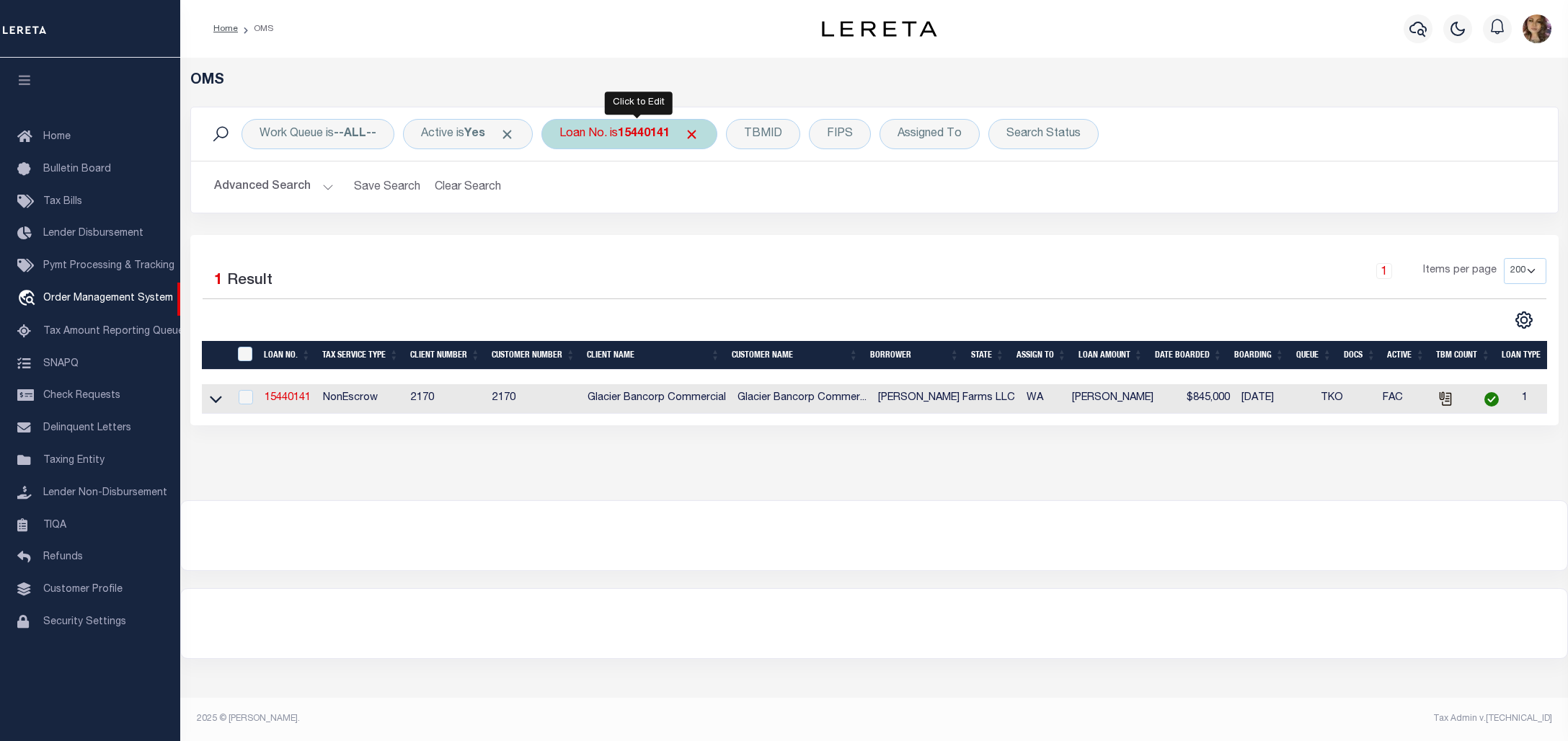
click at [648, 139] on b "15440141" at bounding box center [643, 134] width 52 height 12
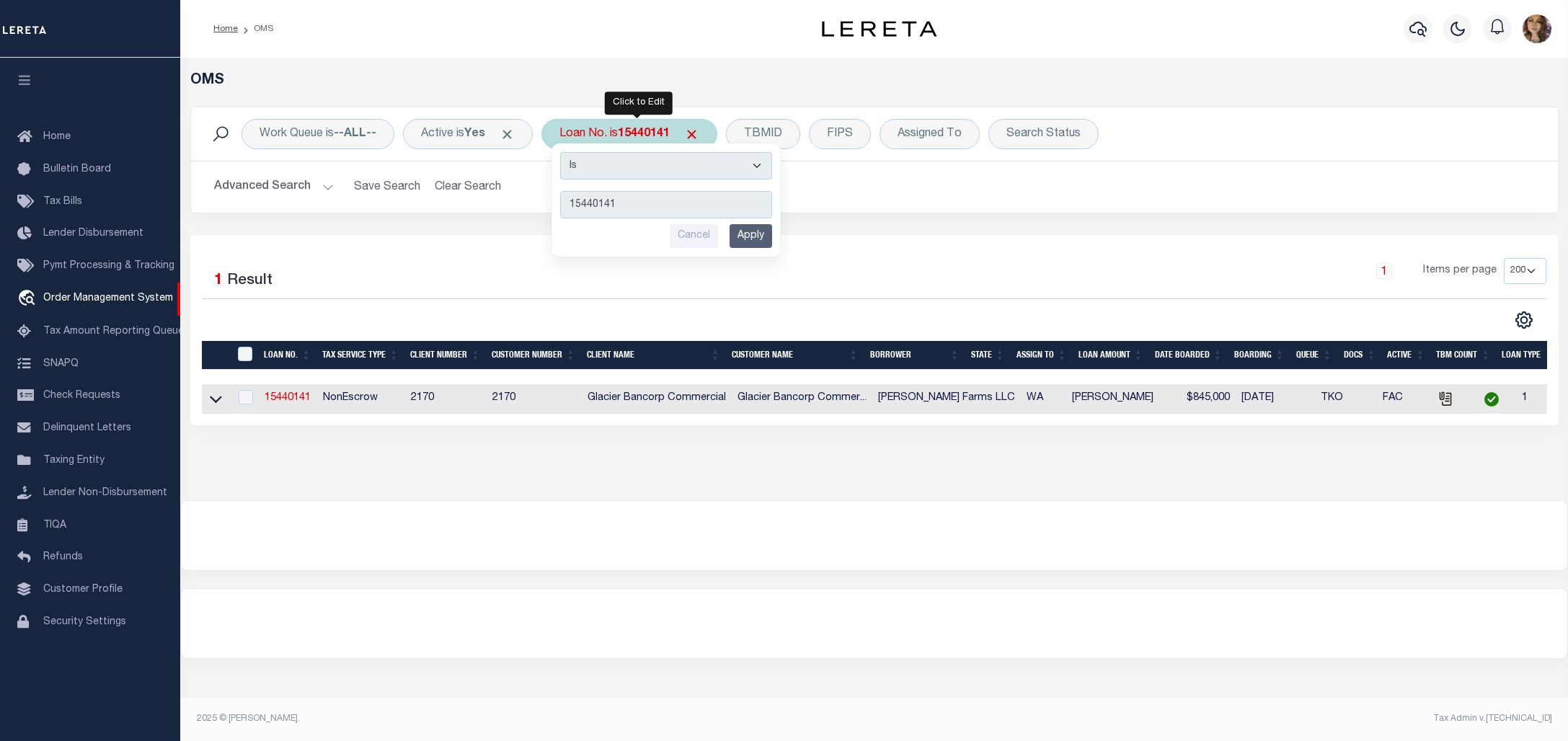
type input "10149791"
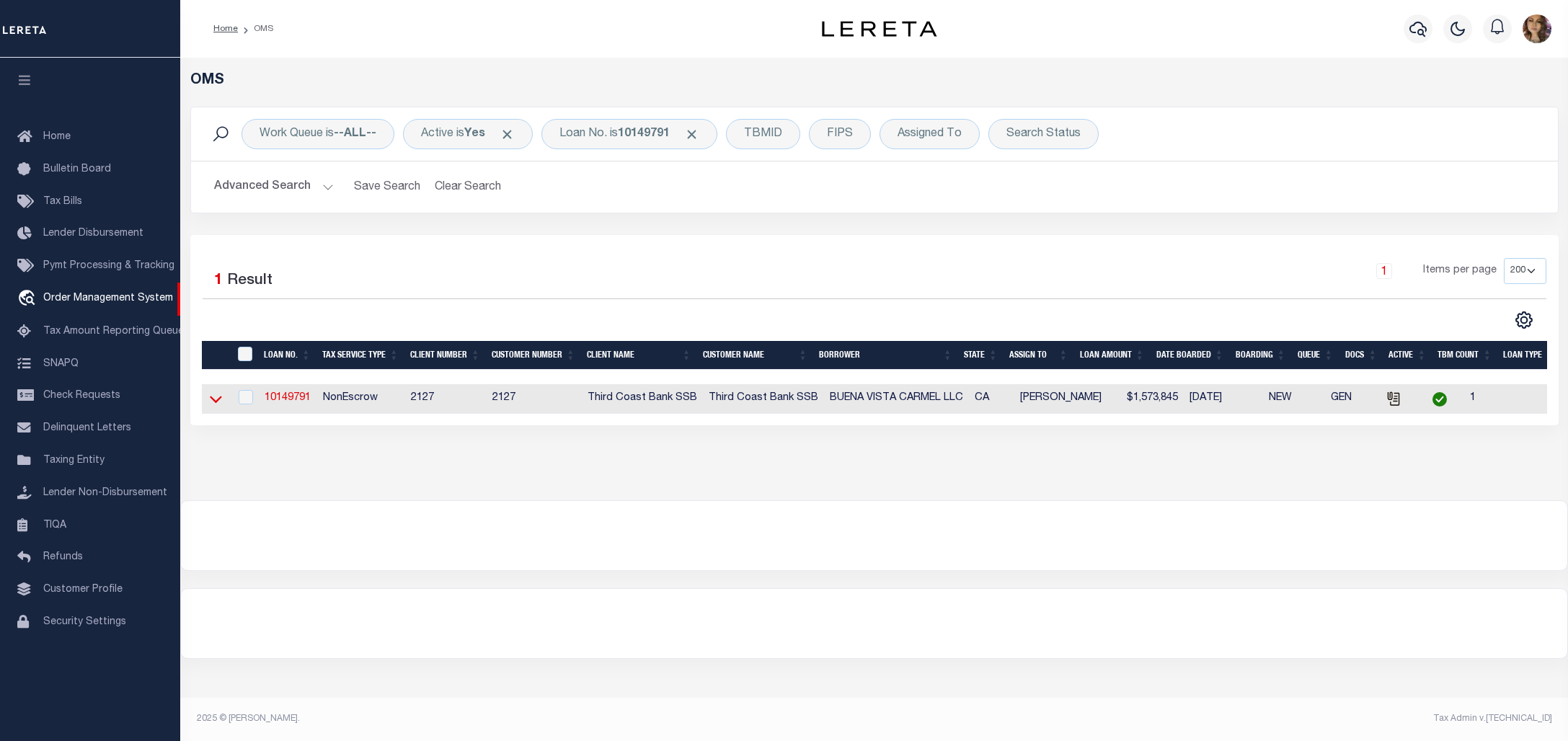
click at [220, 404] on icon at bounding box center [216, 398] width 13 height 15
